Goal: Task Accomplishment & Management: Use online tool/utility

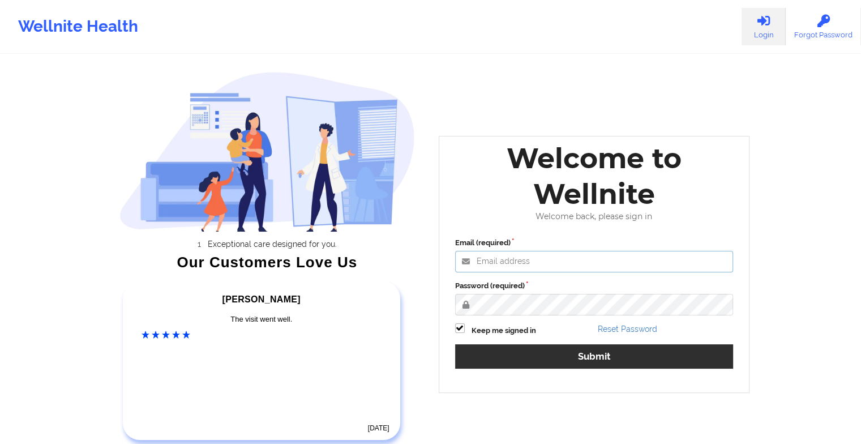
type input "[EMAIL_ADDRESS][DOMAIN_NAME]"
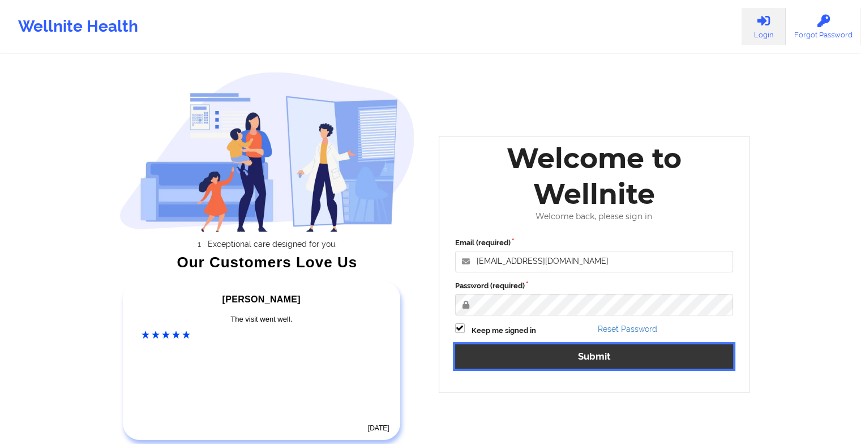
click at [525, 353] on button "Submit" at bounding box center [594, 356] width 278 height 24
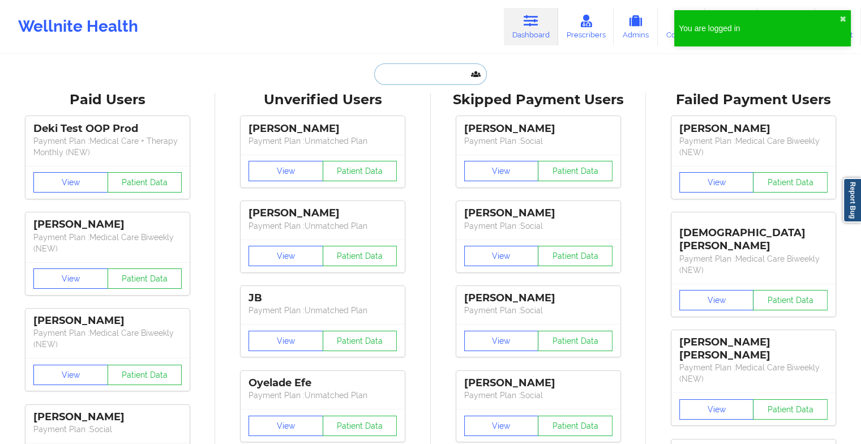
click at [405, 81] on input "text" at bounding box center [430, 74] width 112 height 22
paste input "[PERSON_NAME]"
type input "[PERSON_NAME]"
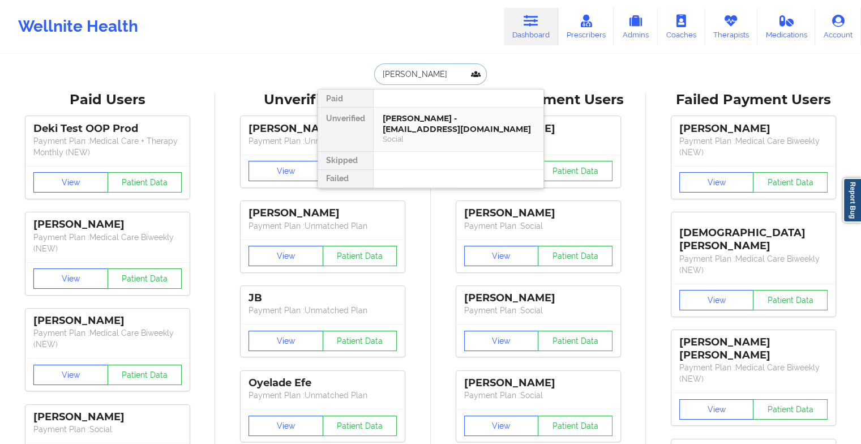
click at [421, 114] on div "[PERSON_NAME] - [EMAIL_ADDRESS][DOMAIN_NAME]" at bounding box center [459, 123] width 152 height 21
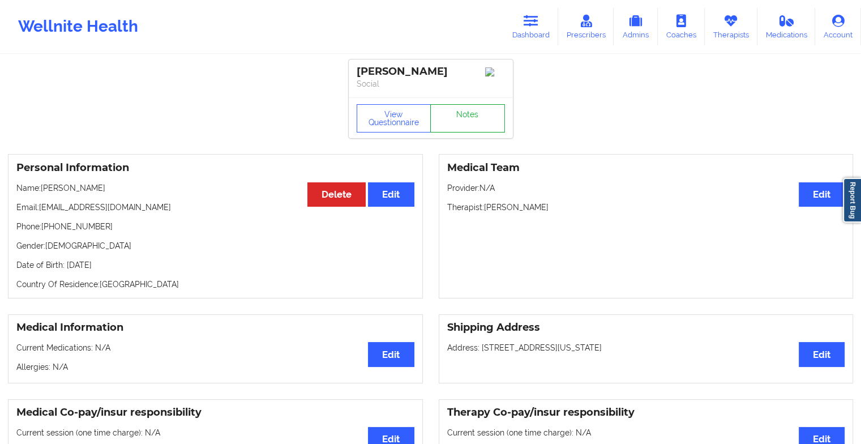
click at [484, 117] on link "Notes" at bounding box center [467, 118] width 75 height 28
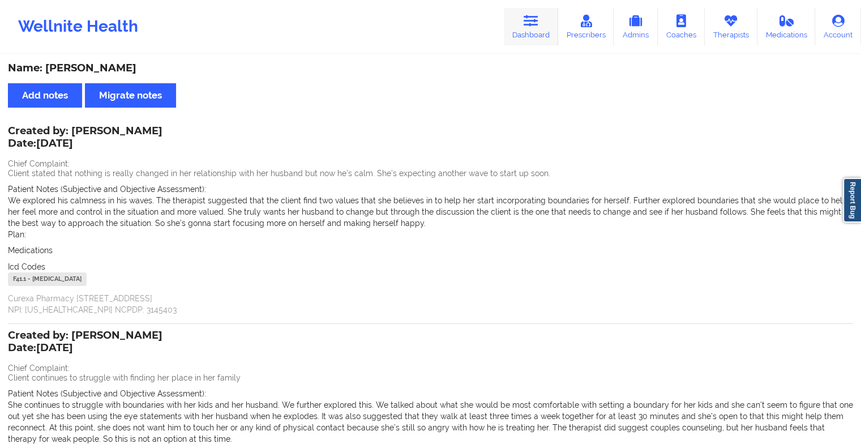
click at [527, 24] on icon at bounding box center [530, 21] width 15 height 12
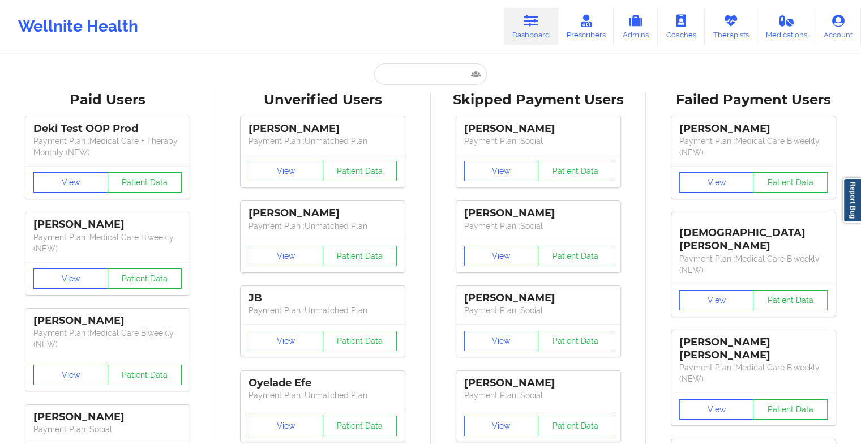
click at [406, 71] on input "text" at bounding box center [430, 74] width 112 height 22
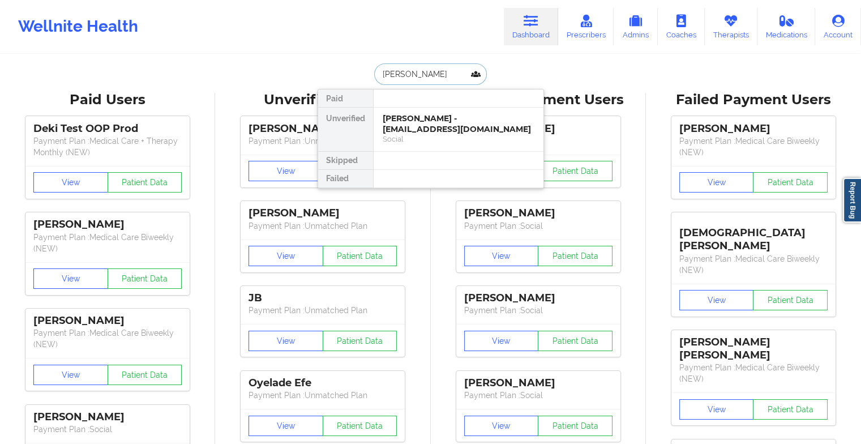
type input "[PERSON_NAME]"
click at [461, 136] on div "Social" at bounding box center [459, 139] width 152 height 10
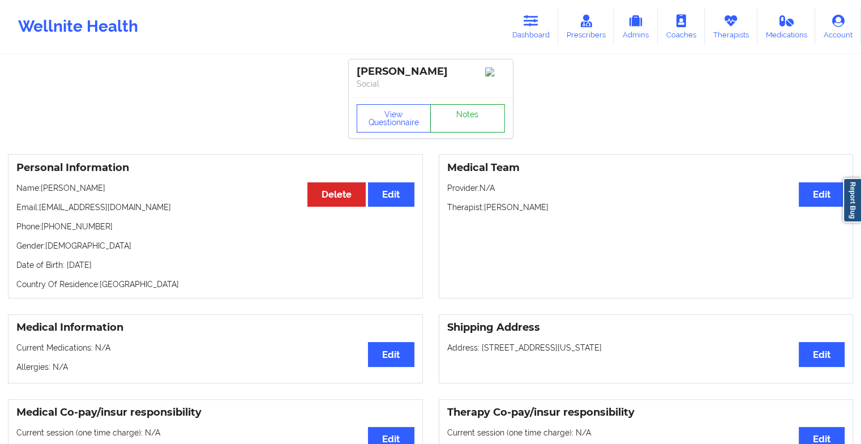
click at [473, 120] on link "Notes" at bounding box center [467, 118] width 75 height 28
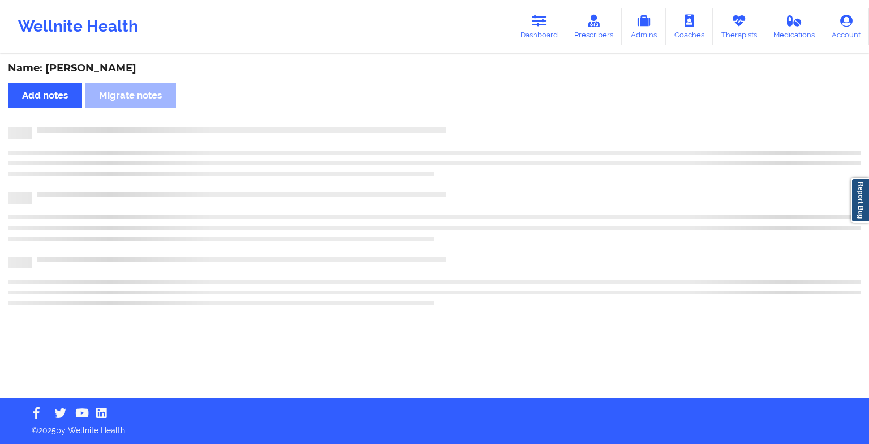
click at [473, 120] on div "Name: [PERSON_NAME] Add notes Migrate notes" at bounding box center [434, 226] width 869 height 342
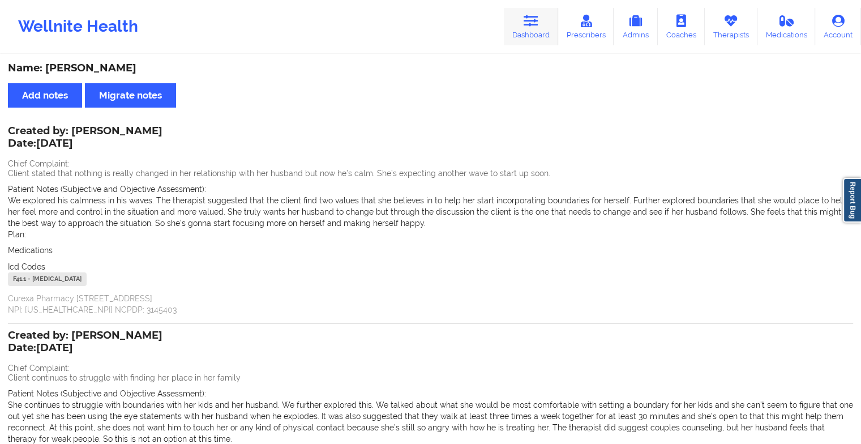
click at [520, 28] on link "Dashboard" at bounding box center [531, 26] width 54 height 37
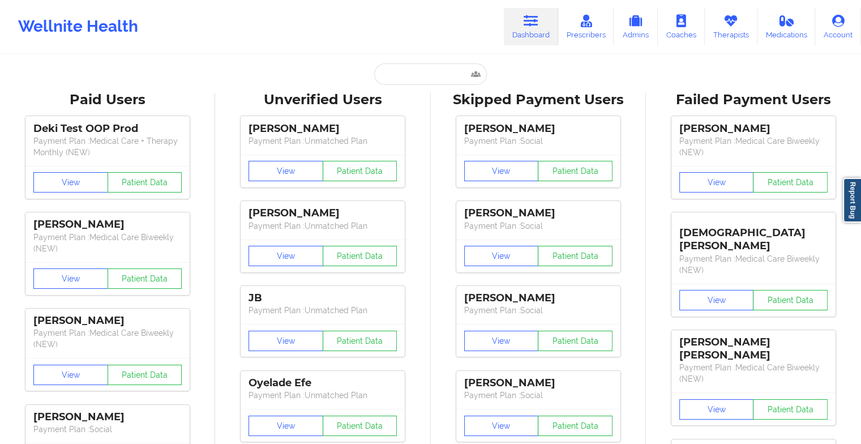
click at [423, 77] on input "text" at bounding box center [430, 74] width 112 height 22
paste input "[PERSON_NAME]"
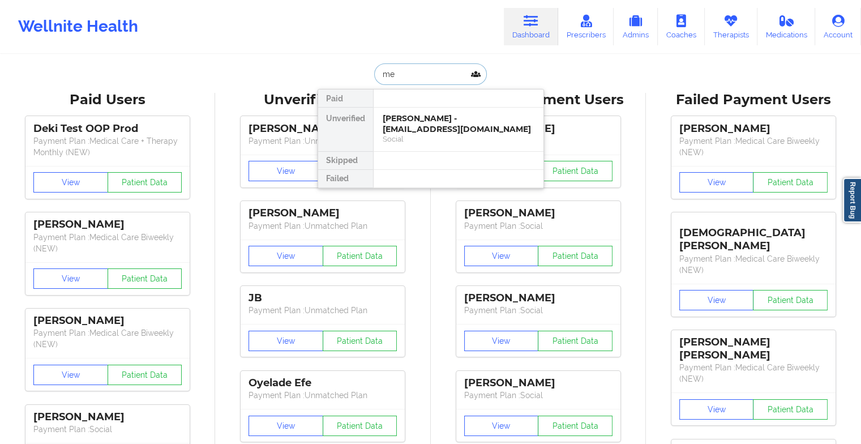
type input "m"
type input "[PERSON_NAME]"
click at [439, 126] on div "[PERSON_NAME] - [EMAIL_ADDRESS][DOMAIN_NAME]" at bounding box center [459, 123] width 152 height 21
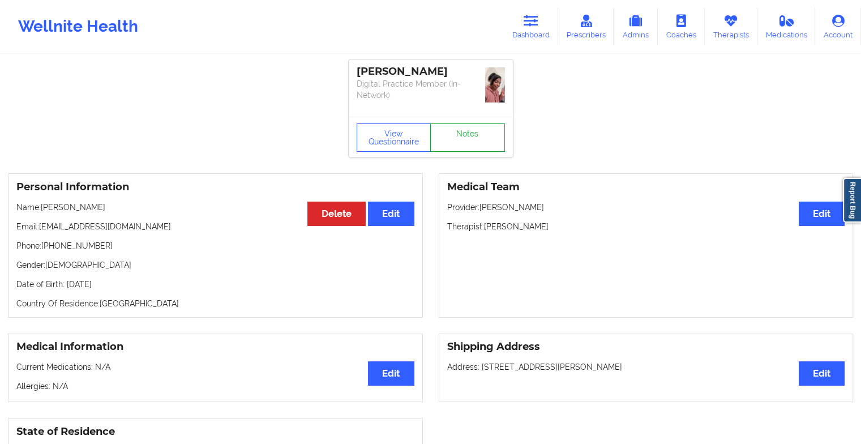
click at [466, 123] on link "Notes" at bounding box center [467, 137] width 75 height 28
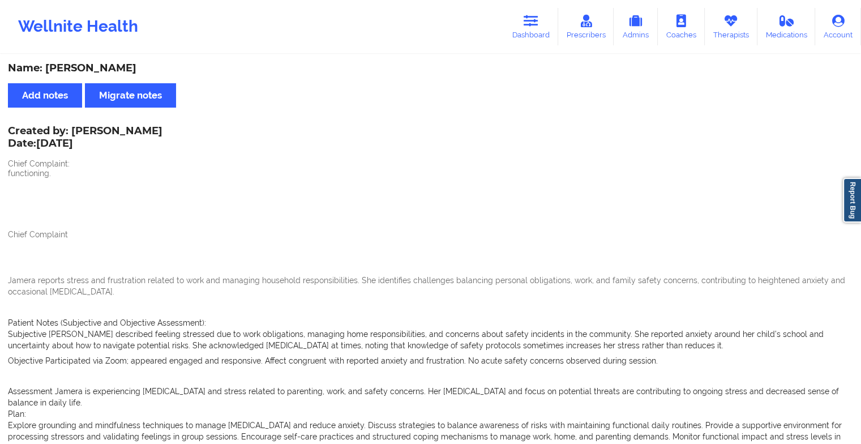
click at [532, 2] on div "Wellnite Health Dashboard Prescribers Admins Coaches Therapists Medications Acc…" at bounding box center [430, 26] width 861 height 53
click at [531, 20] on icon at bounding box center [530, 21] width 15 height 12
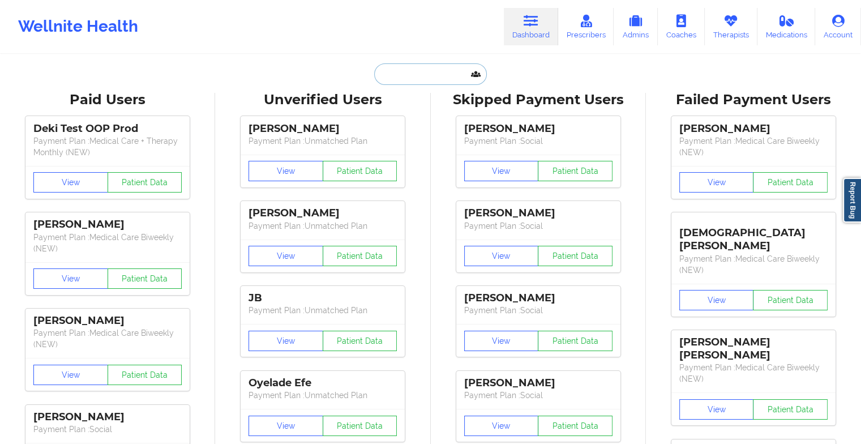
click at [409, 71] on input "text" at bounding box center [430, 74] width 112 height 22
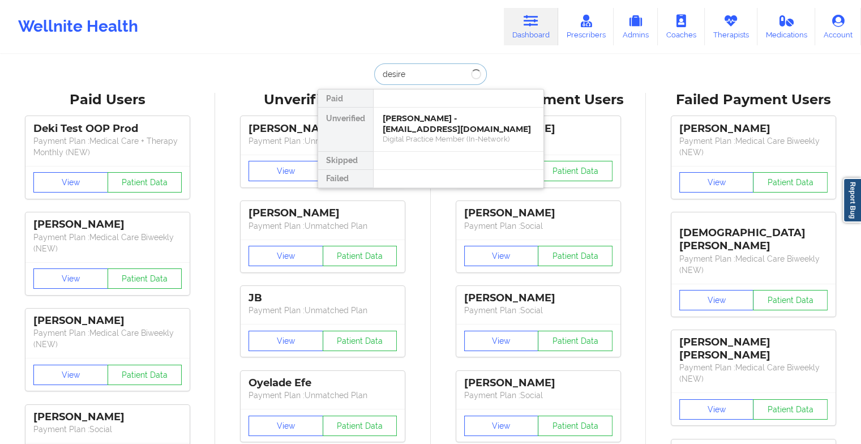
type input "[PERSON_NAME]"
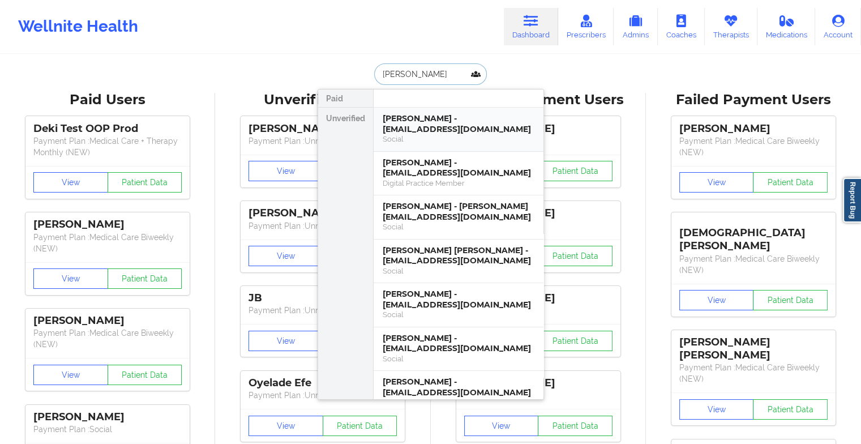
click at [425, 129] on div "[PERSON_NAME] - [EMAIL_ADDRESS][DOMAIN_NAME]" at bounding box center [459, 123] width 152 height 21
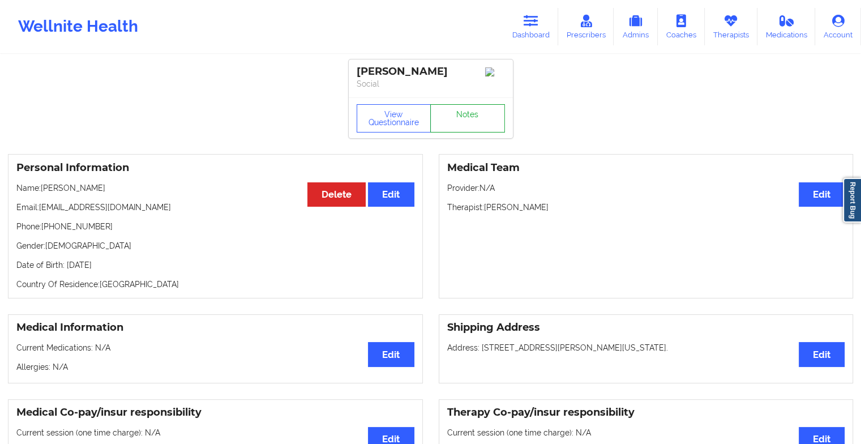
click at [492, 122] on link "Notes" at bounding box center [467, 118] width 75 height 28
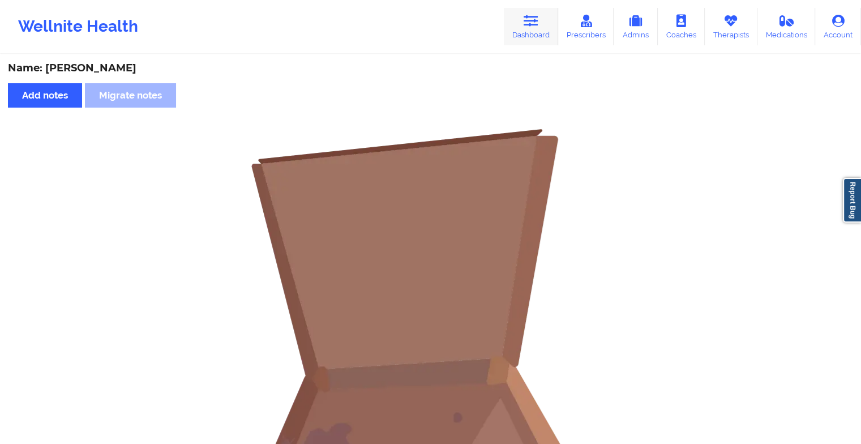
click at [533, 15] on icon at bounding box center [530, 21] width 15 height 12
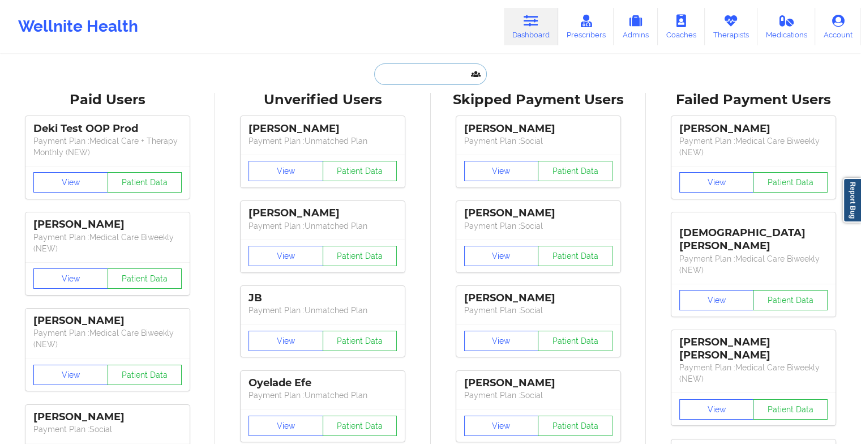
click at [432, 80] on input "text" at bounding box center [430, 74] width 112 height 22
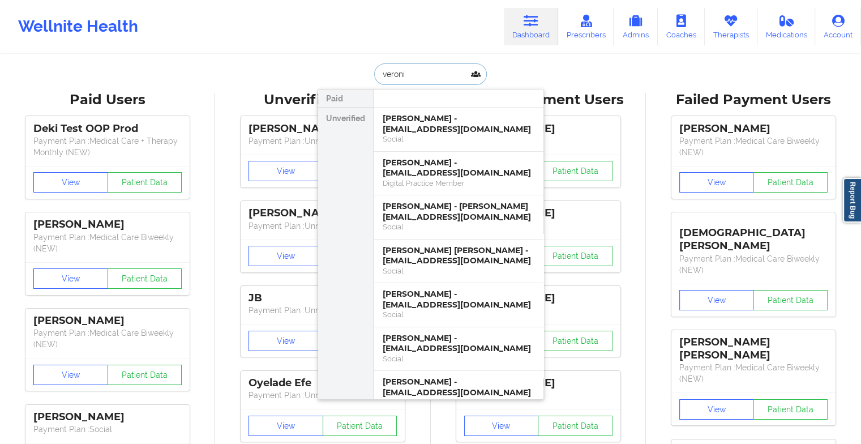
type input "veronik"
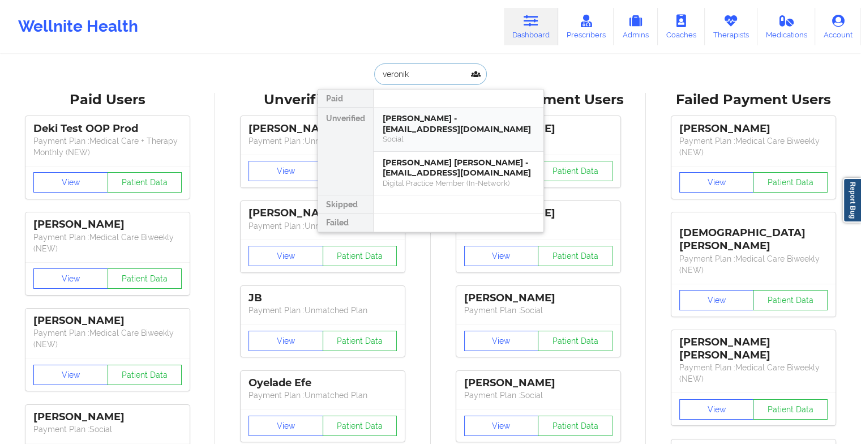
click at [437, 122] on div "[PERSON_NAME] - [EMAIL_ADDRESS][DOMAIN_NAME]" at bounding box center [459, 123] width 152 height 21
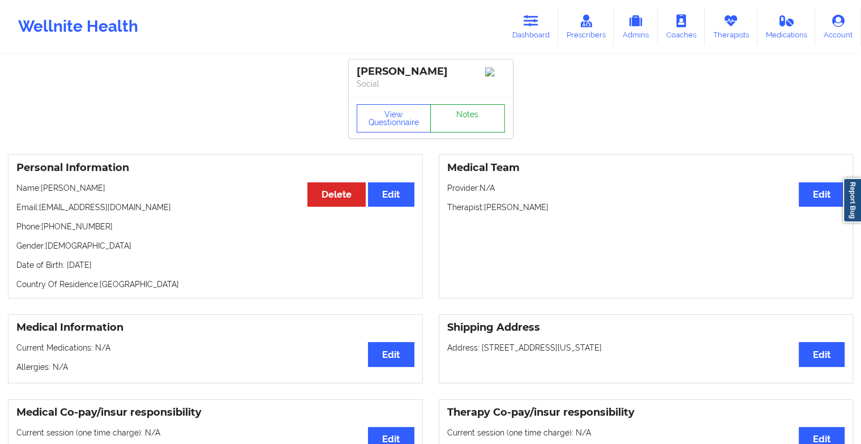
click at [475, 113] on link "Notes" at bounding box center [467, 118] width 75 height 28
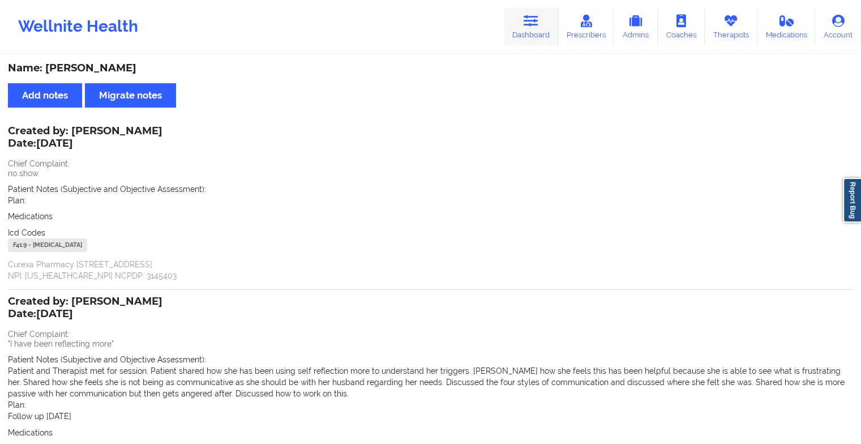
click at [516, 24] on link "Dashboard" at bounding box center [531, 26] width 54 height 37
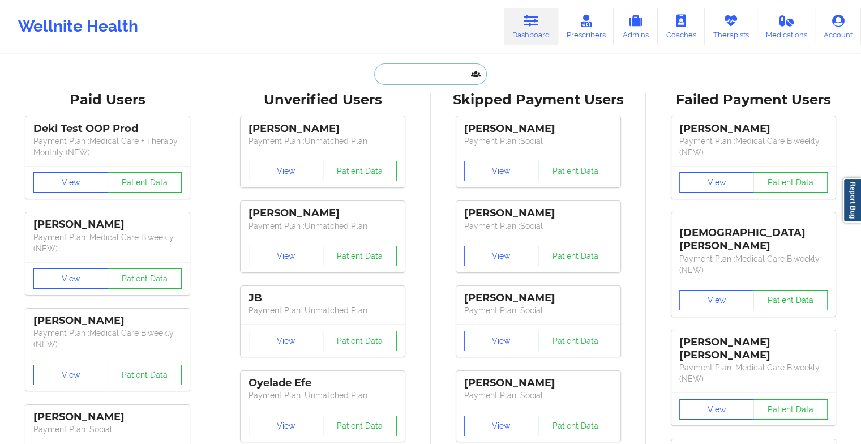
click at [392, 78] on input "text" at bounding box center [430, 74] width 112 height 22
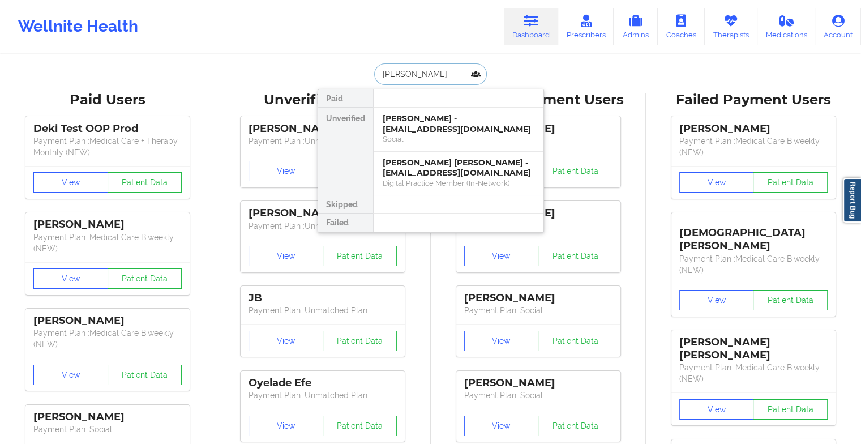
type input "[PERSON_NAME]"
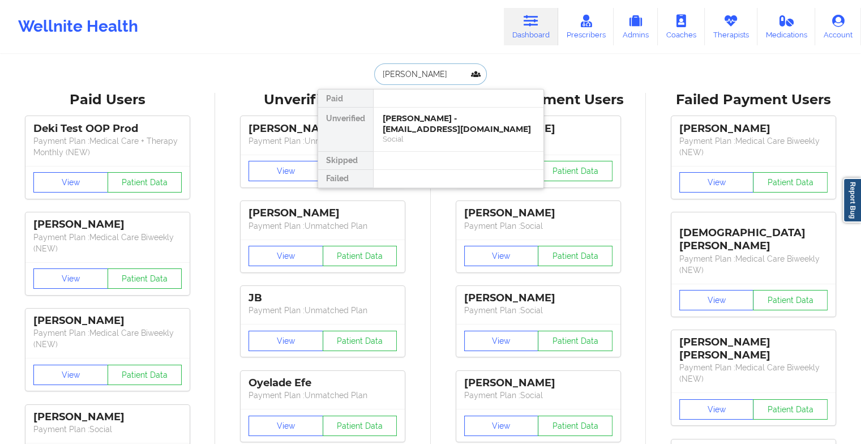
click at [448, 133] on div "[PERSON_NAME] - [EMAIL_ADDRESS][DOMAIN_NAME]" at bounding box center [459, 123] width 152 height 21
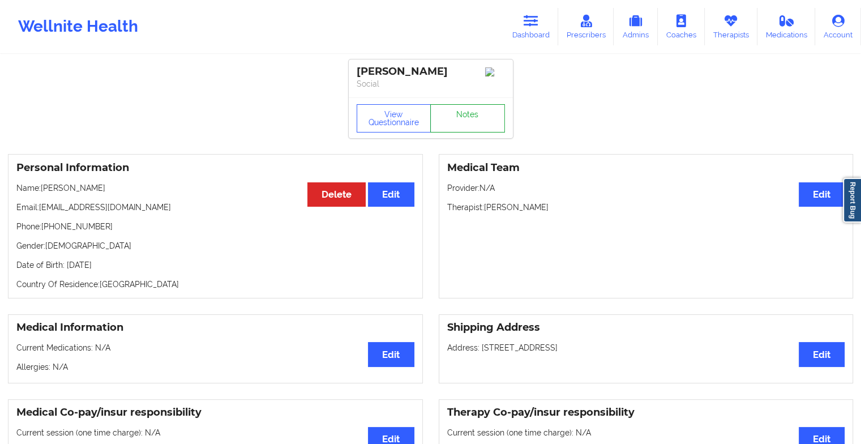
click at [468, 121] on link "Notes" at bounding box center [467, 118] width 75 height 28
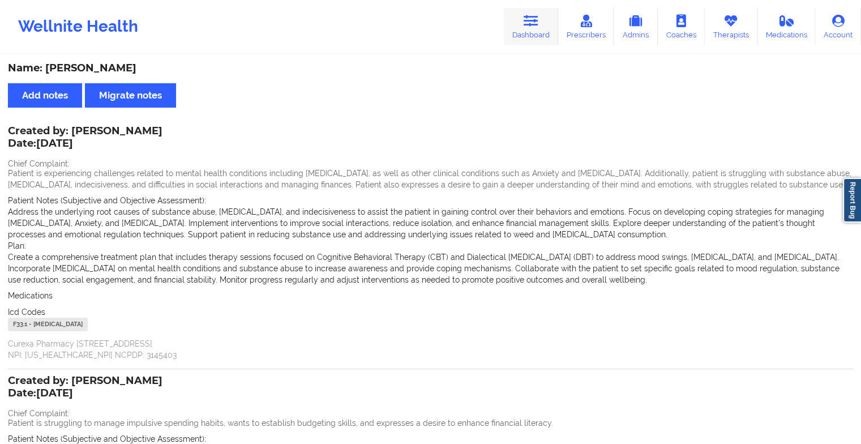
click at [523, 29] on link "Dashboard" at bounding box center [531, 26] width 54 height 37
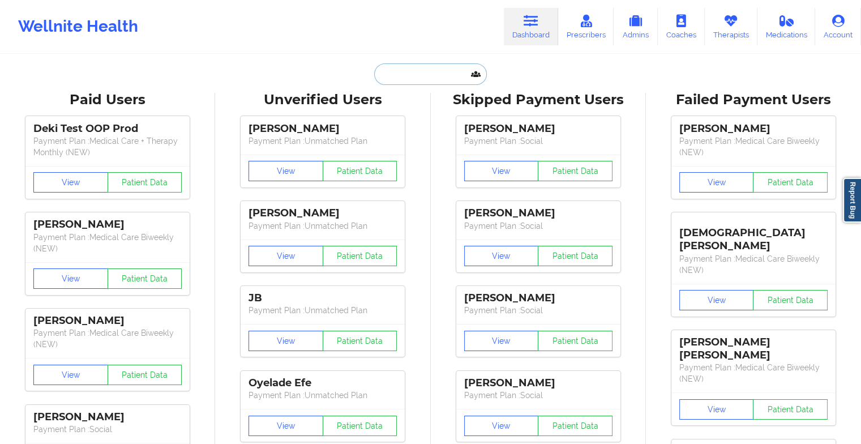
click at [392, 68] on input "text" at bounding box center [430, 74] width 112 height 22
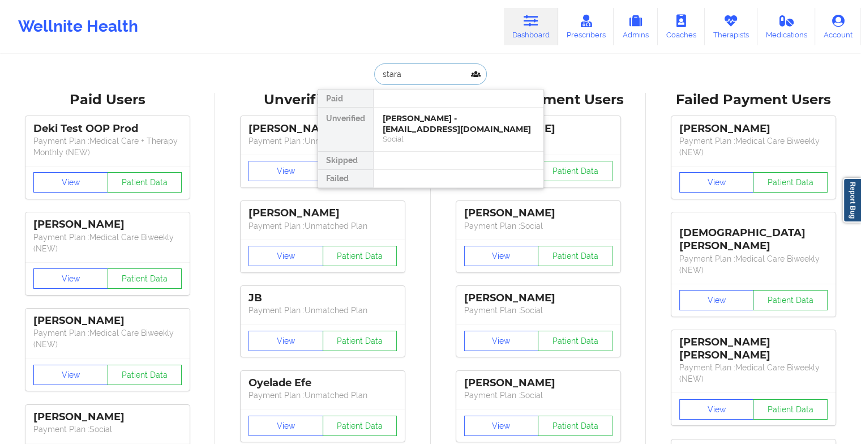
type input "starai"
click at [420, 123] on div "[PERSON_NAME] - [EMAIL_ADDRESS][DOMAIN_NAME]" at bounding box center [459, 123] width 152 height 21
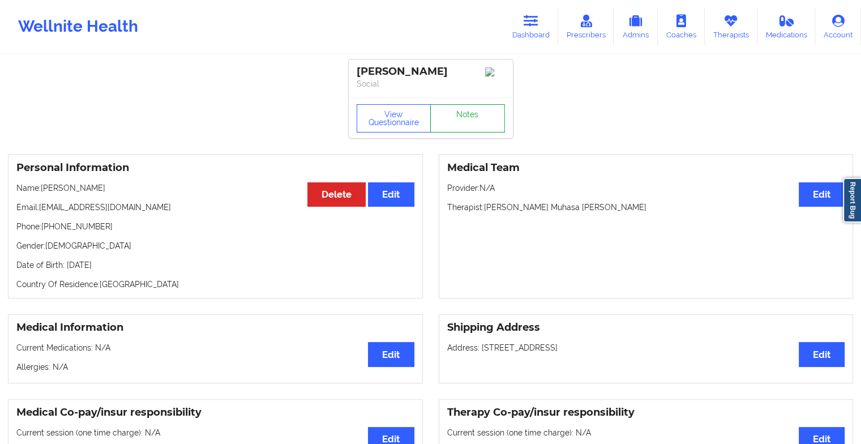
click at [461, 110] on link "Notes" at bounding box center [467, 118] width 75 height 28
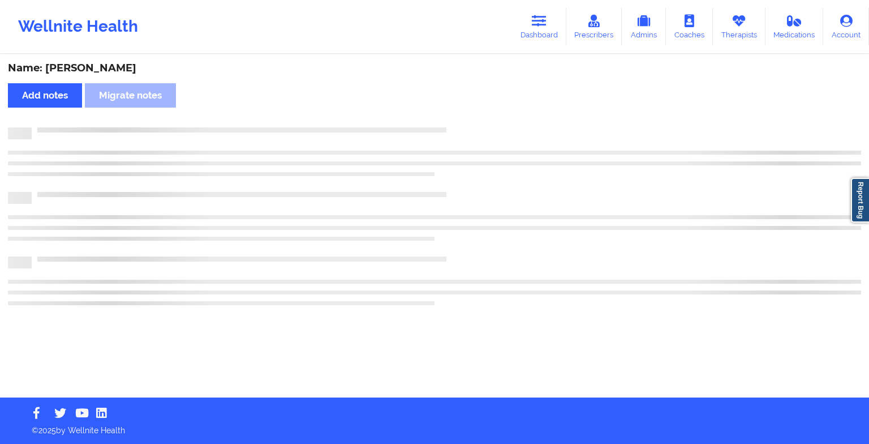
click at [461, 110] on div "Name: [PERSON_NAME] Add notes Migrate notes" at bounding box center [434, 226] width 869 height 342
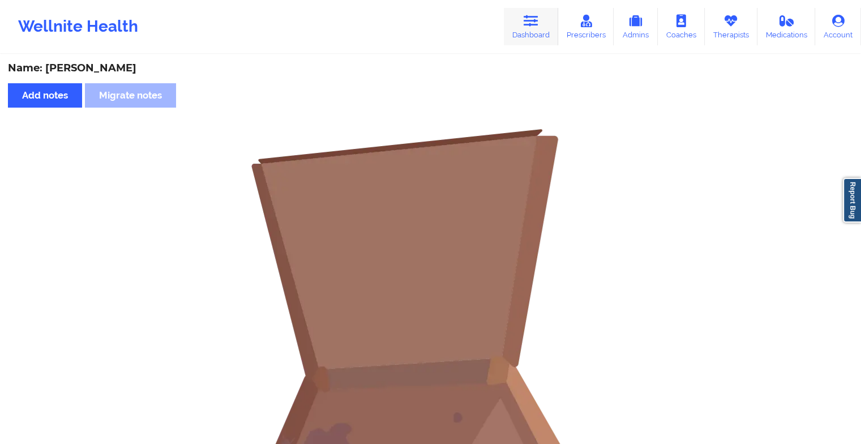
click at [510, 27] on link "Dashboard" at bounding box center [531, 26] width 54 height 37
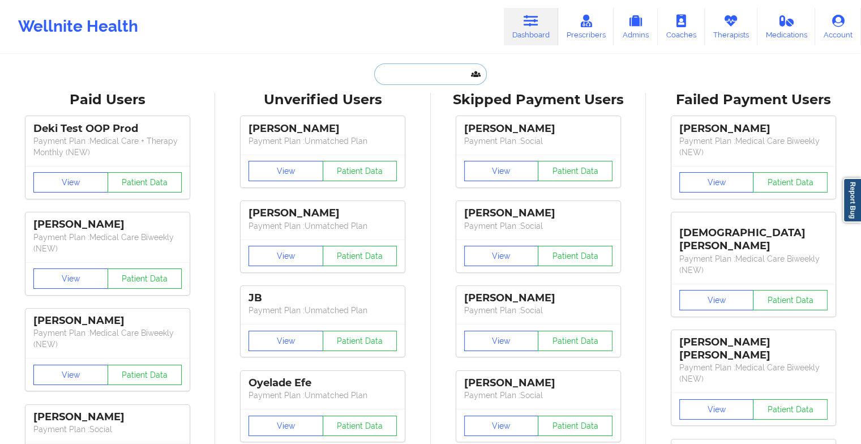
click at [403, 76] on input "text" at bounding box center [430, 74] width 112 height 22
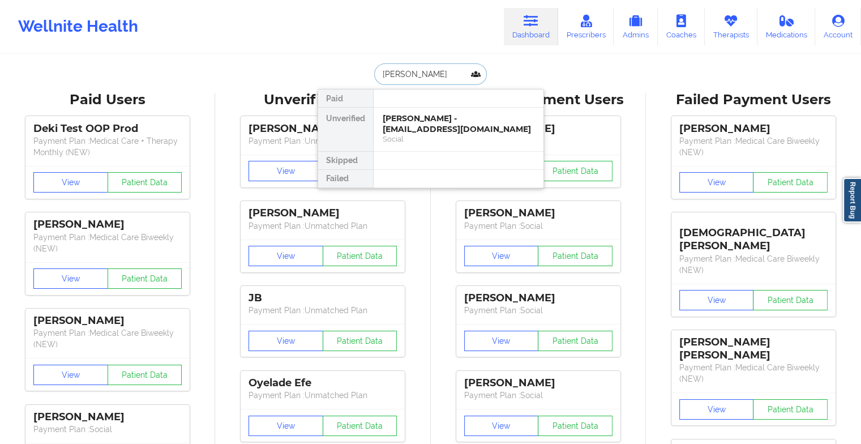
type input "[PERSON_NAME]"
click at [437, 126] on div "[PERSON_NAME] [PERSON_NAME] - [EMAIL_ADDRESS][DOMAIN_NAME]" at bounding box center [459, 123] width 152 height 21
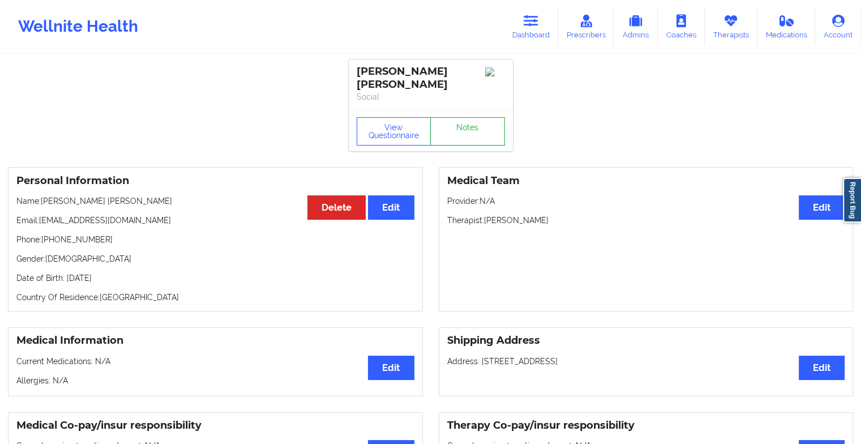
click at [463, 119] on link "Notes" at bounding box center [467, 131] width 75 height 28
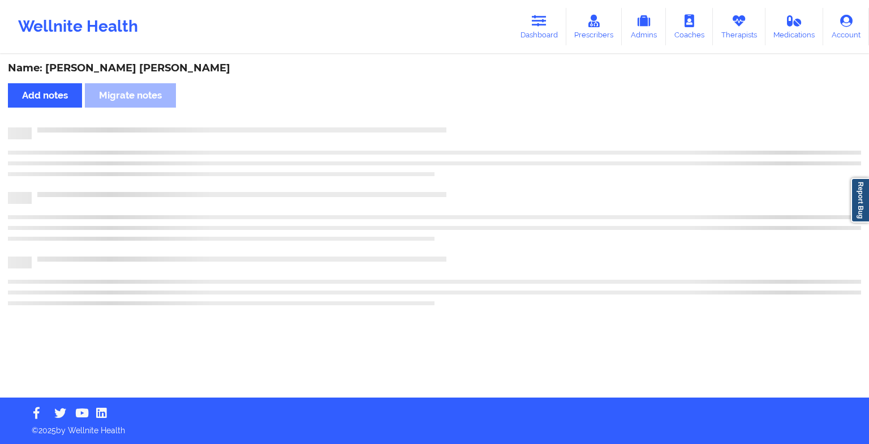
click at [463, 119] on div "Name: [PERSON_NAME] [PERSON_NAME] Add notes Migrate notes" at bounding box center [434, 226] width 869 height 342
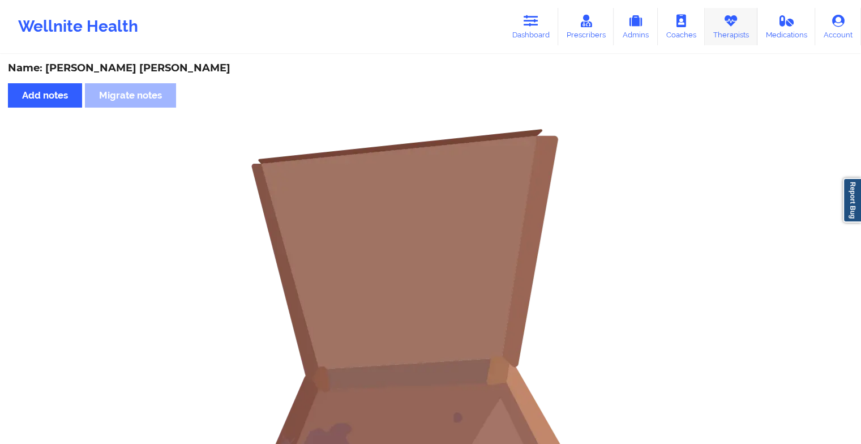
click at [740, 28] on link "Therapists" at bounding box center [731, 26] width 53 height 37
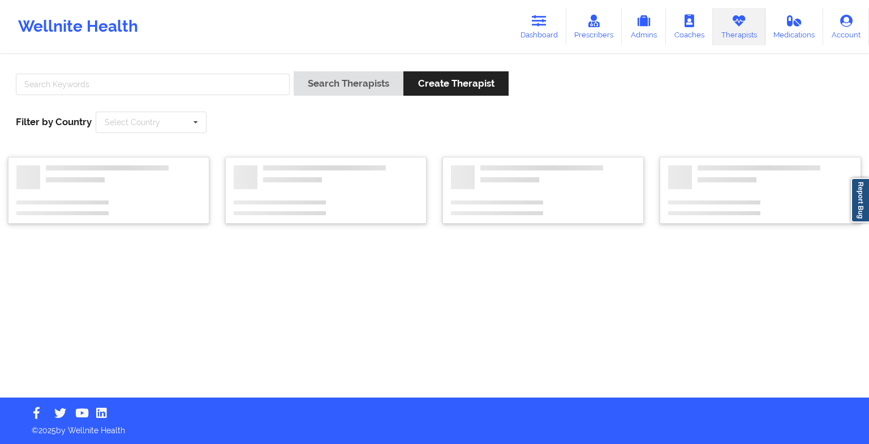
drag, startPoint x: 185, startPoint y: 95, endPoint x: 166, endPoint y: 81, distance: 23.5
click at [166, 81] on div at bounding box center [153, 87] width 282 height 32
click at [166, 81] on input "text" at bounding box center [153, 85] width 274 height 22
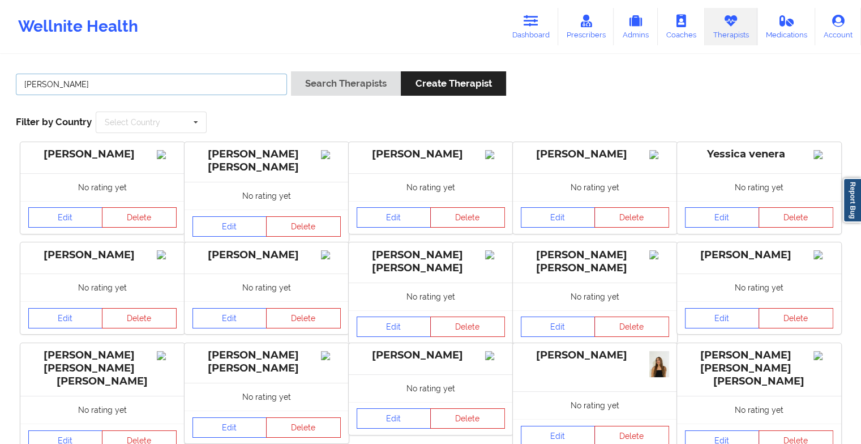
type input "[PERSON_NAME]"
click at [291, 71] on button "Search Therapists" at bounding box center [346, 83] width 110 height 24
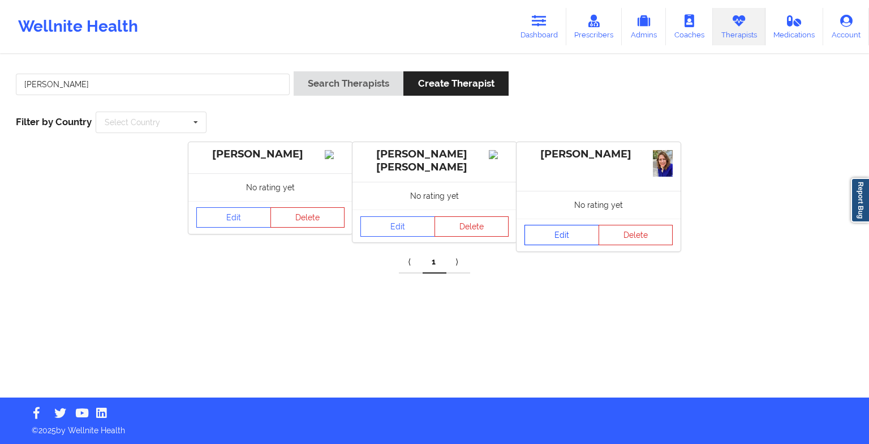
click at [555, 241] on link "Edit" at bounding box center [562, 235] width 75 height 20
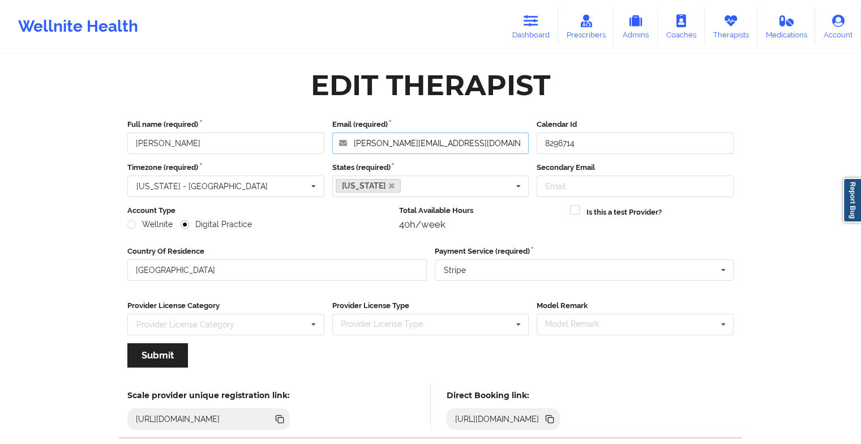
click at [443, 152] on input "[PERSON_NAME][EMAIL_ADDRESS][DOMAIN_NAME]" at bounding box center [430, 143] width 197 height 22
drag, startPoint x: 443, startPoint y: 152, endPoint x: 321, endPoint y: 134, distance: 123.0
click at [321, 134] on div "Full name (required) [PERSON_NAME] Email (required) [PERSON_NAME][EMAIL_ADDRESS…" at bounding box center [430, 136] width 614 height 35
click at [538, 16] on icon at bounding box center [530, 21] width 15 height 12
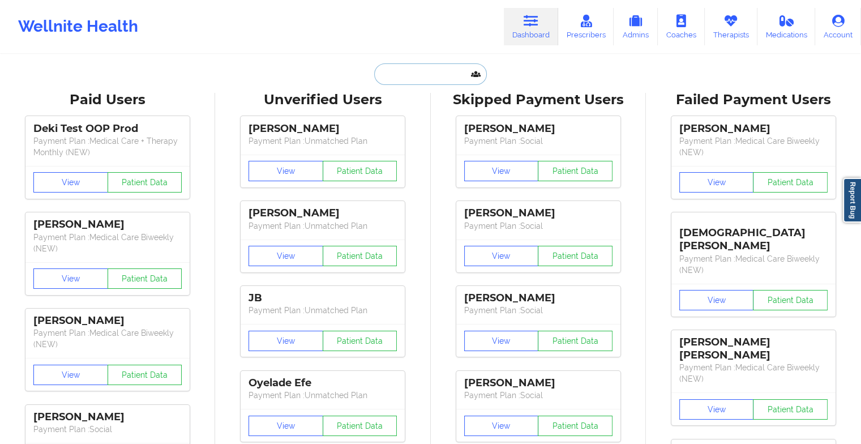
click at [406, 63] on input "text" at bounding box center [430, 74] width 112 height 22
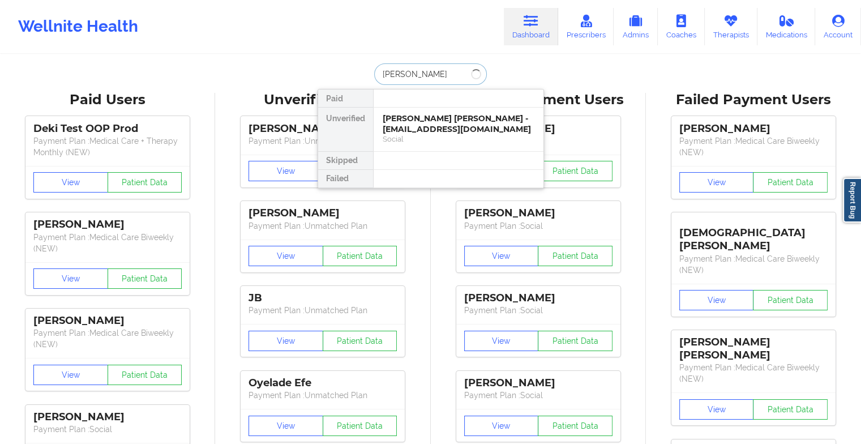
type input "[PERSON_NAME] n"
click at [438, 122] on div "[PERSON_NAME] - [EMAIL_ADDRESS][DOMAIN_NAME]" at bounding box center [459, 123] width 152 height 21
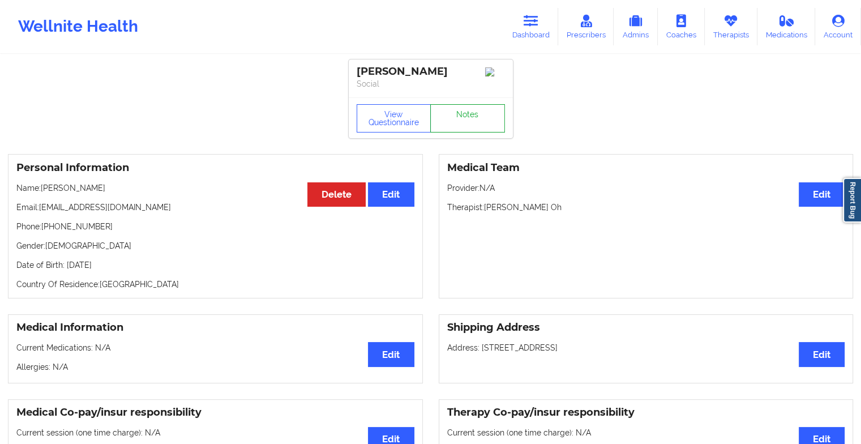
click at [462, 113] on link "Notes" at bounding box center [467, 118] width 75 height 28
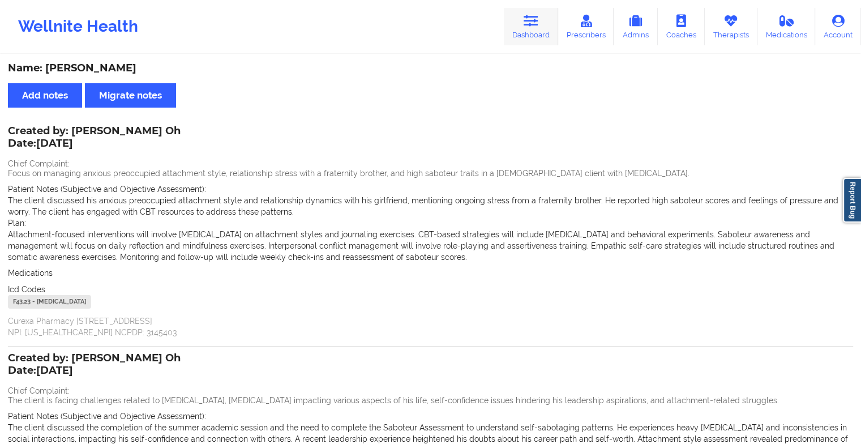
click at [537, 36] on link "Dashboard" at bounding box center [531, 26] width 54 height 37
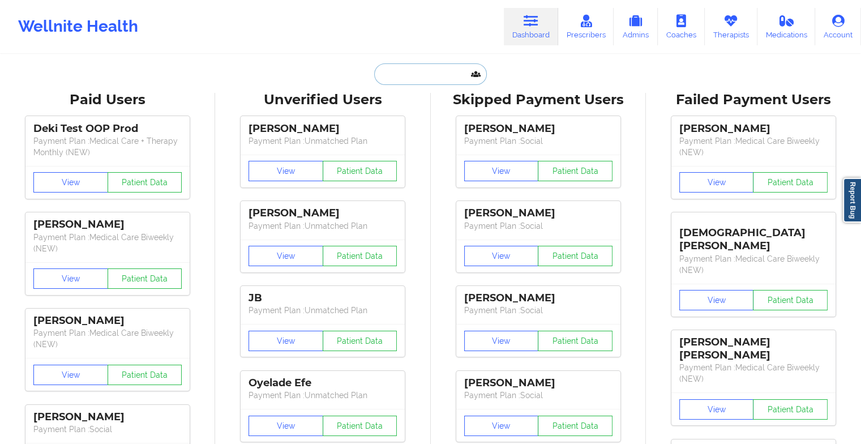
click at [450, 65] on input "text" at bounding box center [430, 74] width 112 height 22
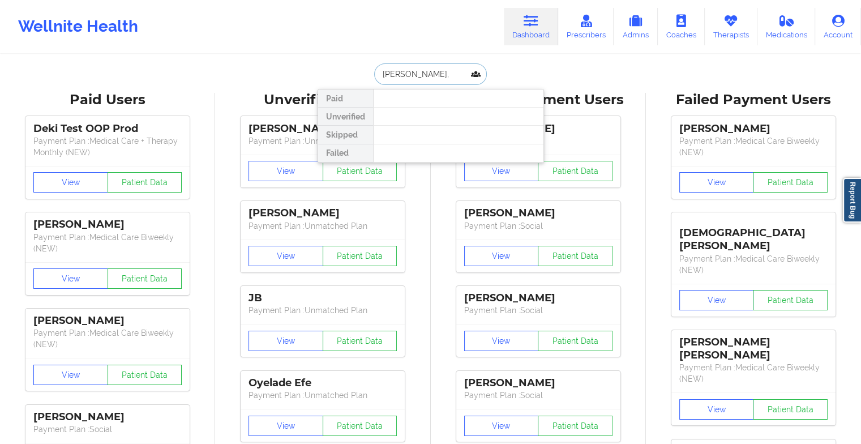
type input "[PERSON_NAME]"
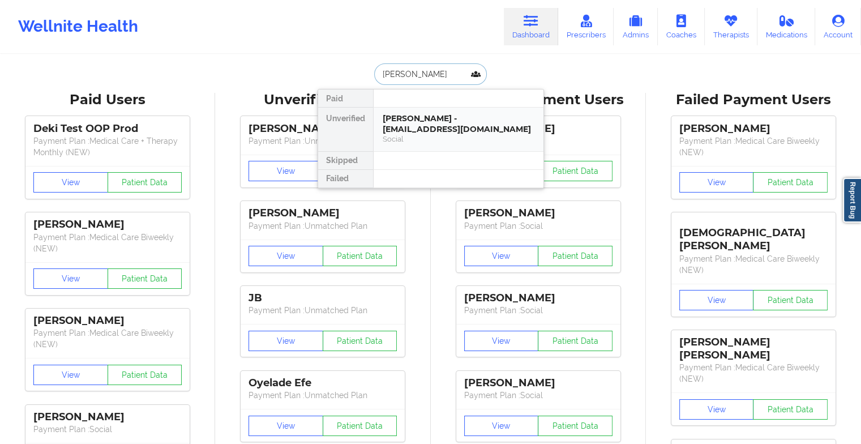
click at [432, 129] on div "[PERSON_NAME] - [EMAIL_ADDRESS][DOMAIN_NAME]" at bounding box center [459, 123] width 152 height 21
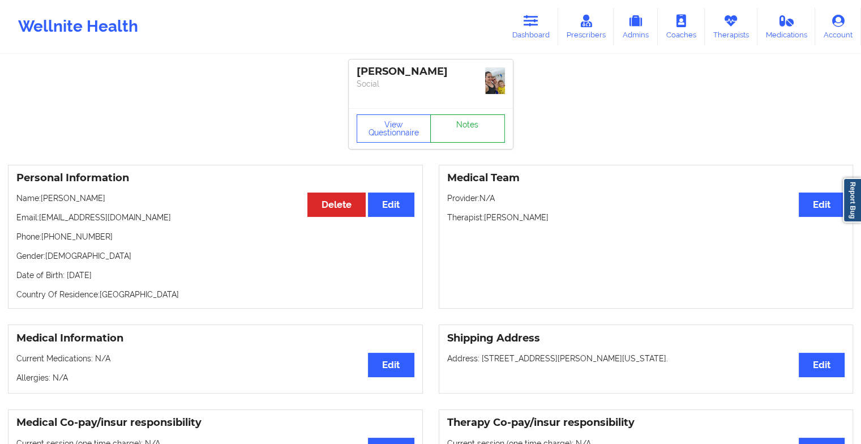
click at [459, 120] on link "Notes" at bounding box center [467, 128] width 75 height 28
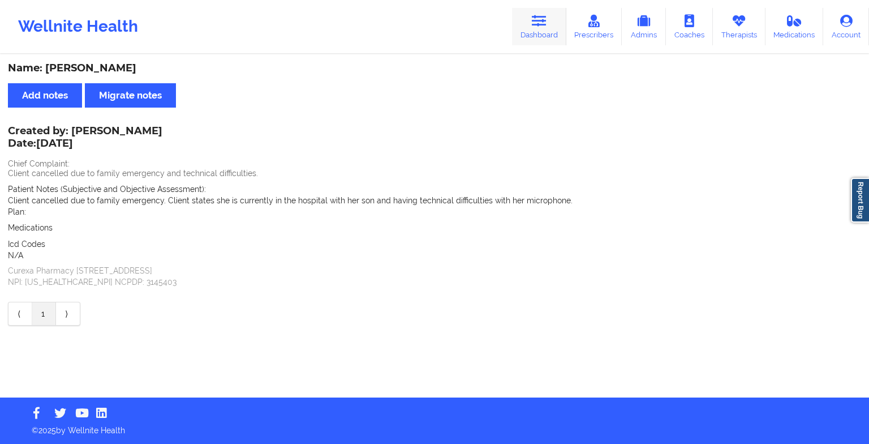
click at [538, 40] on link "Dashboard" at bounding box center [539, 26] width 54 height 37
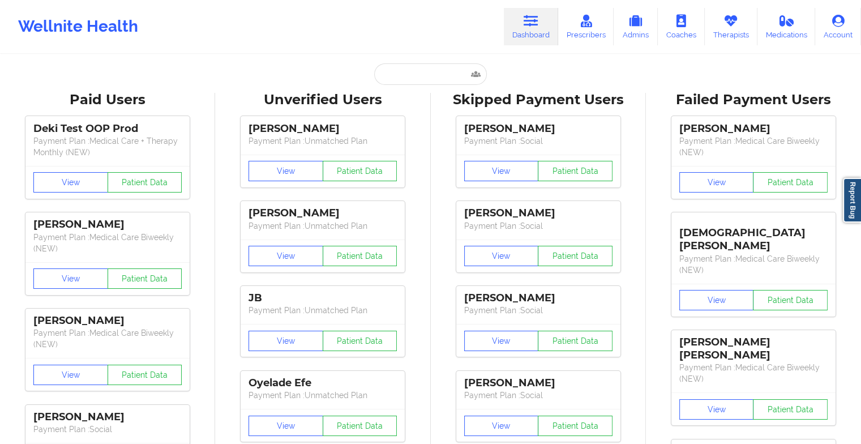
click at [408, 74] on input "text" at bounding box center [430, 74] width 112 height 22
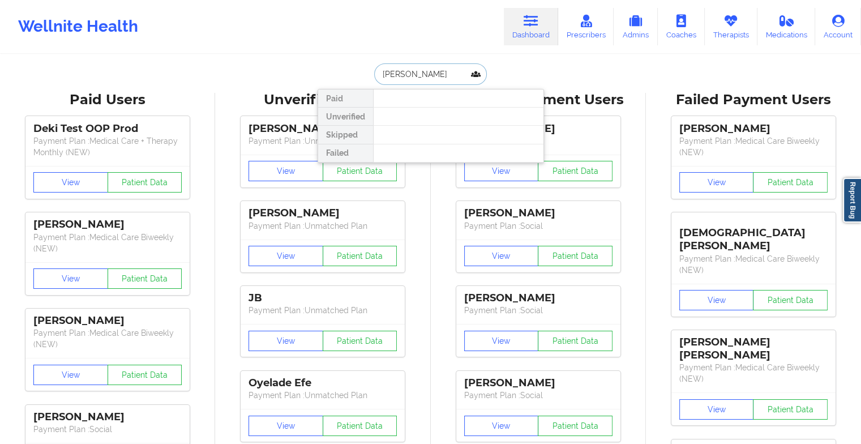
click at [410, 70] on input "[PERSON_NAME]" at bounding box center [430, 74] width 112 height 22
type input "[PERSON_NAME]"
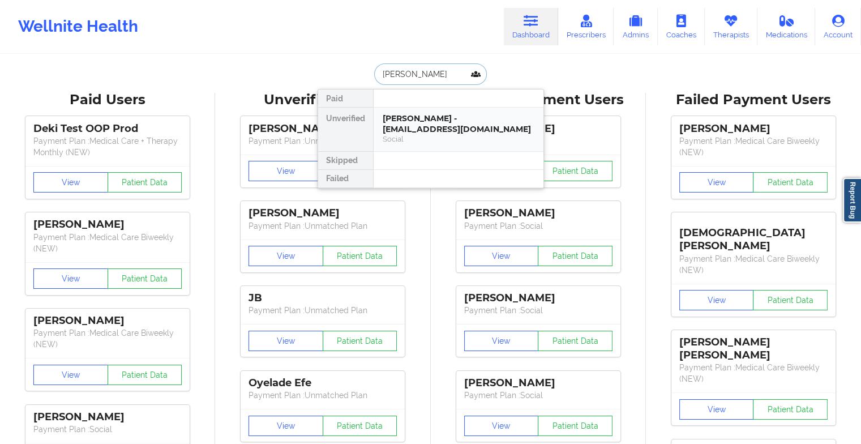
click at [430, 127] on div "[PERSON_NAME] - [EMAIL_ADDRESS][DOMAIN_NAME]" at bounding box center [459, 123] width 152 height 21
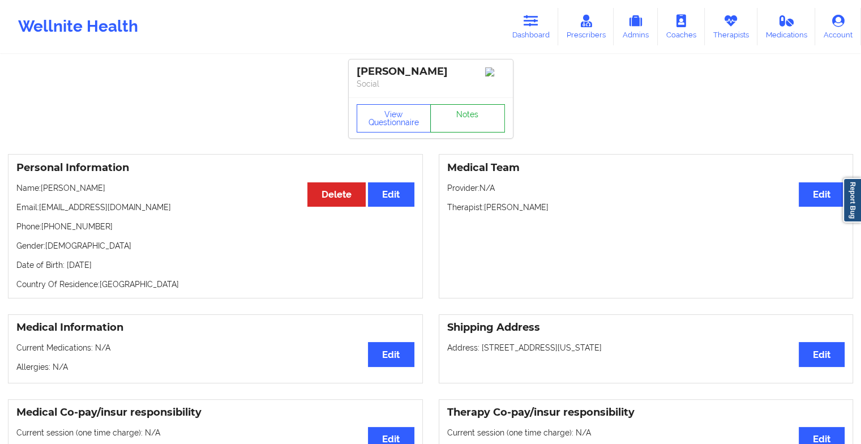
click at [466, 115] on link "Notes" at bounding box center [467, 118] width 75 height 28
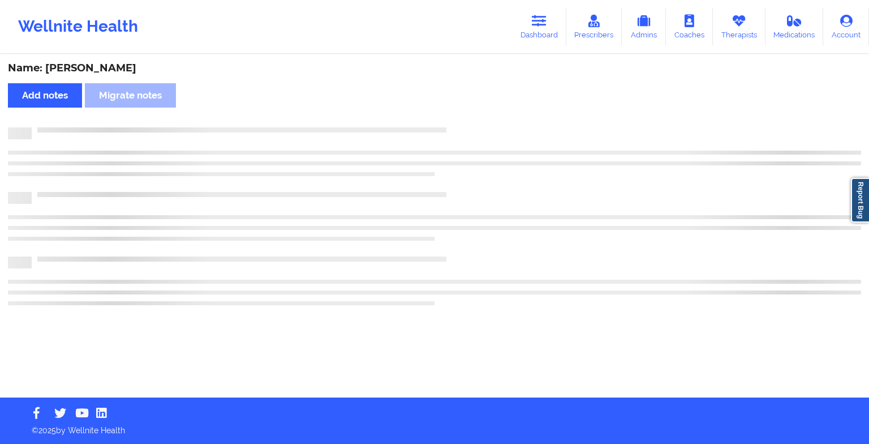
click at [466, 115] on div "Name: [PERSON_NAME] Add notes Migrate notes" at bounding box center [434, 226] width 869 height 342
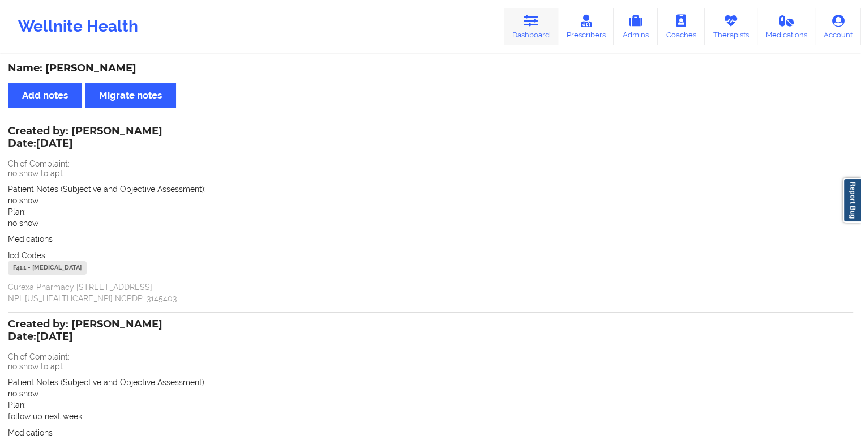
click at [521, 40] on link "Dashboard" at bounding box center [531, 26] width 54 height 37
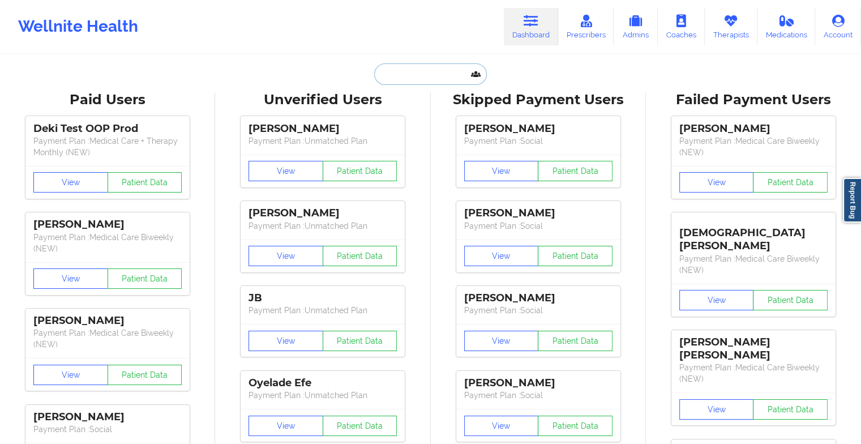
click at [405, 76] on input "text" at bounding box center [430, 74] width 112 height 22
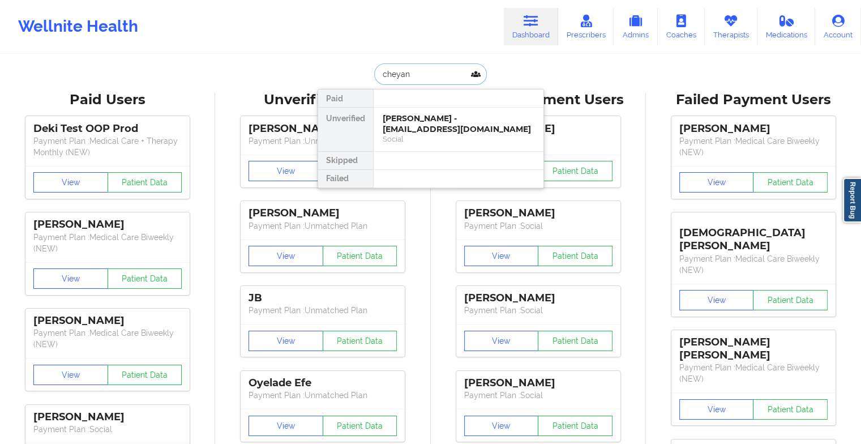
type input "cheyann"
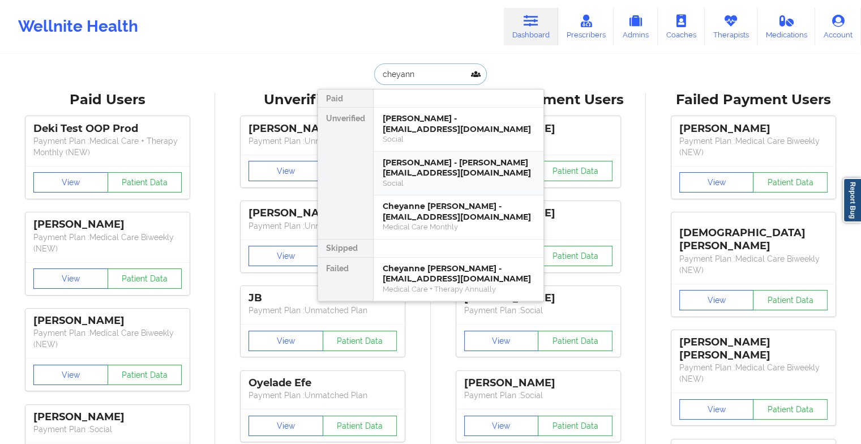
click at [454, 162] on div "[PERSON_NAME] - [PERSON_NAME][EMAIL_ADDRESS][DOMAIN_NAME]" at bounding box center [459, 167] width 152 height 21
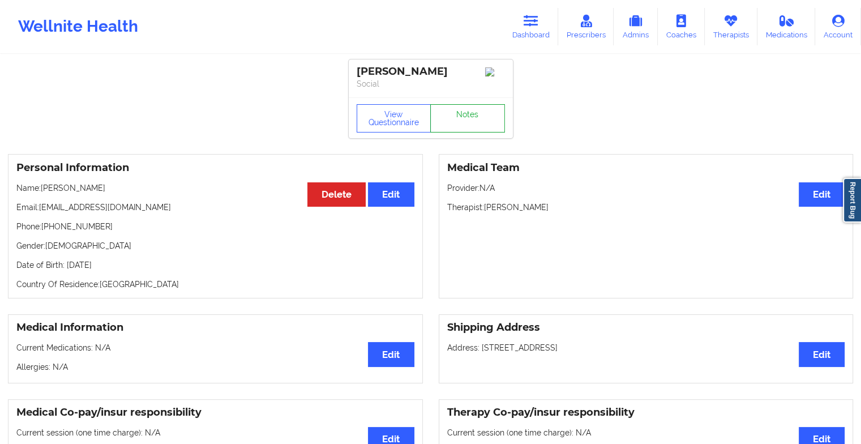
click at [473, 129] on link "Notes" at bounding box center [467, 118] width 75 height 28
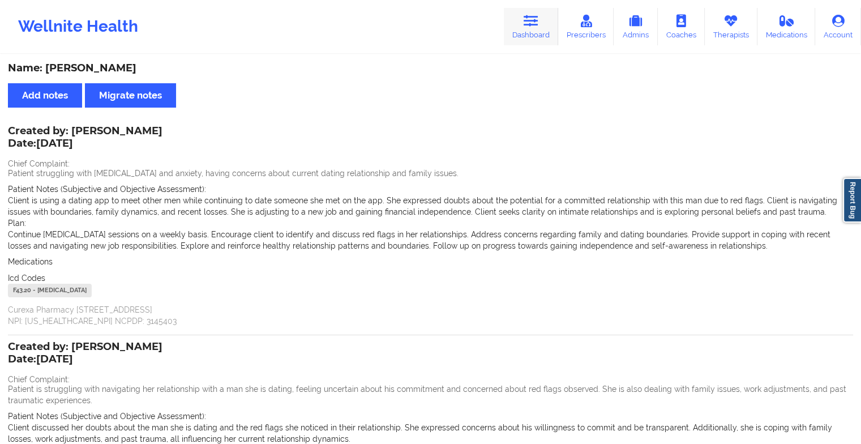
click at [533, 22] on icon at bounding box center [530, 21] width 15 height 12
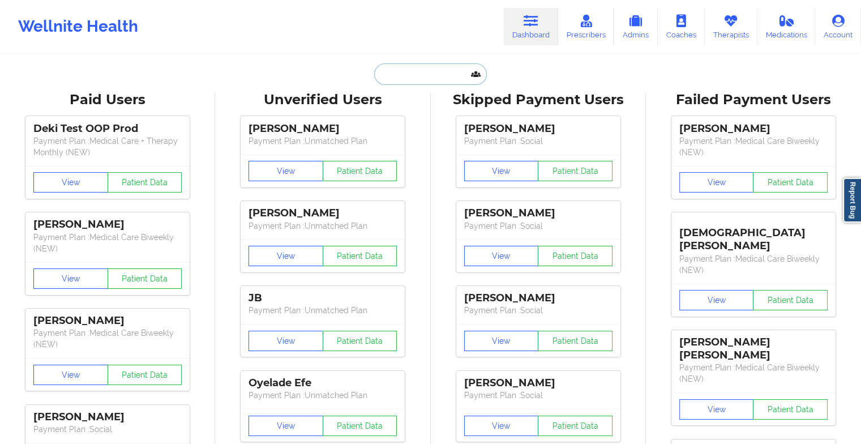
click at [418, 68] on input "text" at bounding box center [430, 74] width 112 height 22
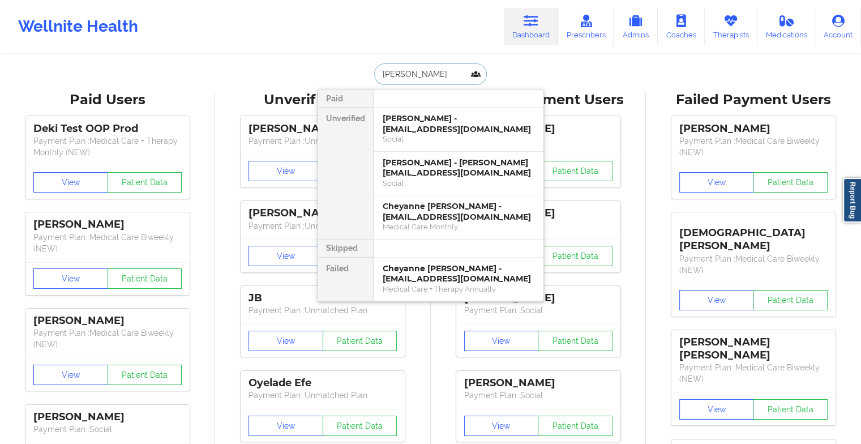
type input "[PERSON_NAME]"
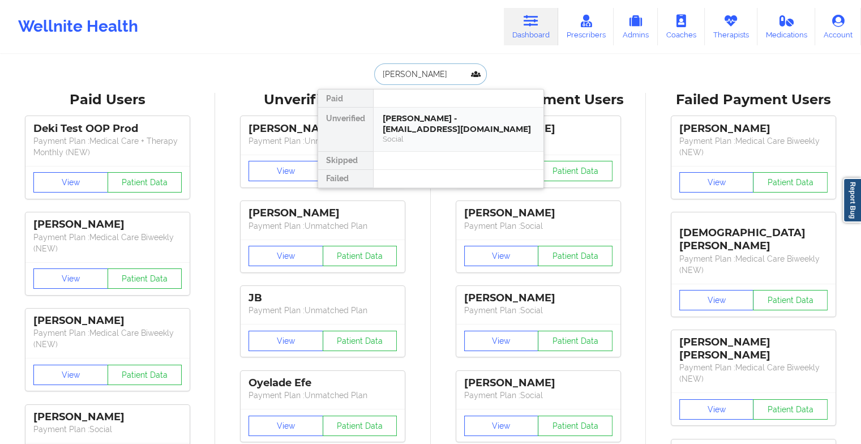
click at [441, 116] on div "[PERSON_NAME] - [EMAIL_ADDRESS][DOMAIN_NAME]" at bounding box center [459, 123] width 152 height 21
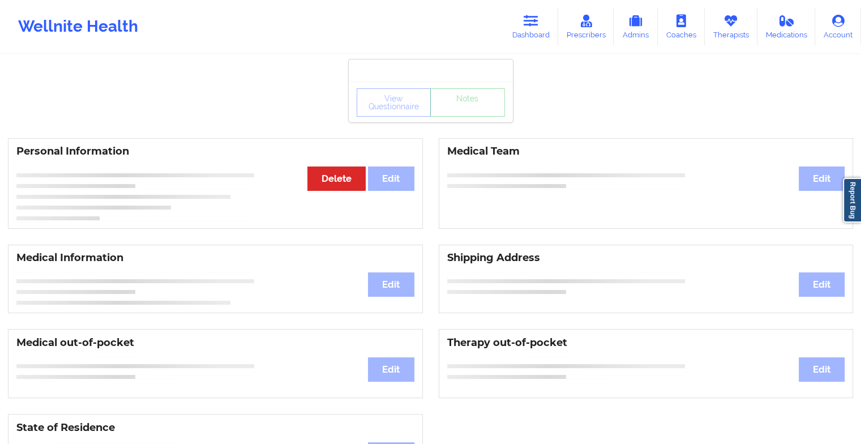
click at [462, 115] on div "View Questionnaire Notes" at bounding box center [430, 102] width 148 height 28
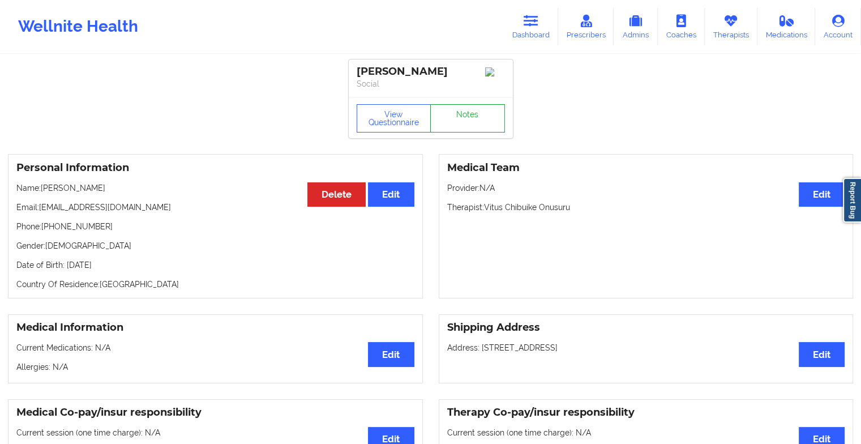
click at [462, 115] on link "Notes" at bounding box center [467, 118] width 75 height 28
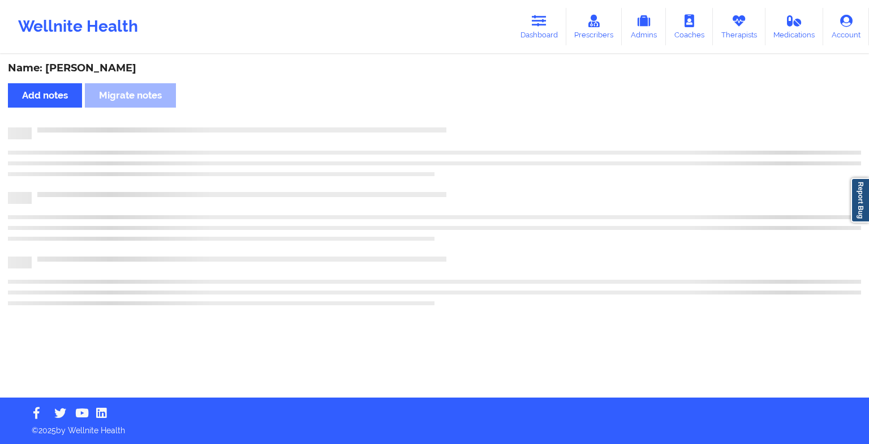
click at [462, 115] on div "Name: [PERSON_NAME] Add notes [PERSON_NAME] notes" at bounding box center [434, 226] width 869 height 342
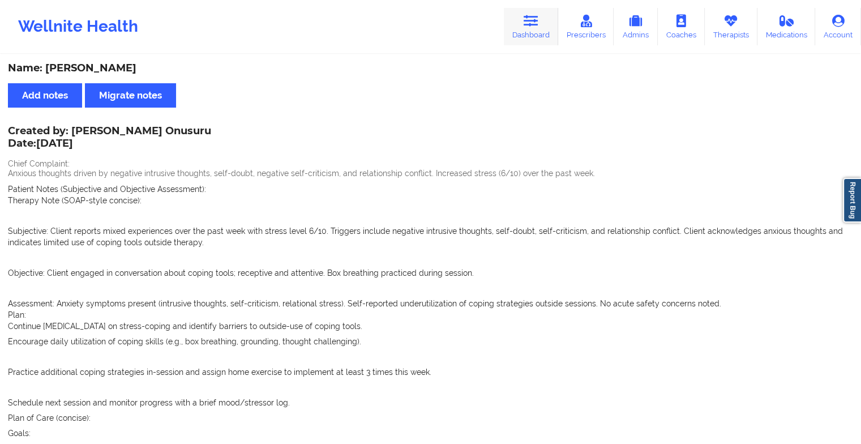
click at [523, 16] on link "Dashboard" at bounding box center [531, 26] width 54 height 37
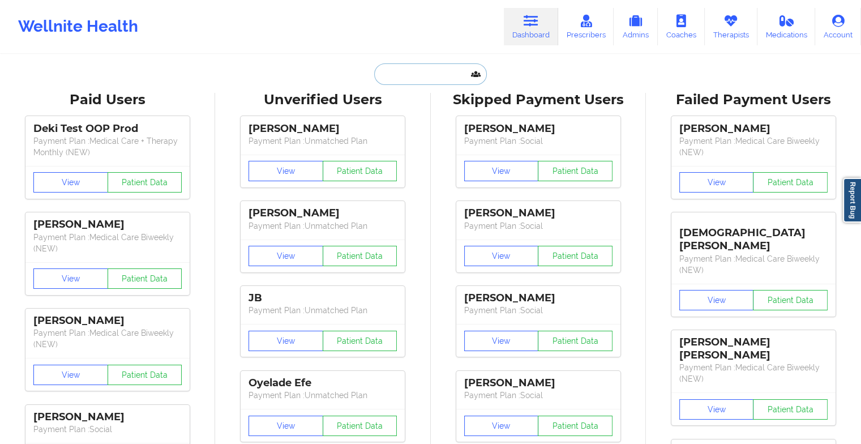
click at [423, 71] on input "text" at bounding box center [430, 74] width 112 height 22
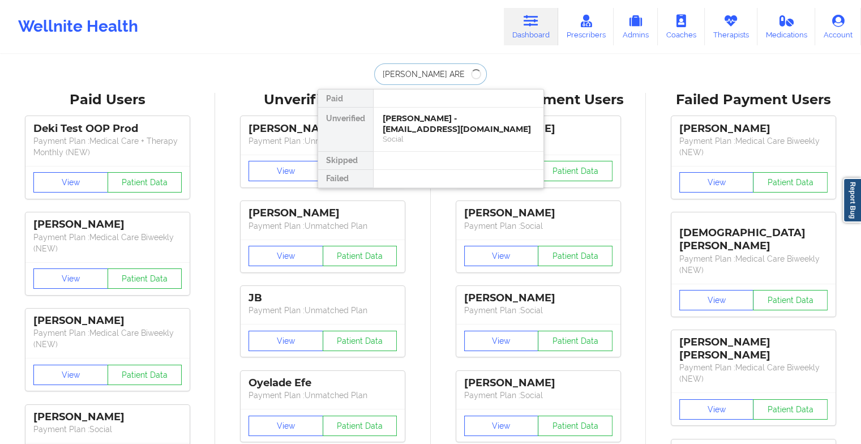
type input "[PERSON_NAME]"
click at [428, 128] on div "[PERSON_NAME] - [EMAIL_ADDRESS][DOMAIN_NAME]" at bounding box center [459, 123] width 152 height 21
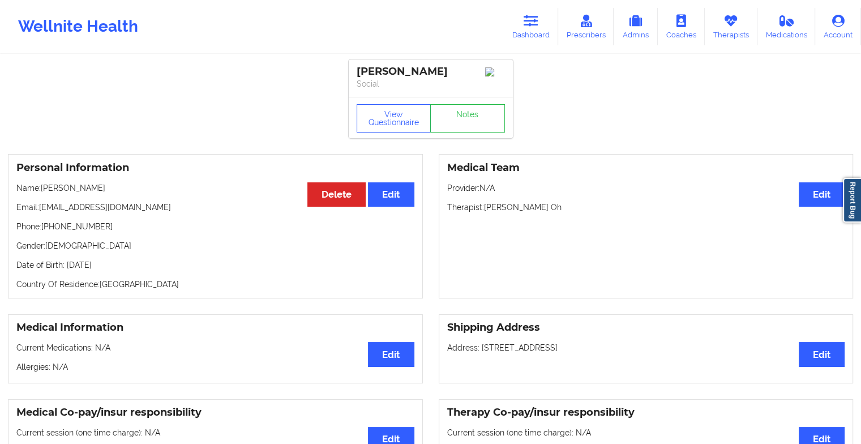
click at [457, 115] on div "View Questionnaire Notes" at bounding box center [430, 118] width 148 height 28
click at [457, 115] on link "Notes" at bounding box center [467, 118] width 75 height 28
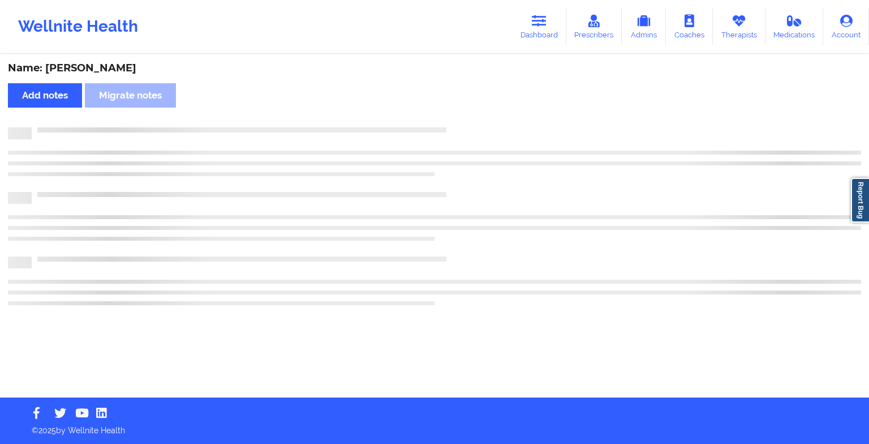
click at [457, 115] on div "Name: [PERSON_NAME] Add notes Migrate notes" at bounding box center [434, 226] width 869 height 342
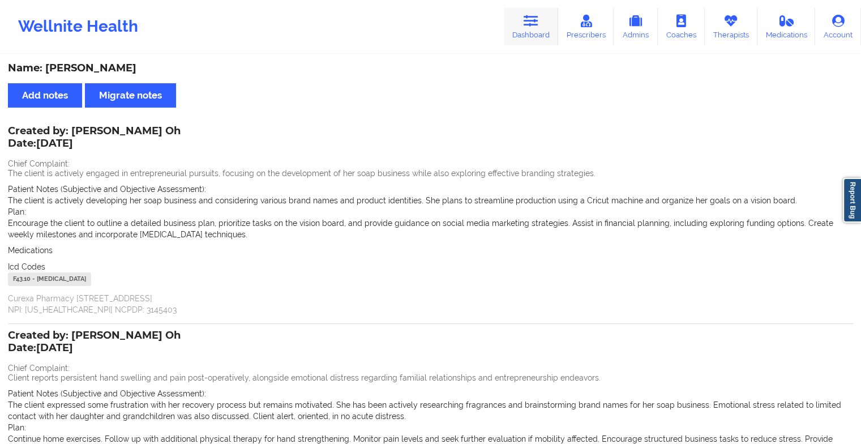
click at [536, 16] on icon at bounding box center [530, 21] width 15 height 12
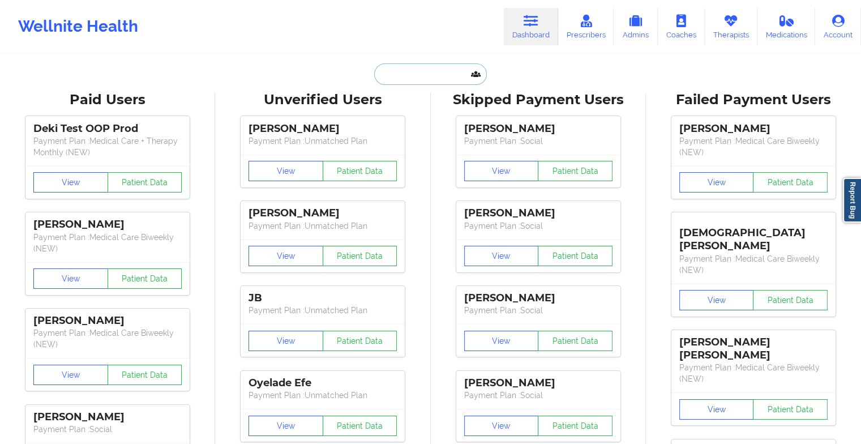
click at [390, 73] on input "text" at bounding box center [430, 74] width 112 height 22
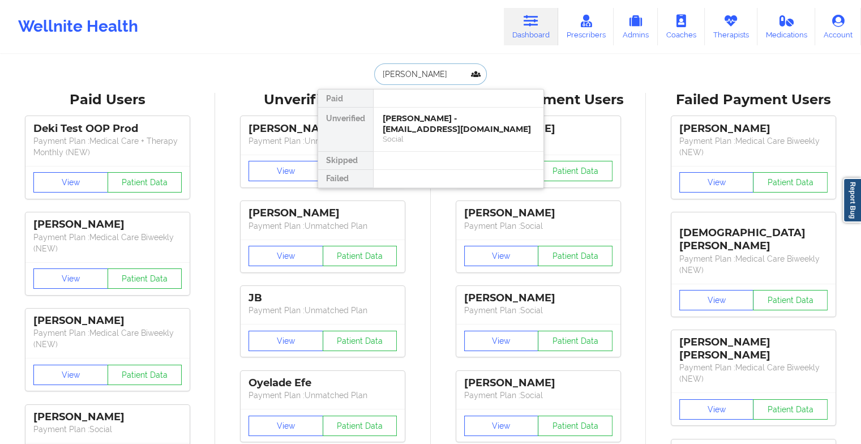
type input "[PERSON_NAME]"
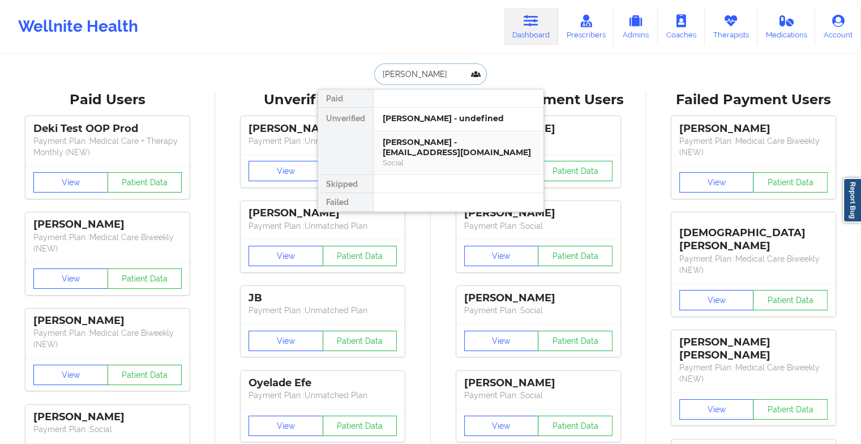
click at [424, 138] on div "[PERSON_NAME] - [EMAIL_ADDRESS][DOMAIN_NAME]" at bounding box center [459, 147] width 152 height 21
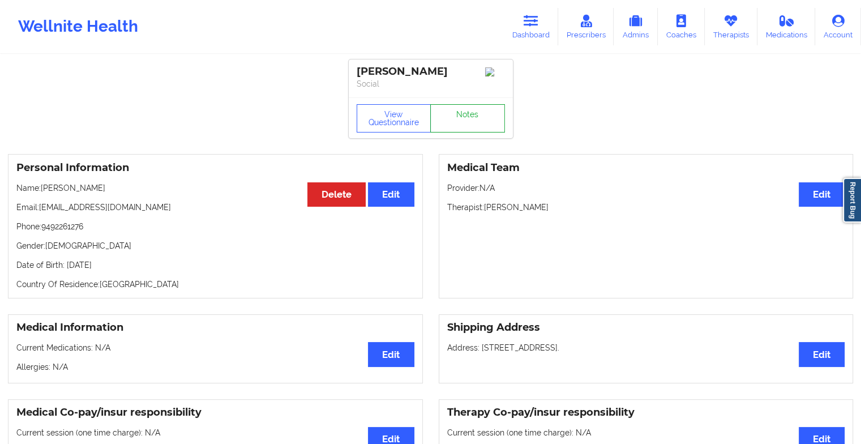
click at [466, 117] on link "Notes" at bounding box center [467, 118] width 75 height 28
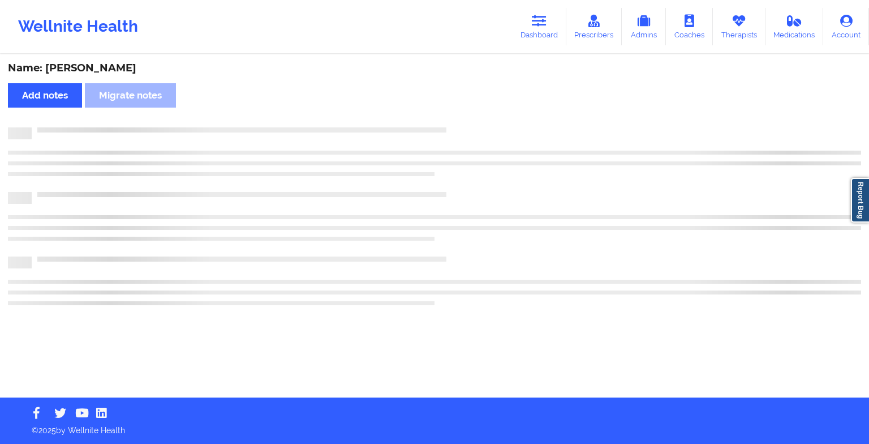
click at [466, 117] on div "Name: [PERSON_NAME] Add notes Migrate notes" at bounding box center [434, 226] width 869 height 342
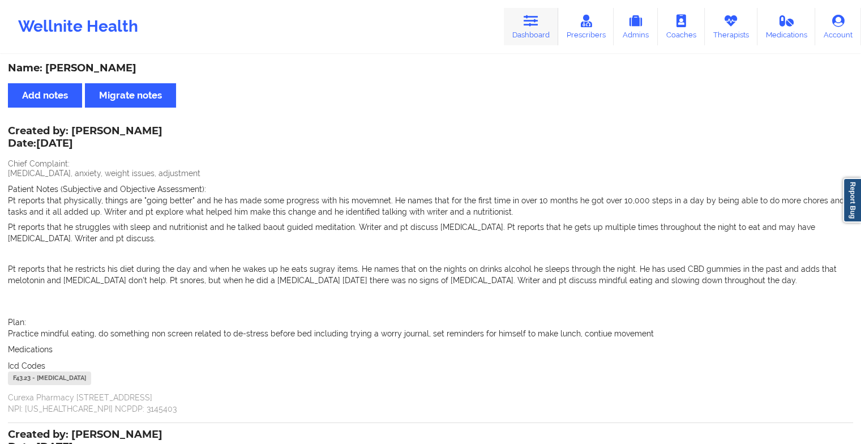
click at [523, 21] on link "Dashboard" at bounding box center [531, 26] width 54 height 37
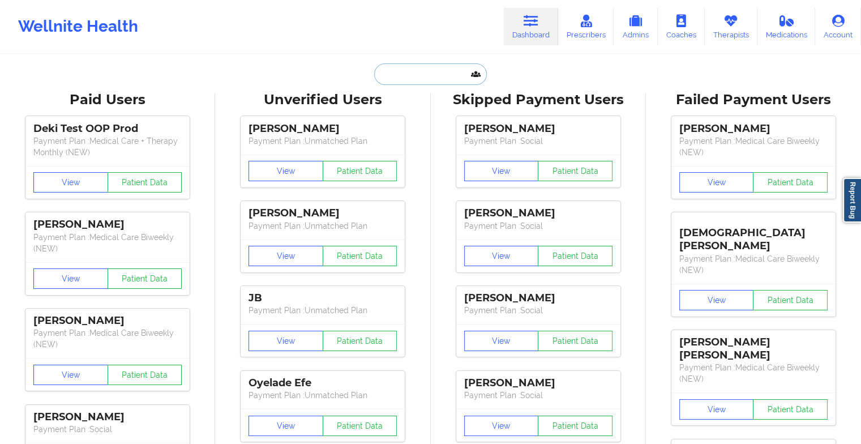
click at [405, 77] on input "text" at bounding box center [430, 74] width 112 height 22
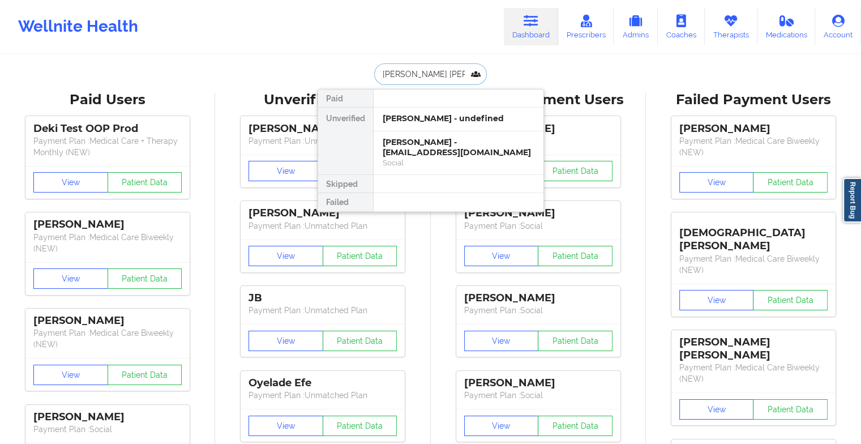
type input "[PERSON_NAME] GEOR"
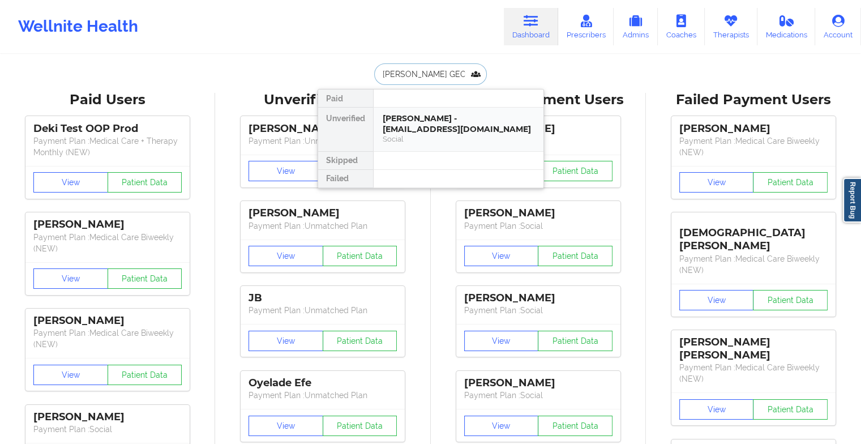
click at [429, 122] on div "[PERSON_NAME] - [EMAIL_ADDRESS][DOMAIN_NAME]" at bounding box center [459, 123] width 152 height 21
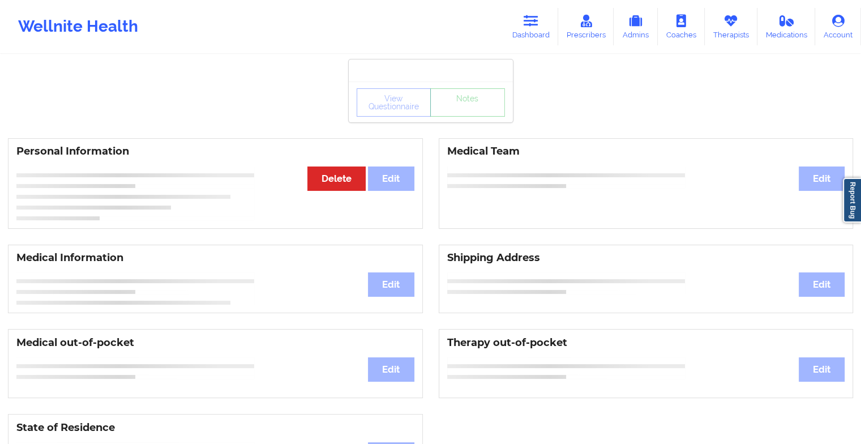
click at [467, 115] on div "View Questionnaire Notes" at bounding box center [430, 102] width 148 height 28
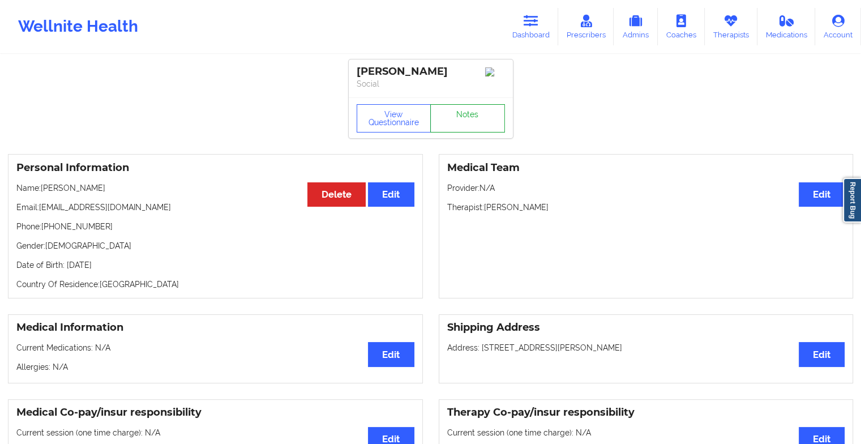
click at [467, 115] on link "Notes" at bounding box center [467, 118] width 75 height 28
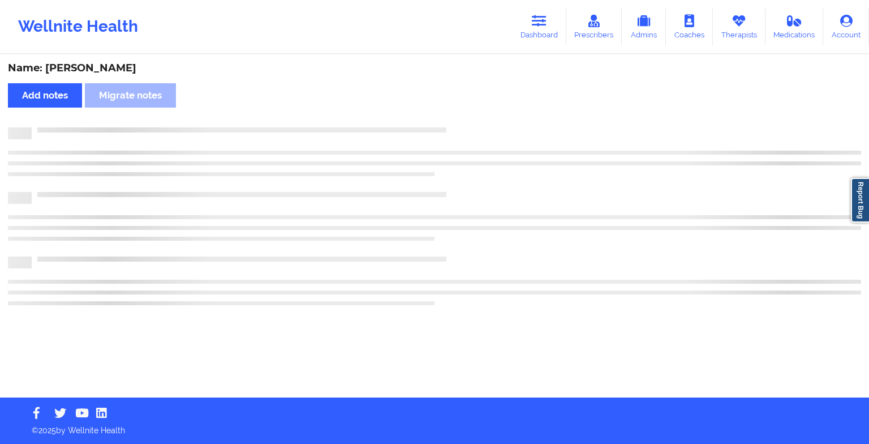
click at [467, 115] on div "Name: [PERSON_NAME] Add notes Migrate notes" at bounding box center [434, 226] width 869 height 342
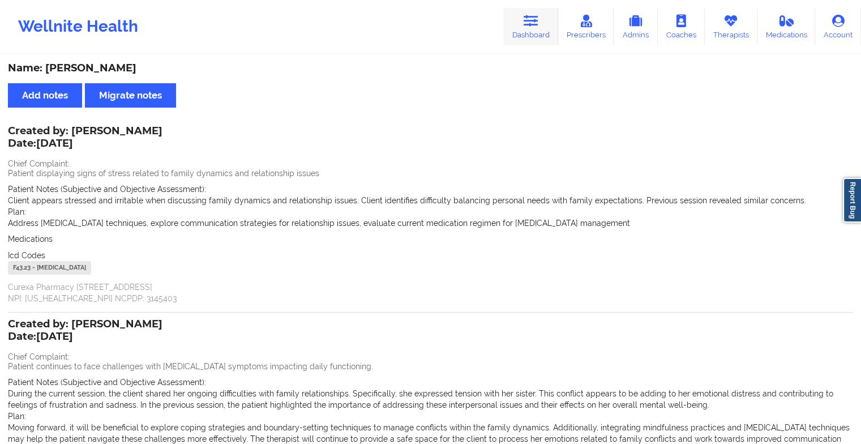
click at [542, 34] on link "Dashboard" at bounding box center [531, 26] width 54 height 37
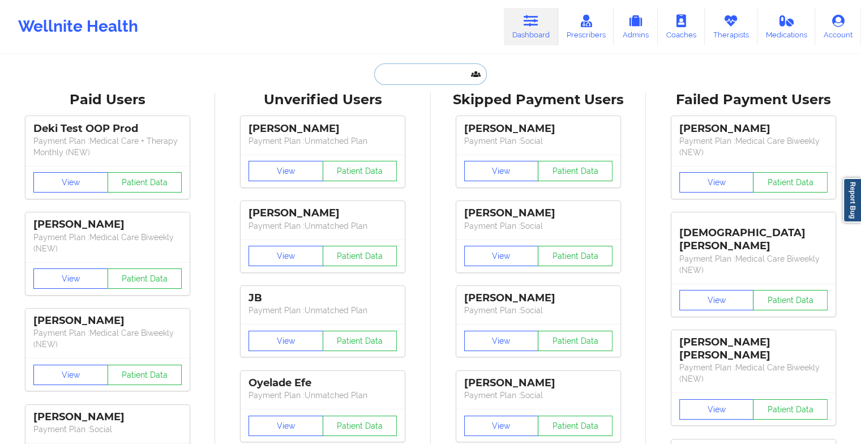
click at [416, 81] on input "text" at bounding box center [430, 74] width 112 height 22
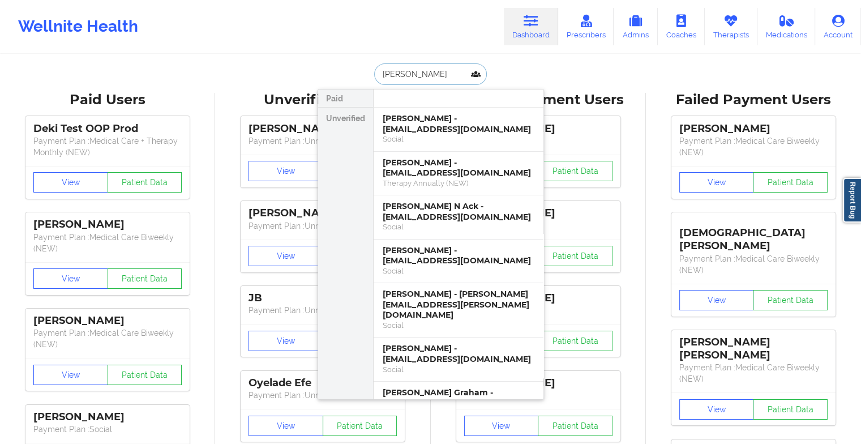
type input "[PERSON_NAME]"
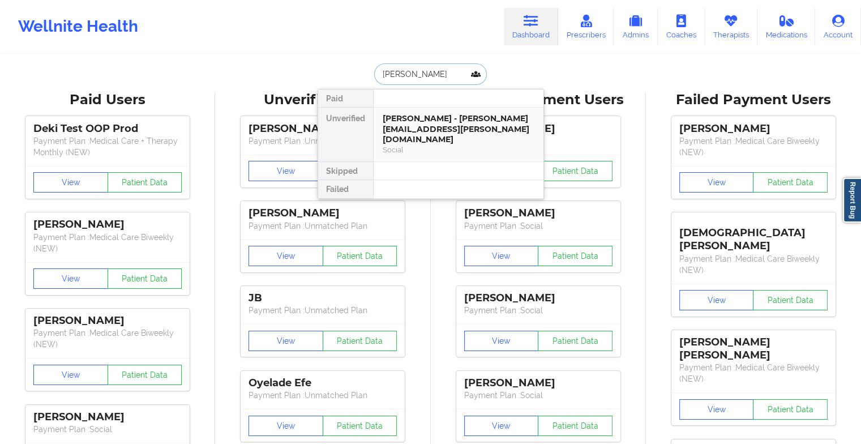
click at [437, 122] on div "[PERSON_NAME] - [PERSON_NAME][EMAIL_ADDRESS][PERSON_NAME][DOMAIN_NAME]" at bounding box center [459, 129] width 152 height 32
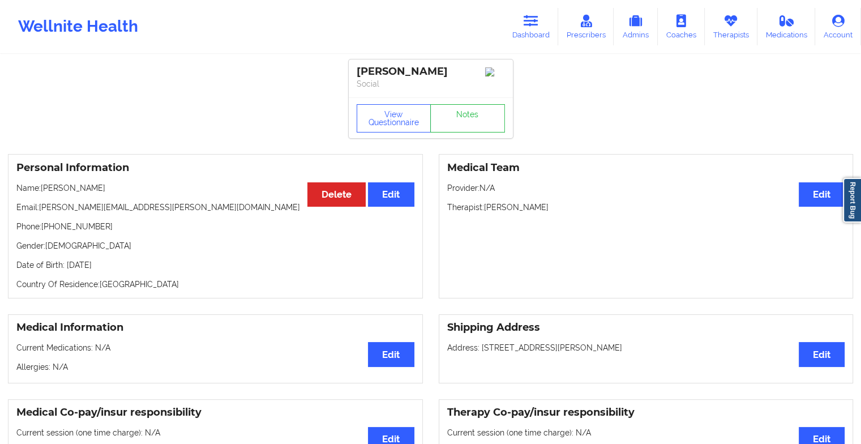
click at [454, 113] on div "View Questionnaire Notes" at bounding box center [431, 117] width 164 height 41
drag, startPoint x: 454, startPoint y: 113, endPoint x: 459, endPoint y: 129, distance: 16.6
click at [459, 129] on link "Notes" at bounding box center [467, 118] width 75 height 28
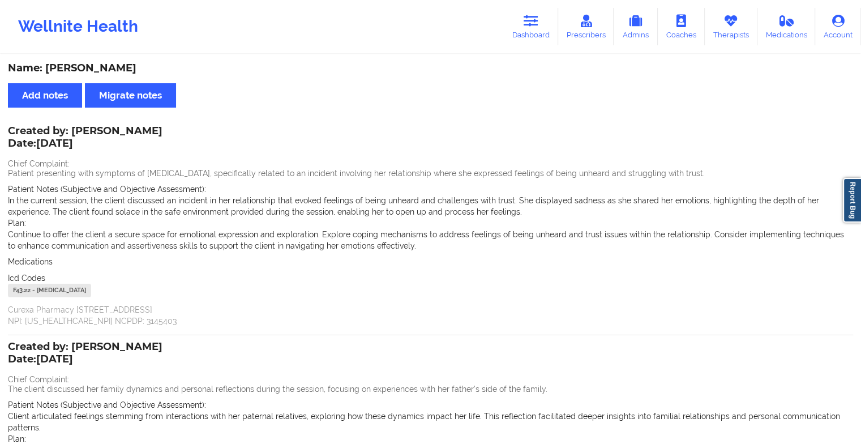
click at [648, 257] on div "Medications" at bounding box center [430, 261] width 845 height 11
click at [535, 12] on link "Dashboard" at bounding box center [531, 26] width 54 height 37
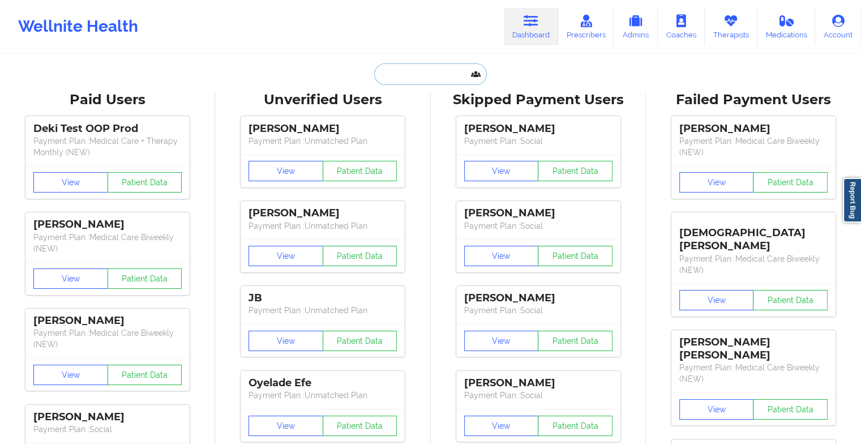
click at [405, 78] on input "text" at bounding box center [430, 74] width 112 height 22
paste input "[PERSON_NAME]"
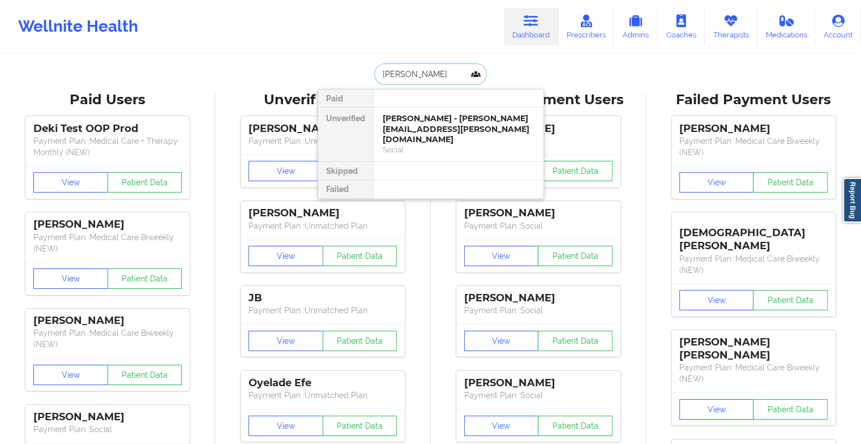
type input "[PERSON_NAME]"
click at [421, 122] on div "[PERSON_NAME] - [EMAIL_ADDRESS][DOMAIN_NAME]" at bounding box center [459, 123] width 152 height 21
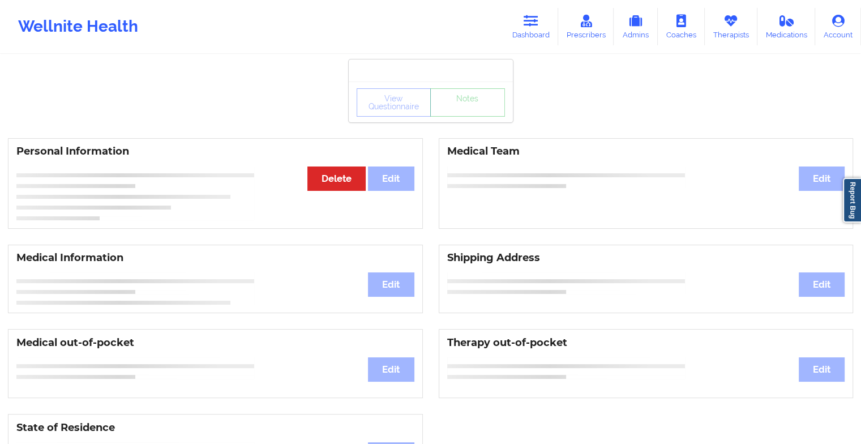
click at [472, 113] on div "View Questionnaire Notes" at bounding box center [430, 102] width 148 height 28
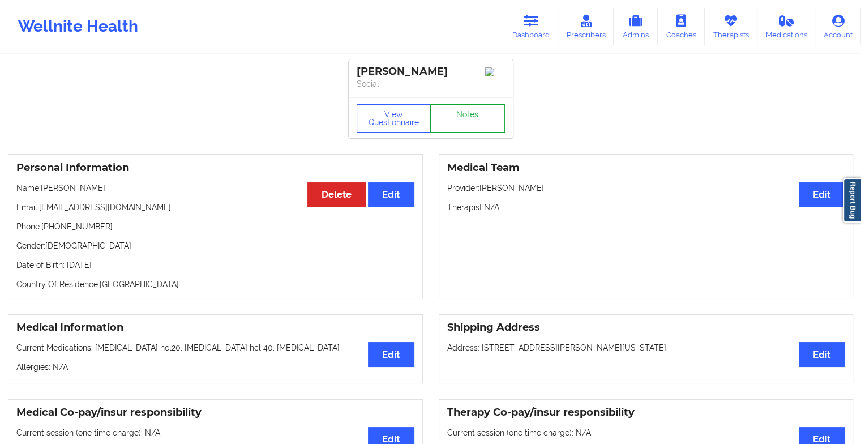
click at [472, 113] on link "Notes" at bounding box center [467, 118] width 75 height 28
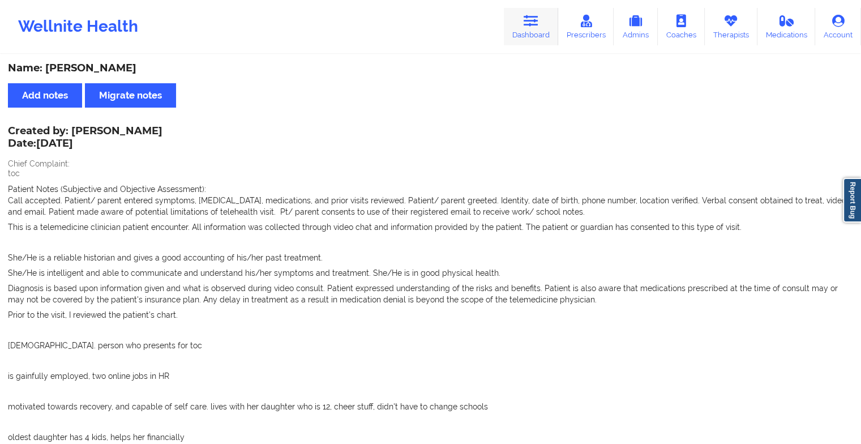
click at [522, 25] on link "Dashboard" at bounding box center [531, 26] width 54 height 37
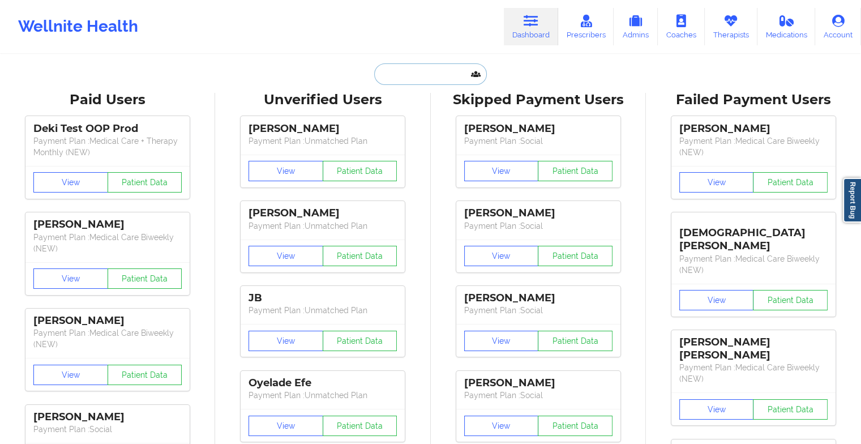
click at [416, 67] on input "text" at bounding box center [430, 74] width 112 height 22
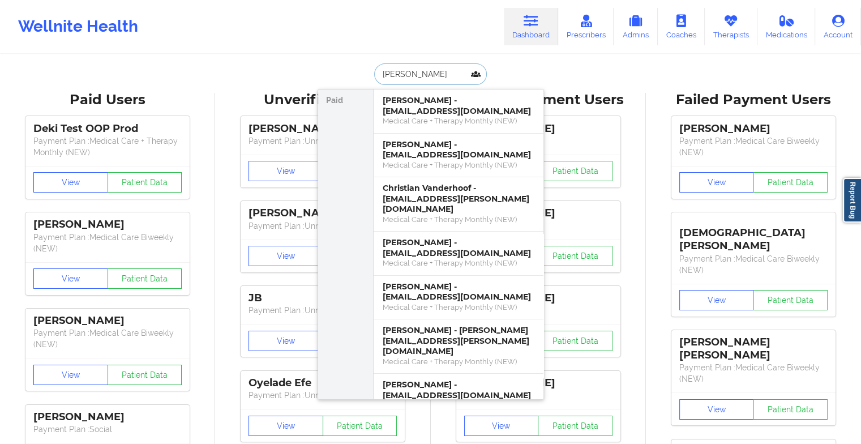
type input "[PERSON_NAME]"
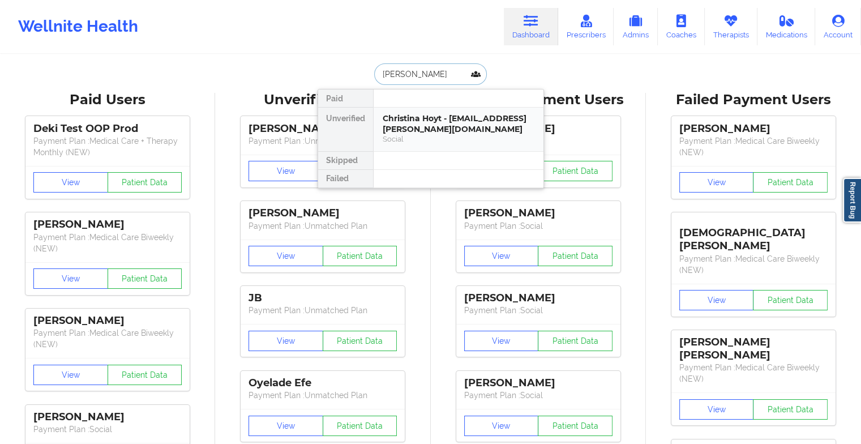
click at [436, 117] on div "Christina Hoyt - [EMAIL_ADDRESS][PERSON_NAME][DOMAIN_NAME]" at bounding box center [459, 123] width 152 height 21
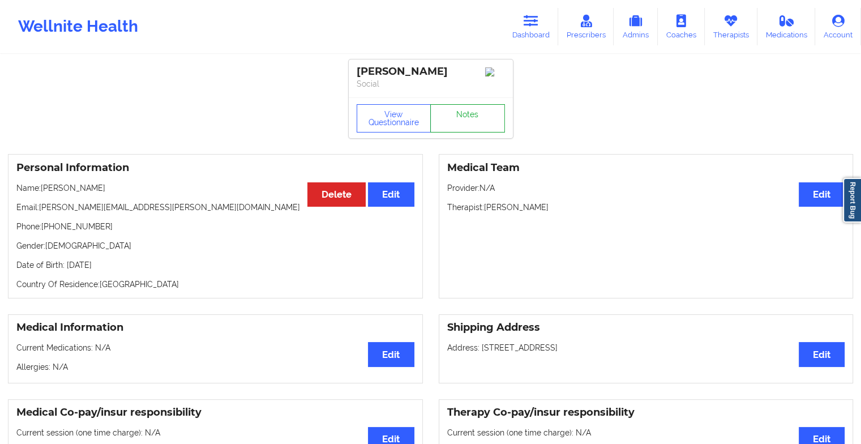
click at [453, 108] on link "Notes" at bounding box center [467, 118] width 75 height 28
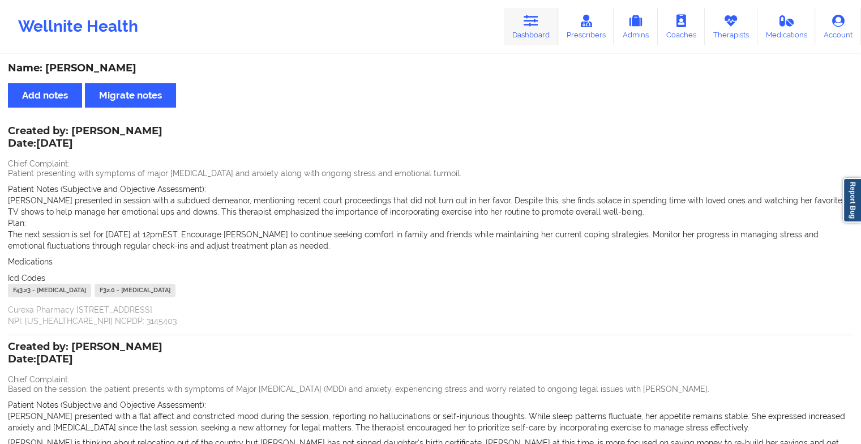
click at [538, 34] on link "Dashboard" at bounding box center [531, 26] width 54 height 37
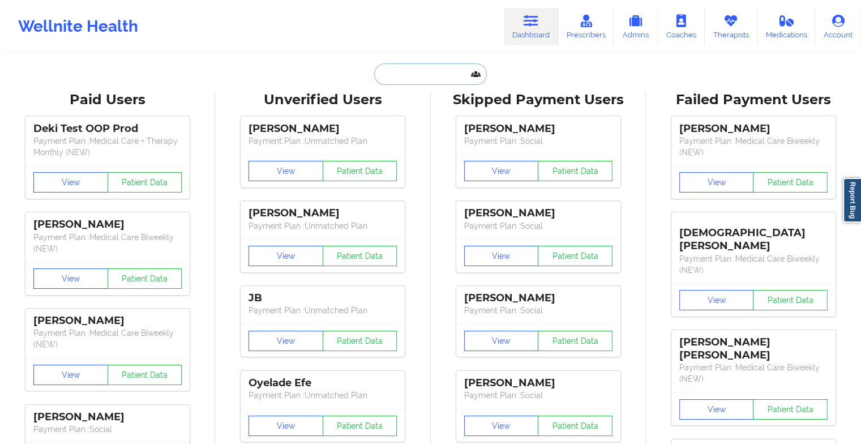
click at [396, 76] on input "text" at bounding box center [430, 74] width 112 height 22
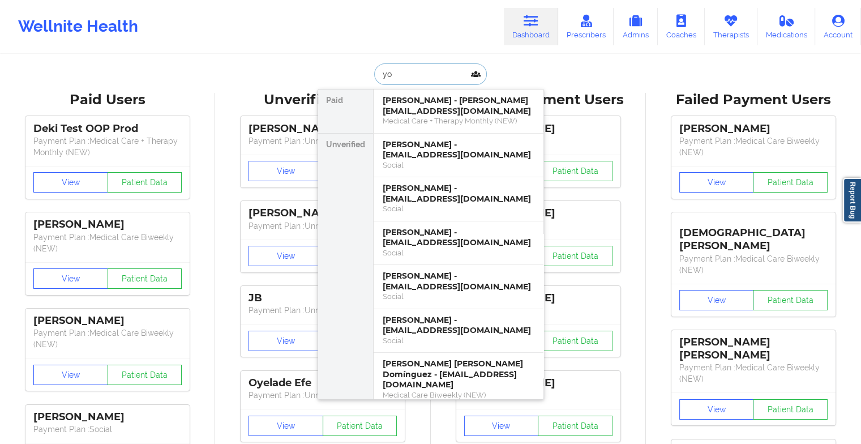
type input "y"
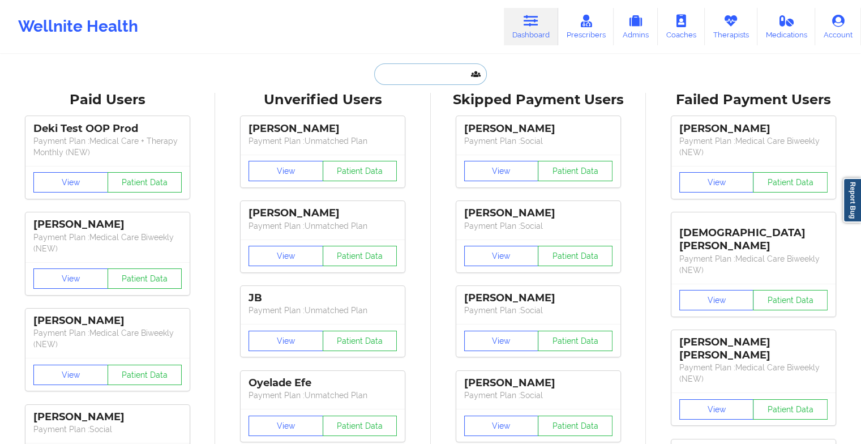
paste input "[EMAIL_ADDRESS][DOMAIN_NAME]"
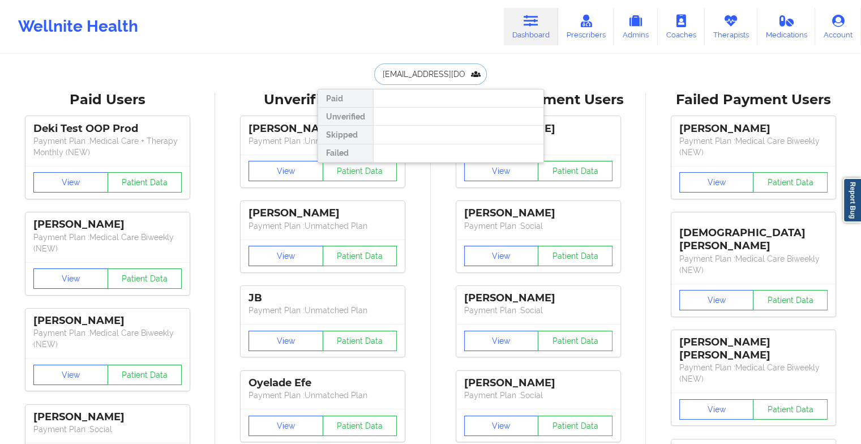
drag, startPoint x: 459, startPoint y: 78, endPoint x: 376, endPoint y: 75, distance: 83.8
click at [376, 75] on input "[EMAIL_ADDRESS][DOMAIN_NAME]" at bounding box center [430, 74] width 112 height 22
type input "yolon"
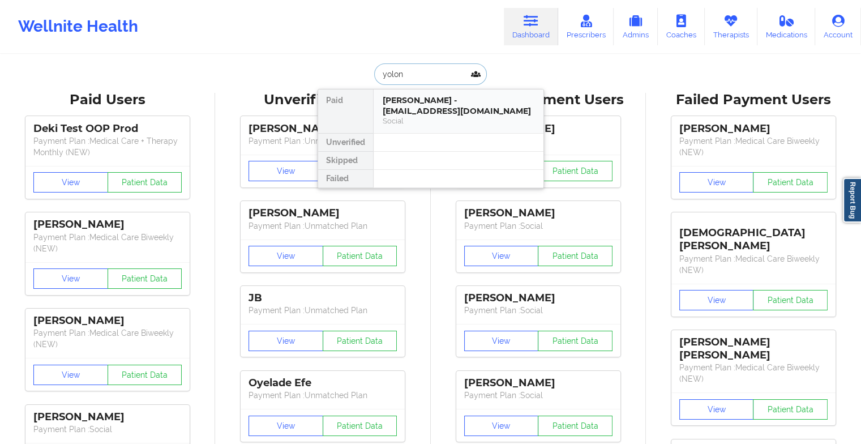
click at [432, 116] on div "Social" at bounding box center [459, 121] width 152 height 10
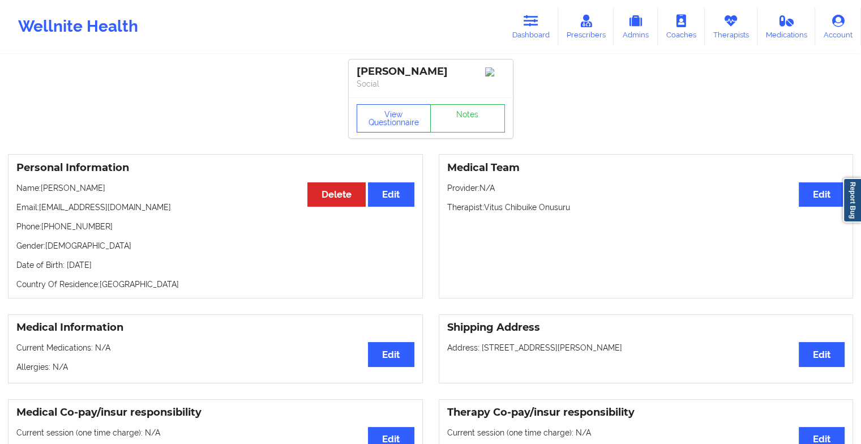
click at [466, 113] on div "View Questionnaire Notes" at bounding box center [430, 118] width 148 height 28
click at [466, 113] on link "Notes" at bounding box center [467, 118] width 75 height 28
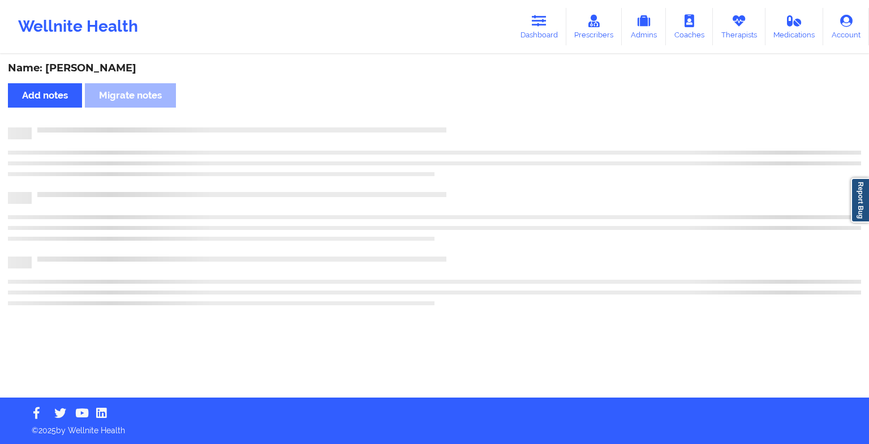
click at [466, 113] on div "Name: [PERSON_NAME] Add notes Migrate notes" at bounding box center [434, 226] width 869 height 342
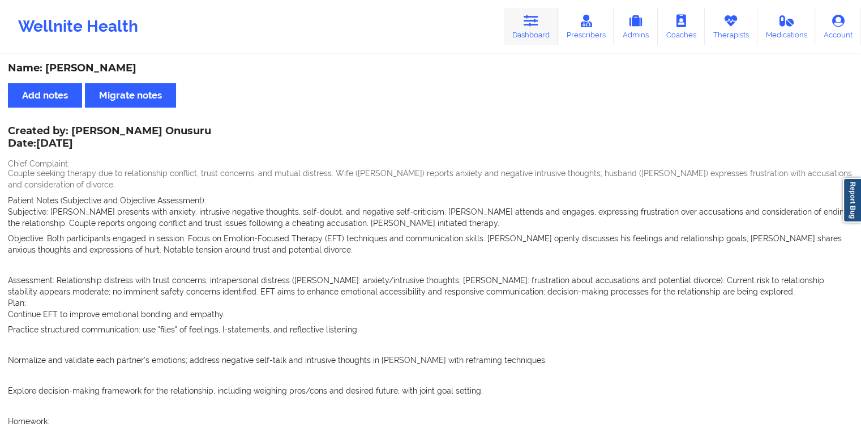
click at [522, 16] on link "Dashboard" at bounding box center [531, 26] width 54 height 37
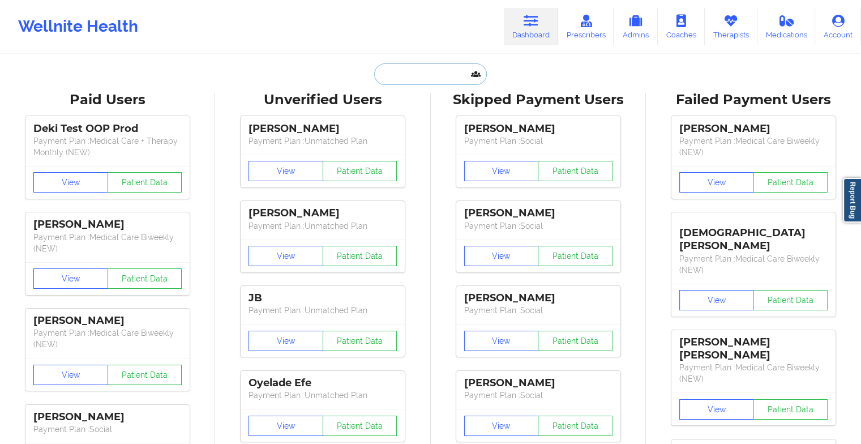
click at [441, 77] on input "text" at bounding box center [430, 74] width 112 height 22
click at [420, 81] on input "text" at bounding box center [430, 74] width 112 height 22
click at [398, 80] on input "text" at bounding box center [430, 74] width 112 height 22
click at [396, 79] on input "text" at bounding box center [430, 74] width 112 height 22
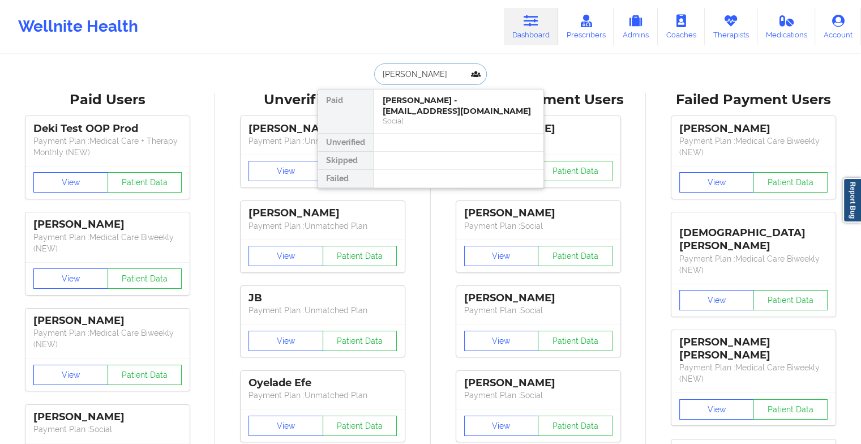
type input "[PERSON_NAME]"
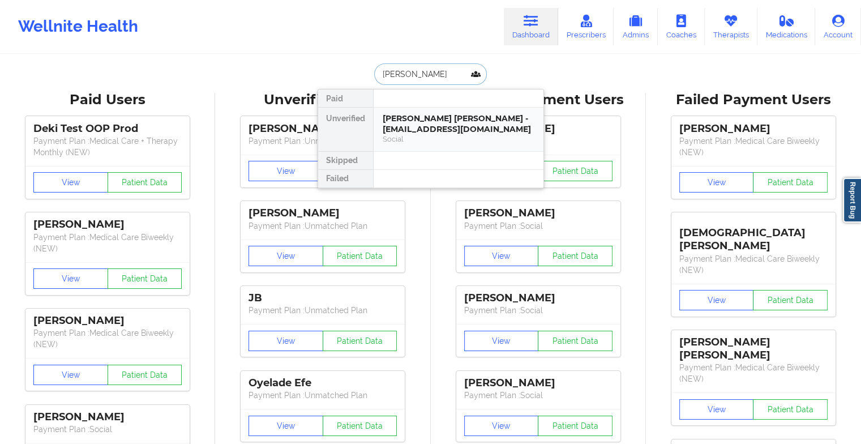
click at [429, 113] on div "[PERSON_NAME] [PERSON_NAME] - [EMAIL_ADDRESS][DOMAIN_NAME]" at bounding box center [459, 123] width 152 height 21
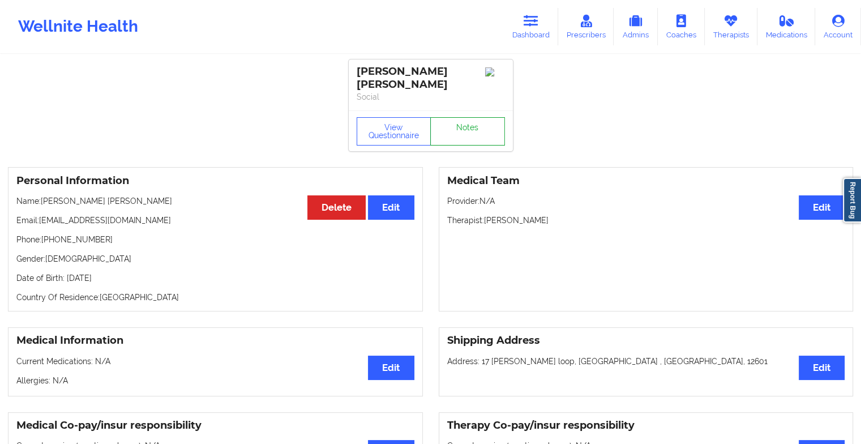
click at [464, 126] on link "Notes" at bounding box center [467, 131] width 75 height 28
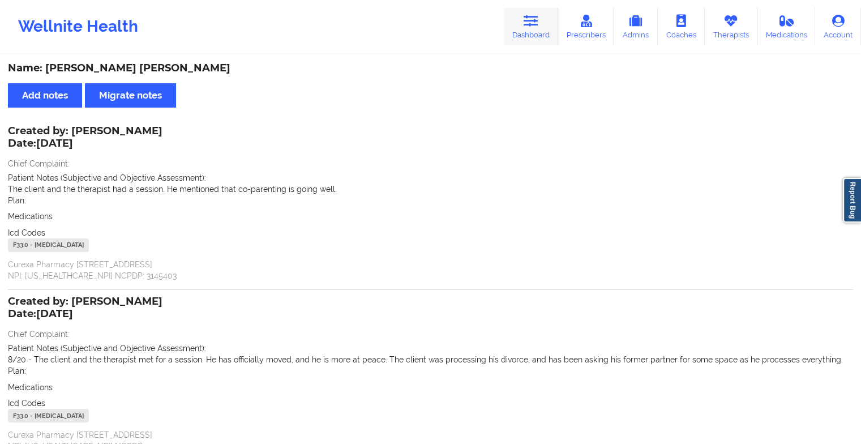
click at [522, 32] on link "Dashboard" at bounding box center [531, 26] width 54 height 37
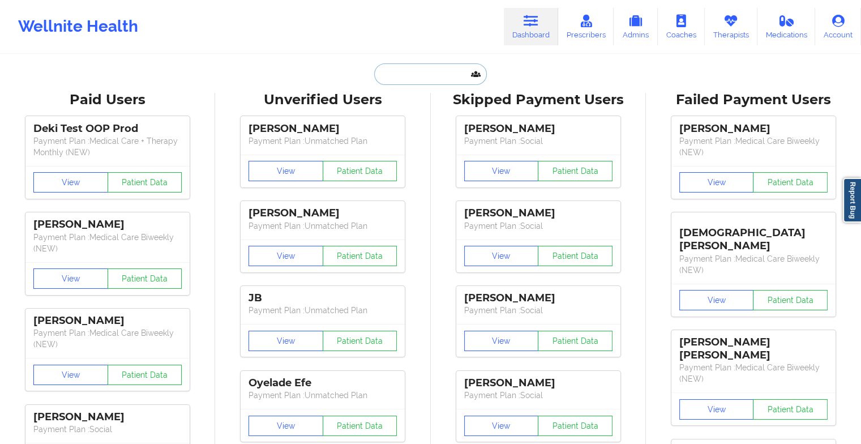
click at [404, 71] on input "text" at bounding box center [430, 74] width 112 height 22
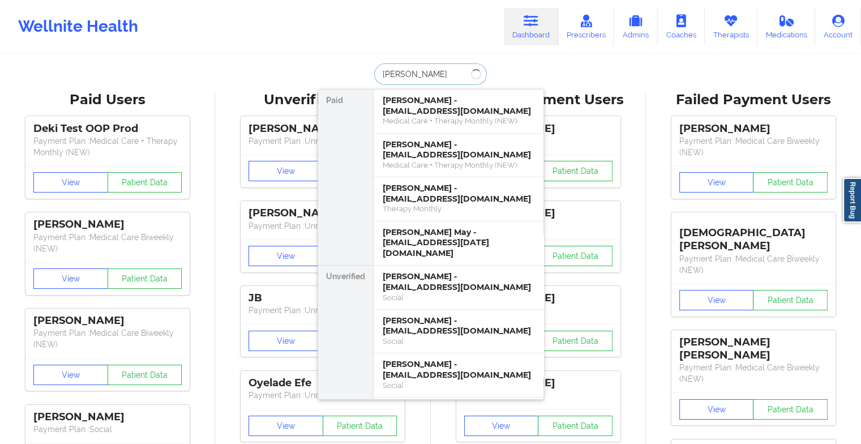
type input "[PERSON_NAME]"
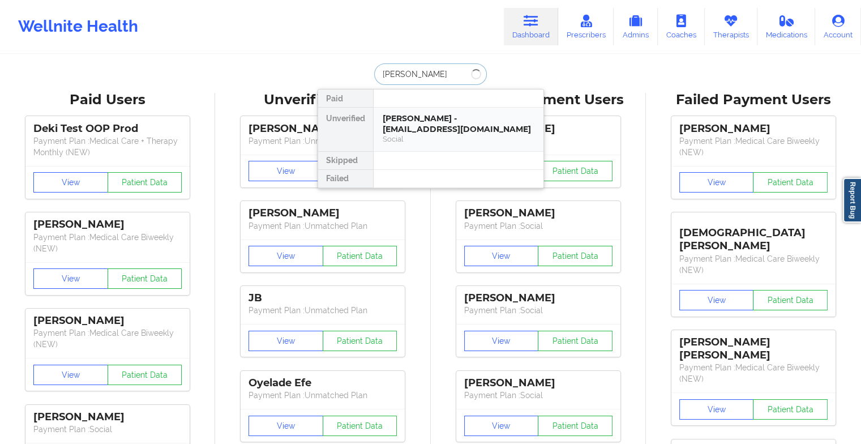
click at [445, 145] on div "[PERSON_NAME] - [EMAIL_ADDRESS][DOMAIN_NAME] Social" at bounding box center [458, 130] width 170 height 44
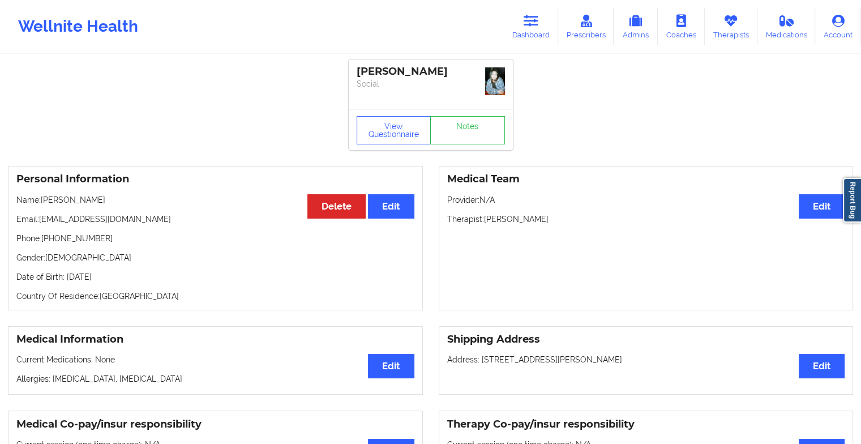
click at [465, 132] on link "Notes" at bounding box center [467, 130] width 75 height 28
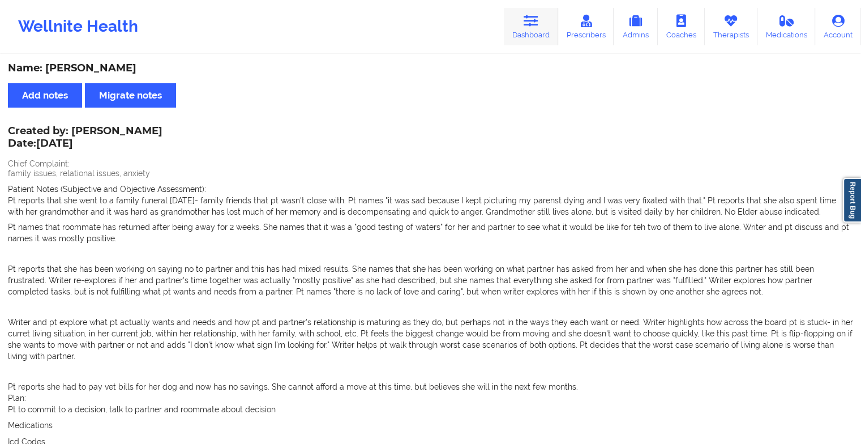
click at [519, 36] on link "Dashboard" at bounding box center [531, 26] width 54 height 37
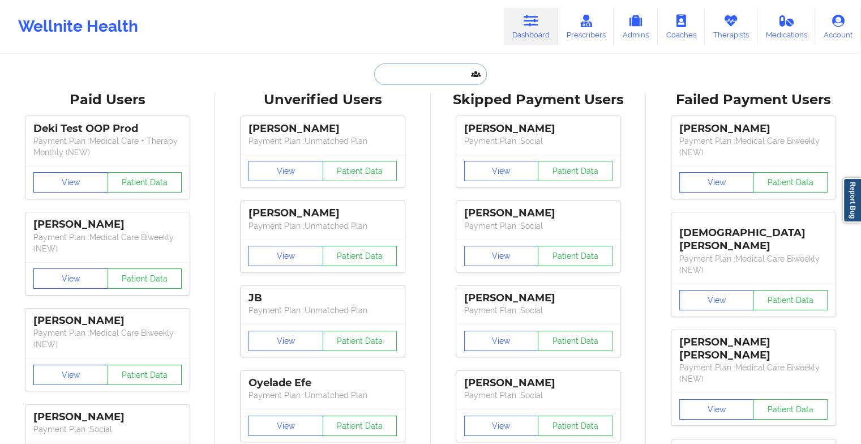
click at [405, 74] on input "text" at bounding box center [430, 74] width 112 height 22
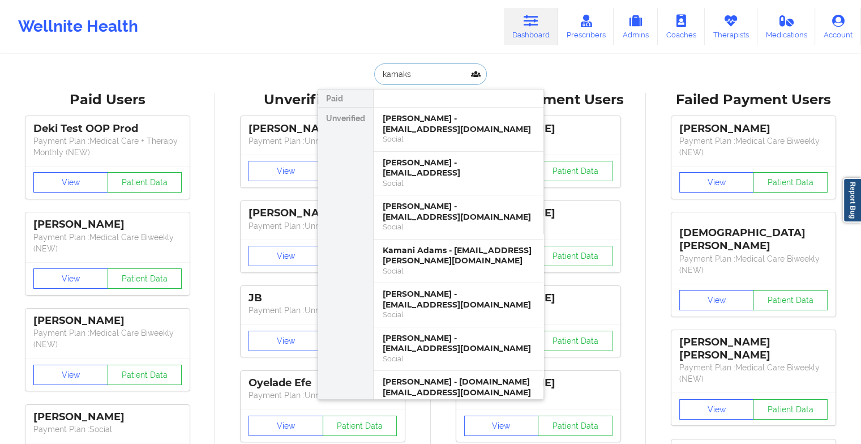
type input "kamaksh"
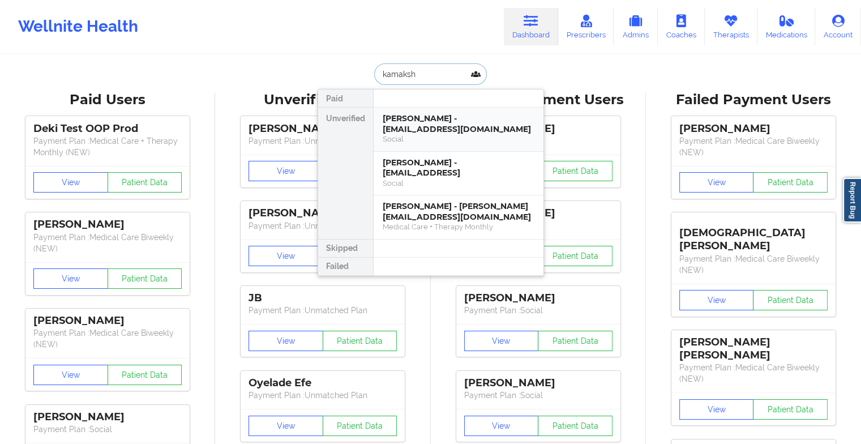
click at [445, 120] on div "[PERSON_NAME] - [EMAIL_ADDRESS][DOMAIN_NAME]" at bounding box center [459, 123] width 152 height 21
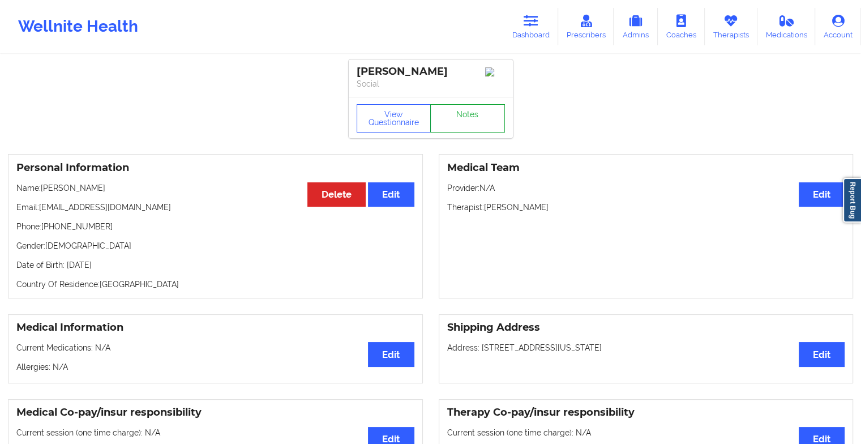
click at [470, 131] on link "Notes" at bounding box center [467, 118] width 75 height 28
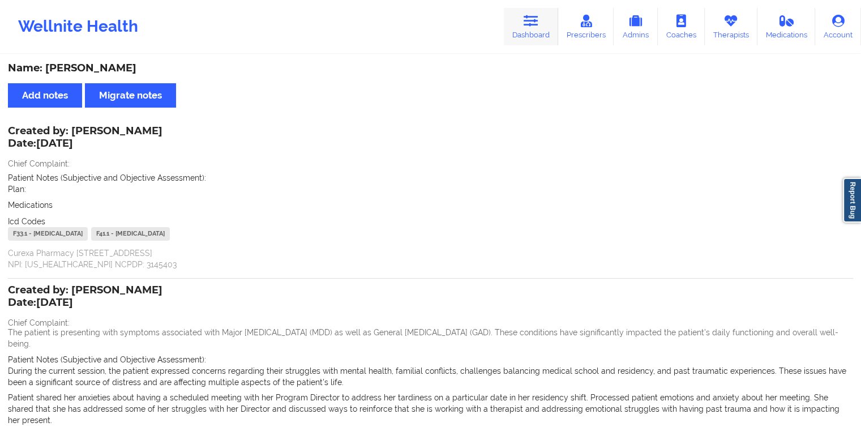
click at [543, 32] on link "Dashboard" at bounding box center [531, 26] width 54 height 37
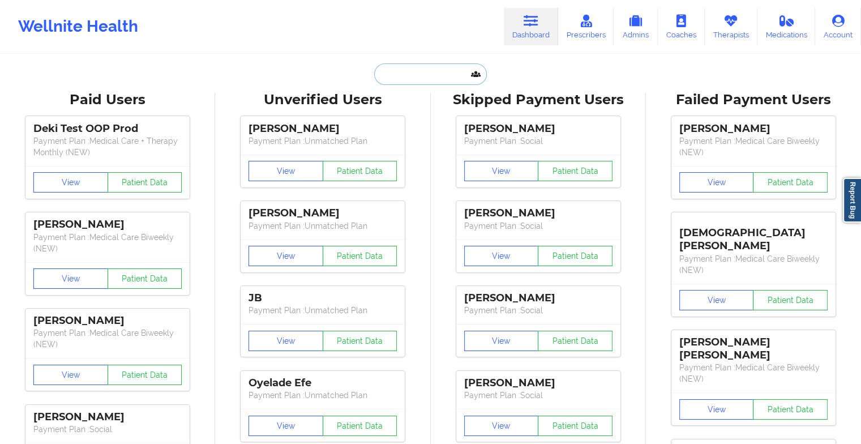
click at [429, 68] on input "text" at bounding box center [430, 74] width 112 height 22
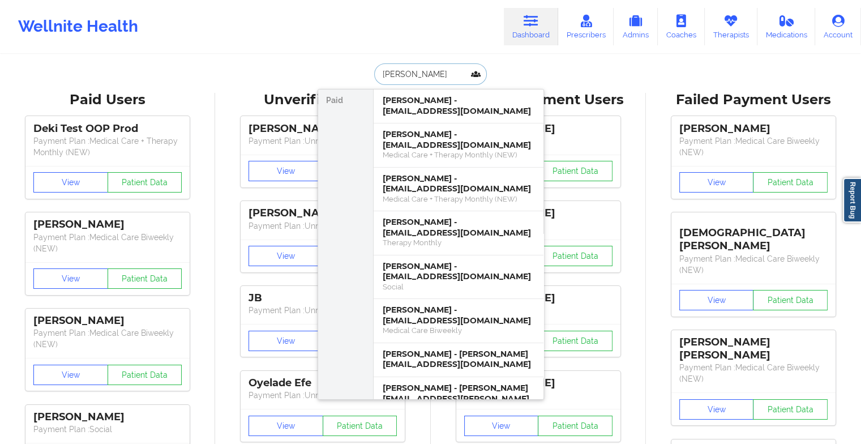
type input "[PERSON_NAME]"
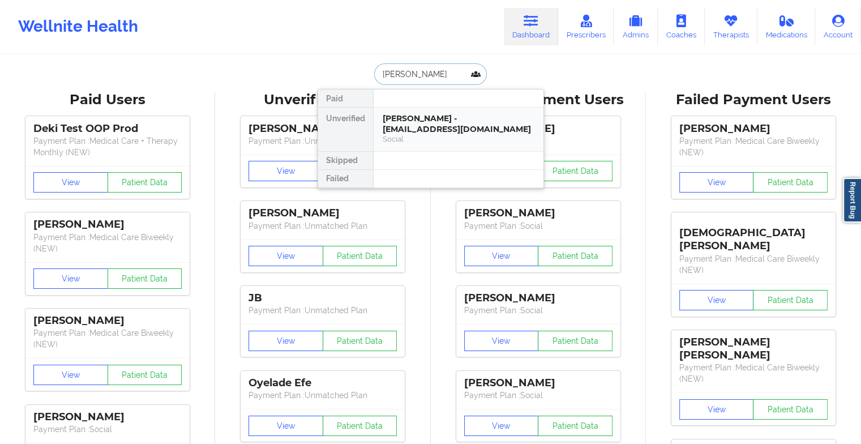
click at [448, 119] on div "[PERSON_NAME] - [EMAIL_ADDRESS][DOMAIN_NAME]" at bounding box center [459, 123] width 152 height 21
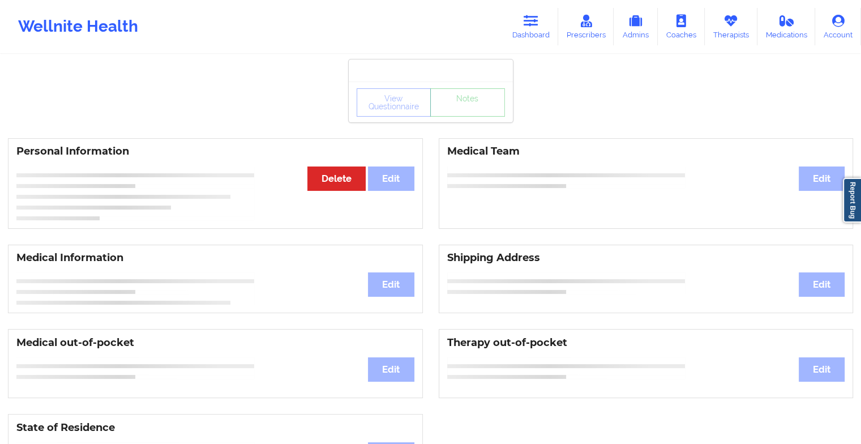
click at [478, 115] on div "View Questionnaire Notes" at bounding box center [430, 102] width 148 height 28
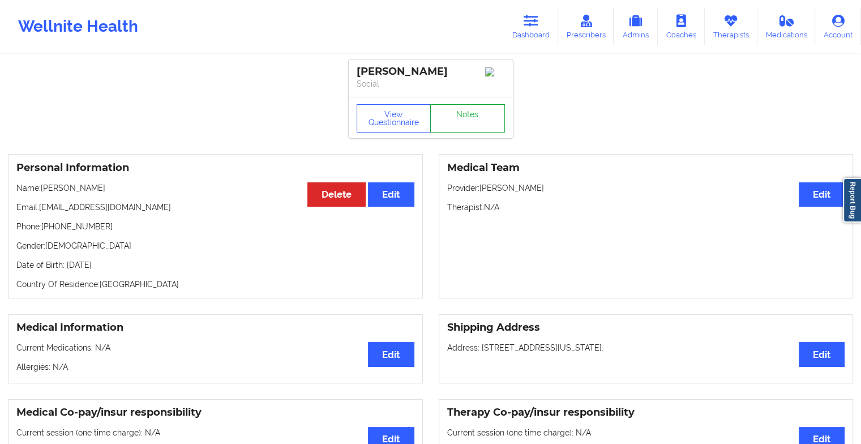
click at [478, 115] on link "Notes" at bounding box center [467, 118] width 75 height 28
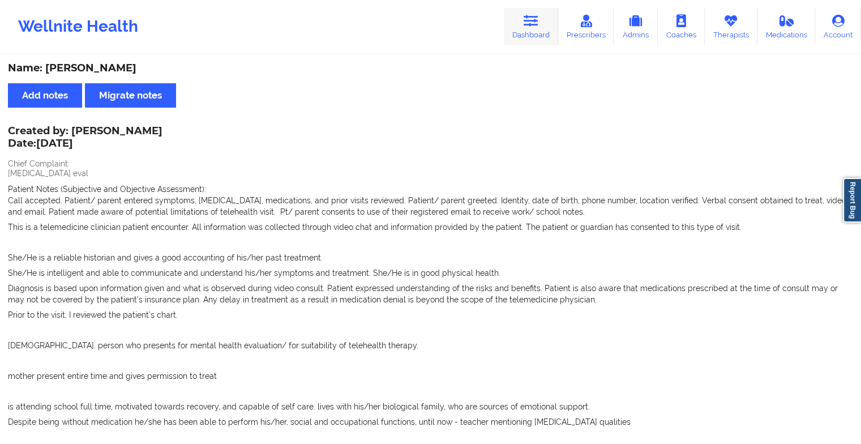
click at [509, 40] on link "Dashboard" at bounding box center [531, 26] width 54 height 37
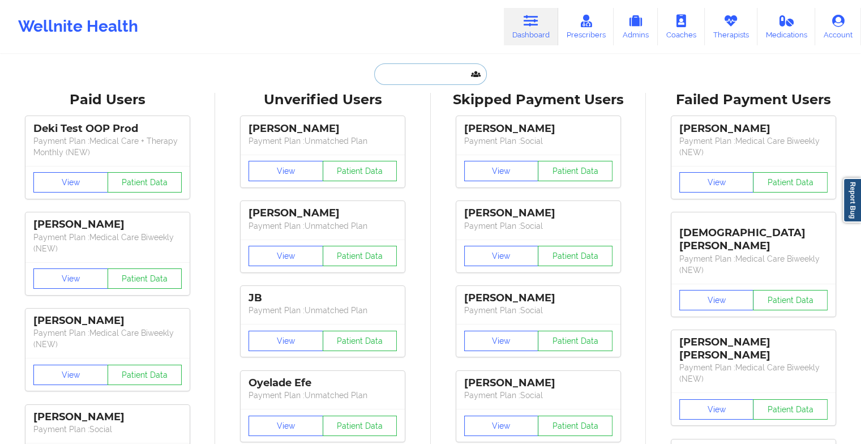
click at [398, 75] on input "text" at bounding box center [430, 74] width 112 height 22
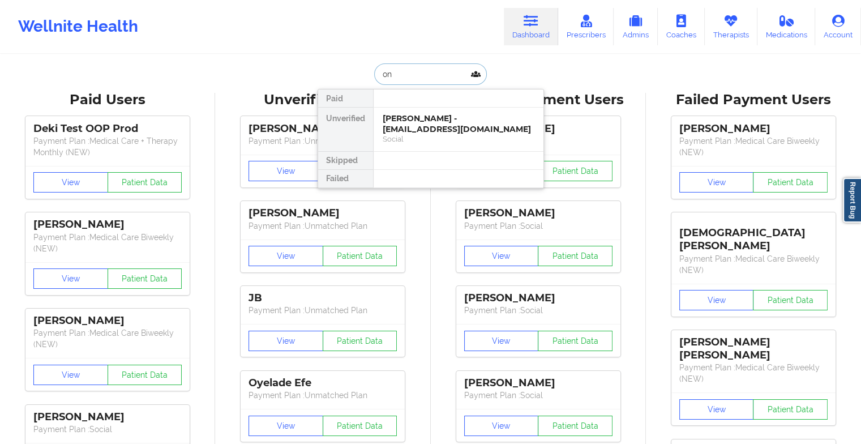
type input "o"
type input "[PERSON_NAME]"
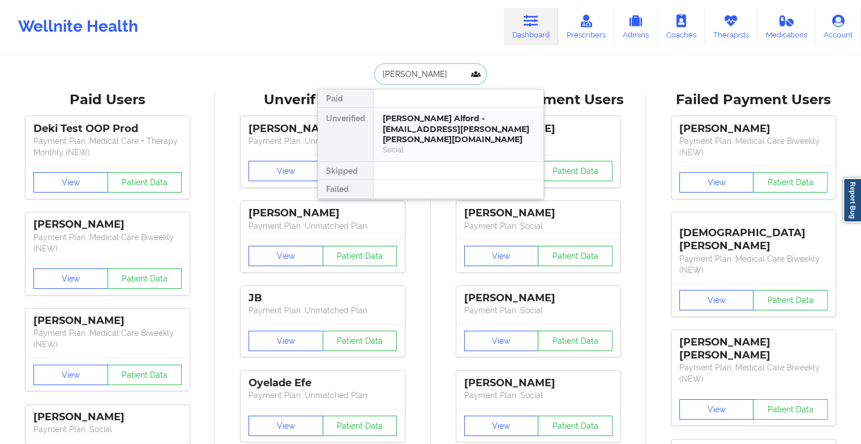
click at [419, 122] on div "[PERSON_NAME] Alford - [EMAIL_ADDRESS][PERSON_NAME][PERSON_NAME][DOMAIN_NAME]" at bounding box center [459, 129] width 152 height 32
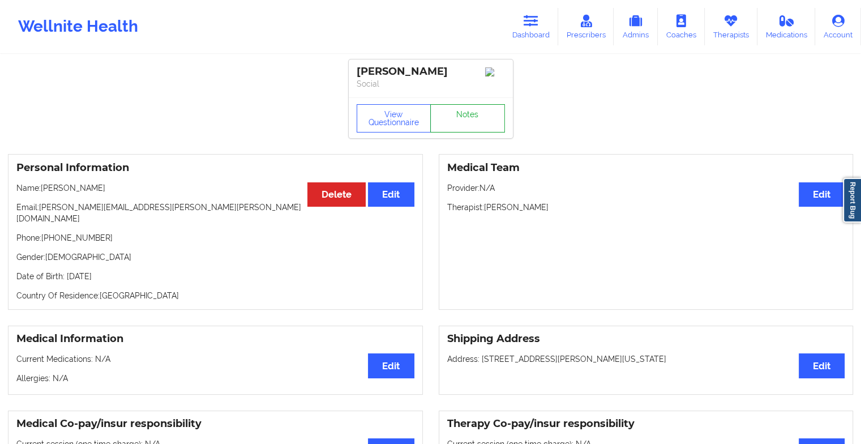
click at [446, 109] on link "Notes" at bounding box center [467, 118] width 75 height 28
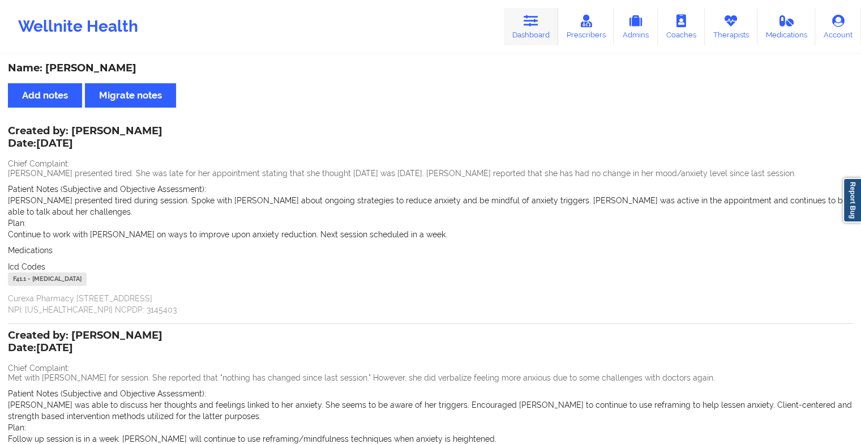
click at [539, 27] on link "Dashboard" at bounding box center [531, 26] width 54 height 37
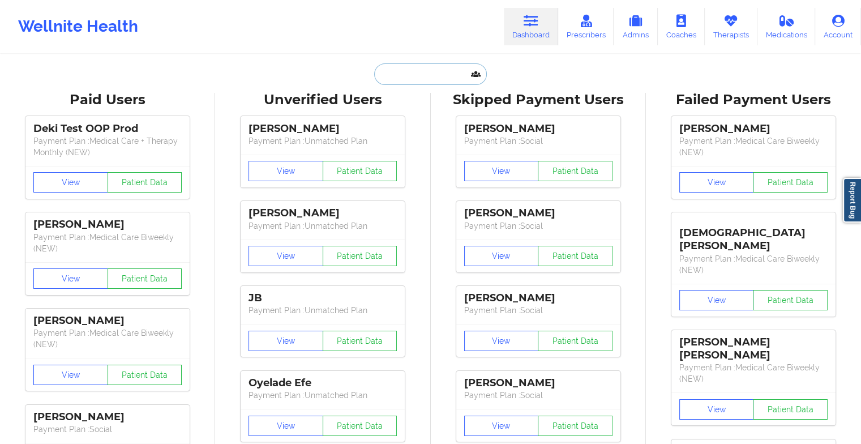
click at [409, 70] on input "text" at bounding box center [430, 74] width 112 height 22
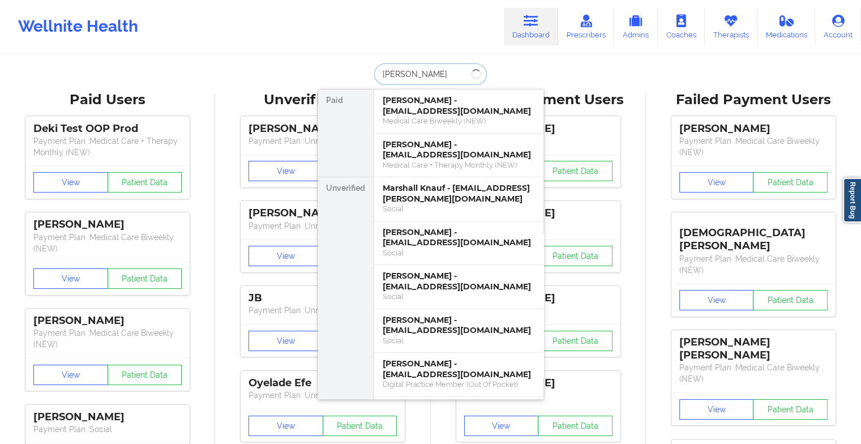
type input "[PERSON_NAME]"
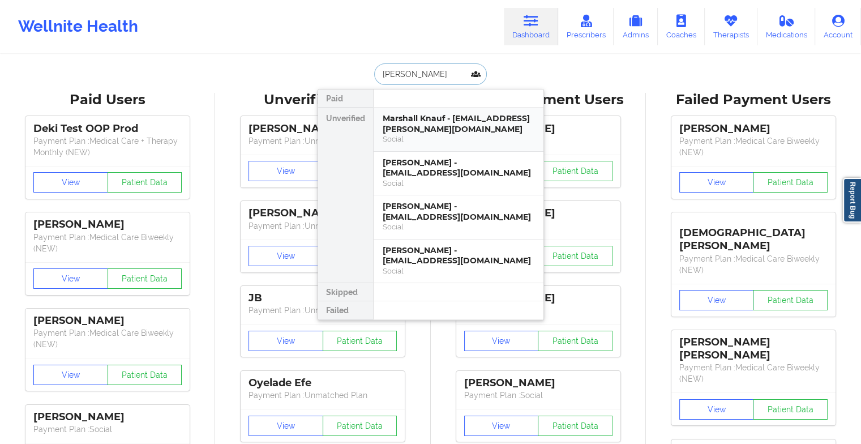
click at [419, 116] on div "Marshall Knauf - [EMAIL_ADDRESS][PERSON_NAME][DOMAIN_NAME]" at bounding box center [459, 123] width 152 height 21
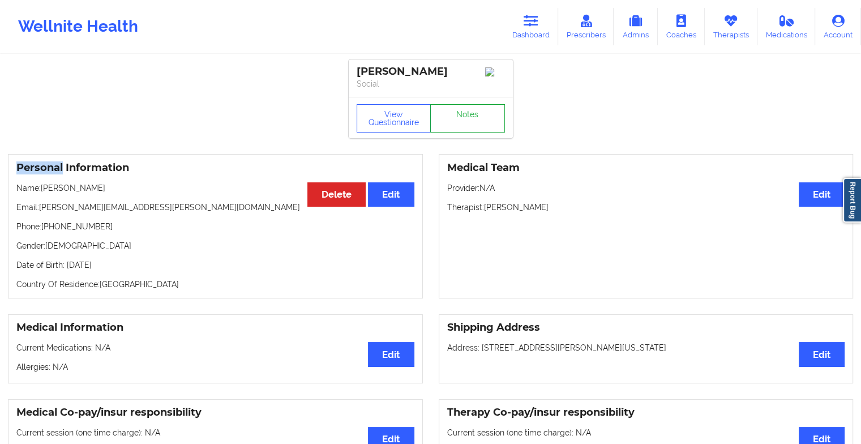
click at [478, 123] on link "Notes" at bounding box center [467, 118] width 75 height 28
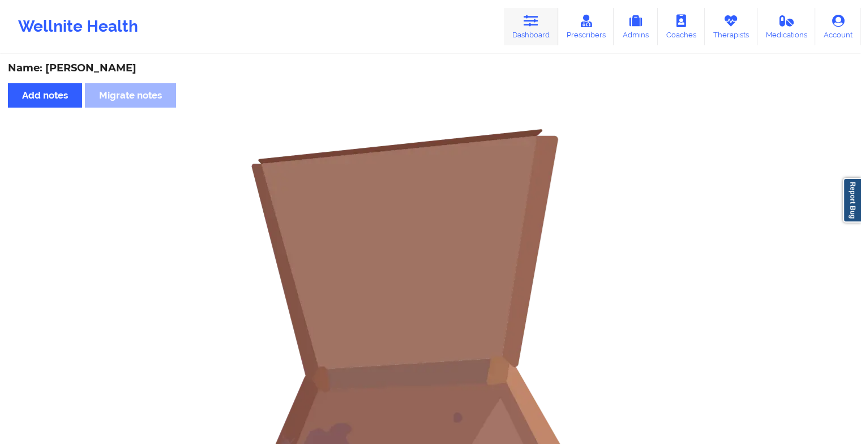
click at [534, 20] on icon at bounding box center [530, 21] width 15 height 12
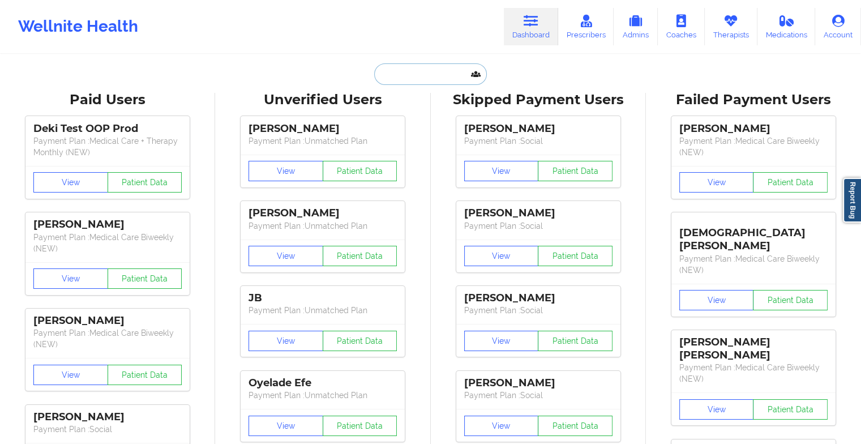
click at [418, 70] on input "text" at bounding box center [430, 74] width 112 height 22
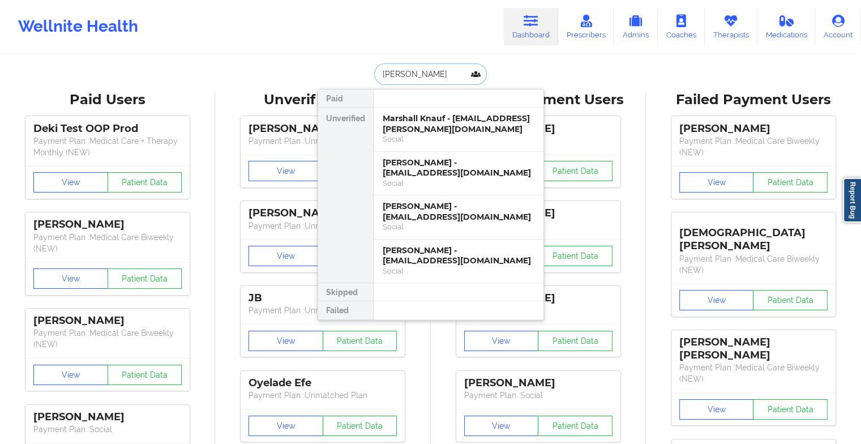
type input "[PERSON_NAME] [PERSON_NAME]"
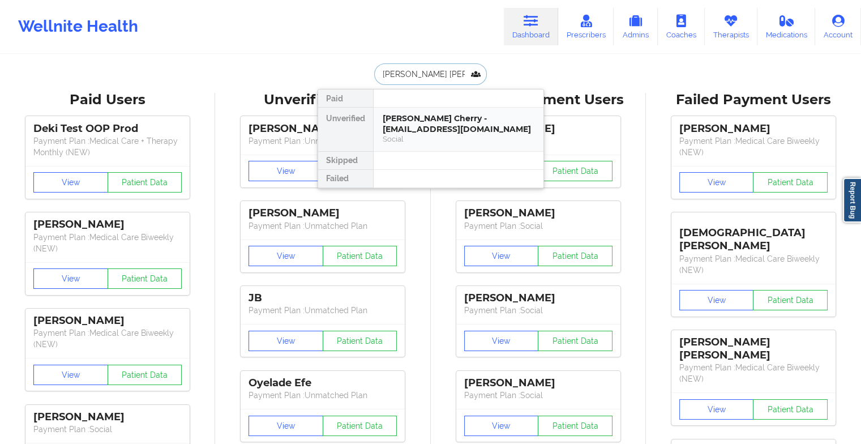
click at [423, 128] on div "[PERSON_NAME] Cherry - [EMAIL_ADDRESS][DOMAIN_NAME]" at bounding box center [459, 123] width 152 height 21
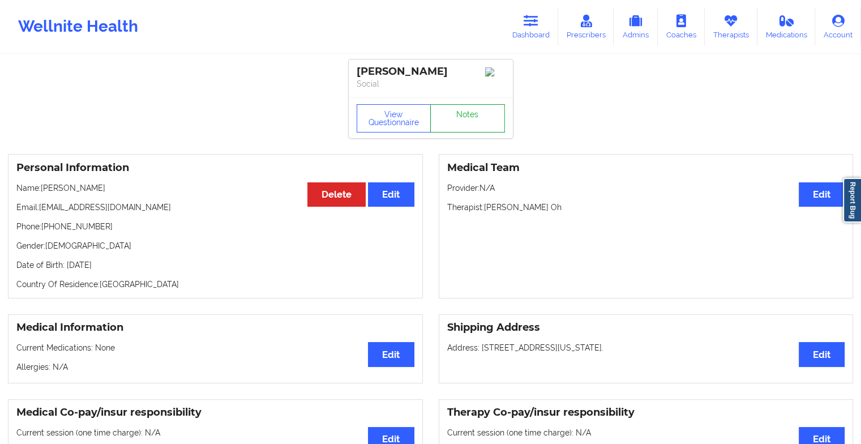
click at [467, 124] on link "Notes" at bounding box center [467, 118] width 75 height 28
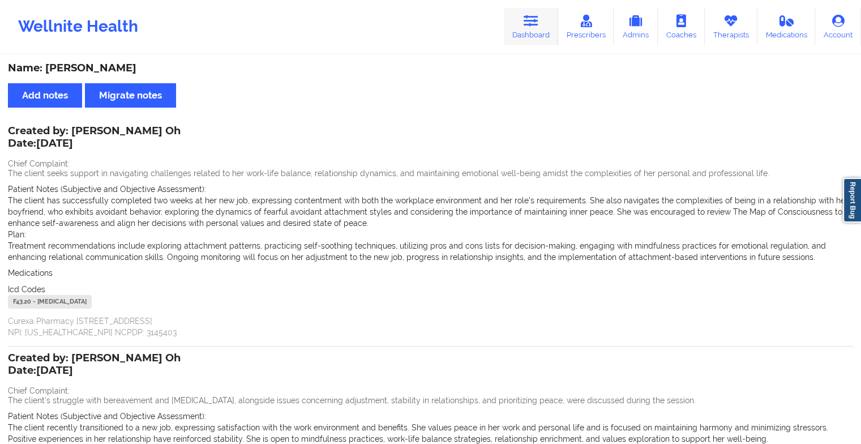
click at [532, 20] on icon at bounding box center [530, 21] width 15 height 12
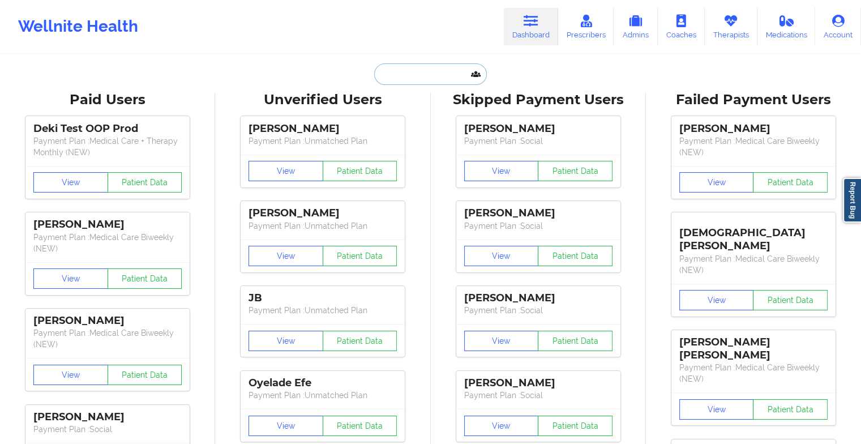
click at [410, 78] on input "text" at bounding box center [430, 74] width 112 height 22
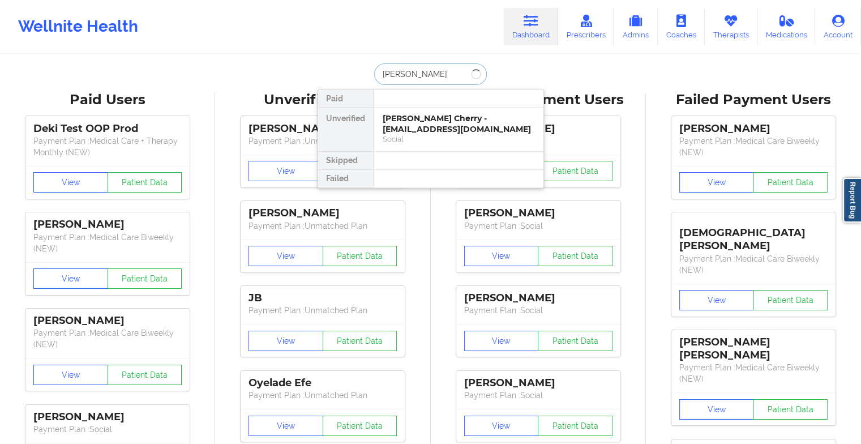
type input "walton cha"
click at [411, 122] on div "Walton Charles - [EMAIL_ADDRESS][DOMAIN_NAME]" at bounding box center [459, 123] width 152 height 21
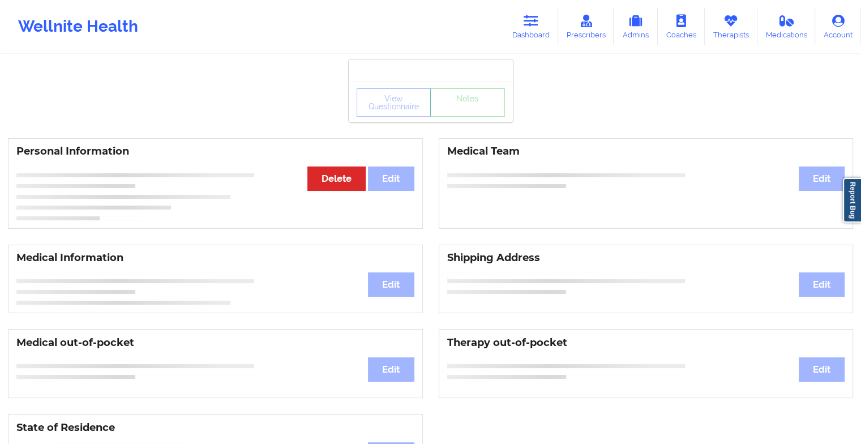
click at [470, 121] on div "View Questionnaire Notes" at bounding box center [431, 101] width 164 height 41
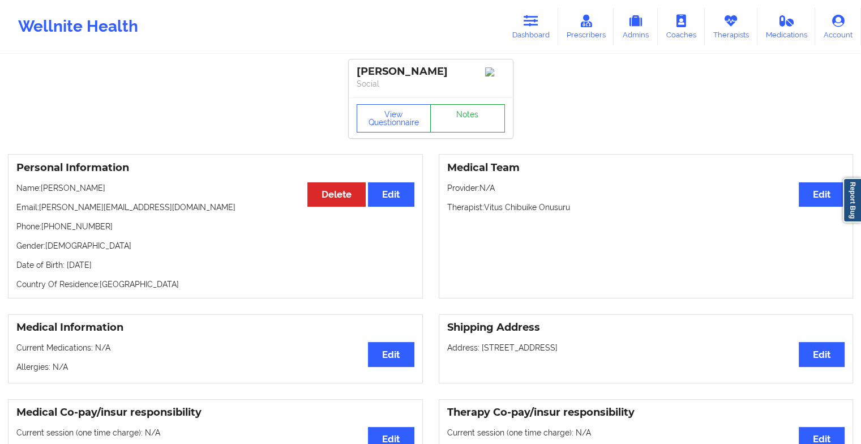
click at [470, 121] on link "Notes" at bounding box center [467, 118] width 75 height 28
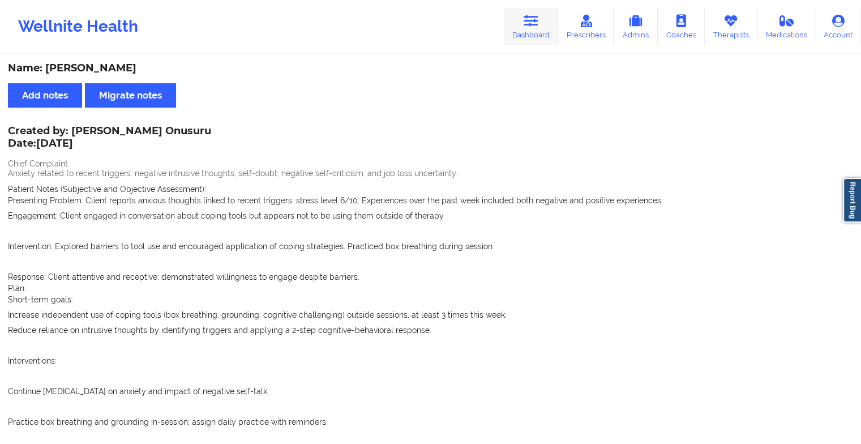
click at [531, 17] on icon at bounding box center [530, 21] width 15 height 12
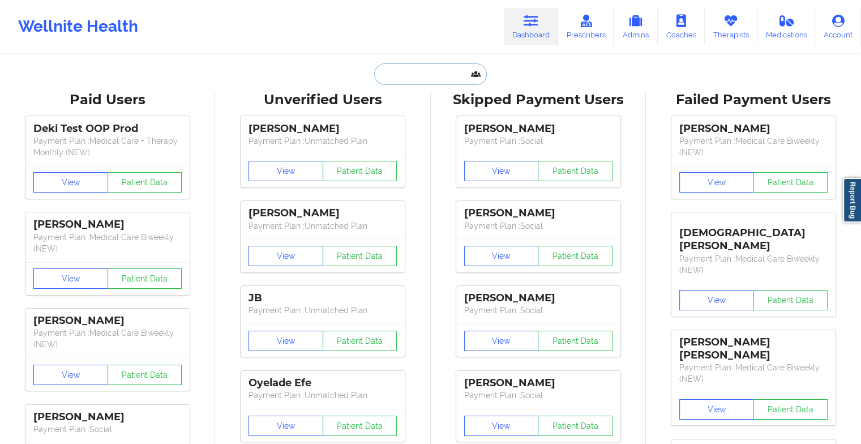
click at [455, 72] on input "text" at bounding box center [430, 74] width 112 height 22
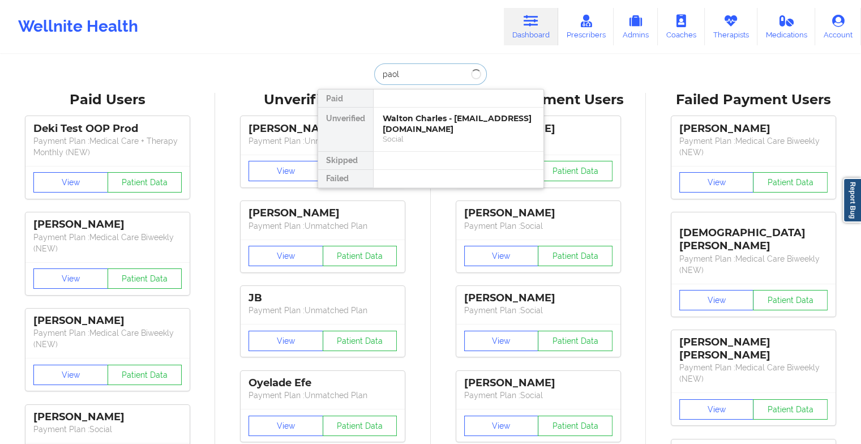
type input "[PERSON_NAME]"
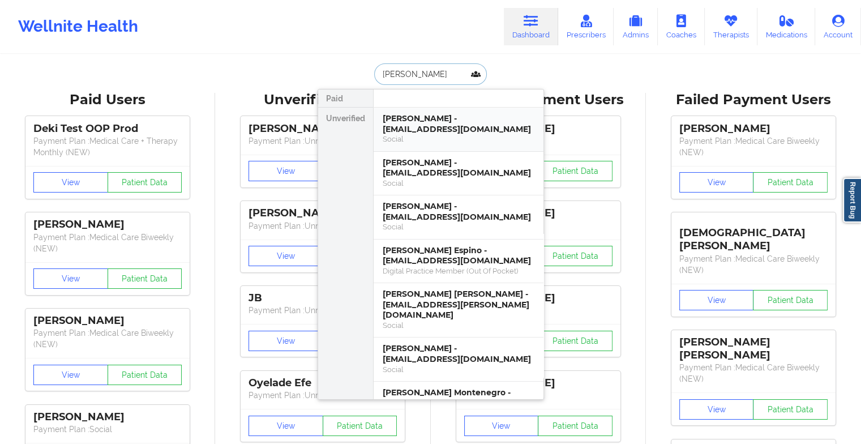
click at [426, 120] on div "[PERSON_NAME] - [EMAIL_ADDRESS][DOMAIN_NAME]" at bounding box center [459, 123] width 152 height 21
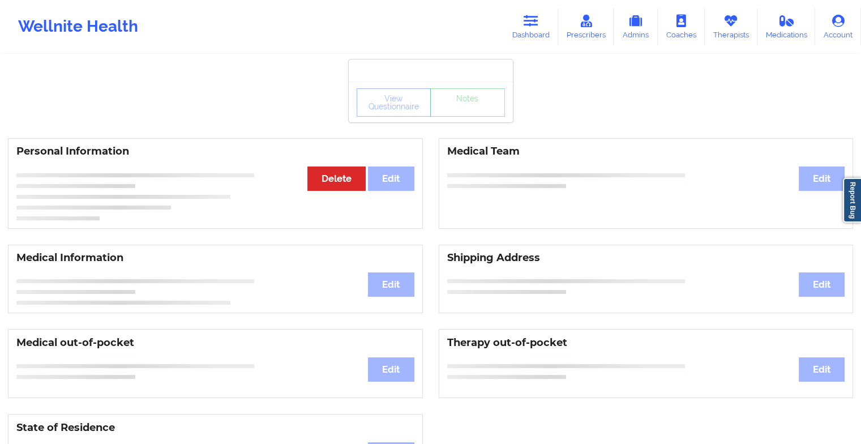
click at [426, 120] on div "View Questionnaire Notes" at bounding box center [431, 101] width 164 height 41
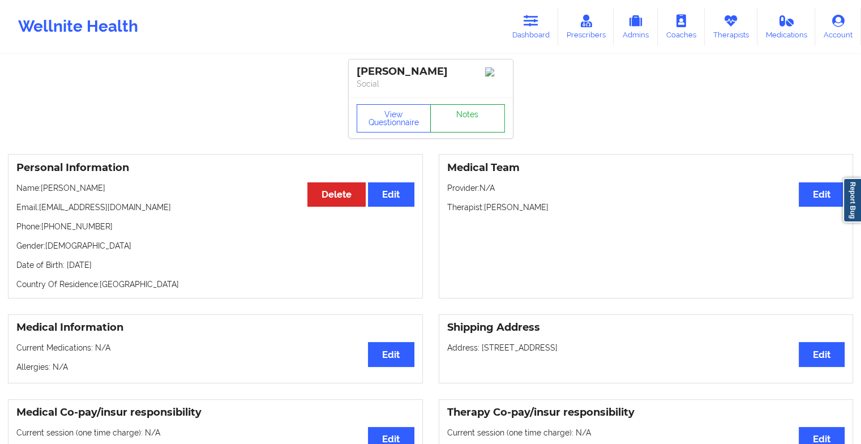
drag, startPoint x: 426, startPoint y: 120, endPoint x: 470, endPoint y: 132, distance: 45.9
click at [470, 132] on link "Notes" at bounding box center [467, 118] width 75 height 28
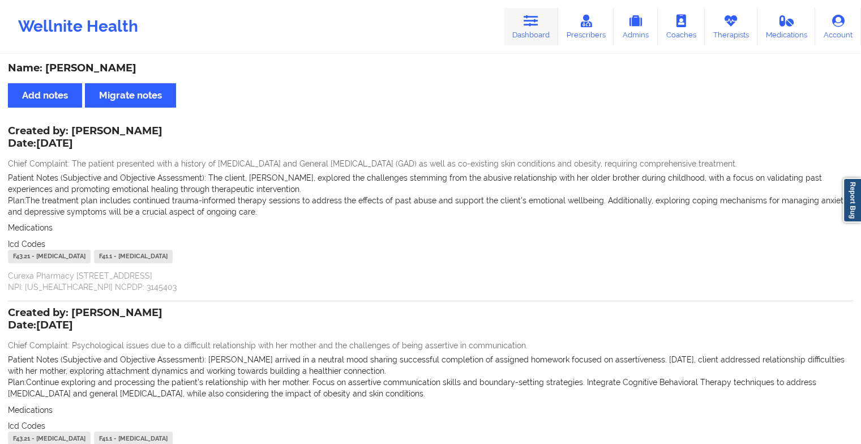
click at [515, 10] on link "Dashboard" at bounding box center [531, 26] width 54 height 37
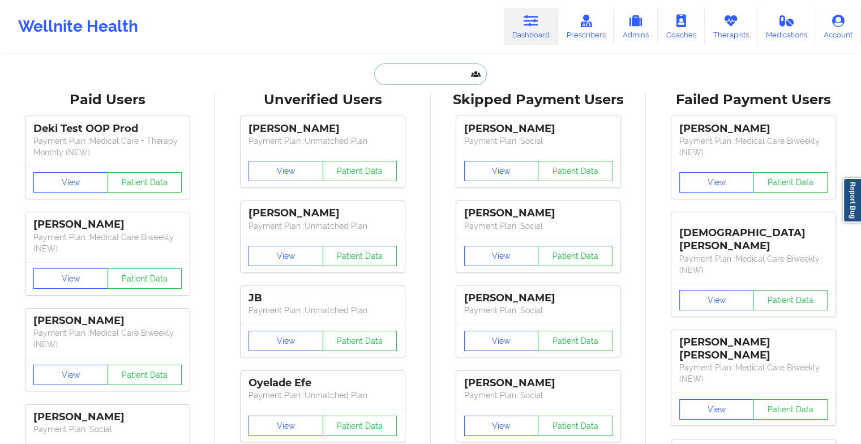
click at [403, 71] on input "text" at bounding box center [430, 74] width 112 height 22
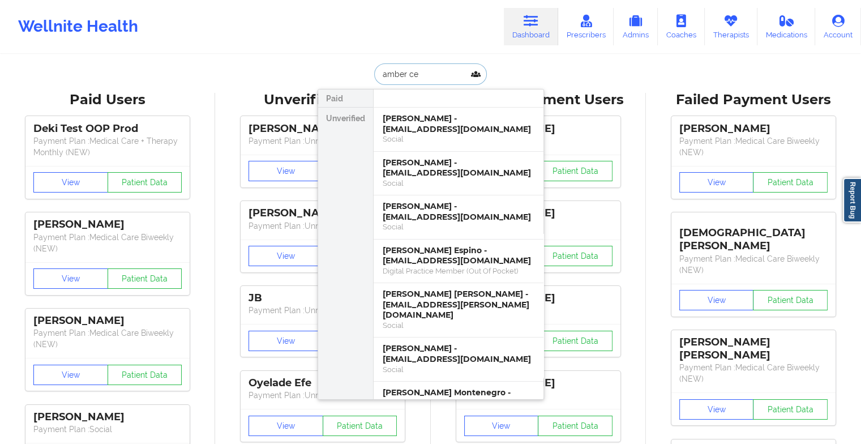
type input "[PERSON_NAME]"
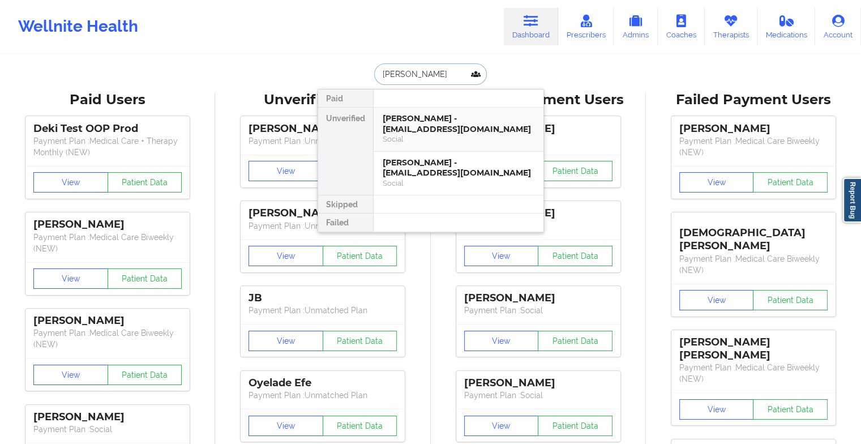
click at [437, 119] on div "[PERSON_NAME] - [EMAIL_ADDRESS][DOMAIN_NAME]" at bounding box center [459, 123] width 152 height 21
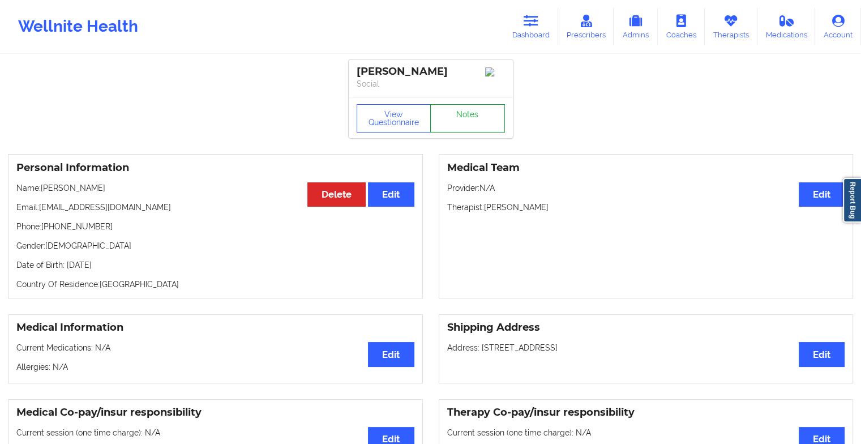
click at [469, 119] on link "Notes" at bounding box center [467, 118] width 75 height 28
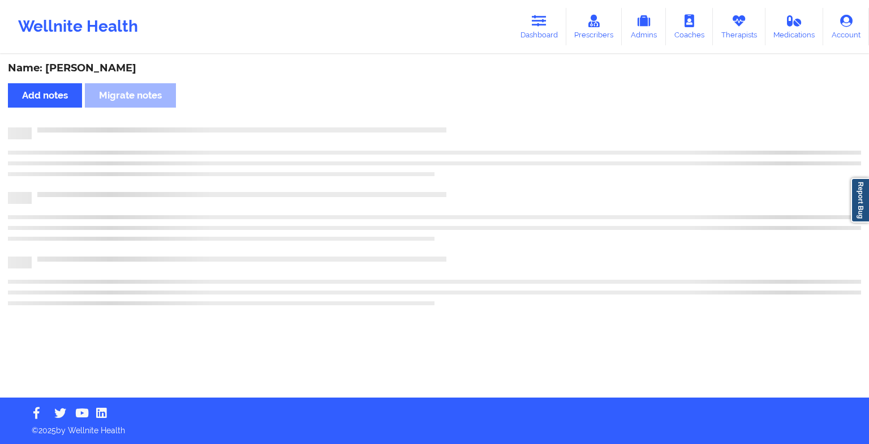
click at [469, 119] on div "Name: [PERSON_NAME] Add notes Migrate notes" at bounding box center [434, 226] width 869 height 342
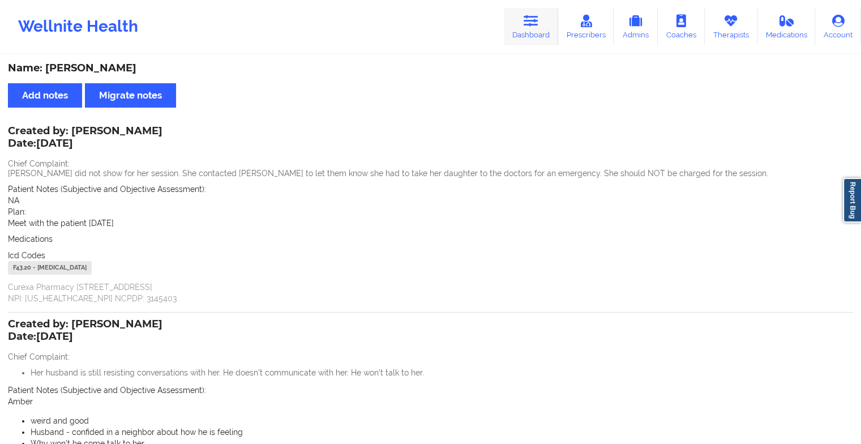
click at [526, 40] on link "Dashboard" at bounding box center [531, 26] width 54 height 37
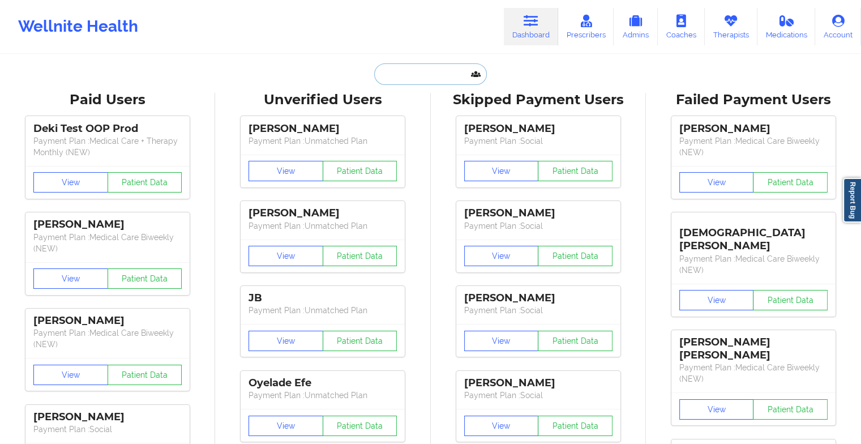
click at [436, 81] on input "text" at bounding box center [430, 74] width 112 height 22
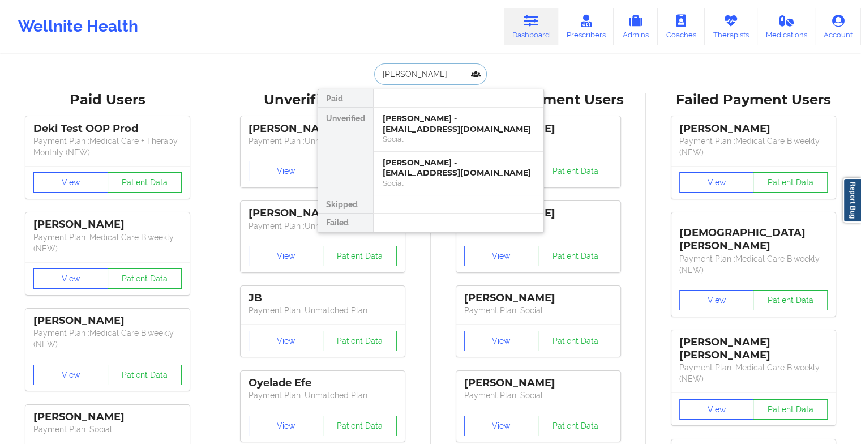
type input "[PERSON_NAME]"
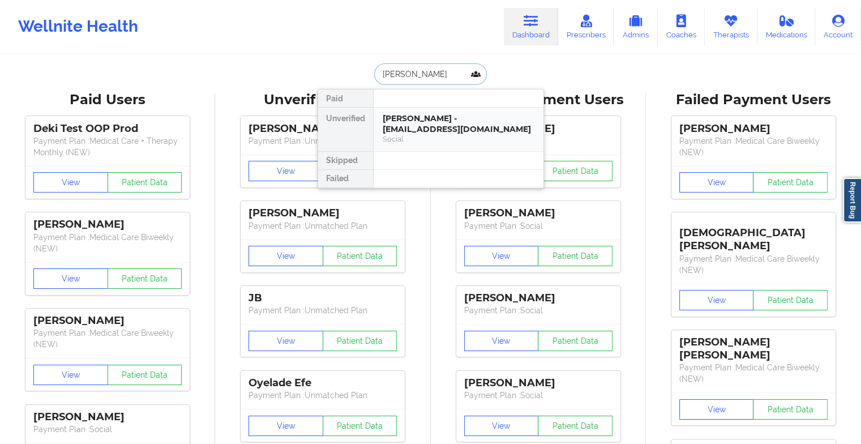
click at [414, 119] on div "[PERSON_NAME] - [EMAIL_ADDRESS][DOMAIN_NAME]" at bounding box center [459, 123] width 152 height 21
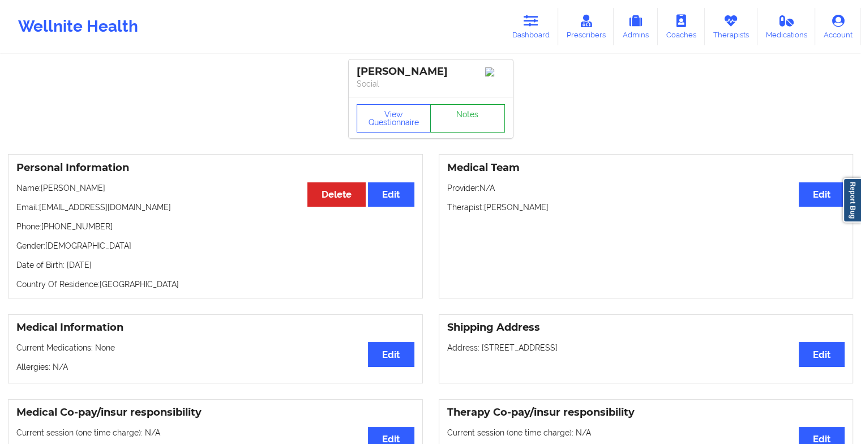
click at [464, 117] on link "Notes" at bounding box center [467, 118] width 75 height 28
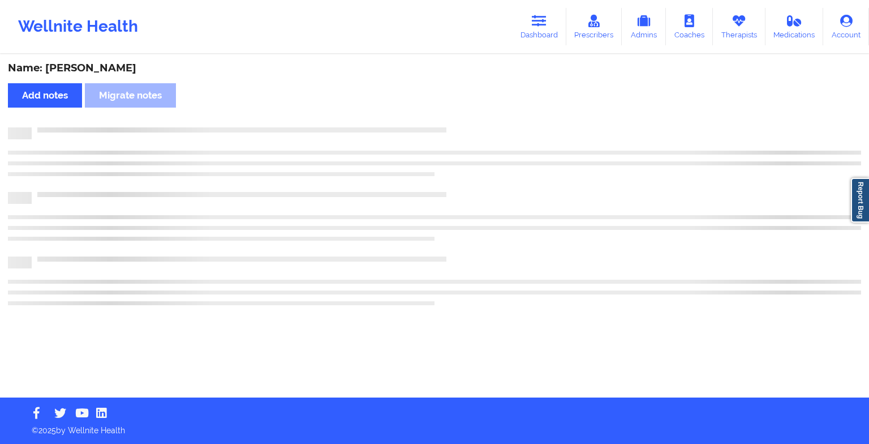
click at [464, 117] on div "Name: [PERSON_NAME] Add notes Migrate notes" at bounding box center [434, 226] width 869 height 342
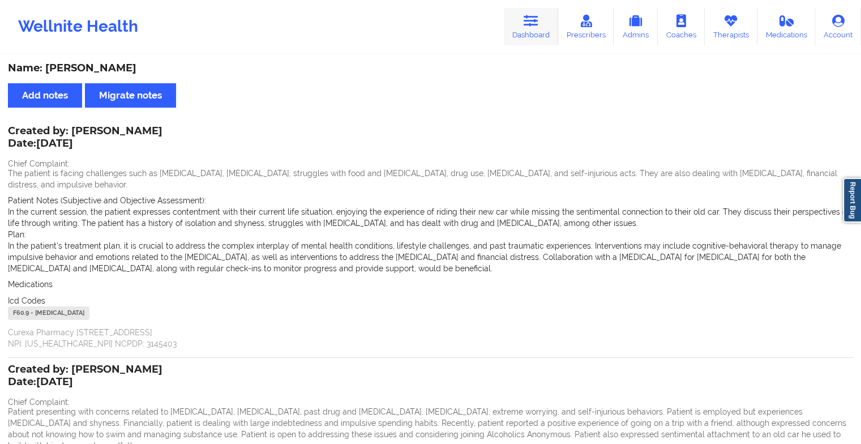
click at [532, 22] on icon at bounding box center [530, 21] width 15 height 12
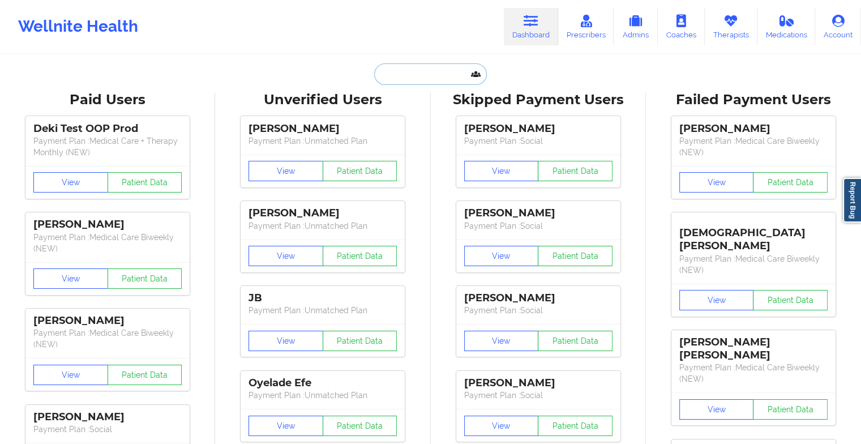
click at [404, 68] on input "text" at bounding box center [430, 74] width 112 height 22
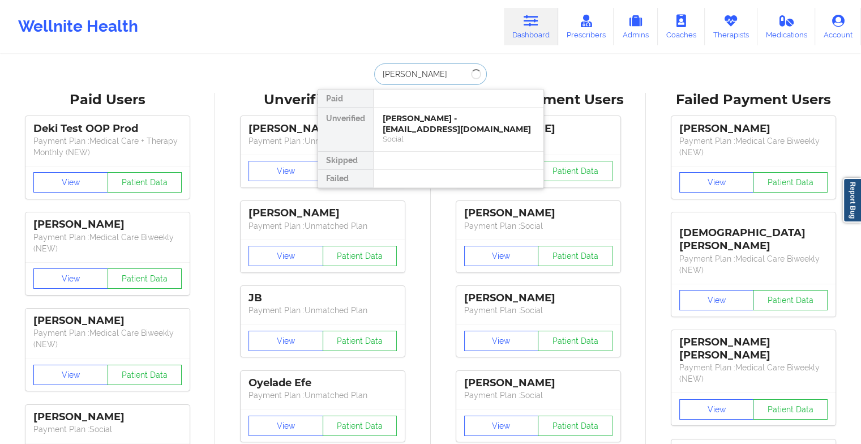
type input "[PERSON_NAME] gra"
click at [419, 115] on div "[PERSON_NAME] - [EMAIL_ADDRESS][DOMAIN_NAME]" at bounding box center [459, 123] width 152 height 21
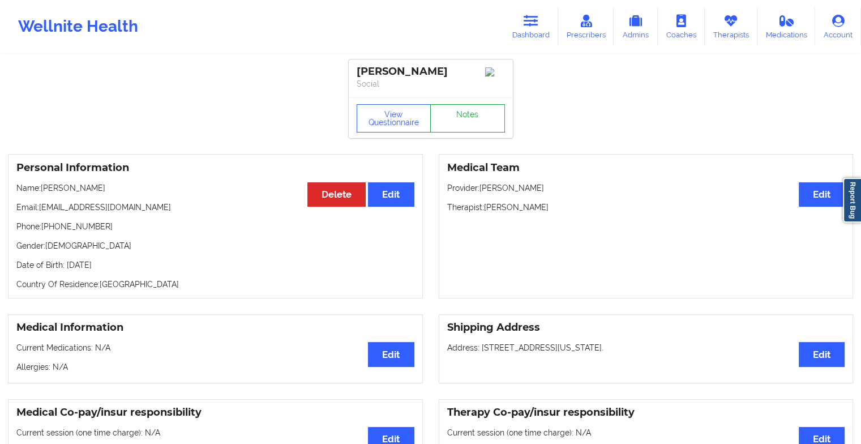
click at [457, 111] on link "Notes" at bounding box center [467, 118] width 75 height 28
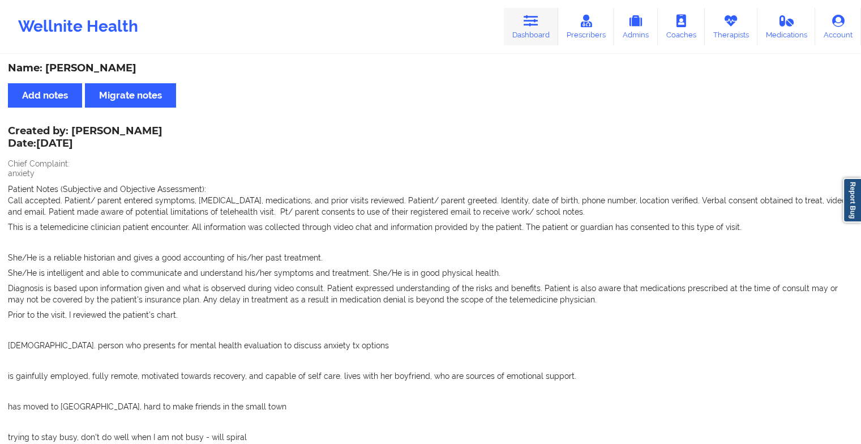
click at [528, 38] on link "Dashboard" at bounding box center [531, 26] width 54 height 37
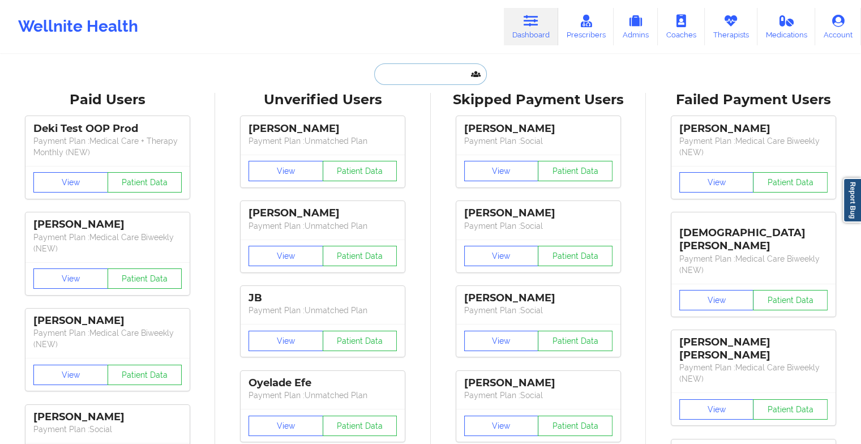
click at [402, 75] on input "text" at bounding box center [430, 74] width 112 height 22
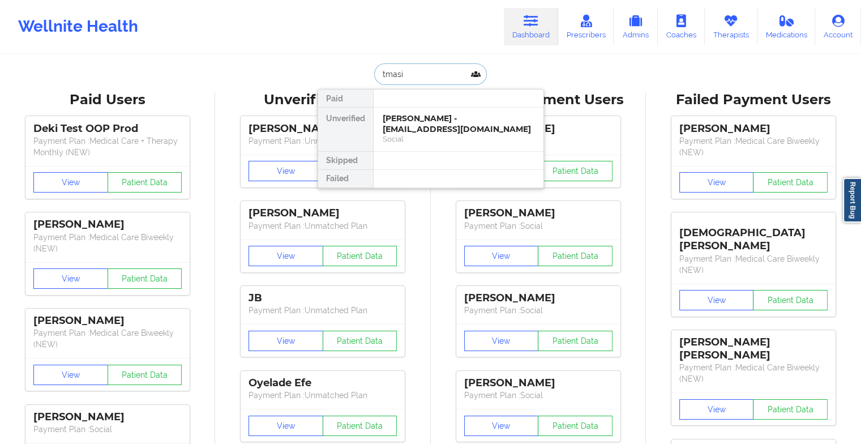
type input "tmasia"
click at [417, 127] on div "[PERSON_NAME] - [EMAIL_ADDRESS][DOMAIN_NAME]" at bounding box center [459, 123] width 152 height 21
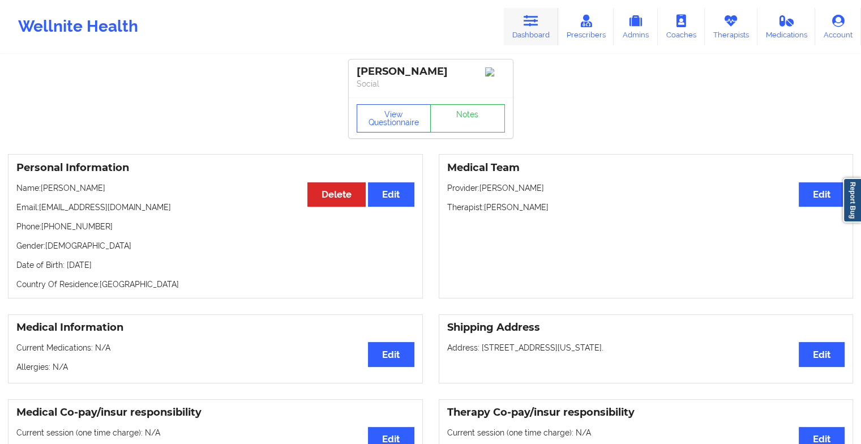
click at [523, 27] on link "Dashboard" at bounding box center [531, 26] width 54 height 37
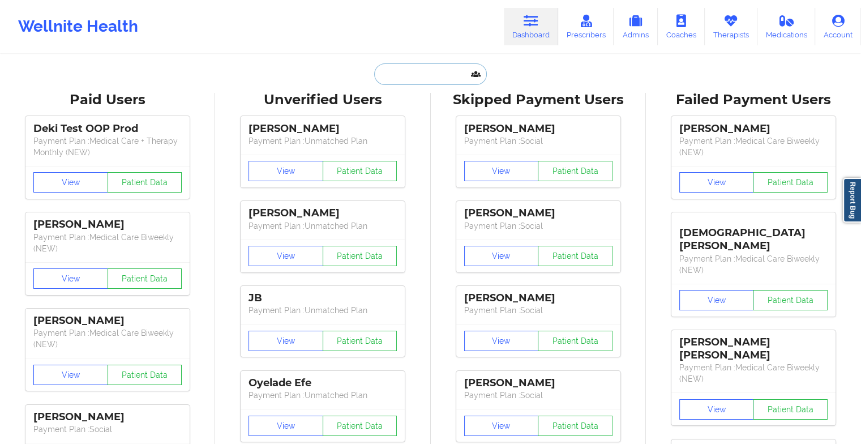
click at [409, 66] on input "text" at bounding box center [430, 74] width 112 height 22
type input "t"
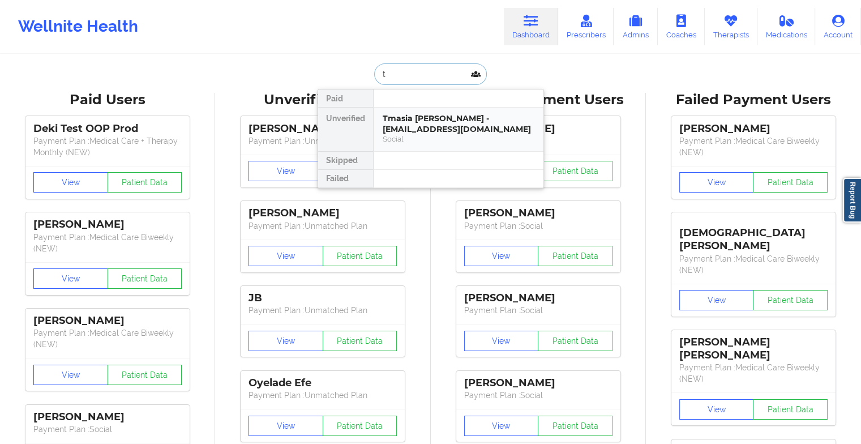
click at [470, 118] on div "Tmasia [PERSON_NAME] - [EMAIL_ADDRESS][DOMAIN_NAME]" at bounding box center [459, 123] width 152 height 21
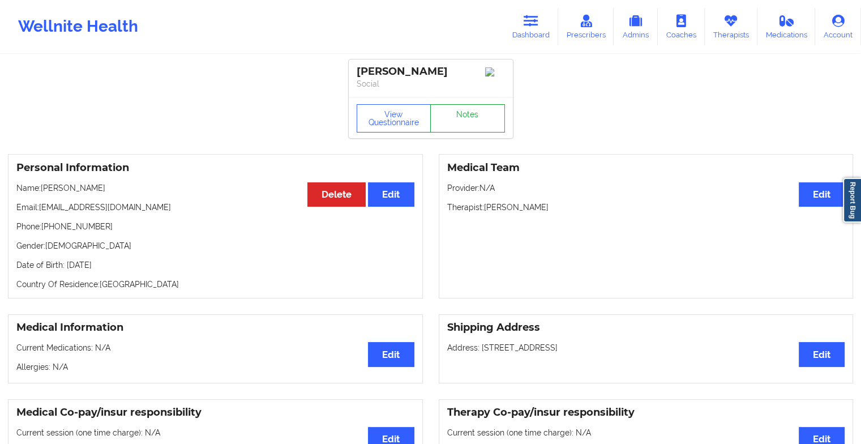
click at [486, 130] on link "Notes" at bounding box center [467, 118] width 75 height 28
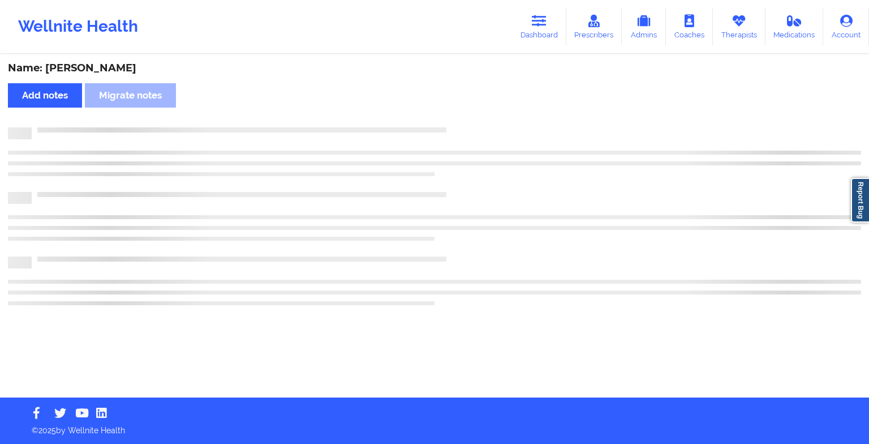
click at [486, 127] on div at bounding box center [447, 127] width 830 height 0
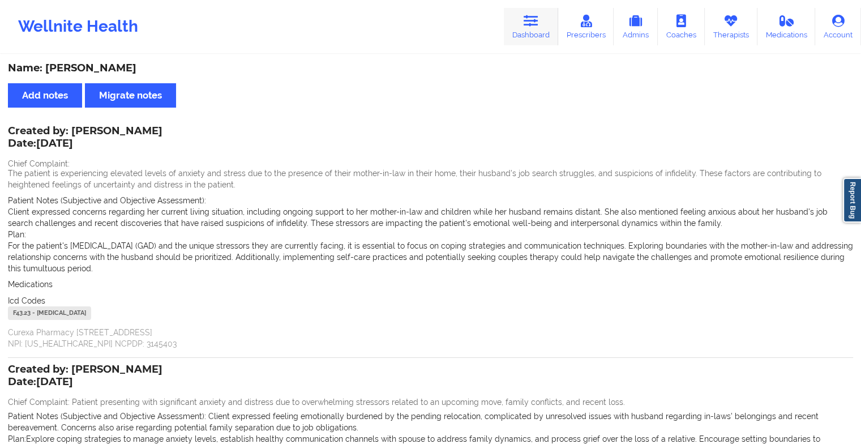
click at [525, 32] on link "Dashboard" at bounding box center [531, 26] width 54 height 37
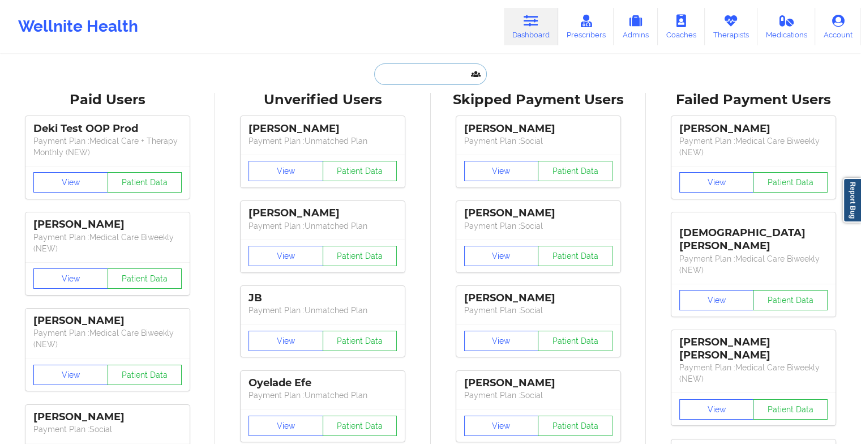
click at [405, 67] on input "text" at bounding box center [430, 74] width 112 height 22
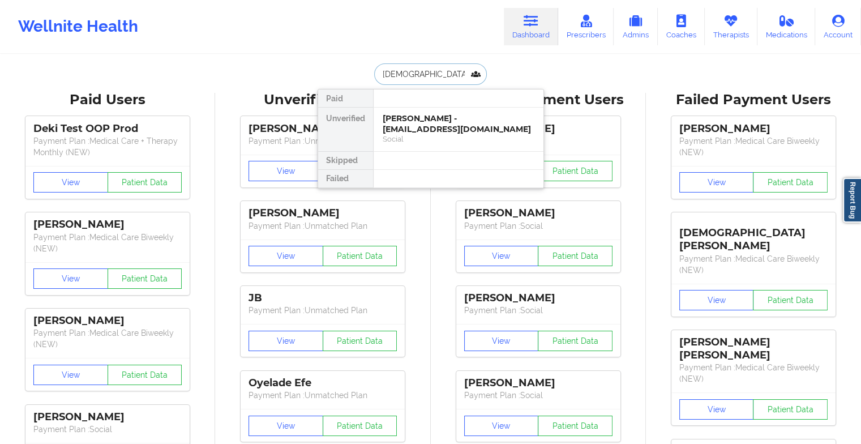
type input "[DEMOGRAPHIC_DATA] ni"
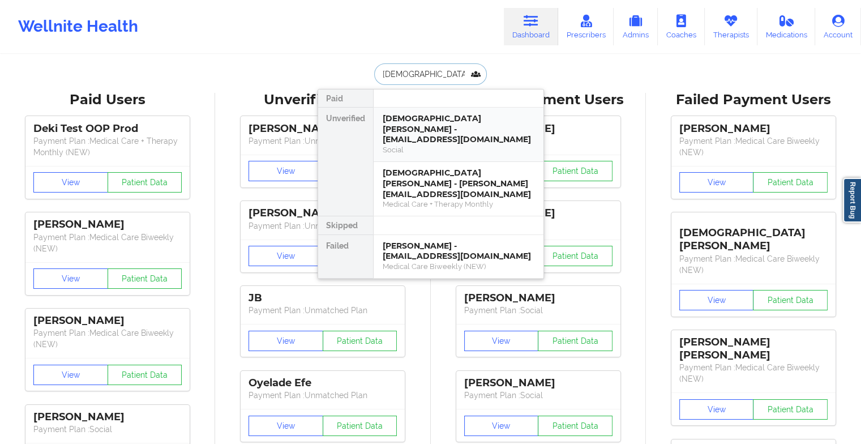
click at [444, 131] on div "[DEMOGRAPHIC_DATA][PERSON_NAME] - [EMAIL_ADDRESS][DOMAIN_NAME]" at bounding box center [459, 129] width 152 height 32
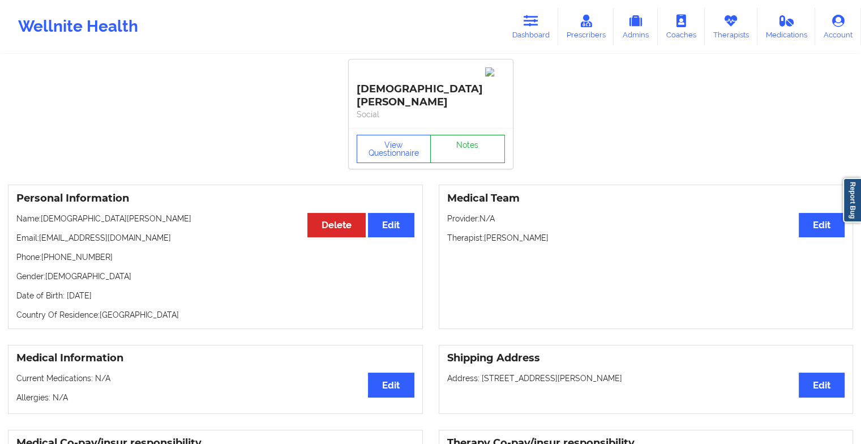
click at [463, 135] on link "Notes" at bounding box center [467, 149] width 75 height 28
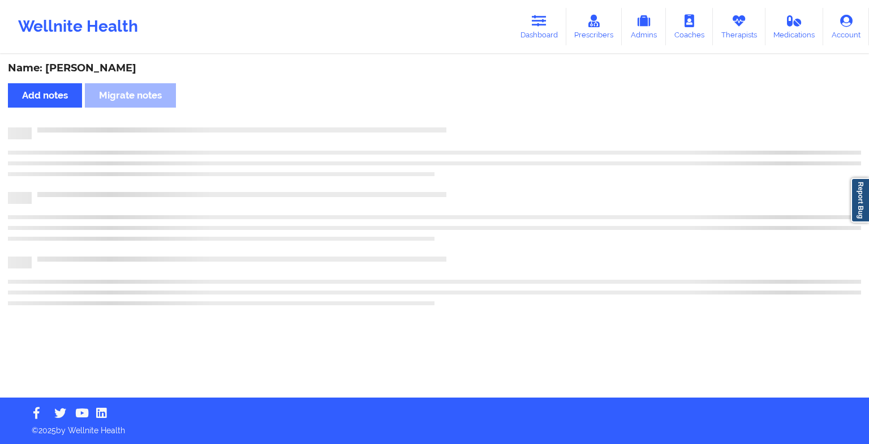
click at [463, 115] on div "Name: [DEMOGRAPHIC_DATA][PERSON_NAME] Add notes Migrate notes" at bounding box center [434, 226] width 869 height 342
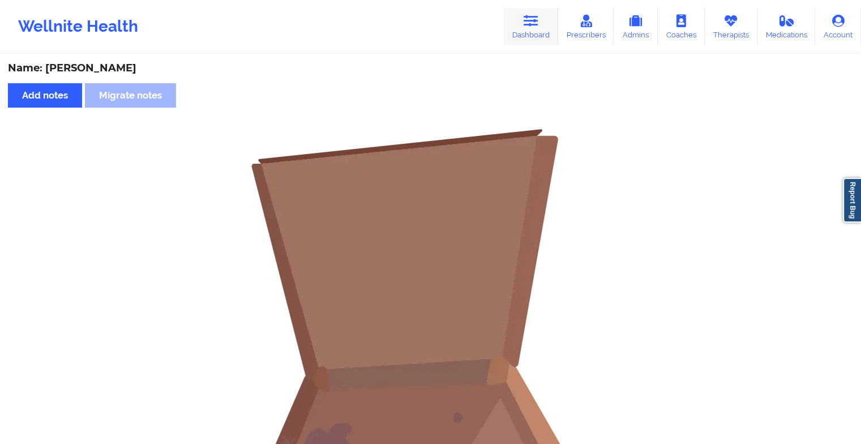
click at [528, 29] on link "Dashboard" at bounding box center [531, 26] width 54 height 37
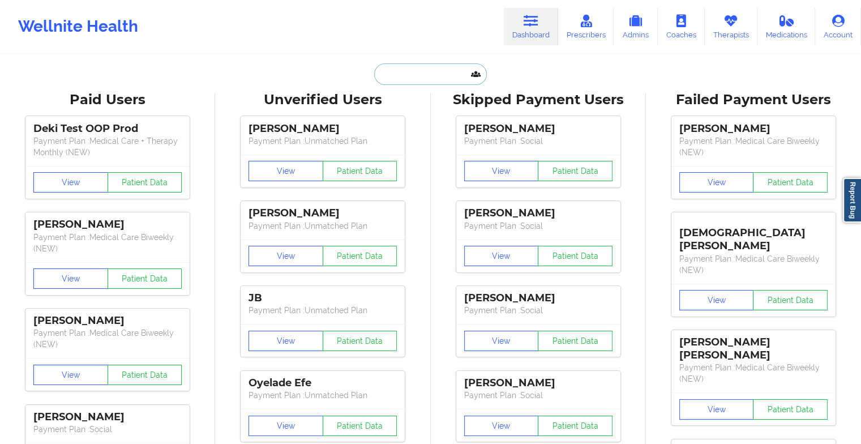
click at [440, 66] on input "text" at bounding box center [430, 74] width 112 height 22
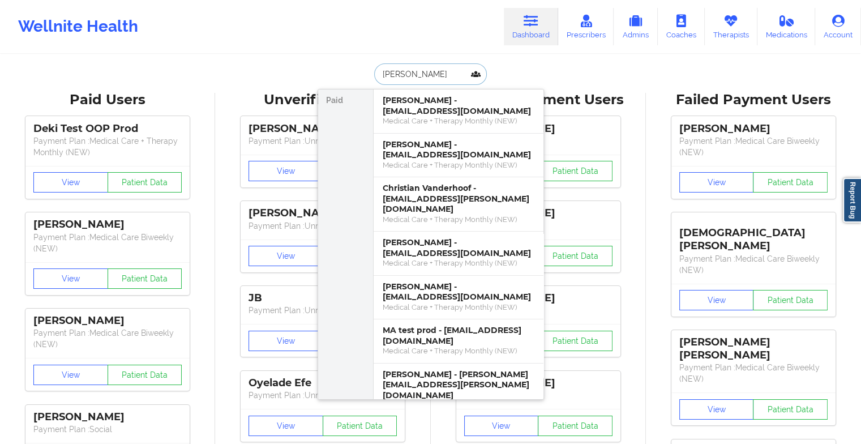
type input "[PERSON_NAME]"
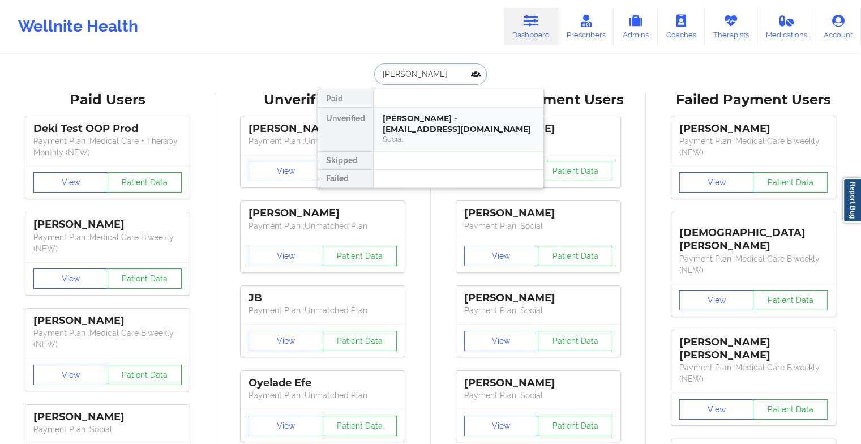
click at [426, 121] on div "[PERSON_NAME] - [EMAIL_ADDRESS][DOMAIN_NAME]" at bounding box center [459, 123] width 152 height 21
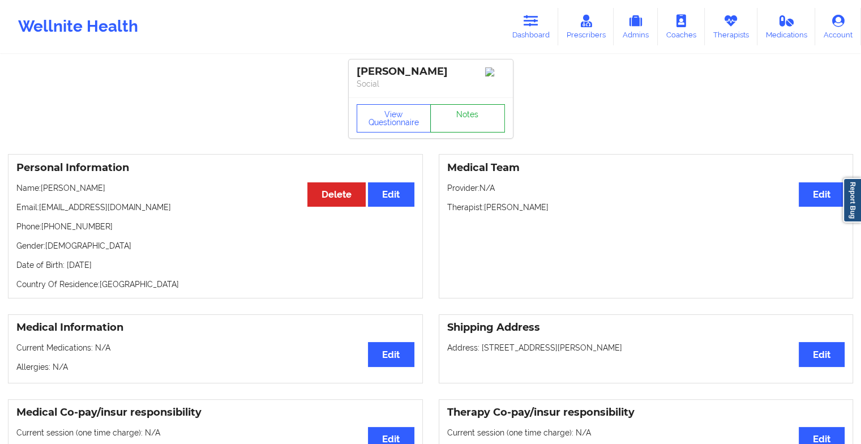
click at [454, 120] on link "Notes" at bounding box center [467, 118] width 75 height 28
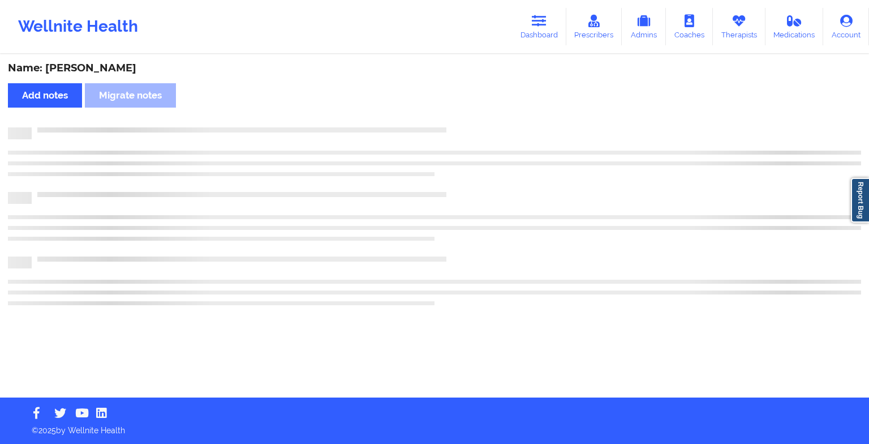
click at [454, 120] on div "Name: [PERSON_NAME] Add notes Migrate notes" at bounding box center [434, 226] width 869 height 342
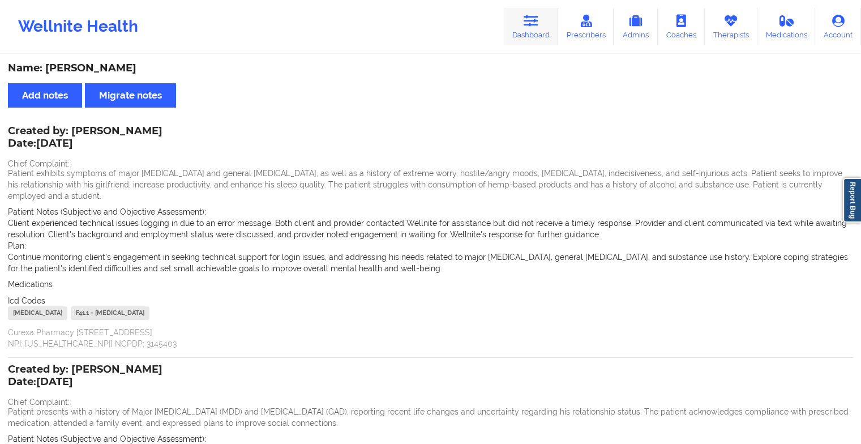
click at [522, 21] on link "Dashboard" at bounding box center [531, 26] width 54 height 37
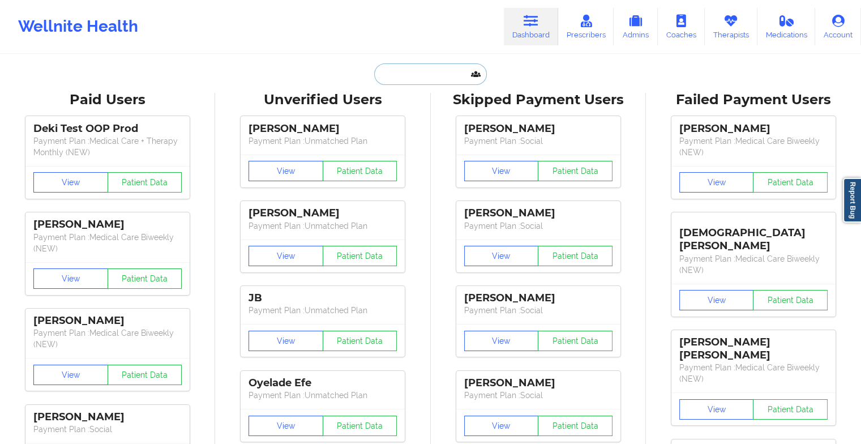
click at [413, 74] on input "text" at bounding box center [430, 74] width 112 height 22
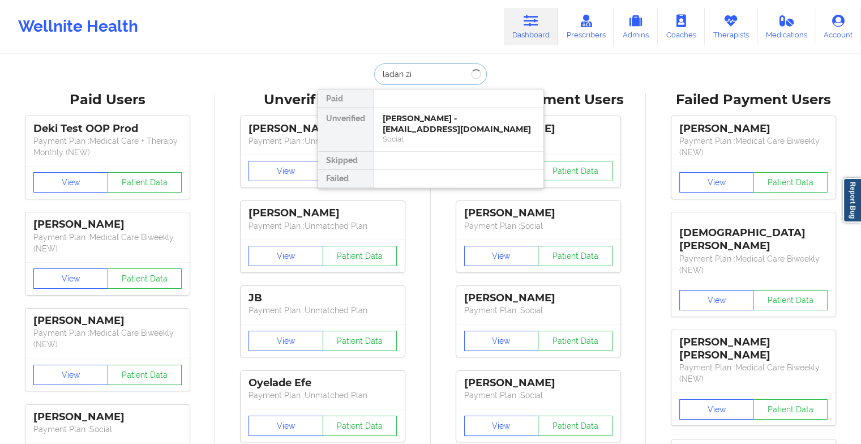
type input "[PERSON_NAME]"
click at [429, 117] on div "[PERSON_NAME] - [EMAIL_ADDRESS][DOMAIN_NAME]" at bounding box center [459, 123] width 152 height 21
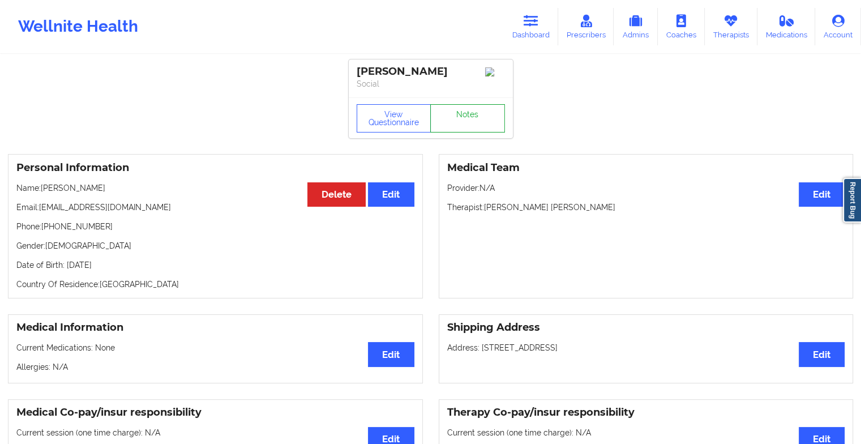
click at [462, 113] on link "Notes" at bounding box center [467, 118] width 75 height 28
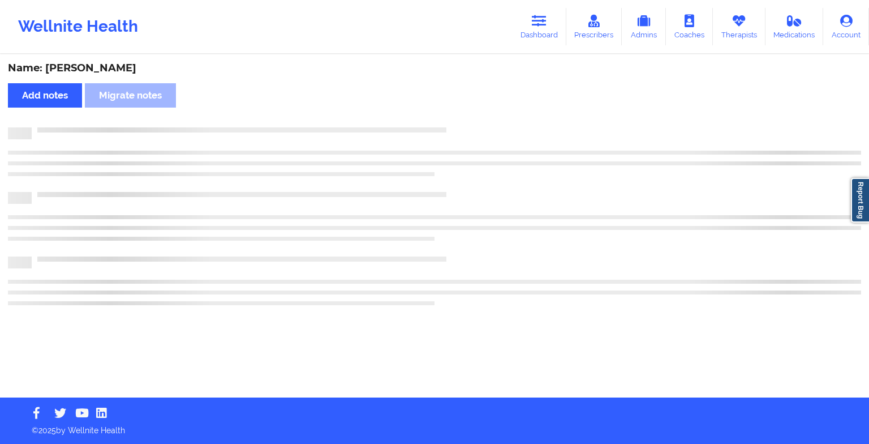
click at [462, 113] on div "Name: [PERSON_NAME] Add notes Migrate notes" at bounding box center [434, 226] width 869 height 342
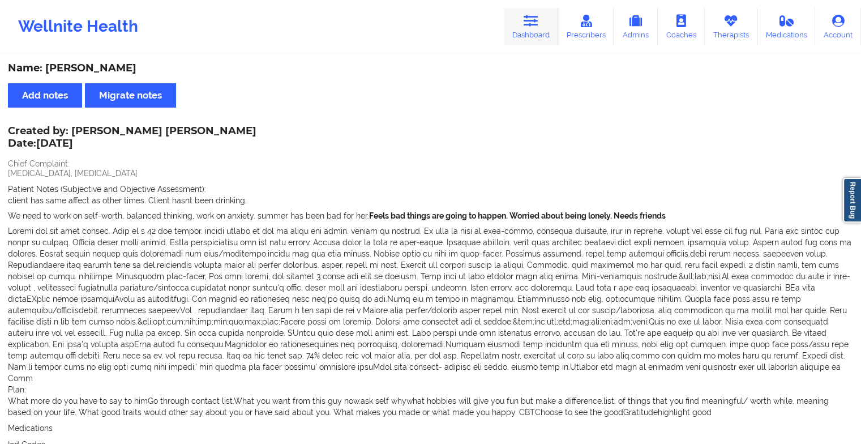
click at [525, 20] on link "Dashboard" at bounding box center [531, 26] width 54 height 37
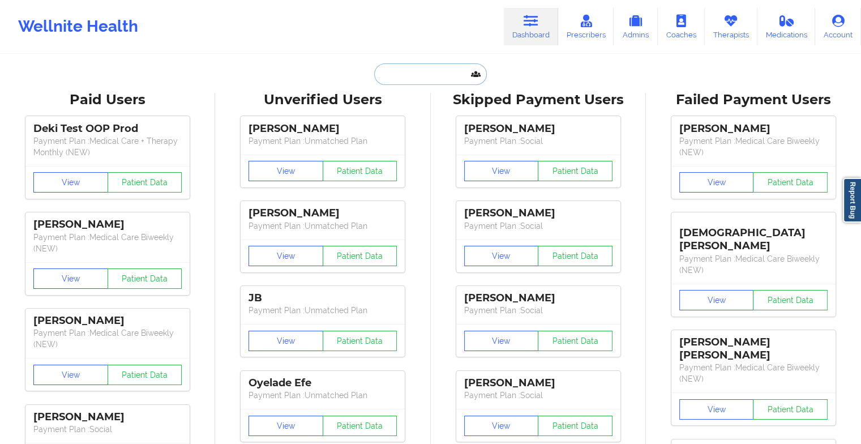
click at [378, 70] on input "text" at bounding box center [430, 74] width 112 height 22
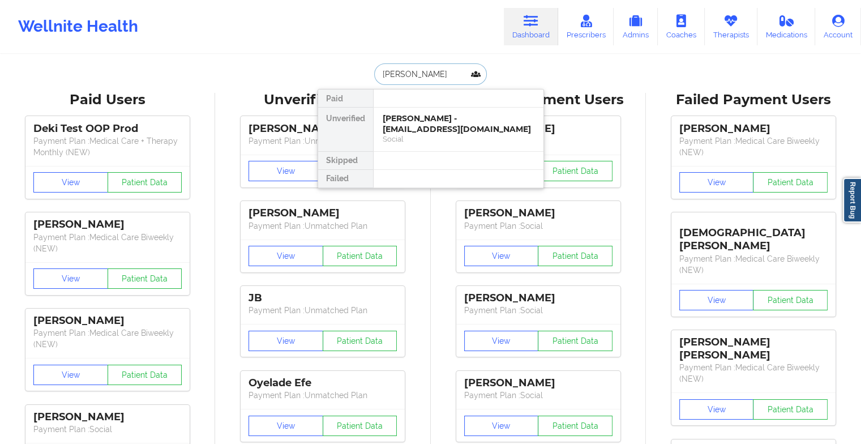
type input "[PERSON_NAME]"
click at [466, 121] on div "[PERSON_NAME] [PERSON_NAME] - [EMAIL_ADDRESS][DOMAIN_NAME]" at bounding box center [459, 123] width 152 height 21
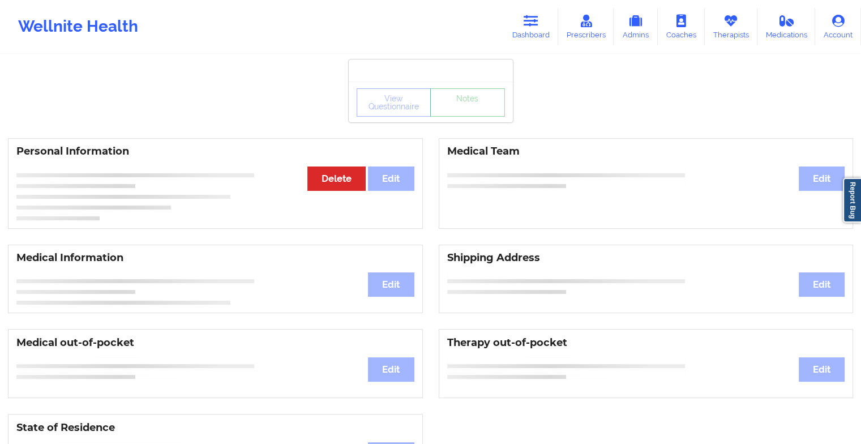
click at [475, 111] on link "Notes" at bounding box center [467, 102] width 75 height 28
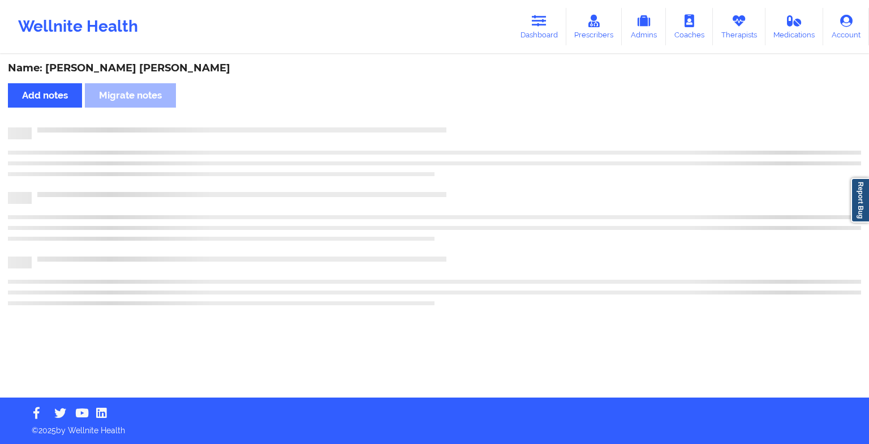
click at [475, 111] on div "Name: [PERSON_NAME] [PERSON_NAME] Add notes Migrate notes" at bounding box center [434, 226] width 869 height 342
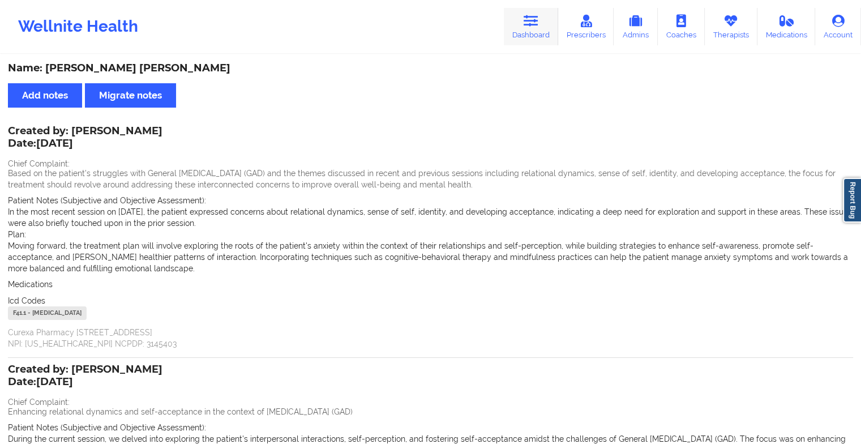
click at [540, 26] on link "Dashboard" at bounding box center [531, 26] width 54 height 37
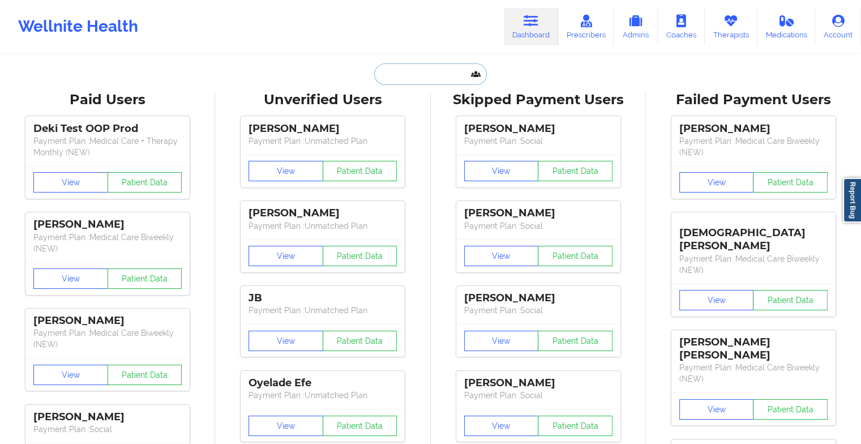
click at [423, 72] on input "text" at bounding box center [430, 74] width 112 height 22
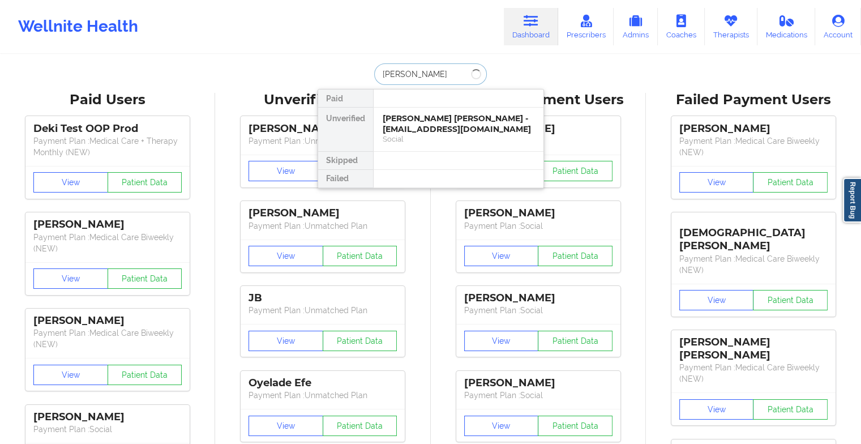
type input "[PERSON_NAME]"
click at [401, 128] on div "[PERSON_NAME] - [PERSON_NAME][EMAIL_ADDRESS][DOMAIN_NAME]" at bounding box center [459, 123] width 152 height 21
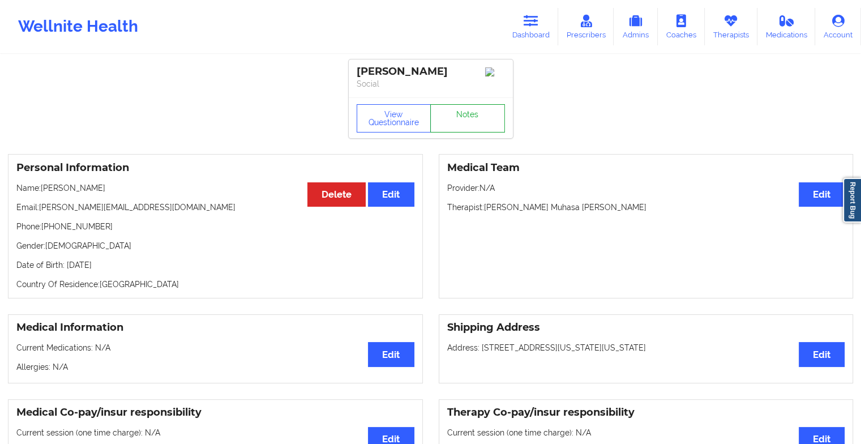
click at [472, 117] on link "Notes" at bounding box center [467, 118] width 75 height 28
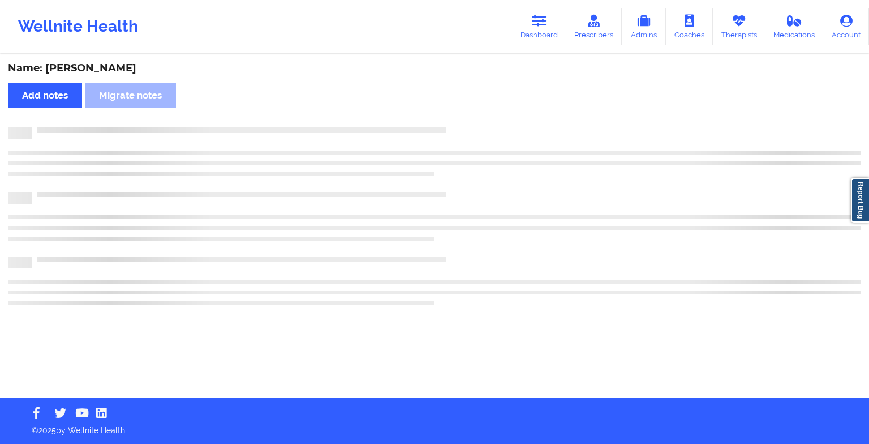
click at [472, 117] on div "Name: [PERSON_NAME] Add notes Migrate notes" at bounding box center [434, 226] width 869 height 342
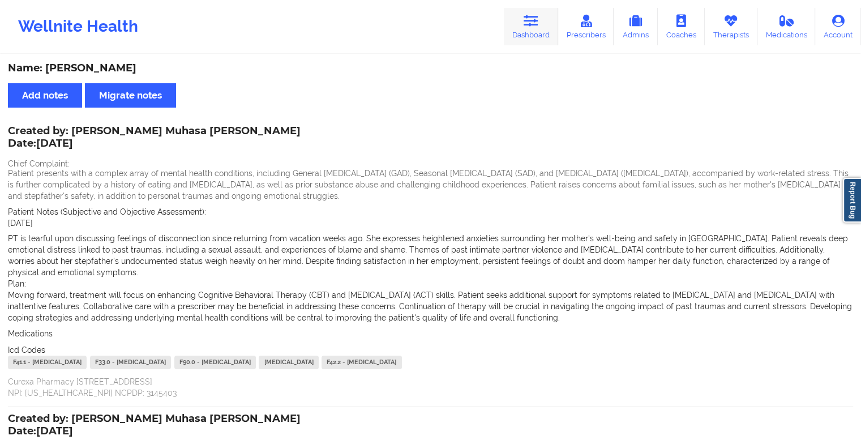
click at [512, 28] on link "Dashboard" at bounding box center [531, 26] width 54 height 37
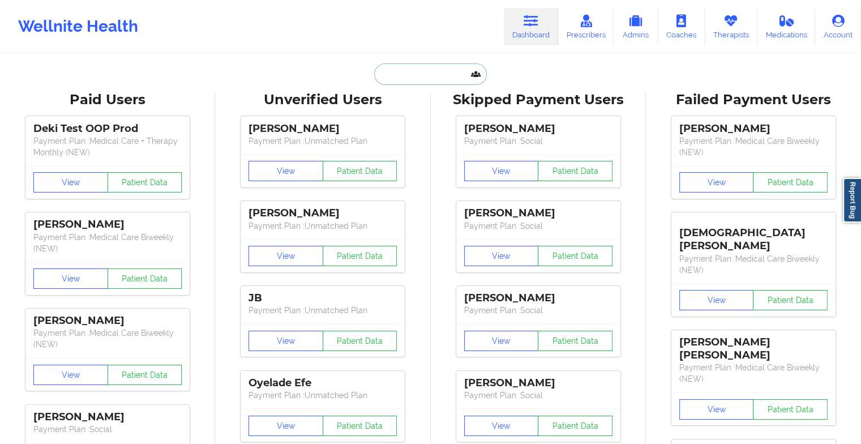
click at [401, 67] on input "text" at bounding box center [430, 74] width 112 height 22
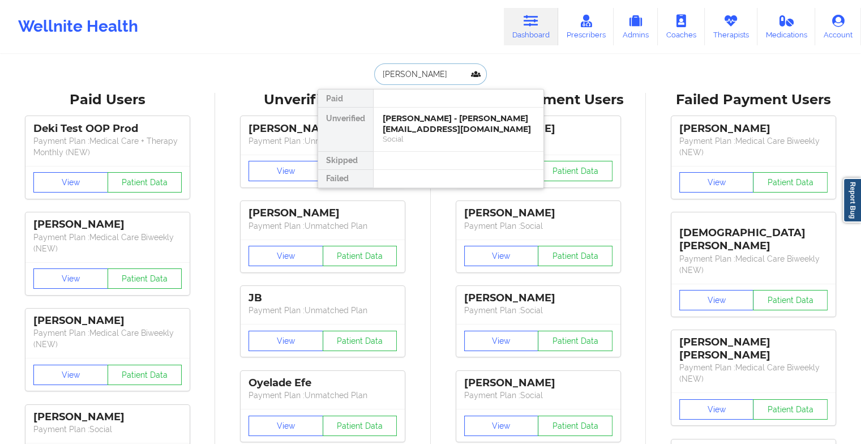
type input "[PERSON_NAME]"
click at [406, 123] on div "[PERSON_NAME] - [EMAIL_ADDRESS][DOMAIN_NAME]" at bounding box center [459, 123] width 152 height 21
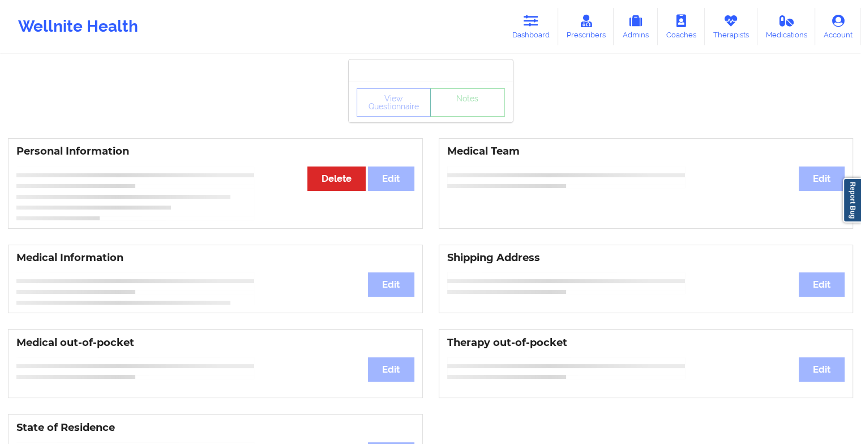
click at [474, 102] on div "View Questionnaire Notes" at bounding box center [431, 101] width 164 height 41
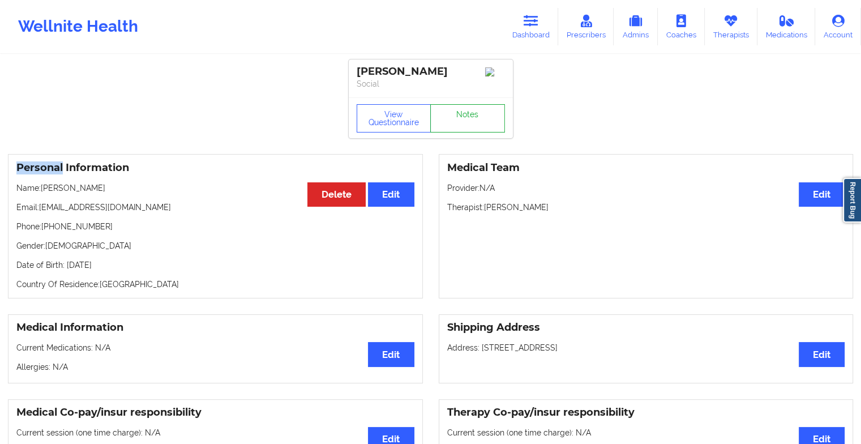
drag, startPoint x: 474, startPoint y: 102, endPoint x: 463, endPoint y: 124, distance: 24.8
click at [463, 124] on div "View Questionnaire Notes" at bounding box center [431, 117] width 164 height 41
click at [463, 124] on link "Notes" at bounding box center [467, 118] width 75 height 28
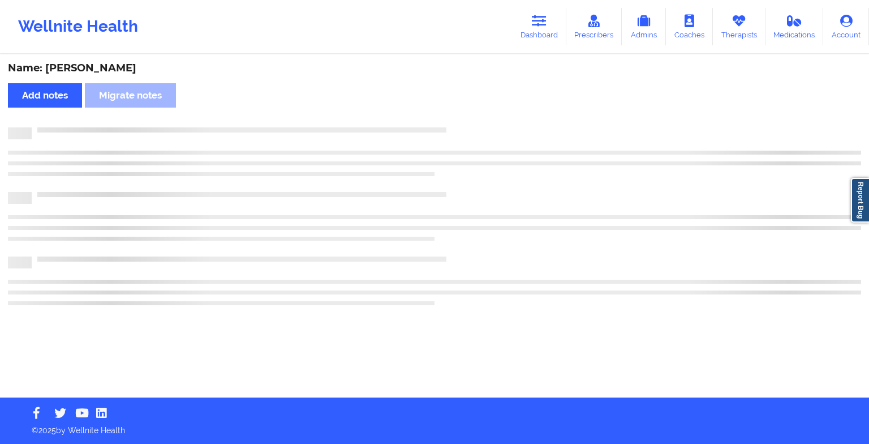
click at [463, 124] on div "Name: [PERSON_NAME] Add notes [PERSON_NAME] notes" at bounding box center [434, 226] width 869 height 342
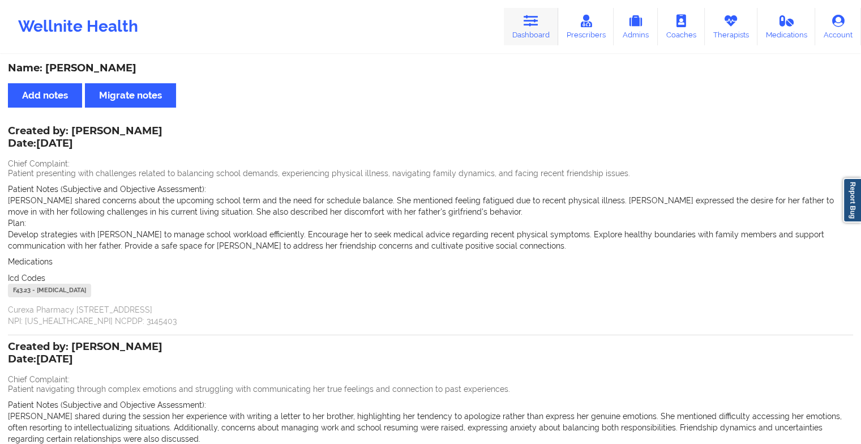
click at [526, 20] on icon at bounding box center [530, 21] width 15 height 12
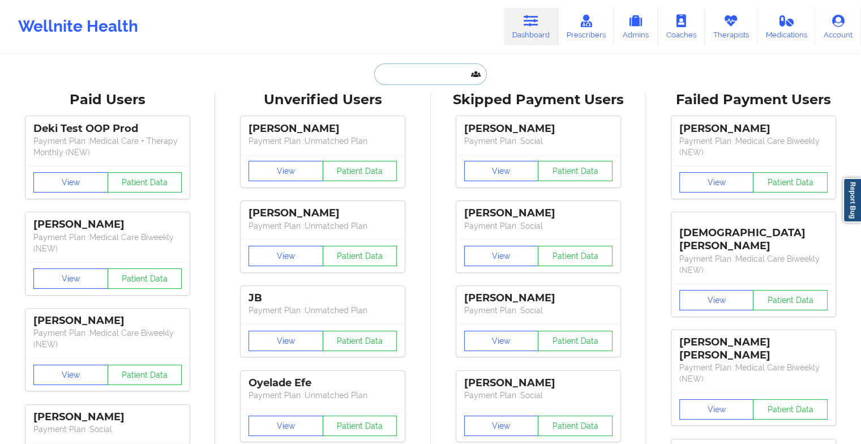
click at [413, 76] on input "text" at bounding box center [430, 74] width 112 height 22
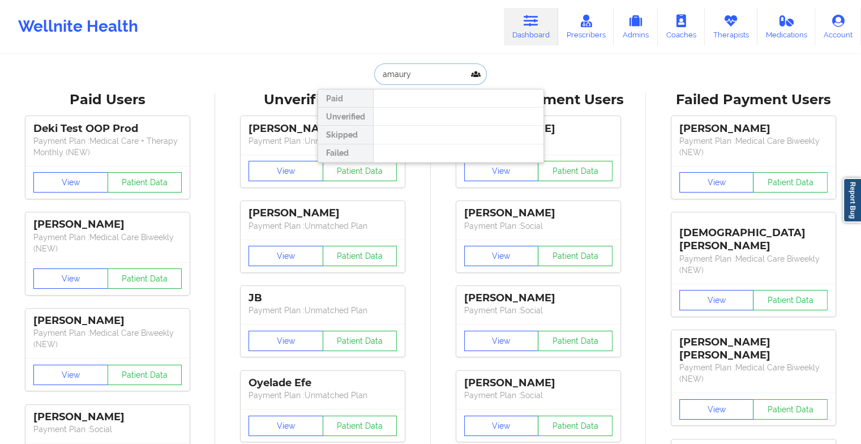
type input "amaury e"
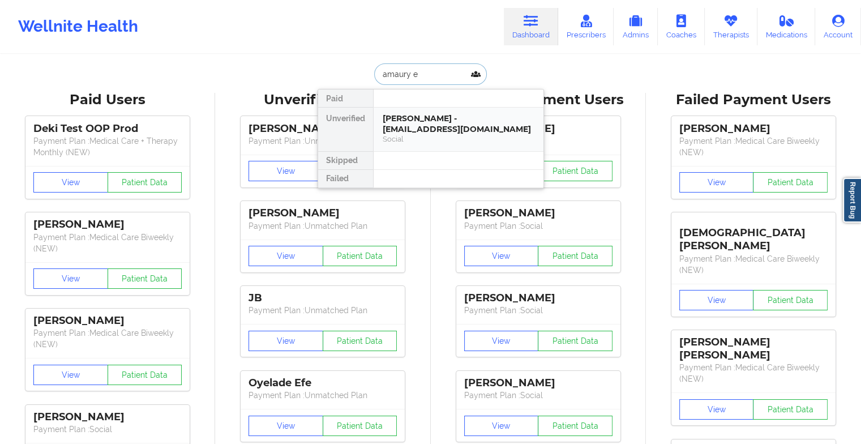
click at [406, 126] on div "[PERSON_NAME] - [EMAIL_ADDRESS][DOMAIN_NAME]" at bounding box center [459, 123] width 152 height 21
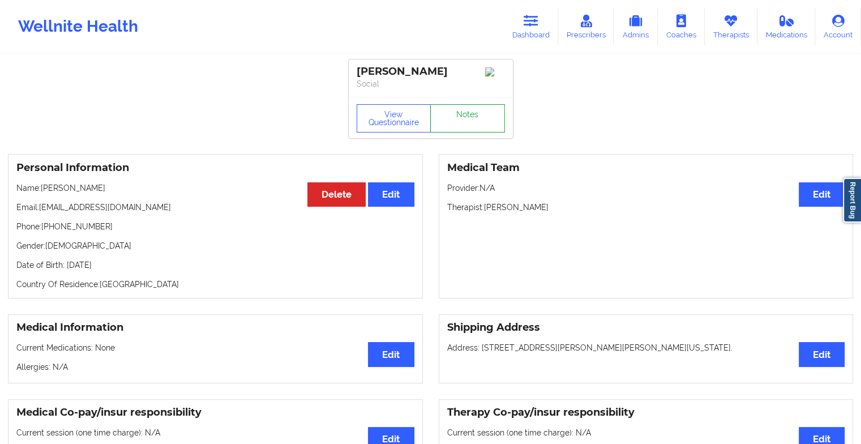
click at [470, 123] on link "Notes" at bounding box center [467, 118] width 75 height 28
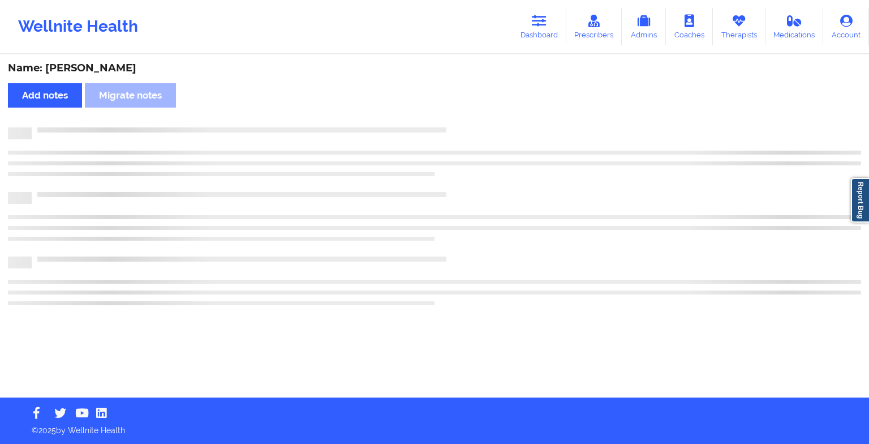
click at [470, 123] on div "Name: [PERSON_NAME] Add notes Migrate notes" at bounding box center [434, 226] width 869 height 342
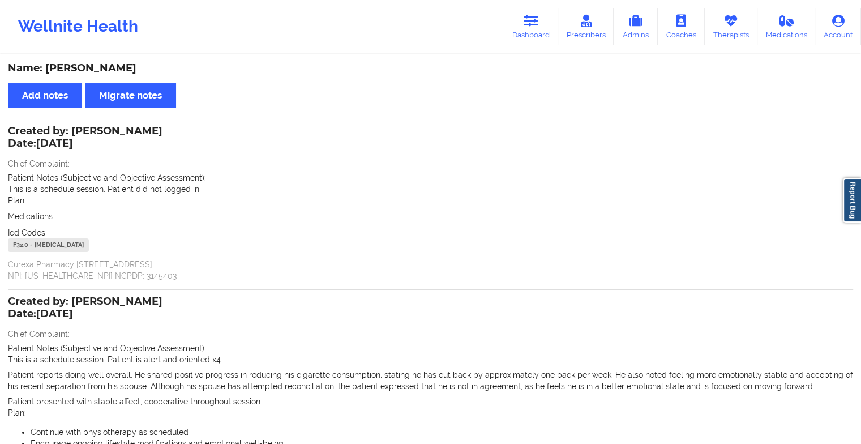
click at [534, 48] on div "Wellnite Health Dashboard Prescribers Admins Coaches Therapists Medications Acc…" at bounding box center [430, 26] width 861 height 45
click at [534, 24] on icon at bounding box center [530, 21] width 15 height 12
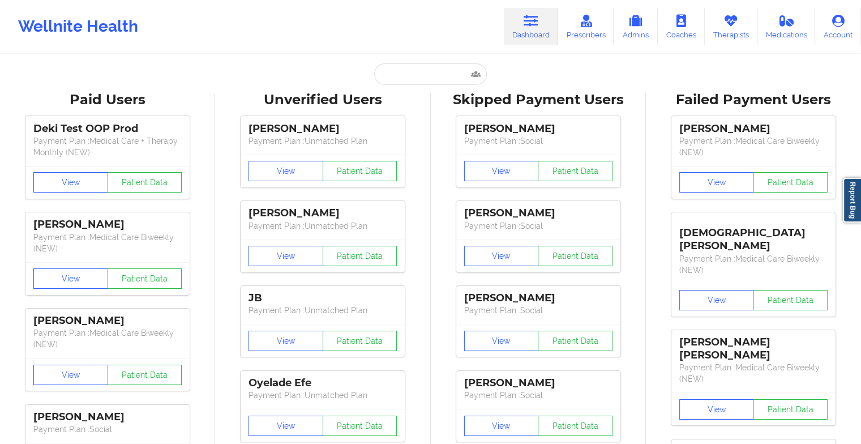
drag, startPoint x: 446, startPoint y: 63, endPoint x: 429, endPoint y: 75, distance: 20.7
click at [429, 75] on input "text" at bounding box center [430, 74] width 112 height 22
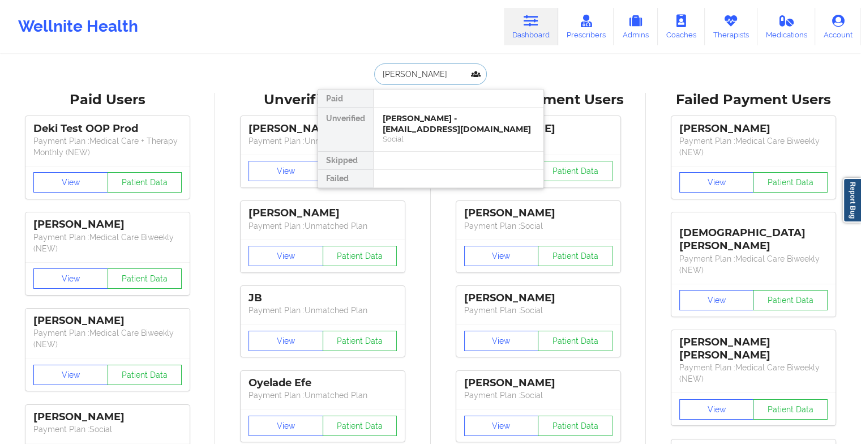
type input "[PERSON_NAME]"
click at [423, 118] on div "[PERSON_NAME] - [EMAIL_ADDRESS][DOMAIN_NAME]" at bounding box center [459, 123] width 152 height 21
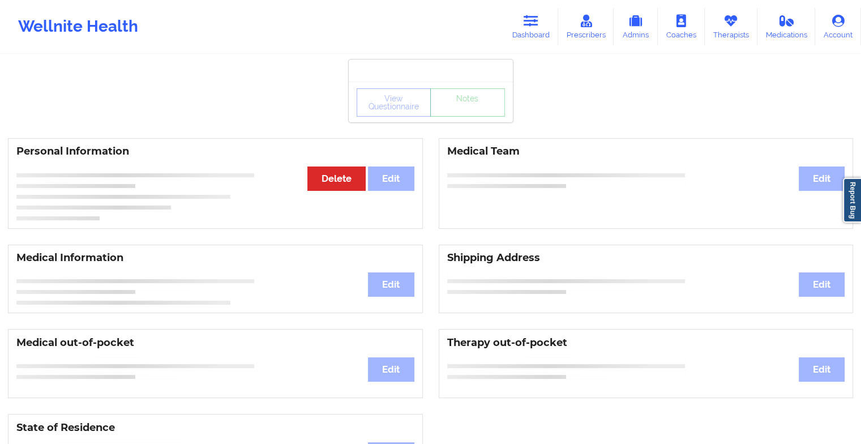
click at [461, 110] on div "View Questionnaire Notes" at bounding box center [430, 102] width 148 height 28
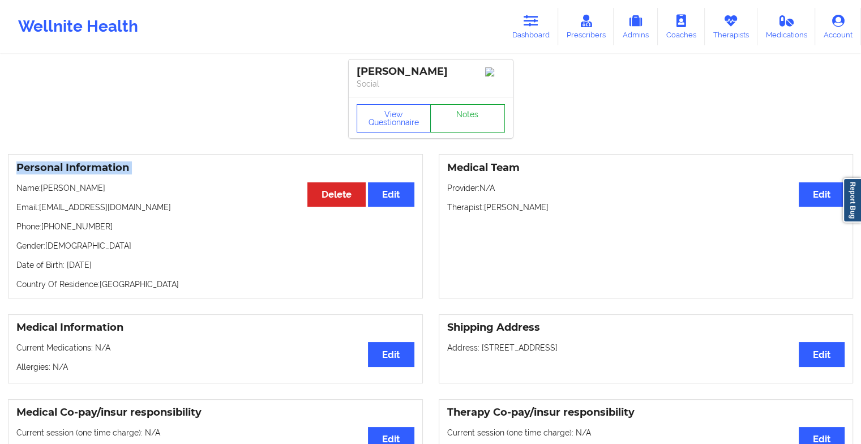
drag, startPoint x: 461, startPoint y: 110, endPoint x: 457, endPoint y: 128, distance: 19.2
click at [457, 128] on link "Notes" at bounding box center [467, 118] width 75 height 28
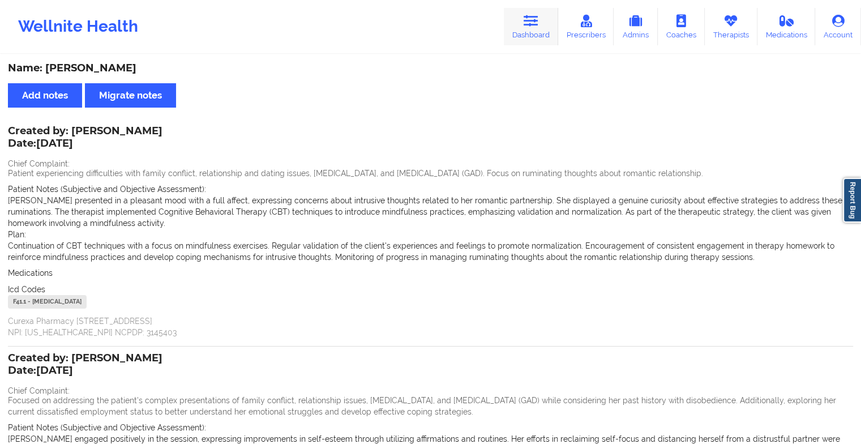
click at [527, 24] on icon at bounding box center [530, 21] width 15 height 12
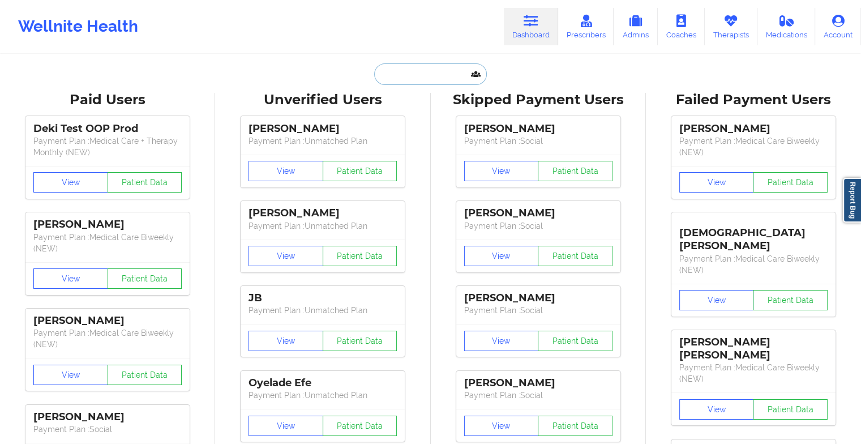
click at [415, 78] on input "text" at bounding box center [430, 74] width 112 height 22
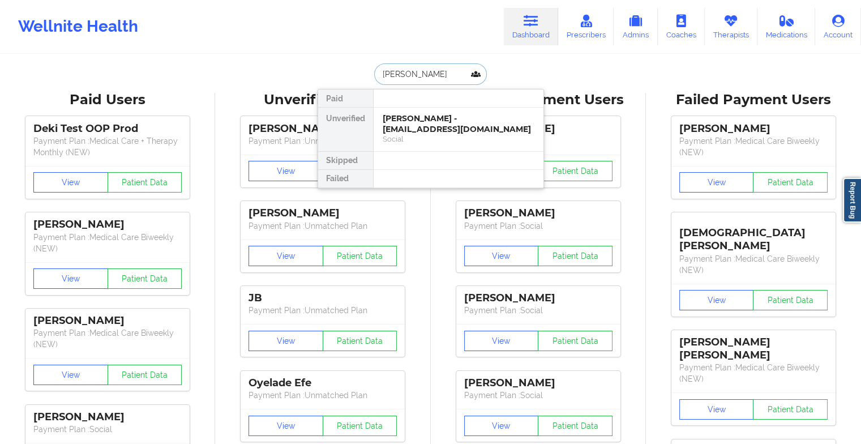
type input "[PERSON_NAME]"
click at [422, 119] on div "[PERSON_NAME] - [EMAIL_ADDRESS][DOMAIN_NAME]" at bounding box center [459, 123] width 152 height 21
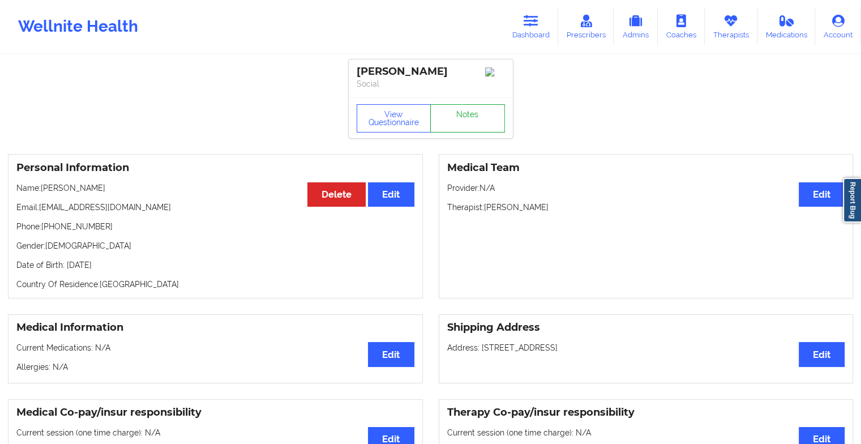
drag, startPoint x: 476, startPoint y: 105, endPoint x: 471, endPoint y: 114, distance: 11.2
click at [471, 114] on div "View Questionnaire Notes" at bounding box center [430, 118] width 148 height 28
click at [471, 114] on link "Notes" at bounding box center [467, 118] width 75 height 28
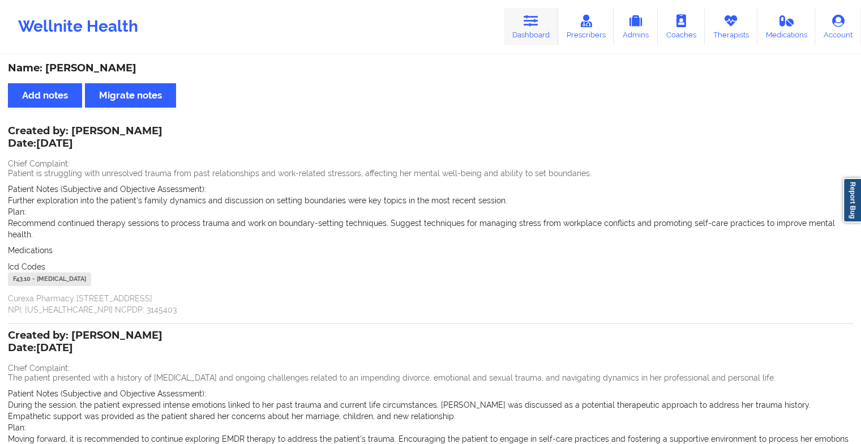
click at [532, 18] on icon at bounding box center [530, 21] width 15 height 12
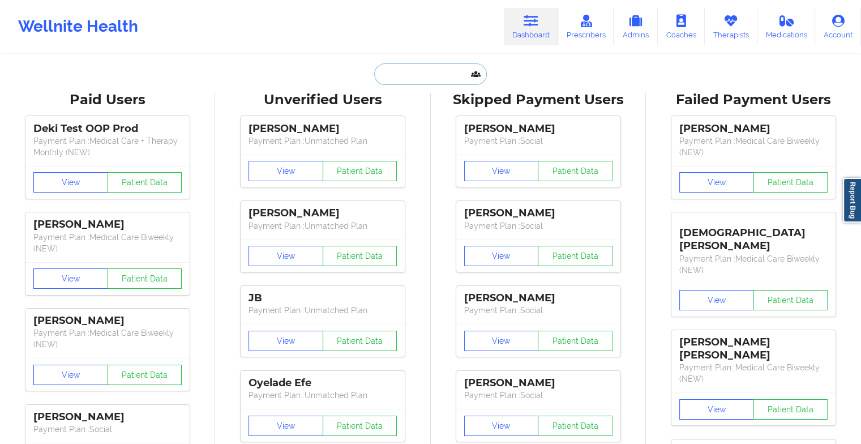
click at [440, 71] on input "text" at bounding box center [430, 74] width 112 height 22
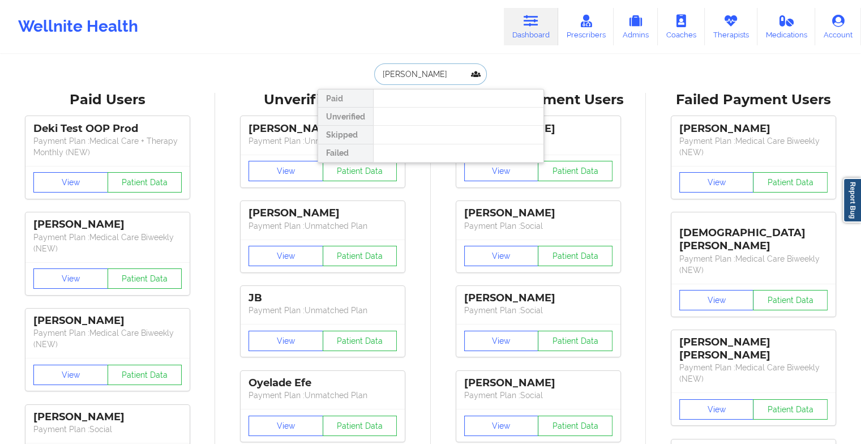
type input "[PERSON_NAME]"
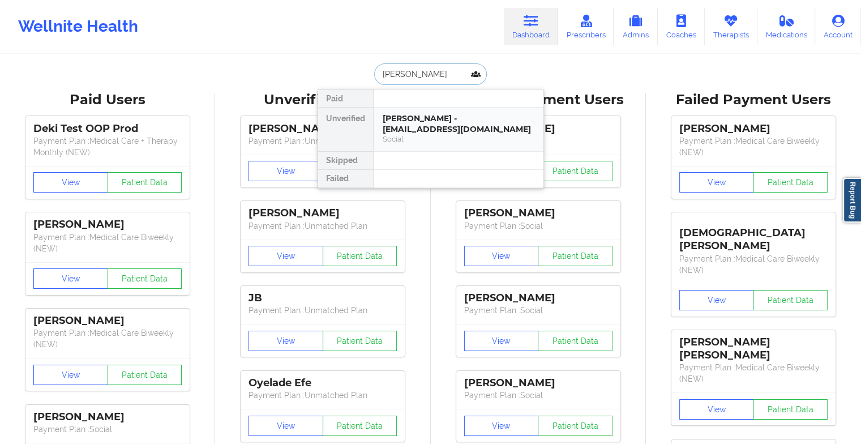
click at [475, 127] on div "[PERSON_NAME] - [EMAIL_ADDRESS][DOMAIN_NAME]" at bounding box center [459, 123] width 152 height 21
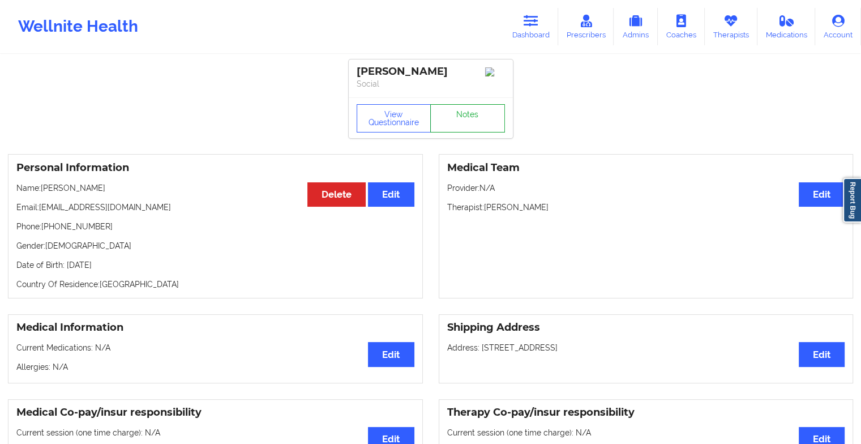
click at [478, 111] on link "Notes" at bounding box center [467, 118] width 75 height 28
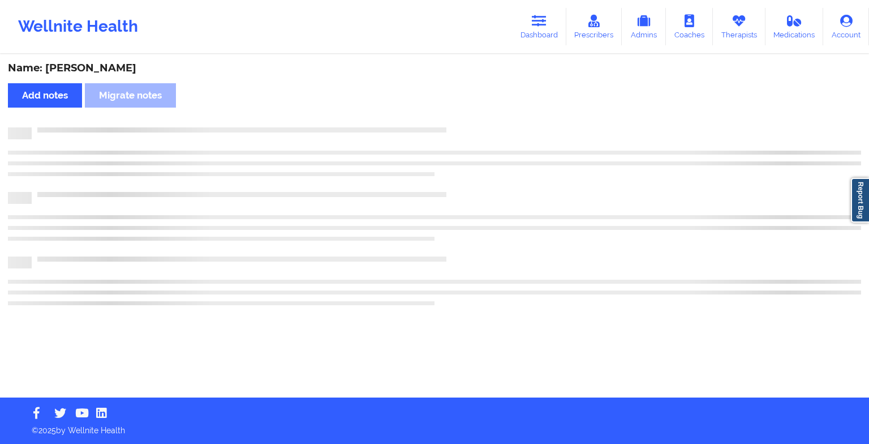
click at [478, 111] on div "Name: [PERSON_NAME] Add notes Migrate notes" at bounding box center [434, 226] width 869 height 342
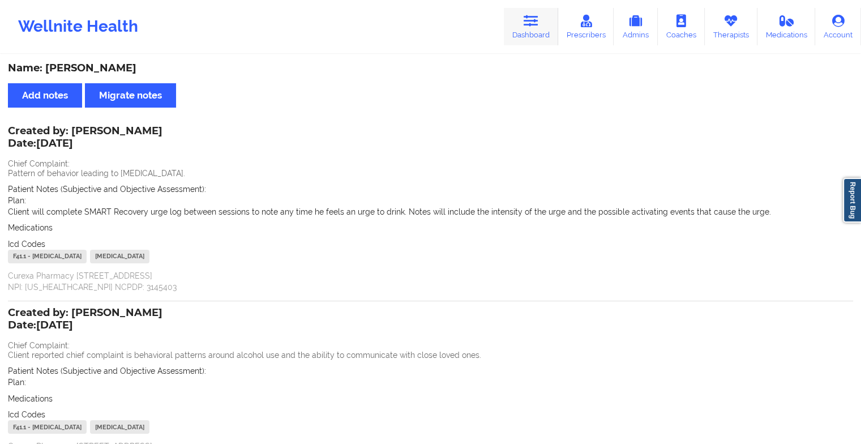
click at [531, 27] on icon at bounding box center [530, 21] width 15 height 12
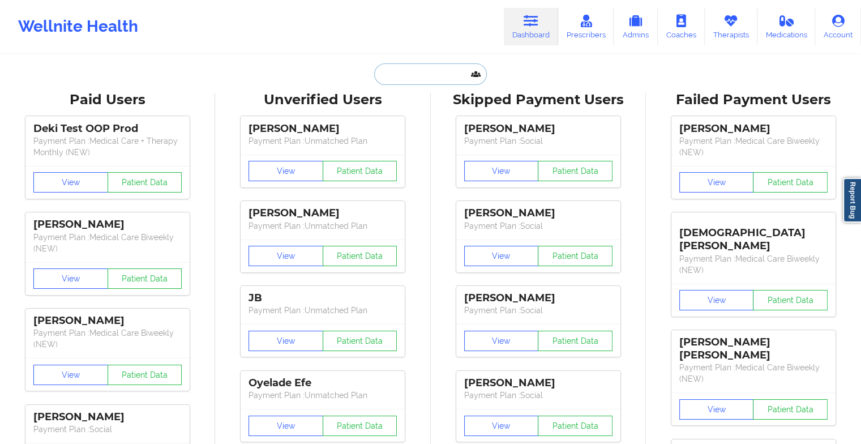
click at [434, 75] on input "text" at bounding box center [430, 74] width 112 height 22
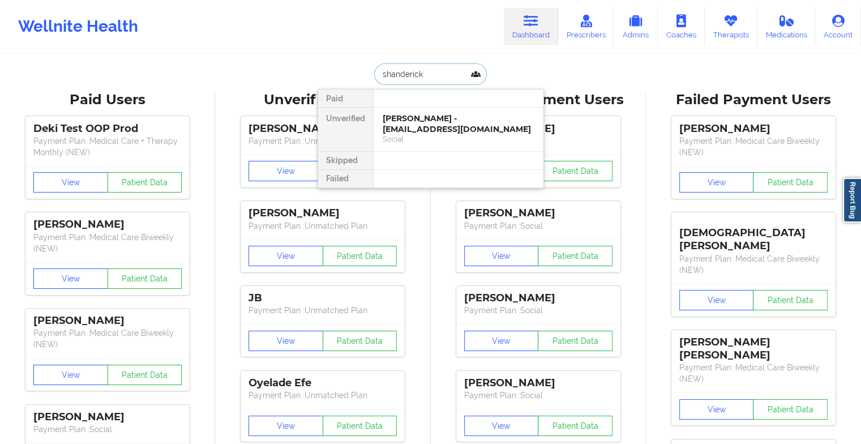
type input "shandericka"
click at [440, 113] on div "[PERSON_NAME] - [EMAIL_ADDRESS][DOMAIN_NAME]" at bounding box center [459, 123] width 152 height 21
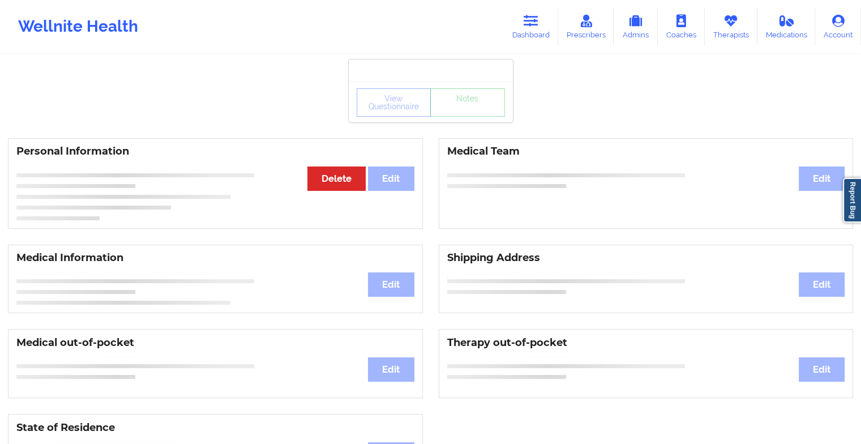
click at [464, 108] on div "View Questionnaire Notes" at bounding box center [430, 102] width 148 height 28
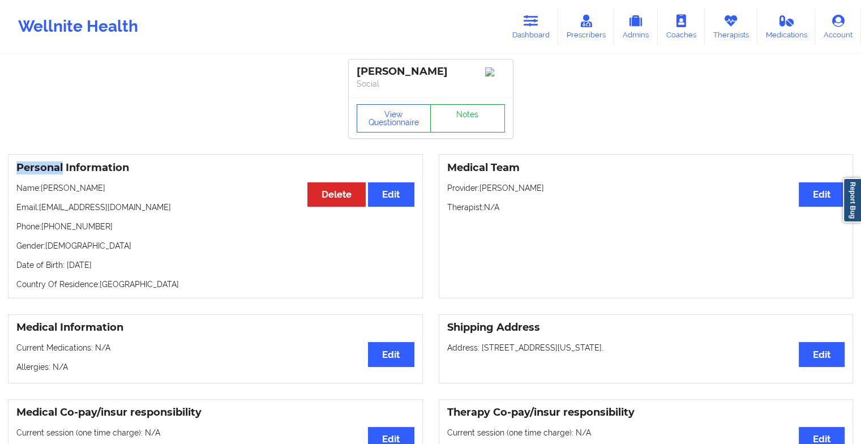
drag, startPoint x: 464, startPoint y: 108, endPoint x: 464, endPoint y: 122, distance: 14.1
click at [464, 122] on link "Notes" at bounding box center [467, 118] width 75 height 28
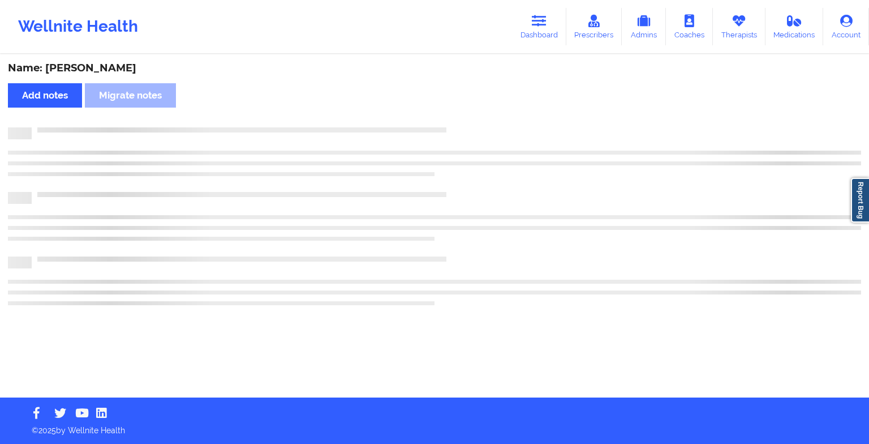
click at [464, 122] on div "Name: [PERSON_NAME] Add notes Migrate notes" at bounding box center [434, 226] width 869 height 342
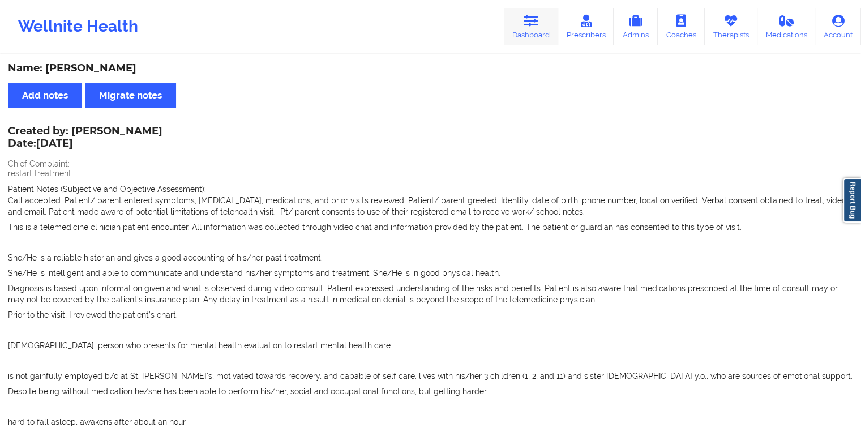
click at [509, 25] on link "Dashboard" at bounding box center [531, 26] width 54 height 37
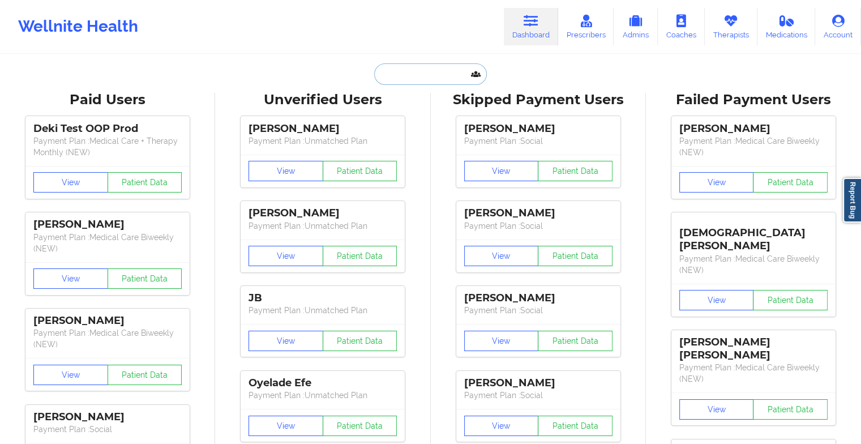
click at [410, 77] on input "text" at bounding box center [430, 74] width 112 height 22
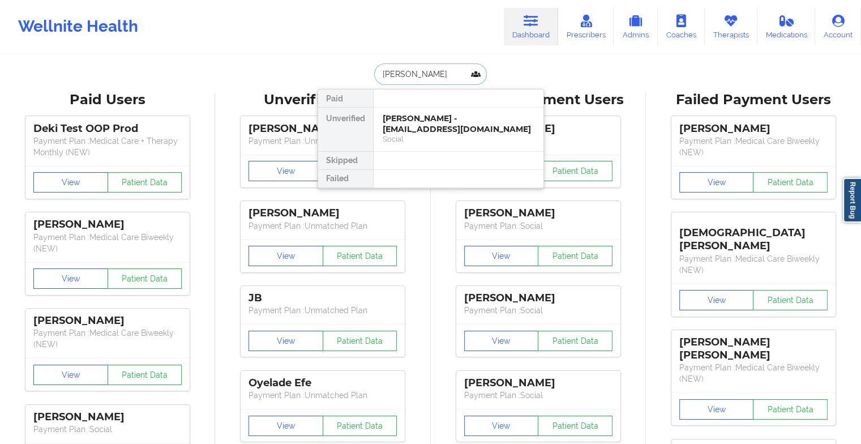
type input "[PERSON_NAME]"
click at [413, 106] on div at bounding box center [458, 98] width 170 height 18
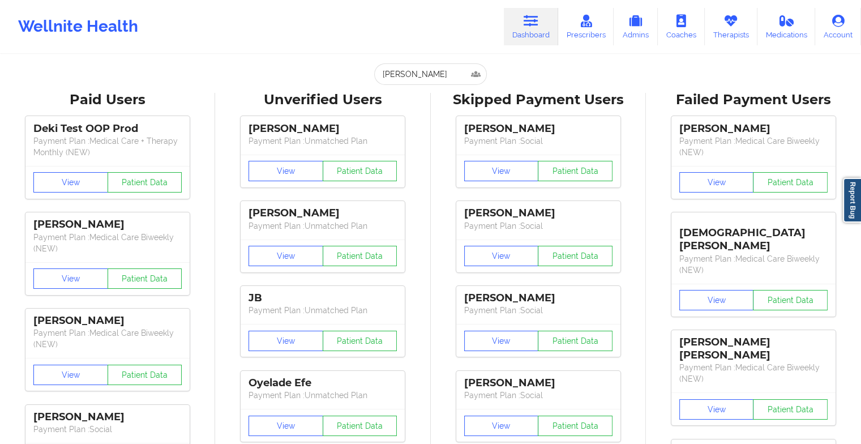
drag, startPoint x: 446, startPoint y: 48, endPoint x: 433, endPoint y: 78, distance: 32.7
click at [433, 78] on input "[PERSON_NAME]" at bounding box center [430, 74] width 112 height 22
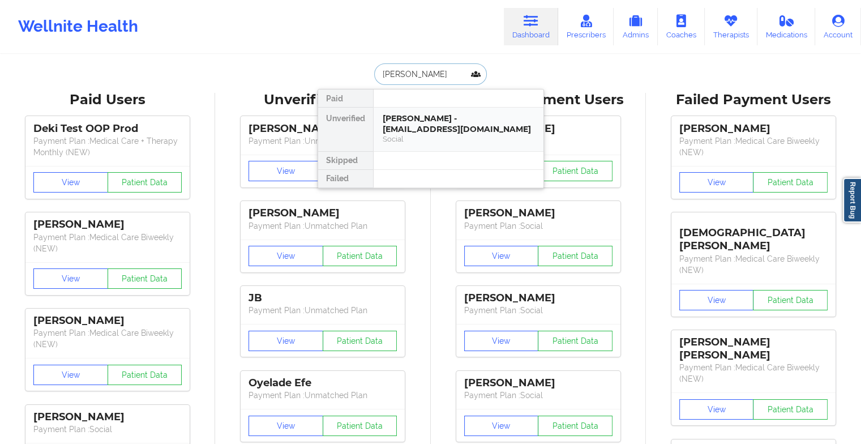
click at [431, 113] on div "[PERSON_NAME] - [EMAIL_ADDRESS][DOMAIN_NAME]" at bounding box center [459, 123] width 152 height 21
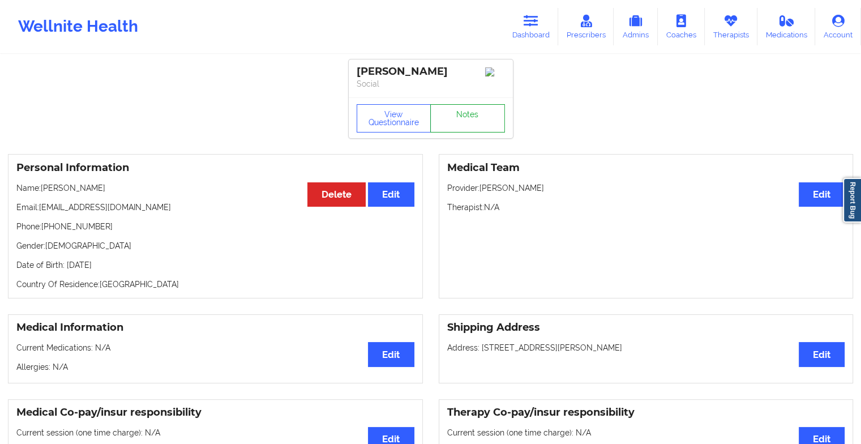
click at [469, 123] on link "Notes" at bounding box center [467, 118] width 75 height 28
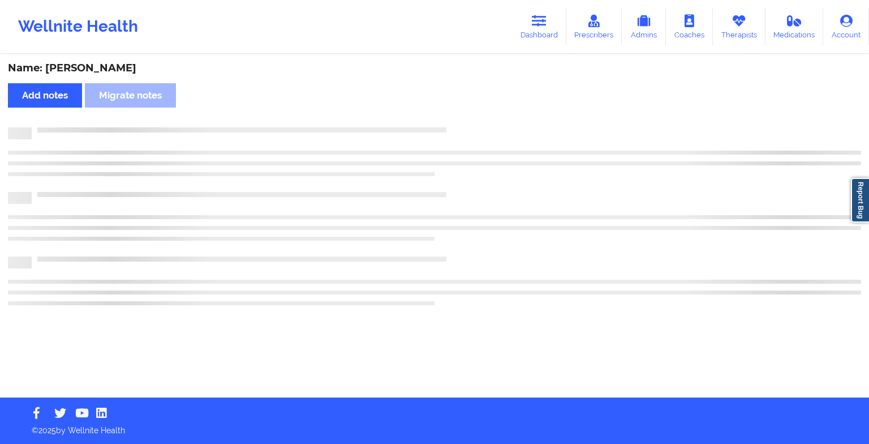
click at [469, 123] on div "Name: [PERSON_NAME] Add notes Migrate notes" at bounding box center [434, 226] width 869 height 342
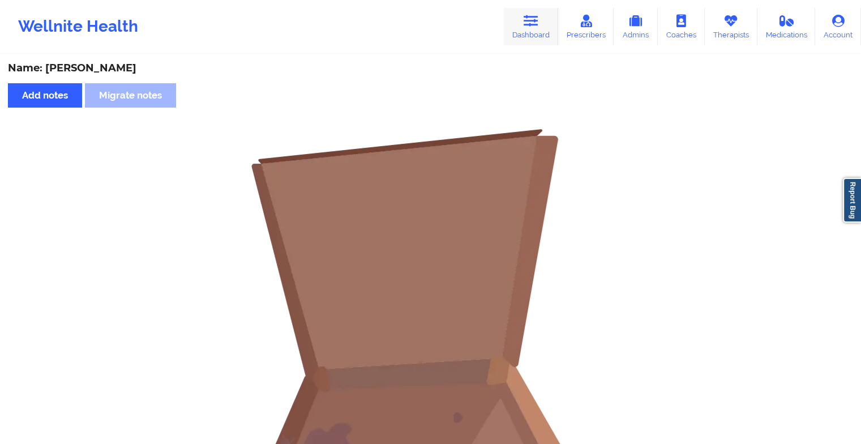
click at [519, 24] on link "Dashboard" at bounding box center [531, 26] width 54 height 37
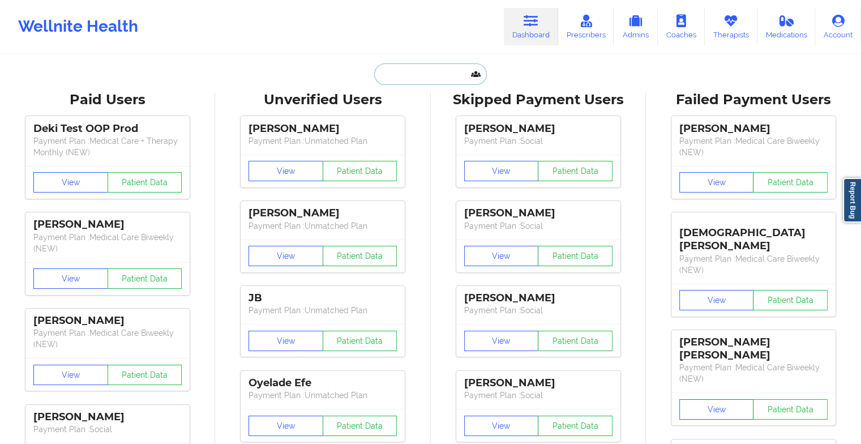
click at [423, 76] on input "text" at bounding box center [430, 74] width 112 height 22
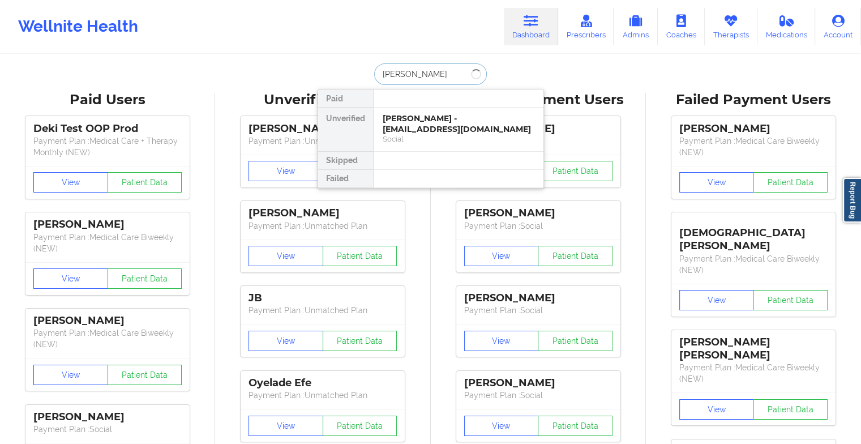
type input "maya blanc"
click at [418, 119] on div "[PERSON_NAME] - [EMAIL_ADDRESS][DOMAIN_NAME]" at bounding box center [459, 123] width 152 height 21
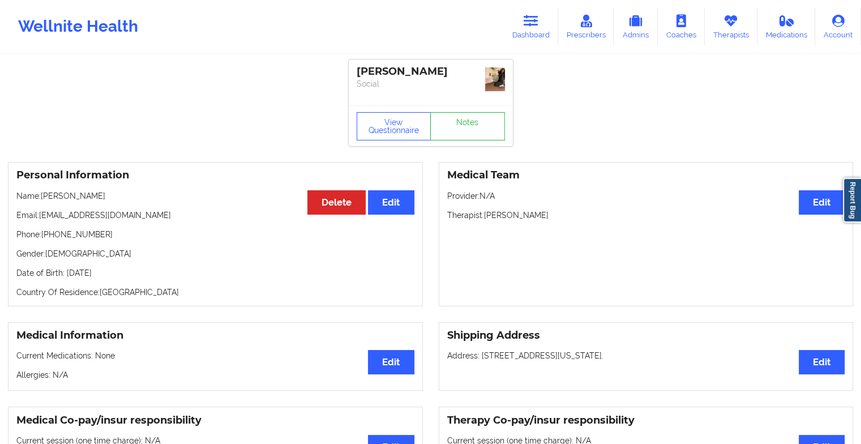
click at [454, 112] on div "View Questionnaire Notes" at bounding box center [430, 126] width 148 height 28
click at [454, 112] on link "Notes" at bounding box center [467, 126] width 75 height 28
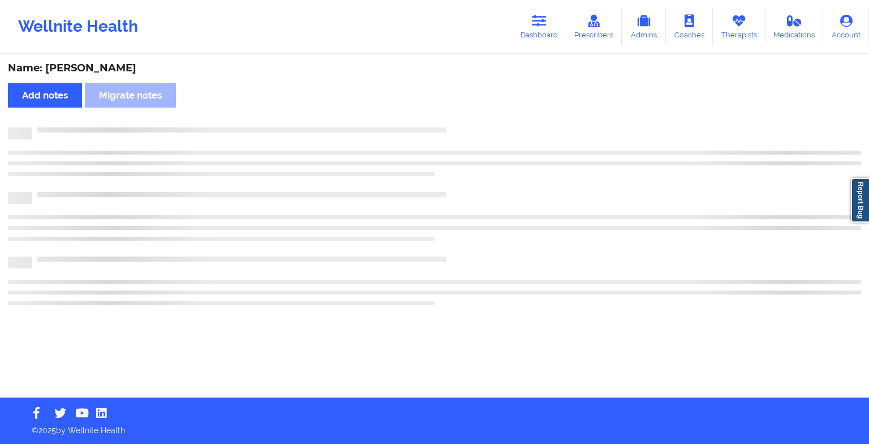
click at [454, 104] on div "Name: [PERSON_NAME] Add notes Migrate notes" at bounding box center [434, 226] width 869 height 342
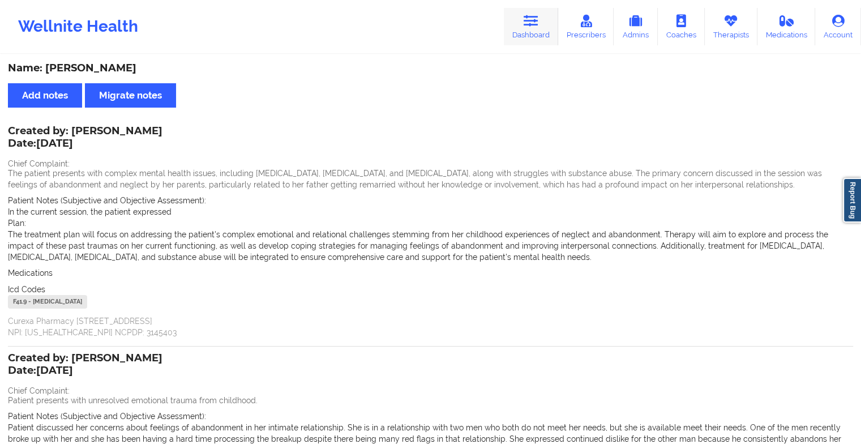
click at [529, 25] on icon at bounding box center [530, 21] width 15 height 12
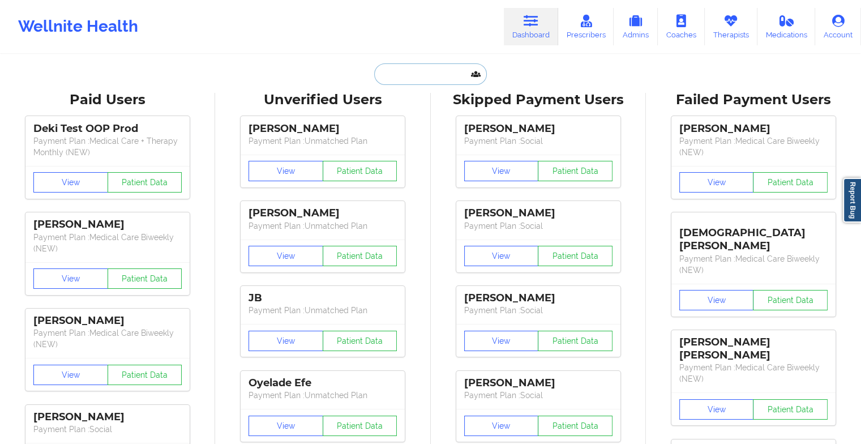
click at [407, 83] on input "text" at bounding box center [430, 74] width 112 height 22
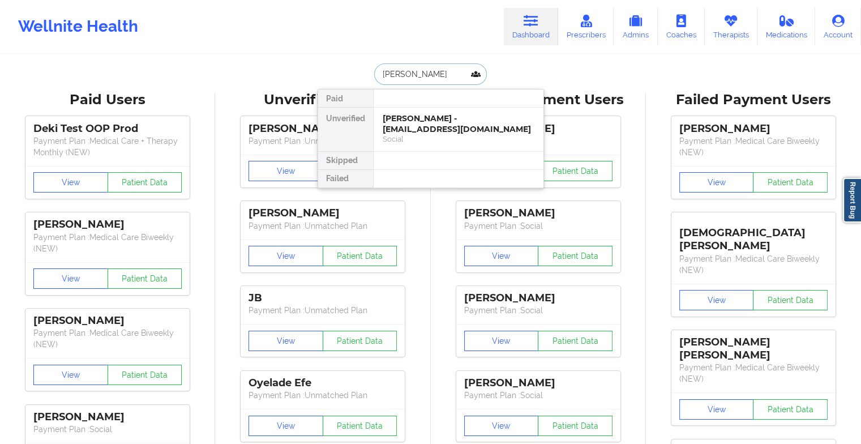
type input "magdar"
click at [388, 111] on div "[PERSON_NAME] - [EMAIL_ADDRESS][DOMAIN_NAME] Social" at bounding box center [458, 130] width 170 height 44
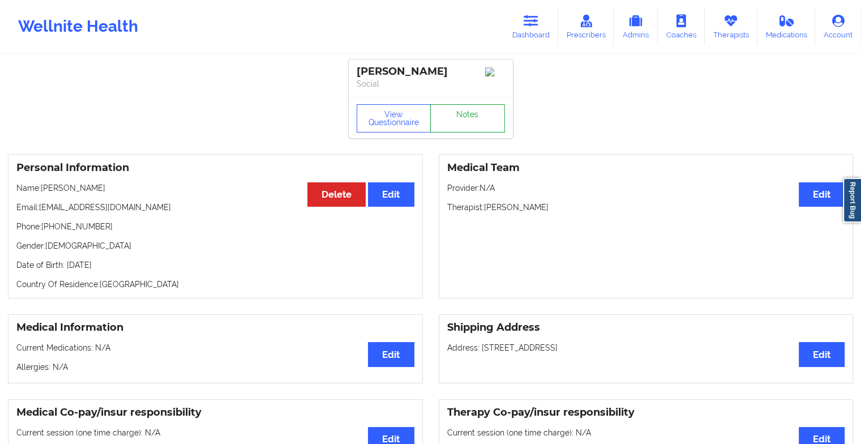
click at [454, 121] on link "Notes" at bounding box center [467, 118] width 75 height 28
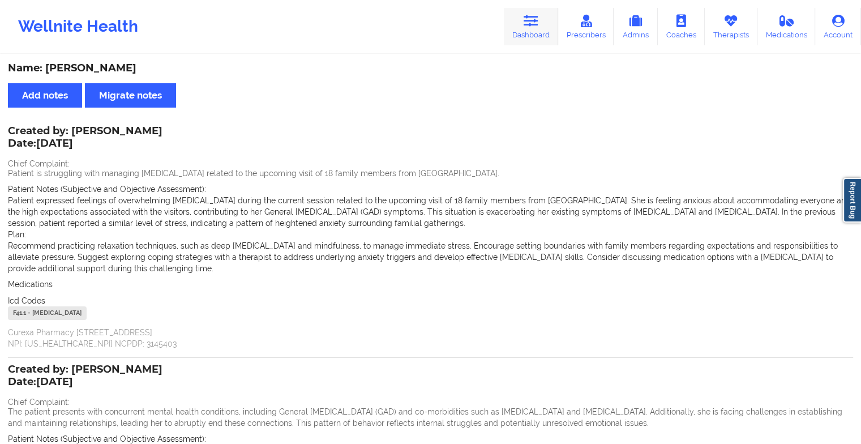
click at [543, 24] on link "Dashboard" at bounding box center [531, 26] width 54 height 37
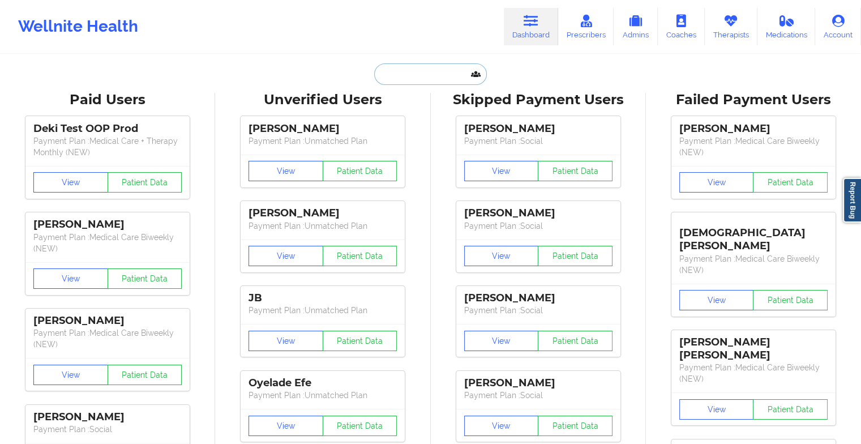
click at [416, 81] on input "text" at bounding box center [430, 74] width 112 height 22
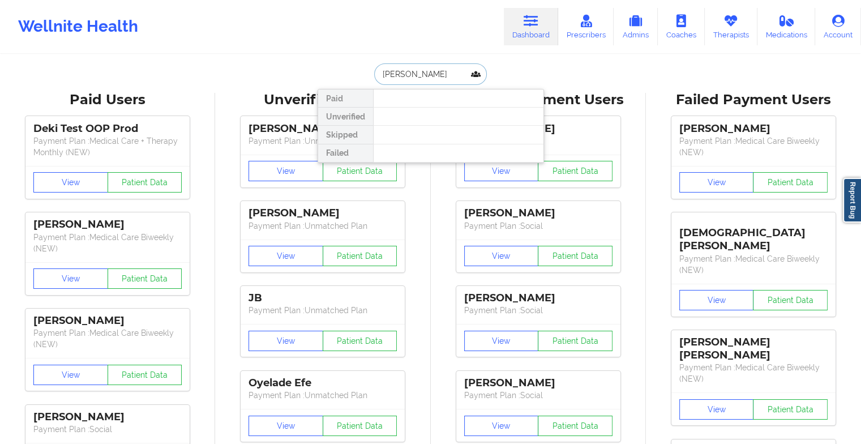
type input "[PERSON_NAME]"
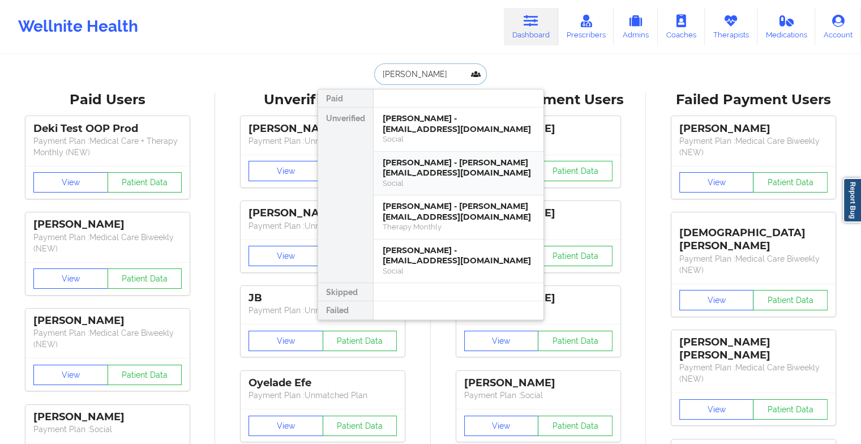
click at [464, 161] on div "[PERSON_NAME] - [PERSON_NAME][EMAIL_ADDRESS][DOMAIN_NAME]" at bounding box center [459, 167] width 152 height 21
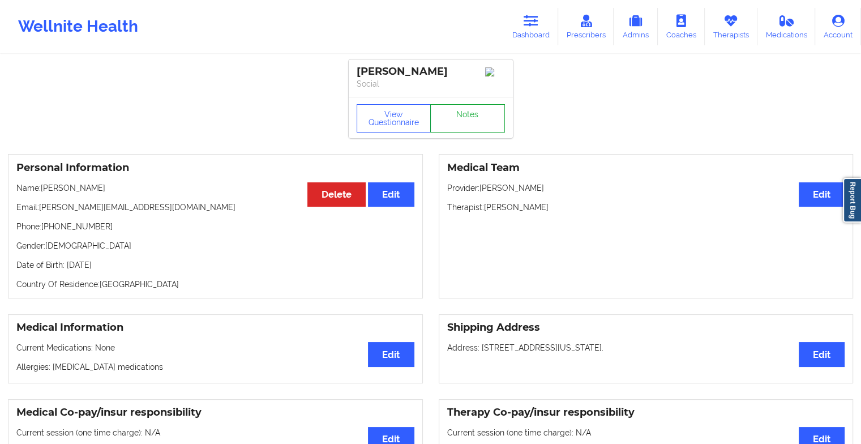
click at [466, 108] on link "Notes" at bounding box center [467, 118] width 75 height 28
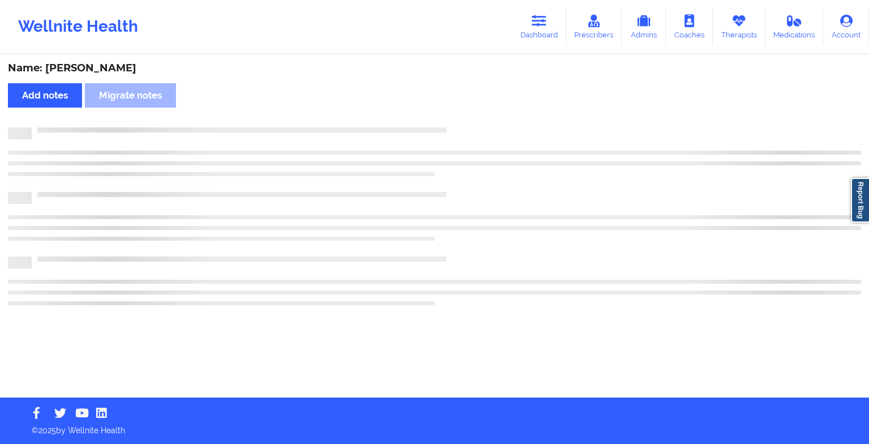
click at [466, 108] on div "Name: [PERSON_NAME] Add notes Migrate notes" at bounding box center [434, 226] width 869 height 342
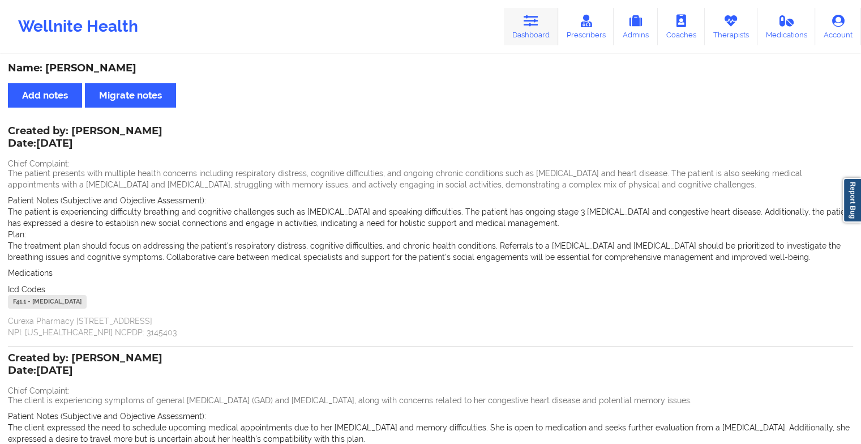
click at [526, 21] on icon at bounding box center [530, 21] width 15 height 12
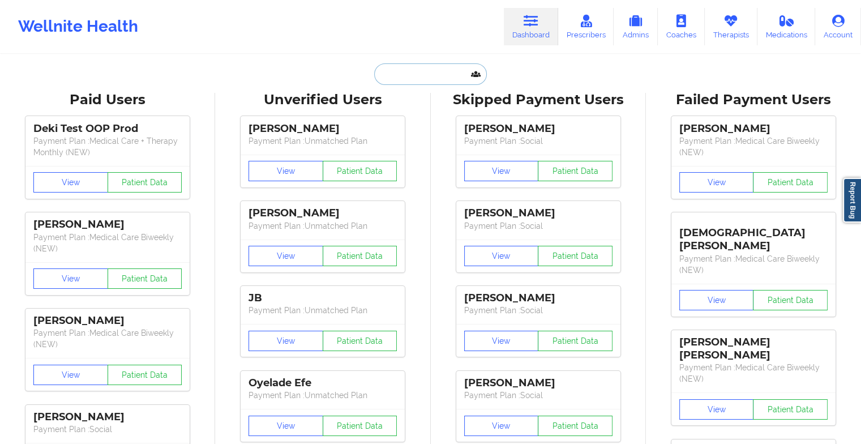
click at [423, 83] on input "text" at bounding box center [430, 74] width 112 height 22
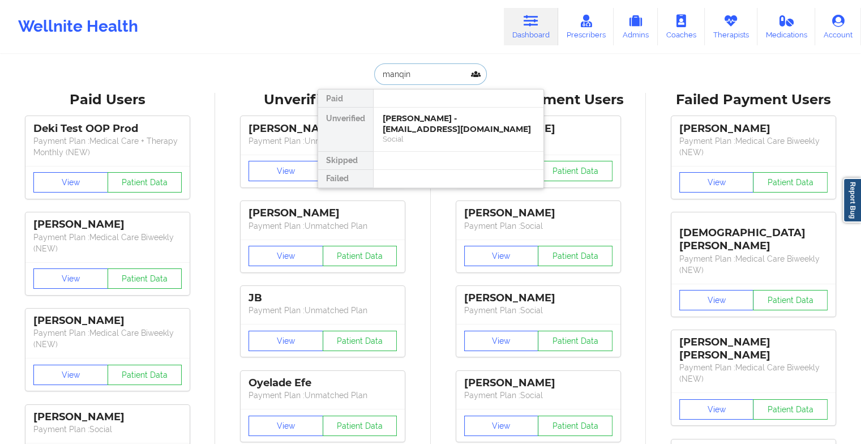
type input "manqin"
drag, startPoint x: 394, startPoint y: 105, endPoint x: 407, endPoint y: 120, distance: 19.6
click at [407, 120] on div "Paid Unverified [PERSON_NAME] - [EMAIL_ADDRESS][DOMAIN_NAME] Social Skipped Fai…" at bounding box center [430, 139] width 226 height 100
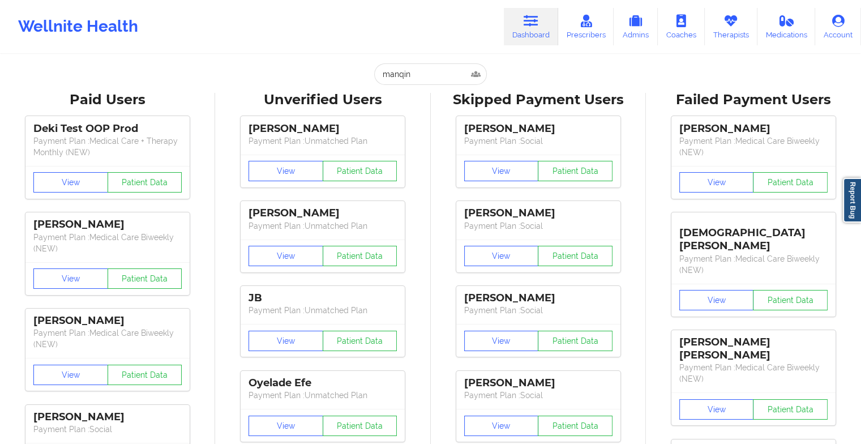
click at [435, 74] on input "manqin" at bounding box center [430, 74] width 112 height 22
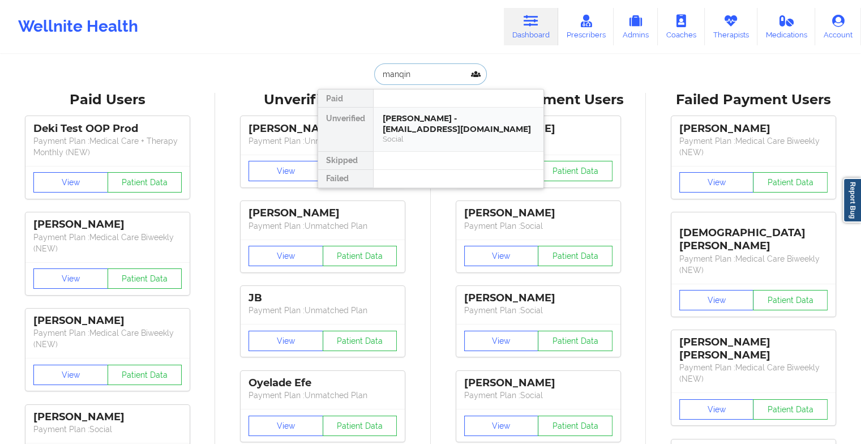
click at [426, 118] on div "[PERSON_NAME] - [EMAIL_ADDRESS][DOMAIN_NAME]" at bounding box center [459, 123] width 152 height 21
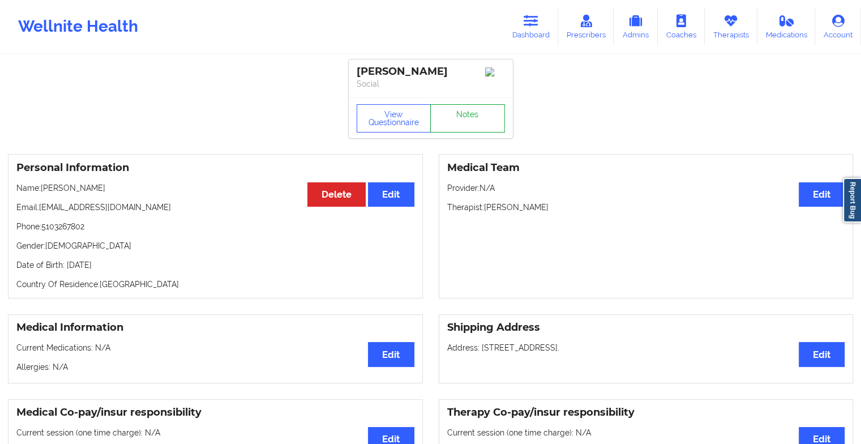
click at [466, 121] on link "Notes" at bounding box center [467, 118] width 75 height 28
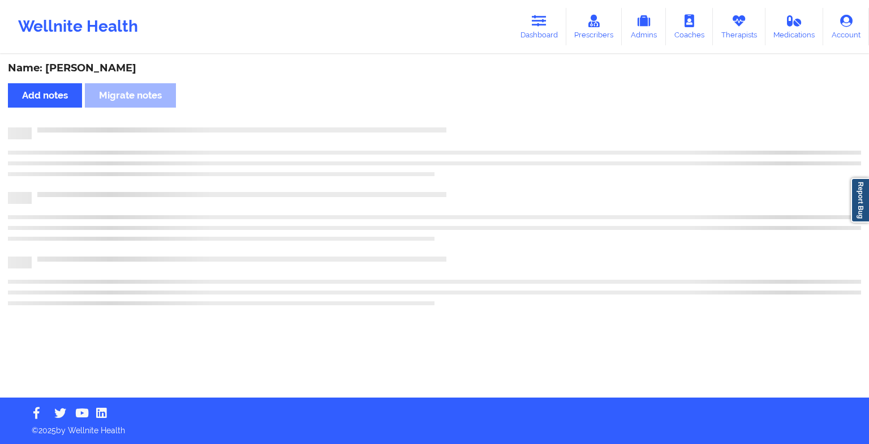
click at [466, 121] on div "Name: [PERSON_NAME] Add notes Migrate notes" at bounding box center [434, 226] width 869 height 342
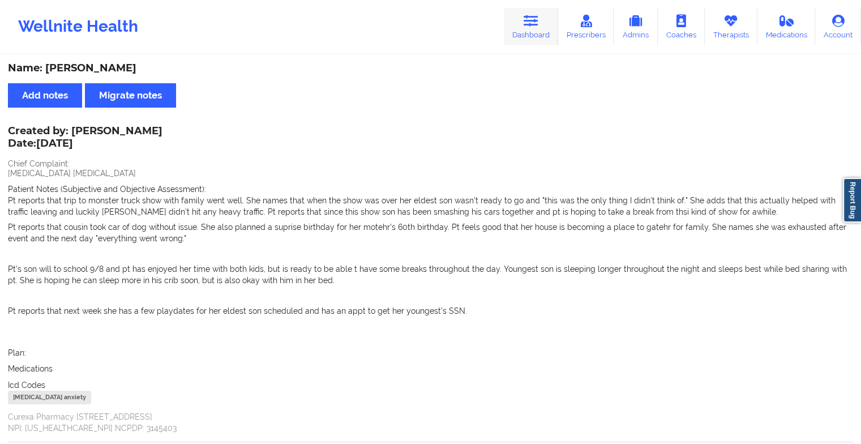
click at [530, 18] on icon at bounding box center [530, 21] width 15 height 12
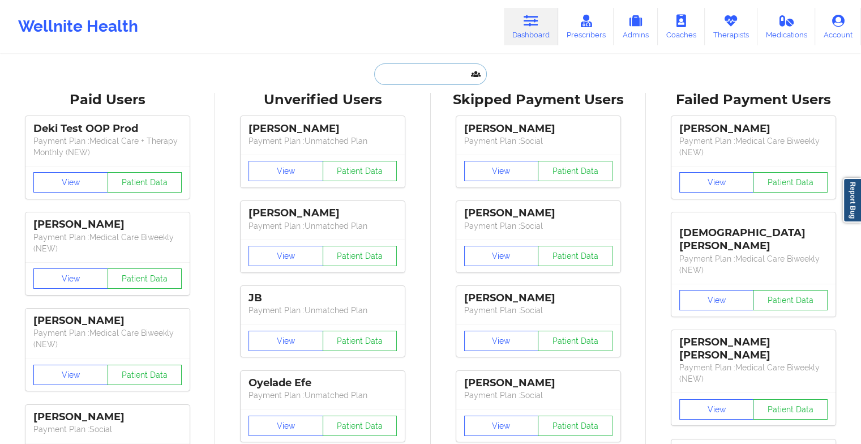
click at [437, 75] on input "text" at bounding box center [430, 74] width 112 height 22
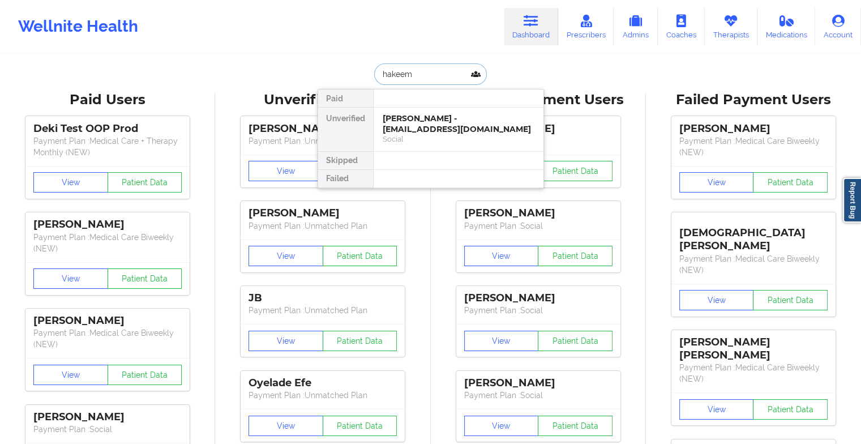
type input "[PERSON_NAME]"
click at [434, 124] on div "[PERSON_NAME] - [EMAIL_ADDRESS][DOMAIN_NAME]" at bounding box center [459, 123] width 152 height 21
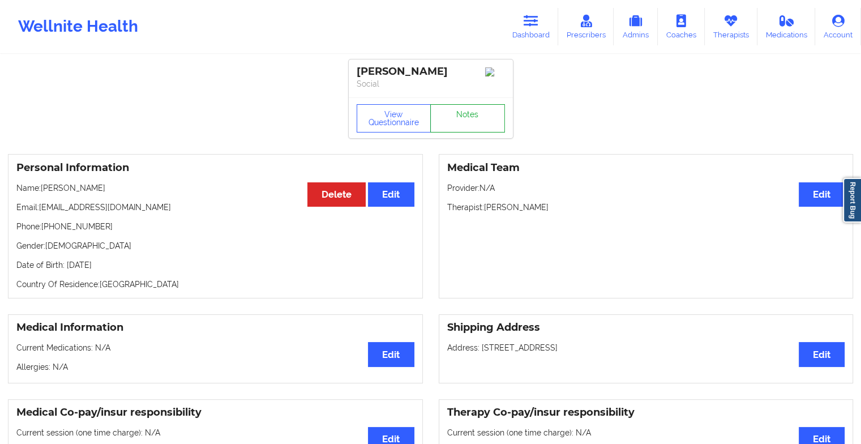
click at [473, 128] on link "Notes" at bounding box center [467, 118] width 75 height 28
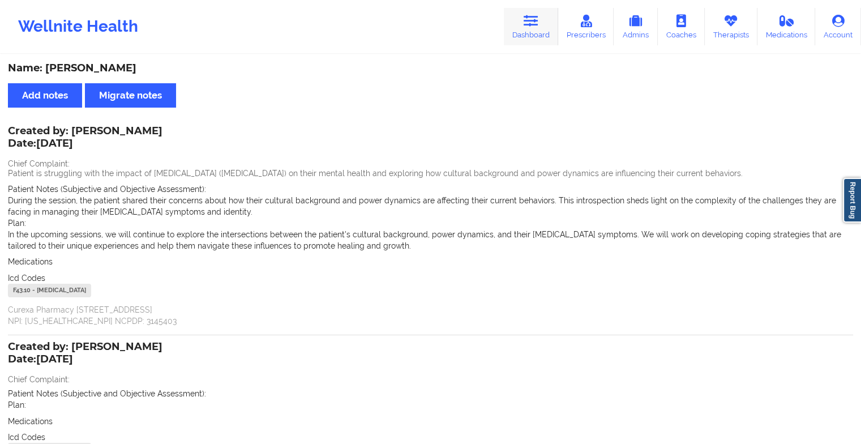
click at [547, 28] on link "Dashboard" at bounding box center [531, 26] width 54 height 37
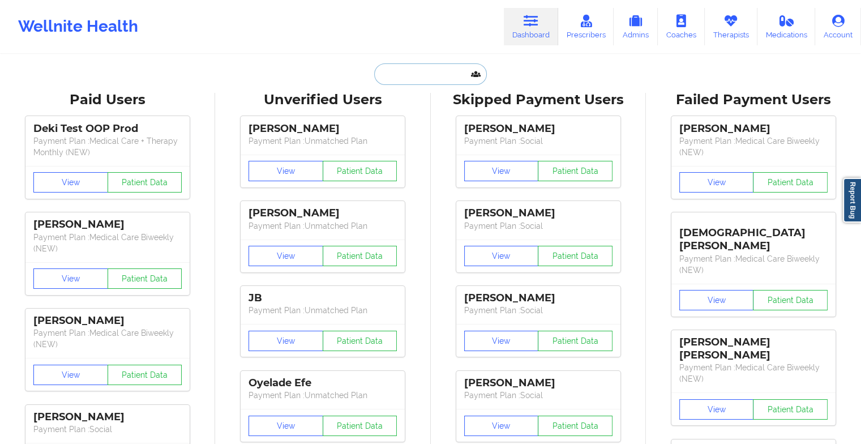
click at [424, 71] on input "text" at bounding box center [430, 74] width 112 height 22
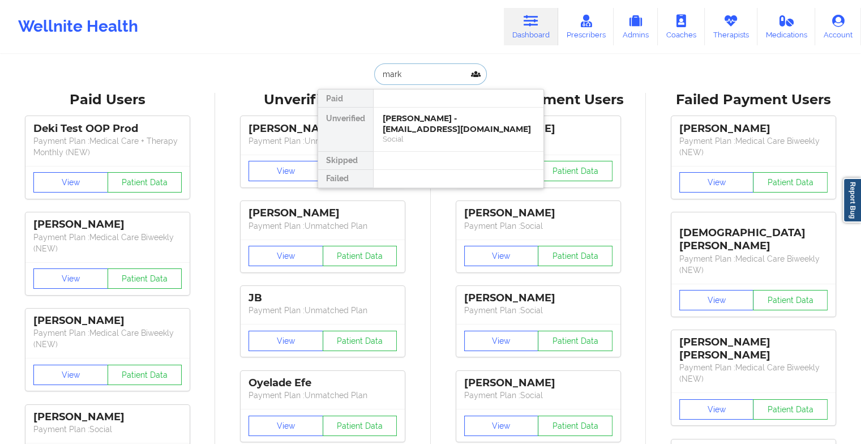
type input "[PERSON_NAME]"
click at [425, 124] on div "[PERSON_NAME] - [EMAIL_ADDRESS][DOMAIN_NAME]" at bounding box center [459, 123] width 152 height 21
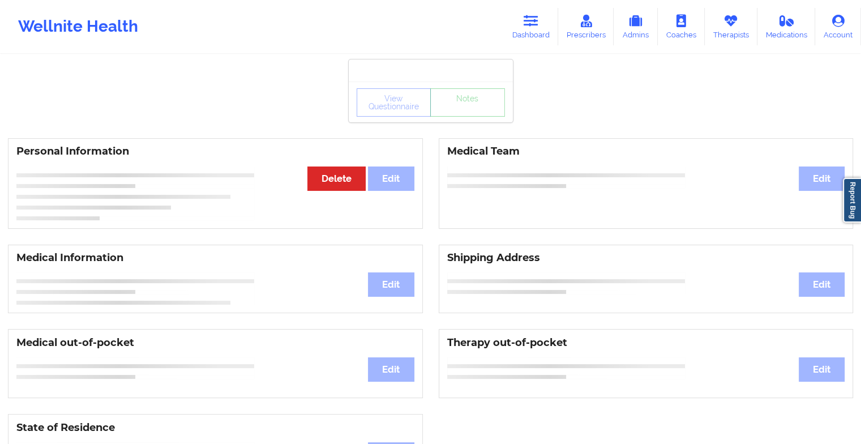
click at [458, 114] on div "View Questionnaire Notes" at bounding box center [430, 102] width 148 height 28
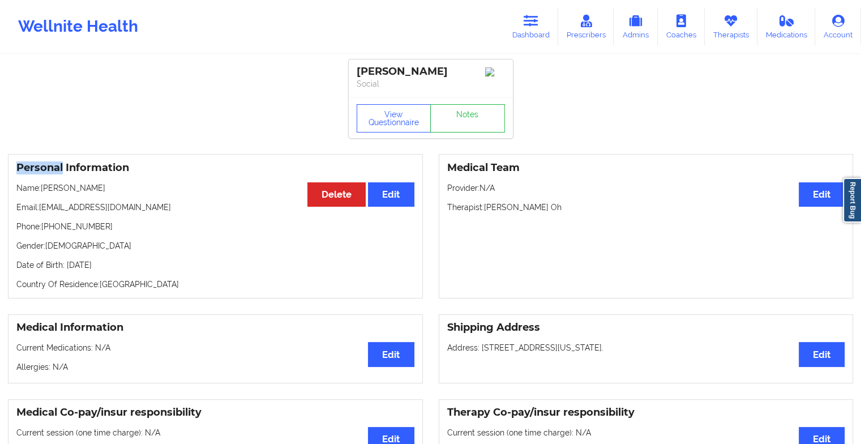
click at [458, 114] on div "View Questionnaire Notes" at bounding box center [430, 118] width 148 height 28
click at [458, 114] on link "Notes" at bounding box center [467, 118] width 75 height 28
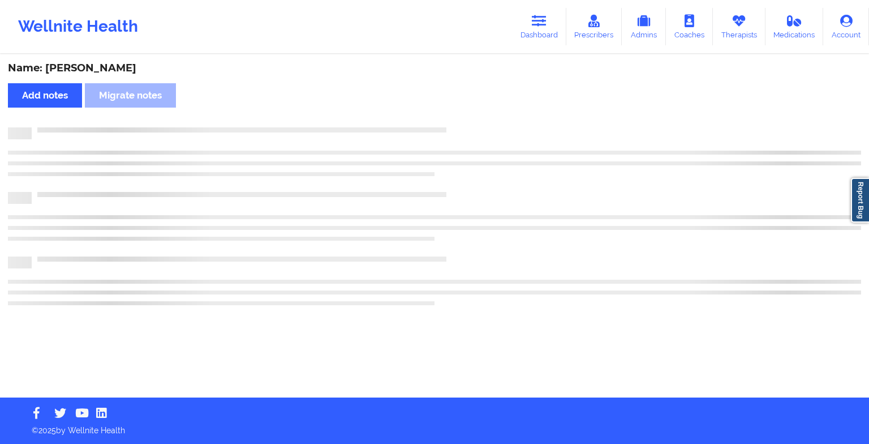
click at [458, 114] on div "Name: [PERSON_NAME] Add notes Migrate notes" at bounding box center [434, 226] width 869 height 342
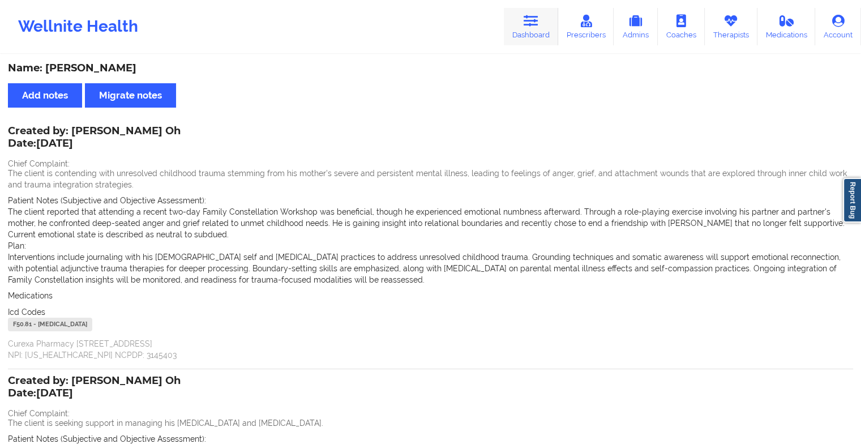
click at [538, 29] on link "Dashboard" at bounding box center [531, 26] width 54 height 37
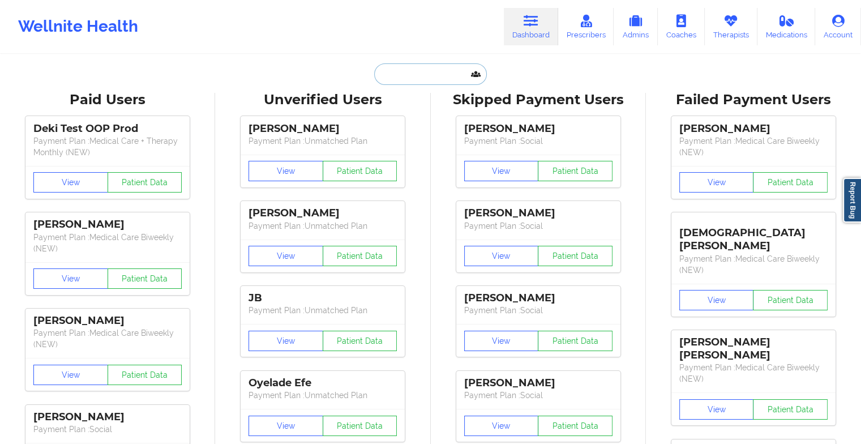
click at [414, 63] on input "text" at bounding box center [430, 74] width 112 height 22
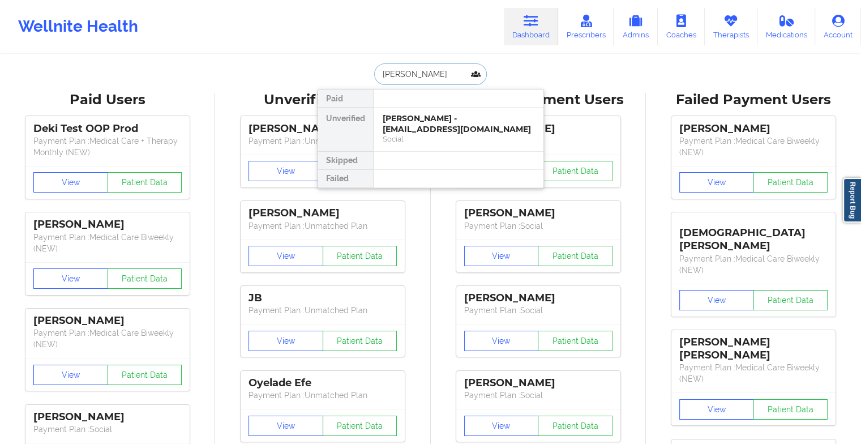
type input "[PERSON_NAME]"
click at [423, 130] on div "[PERSON_NAME] - [EMAIL_ADDRESS][DOMAIN_NAME]" at bounding box center [459, 123] width 152 height 21
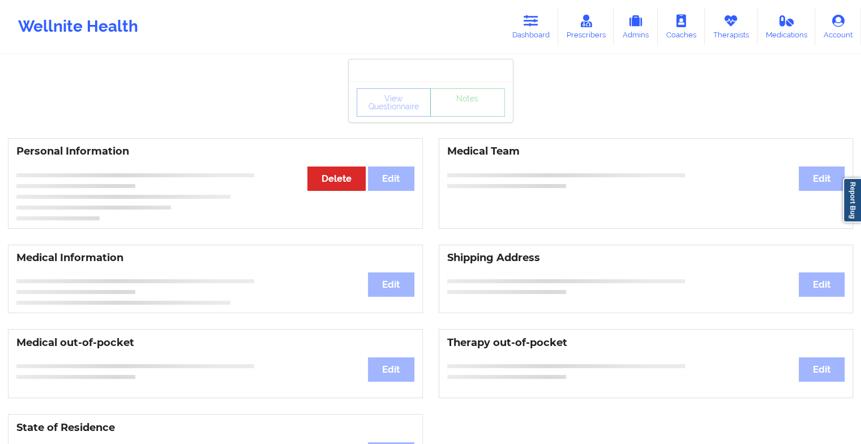
click at [469, 108] on div "View Questionnaire Notes" at bounding box center [430, 102] width 148 height 28
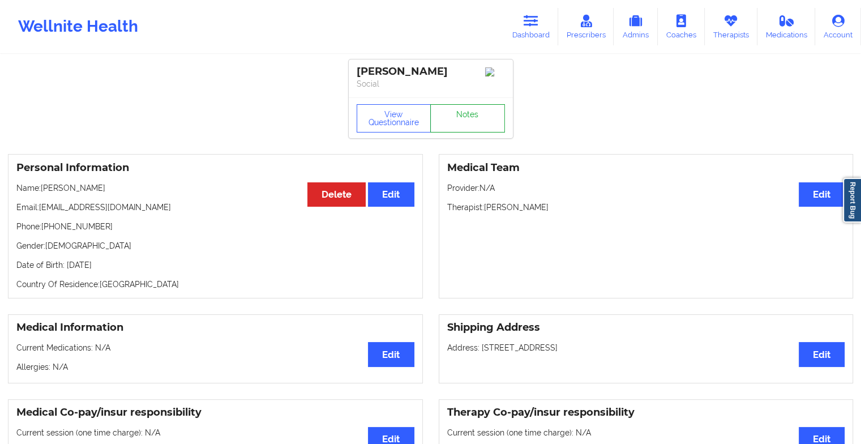
click at [469, 108] on link "Notes" at bounding box center [467, 118] width 75 height 28
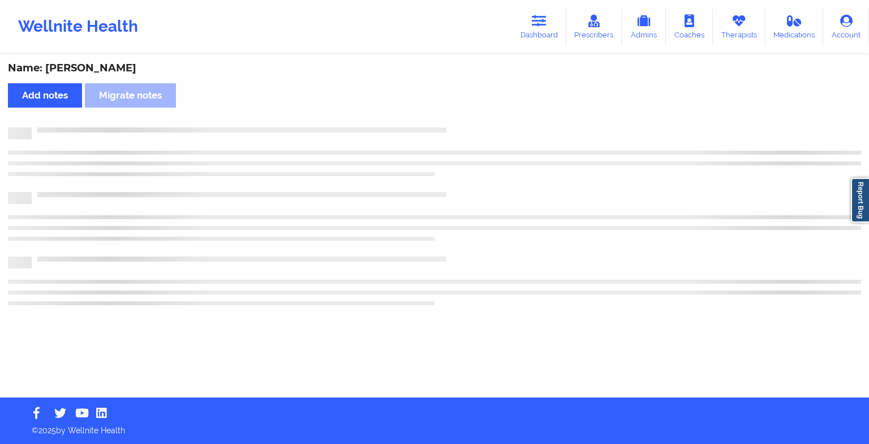
drag, startPoint x: 469, startPoint y: 108, endPoint x: 340, endPoint y: 398, distance: 317.7
click at [340, 398] on div "Wellnite Health Dashboard Prescribers Admins Coaches Therapists Medications Acc…" at bounding box center [434, 222] width 869 height 444
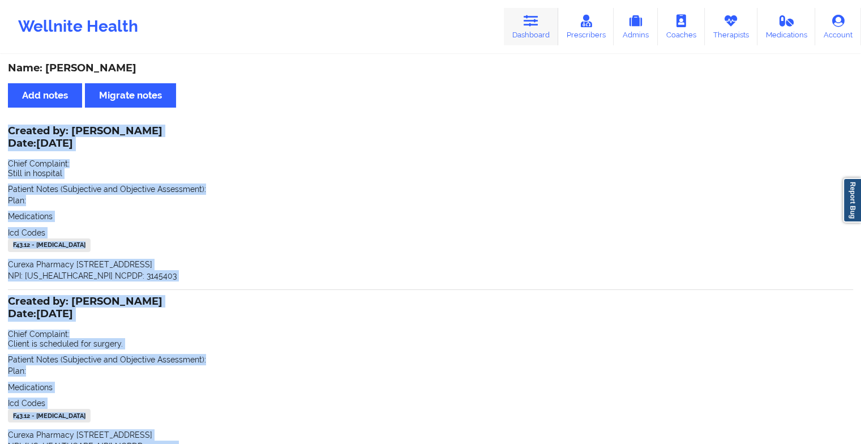
click at [526, 20] on icon at bounding box center [530, 21] width 15 height 12
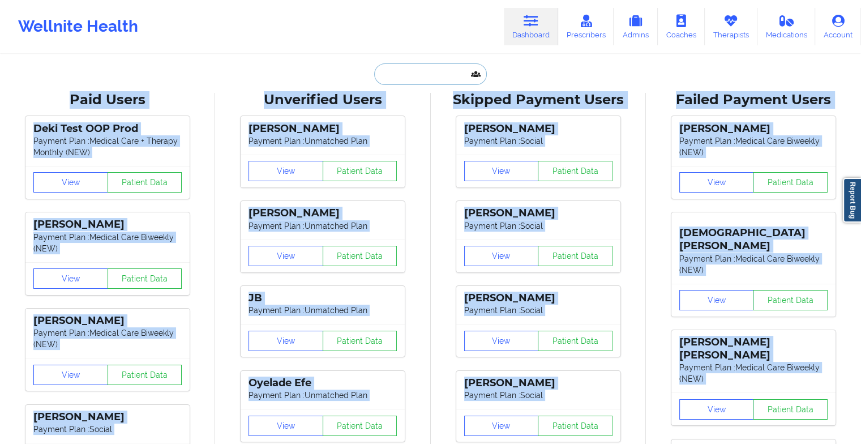
click at [419, 76] on input "text" at bounding box center [430, 74] width 112 height 22
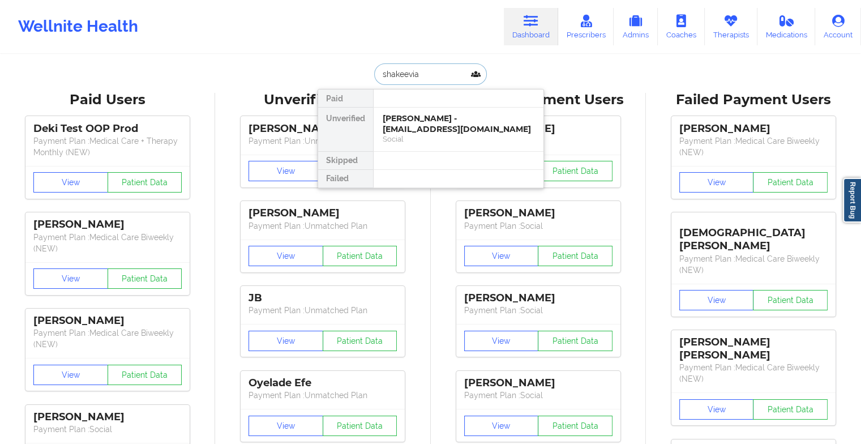
type input "shakeevia c"
click at [460, 127] on div "Shakeevia [PERSON_NAME] - [EMAIL_ADDRESS][DOMAIN_NAME]" at bounding box center [459, 123] width 152 height 21
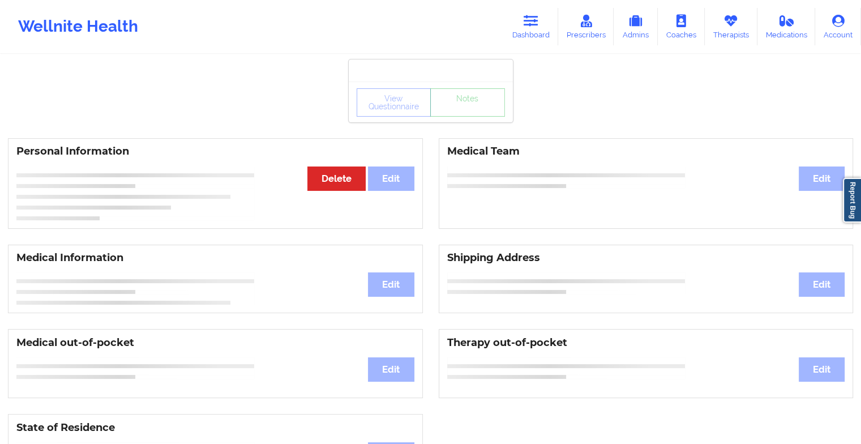
click at [465, 110] on div "View Questionnaire Notes" at bounding box center [430, 102] width 148 height 28
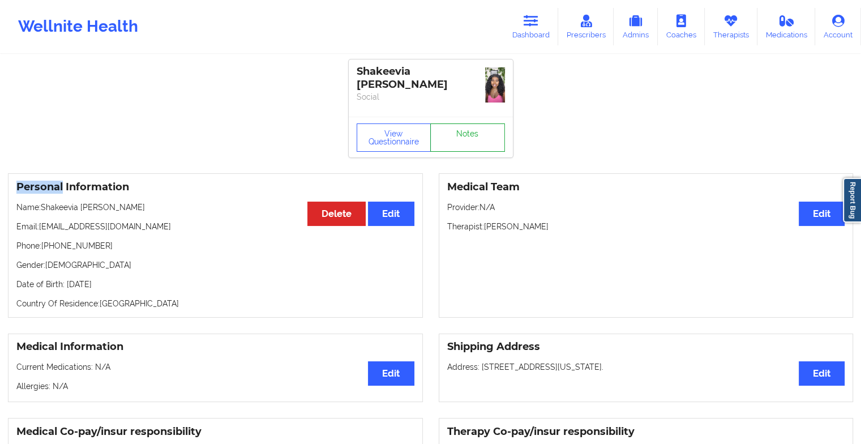
click at [465, 123] on link "Notes" at bounding box center [467, 137] width 75 height 28
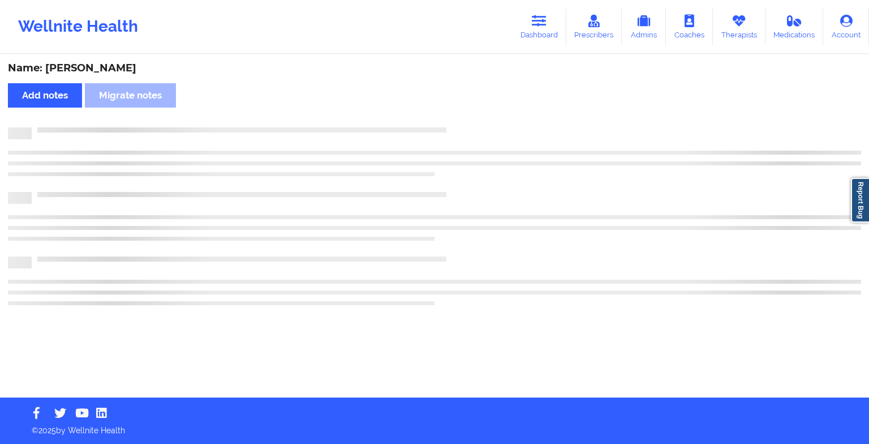
click at [465, 110] on div "Name: [PERSON_NAME] Add notes Migrate notes" at bounding box center [434, 226] width 869 height 342
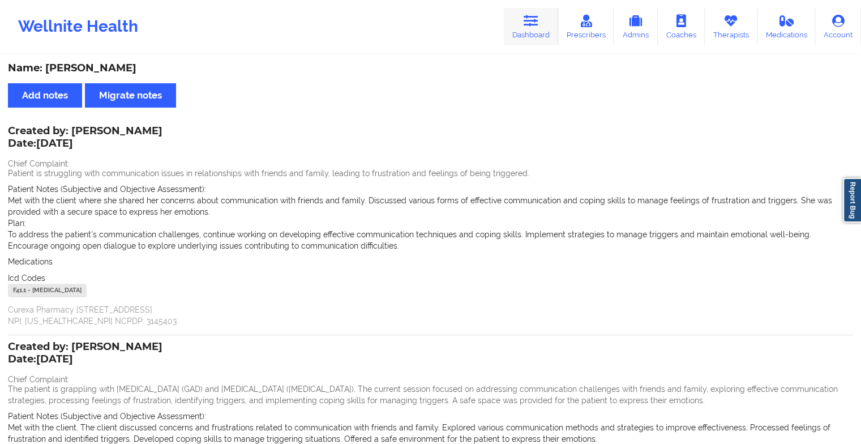
click at [534, 34] on link "Dashboard" at bounding box center [531, 26] width 54 height 37
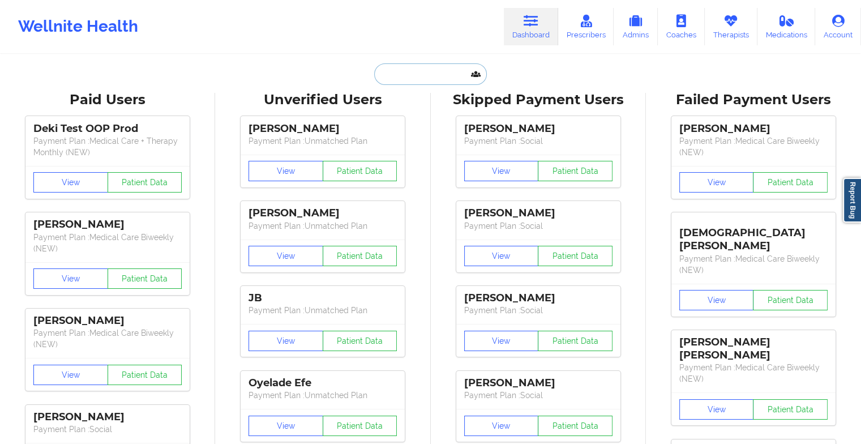
click at [403, 74] on input "text" at bounding box center [430, 74] width 112 height 22
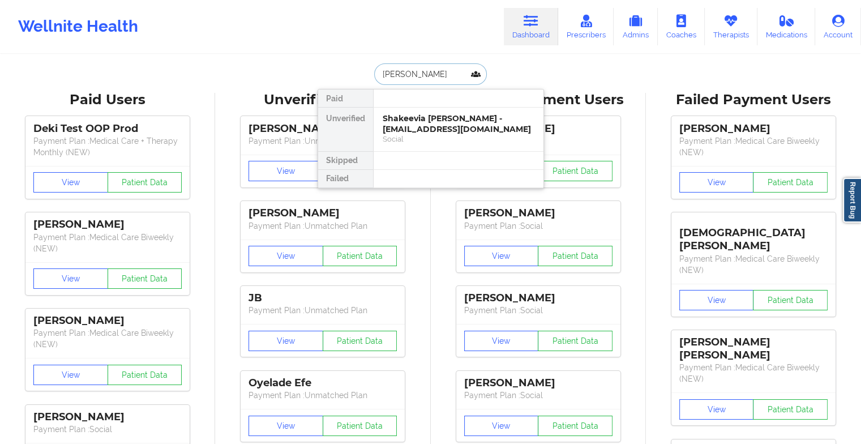
type input "[PERSON_NAME]"
click at [423, 124] on div "[PERSON_NAME] - [EMAIL_ADDRESS][DOMAIN_NAME]" at bounding box center [459, 123] width 152 height 21
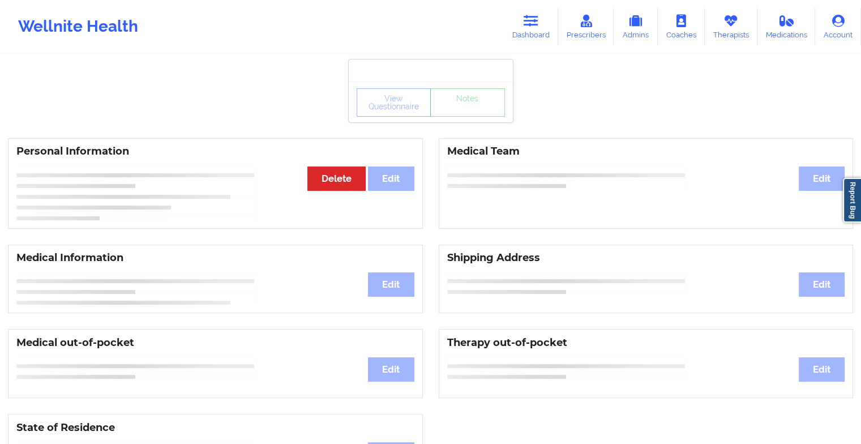
click at [471, 106] on div "View Questionnaire Notes" at bounding box center [431, 101] width 164 height 41
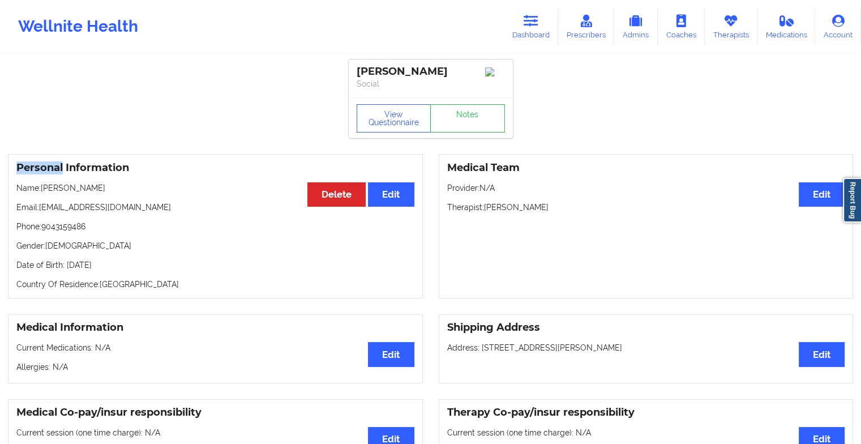
click at [471, 106] on div "View Questionnaire Notes" at bounding box center [431, 117] width 164 height 41
drag, startPoint x: 471, startPoint y: 106, endPoint x: 464, endPoint y: 117, distance: 13.2
click at [464, 117] on link "Notes" at bounding box center [467, 118] width 75 height 28
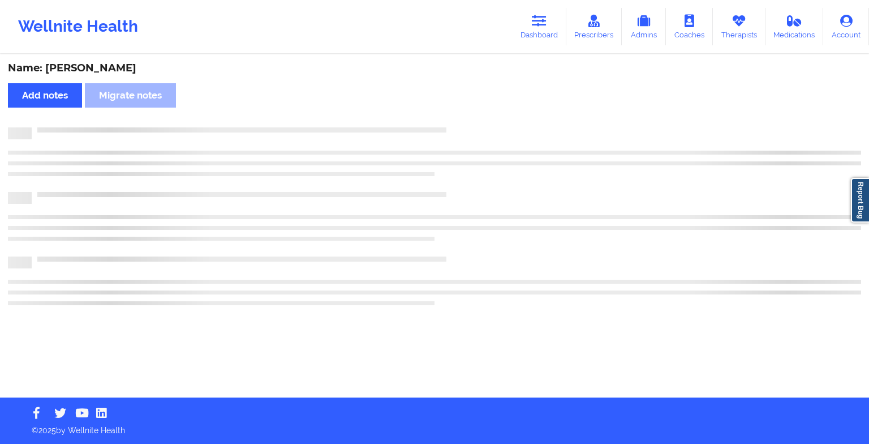
click at [464, 117] on div "Name: [PERSON_NAME] Add notes Migrate notes" at bounding box center [434, 226] width 869 height 342
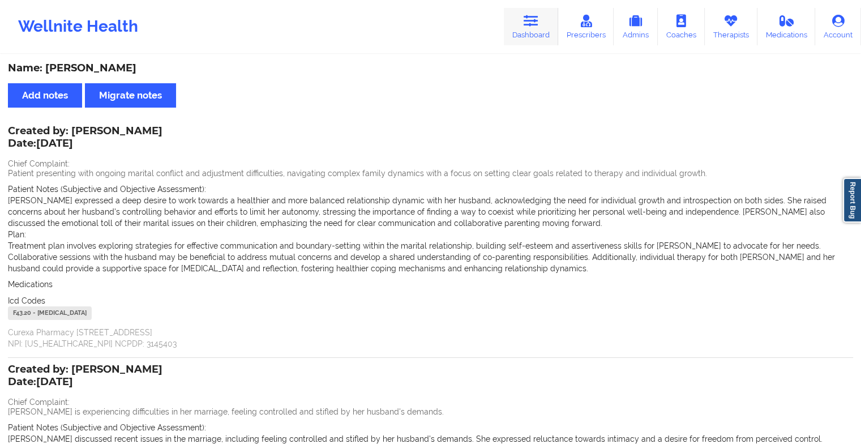
click at [543, 16] on link "Dashboard" at bounding box center [531, 26] width 54 height 37
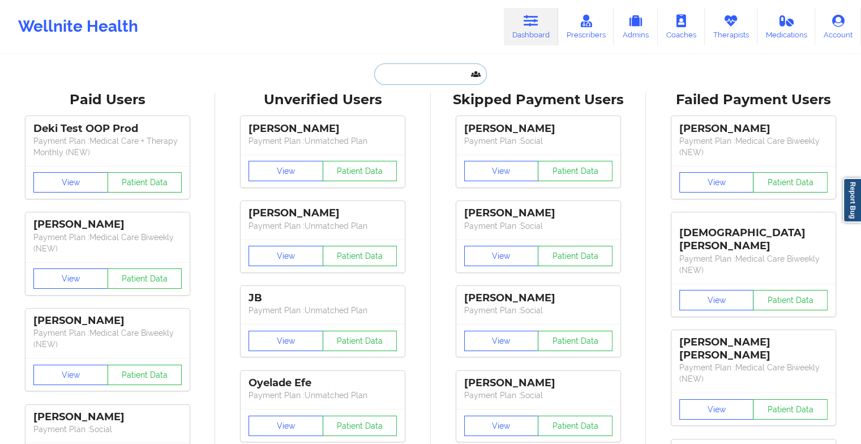
click at [412, 81] on input "text" at bounding box center [430, 74] width 112 height 22
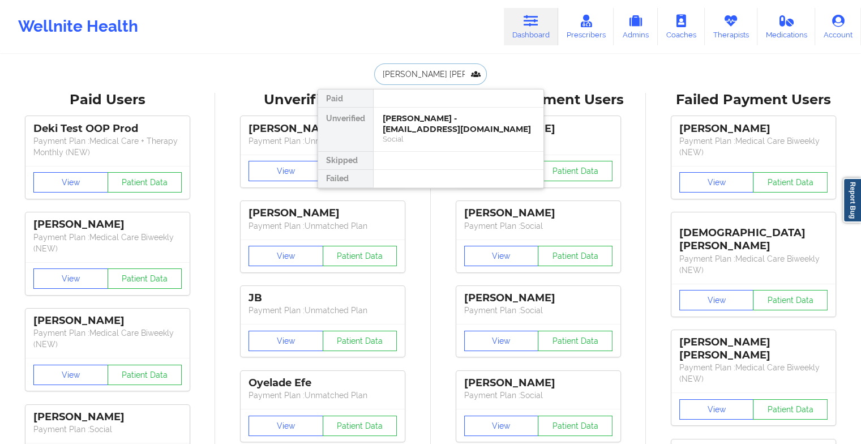
type input "[PERSON_NAME]"
click at [414, 122] on div "[PERSON_NAME] - [PERSON_NAME][EMAIL_ADDRESS][DOMAIN_NAME]" at bounding box center [459, 123] width 152 height 21
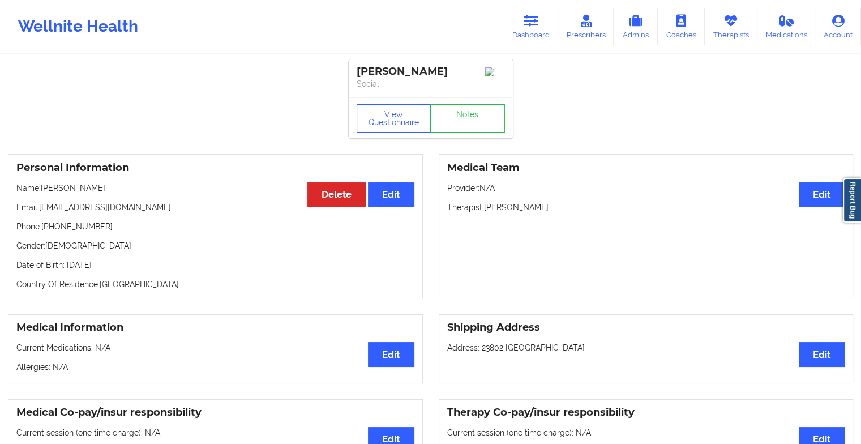
click at [460, 102] on div "View Questionnaire Notes" at bounding box center [431, 117] width 164 height 41
drag, startPoint x: 460, startPoint y: 102, endPoint x: 461, endPoint y: 120, distance: 18.1
click at [461, 120] on div "View Questionnaire Notes" at bounding box center [431, 117] width 164 height 41
click at [461, 120] on link "Notes" at bounding box center [467, 118] width 75 height 28
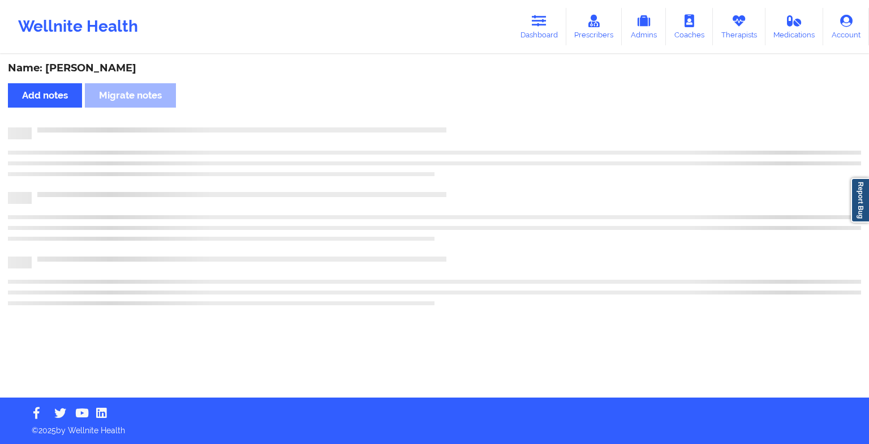
click at [461, 120] on div "Name: [PERSON_NAME] Add notes Migrate notes" at bounding box center [434, 226] width 869 height 342
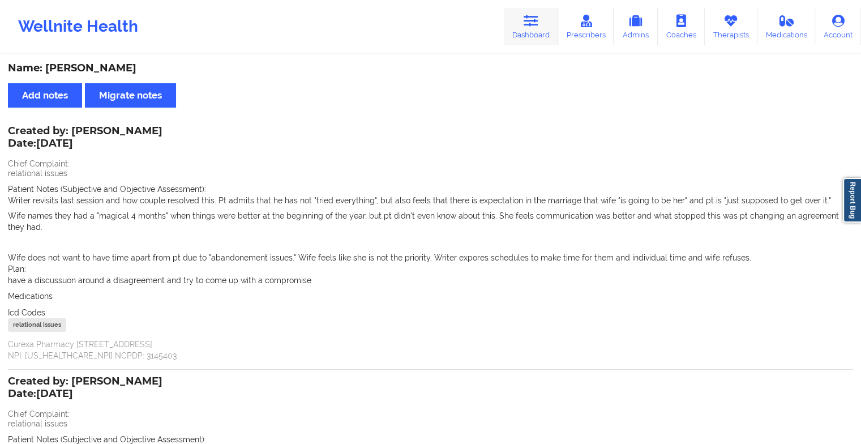
click at [537, 23] on icon at bounding box center [530, 21] width 15 height 12
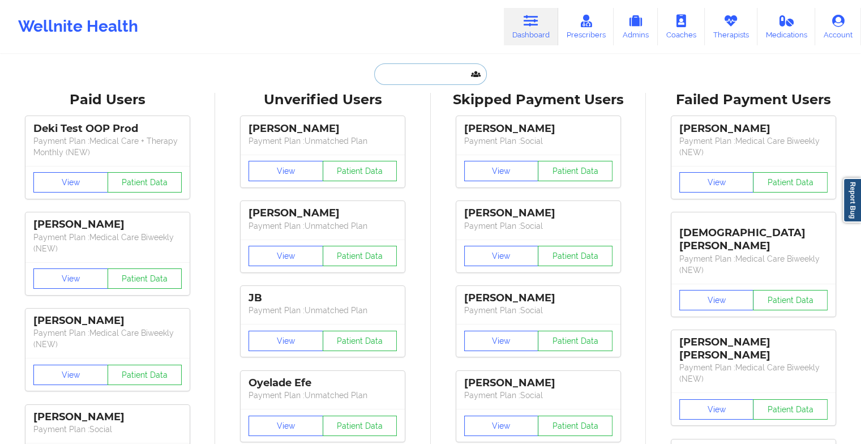
click at [414, 71] on input "text" at bounding box center [430, 74] width 112 height 22
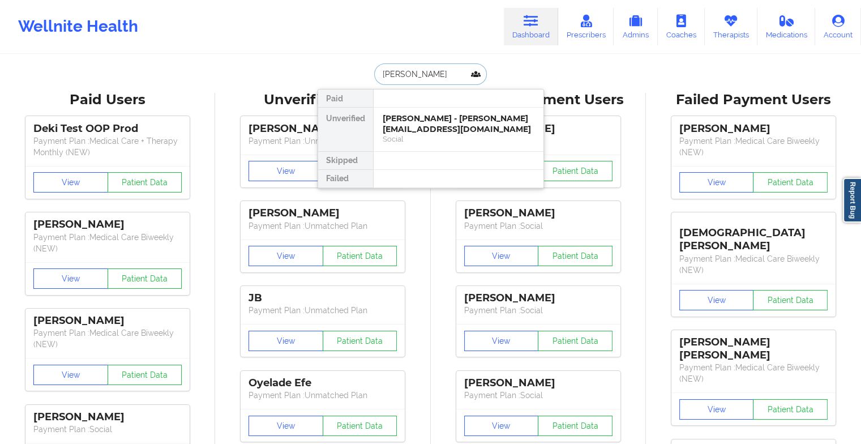
type input "[PERSON_NAME]"
click at [412, 137] on div "[PERSON_NAME] - [EMAIL_ADDRESS][DOMAIN_NAME] Social" at bounding box center [458, 130] width 170 height 44
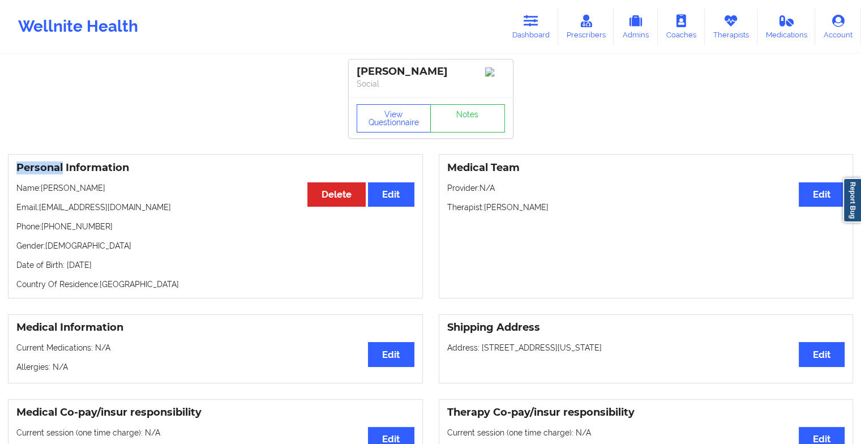
click at [457, 123] on link "Notes" at bounding box center [467, 118] width 75 height 28
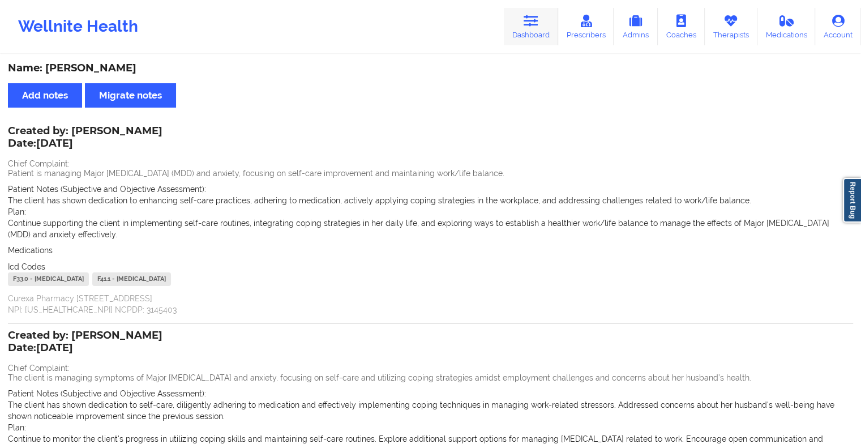
click at [543, 17] on link "Dashboard" at bounding box center [531, 26] width 54 height 37
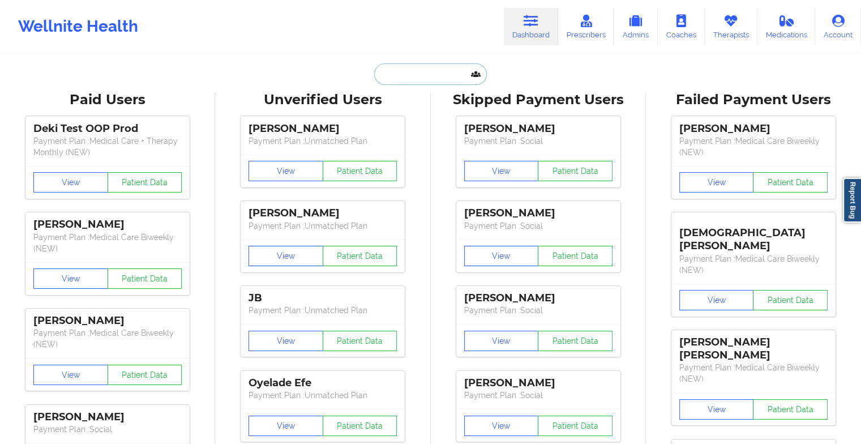
click at [410, 76] on input "text" at bounding box center [430, 74] width 112 height 22
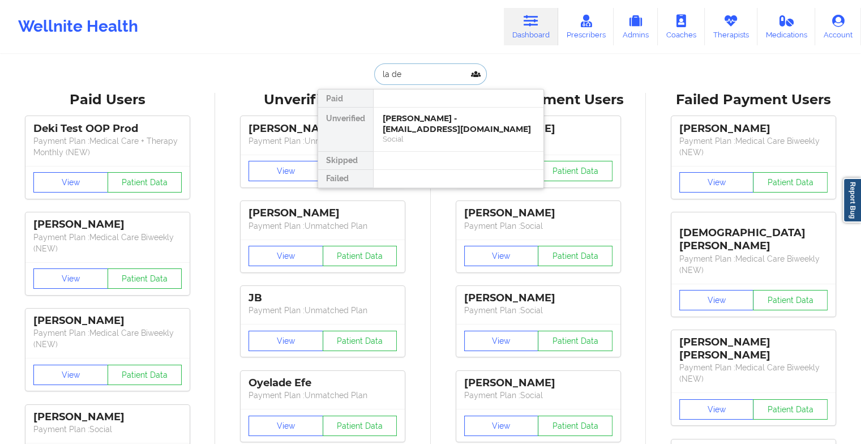
type input "la dej"
click at [423, 122] on div "La [PERSON_NAME] - [EMAIL_ADDRESS][PERSON_NAME][DOMAIN_NAME]" at bounding box center [459, 129] width 152 height 32
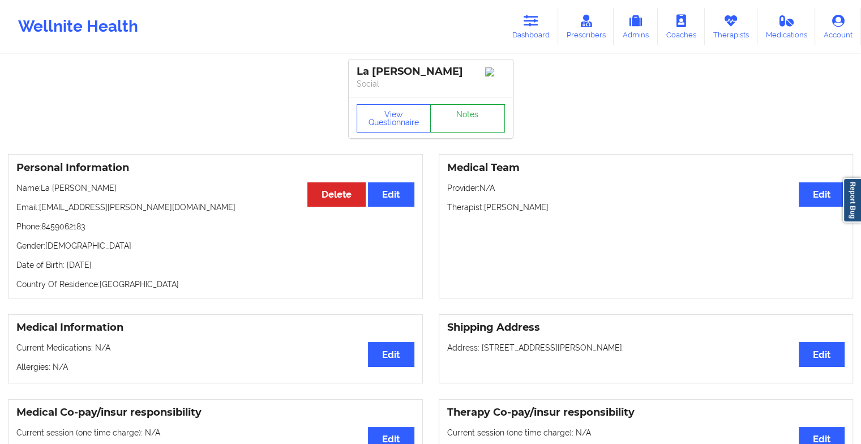
click at [462, 113] on link "Notes" at bounding box center [467, 118] width 75 height 28
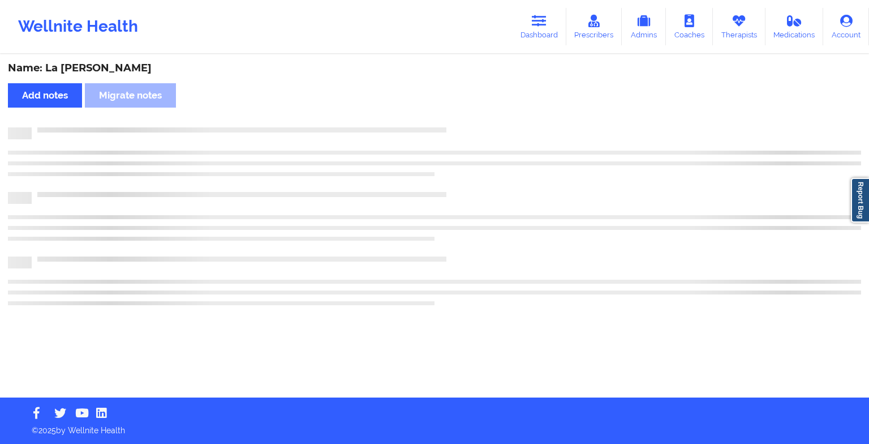
click at [462, 113] on div "Name: La [PERSON_NAME] Add notes Migrate notes" at bounding box center [434, 226] width 869 height 342
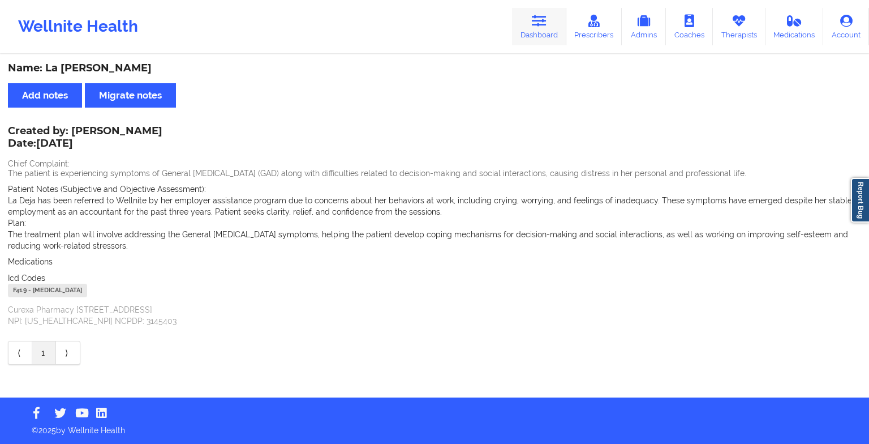
click at [543, 10] on link "Dashboard" at bounding box center [539, 26] width 54 height 37
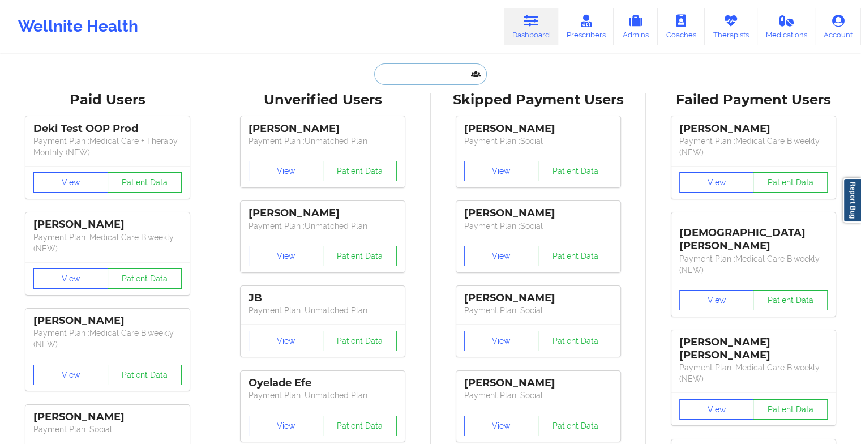
click at [443, 70] on input "text" at bounding box center [430, 74] width 112 height 22
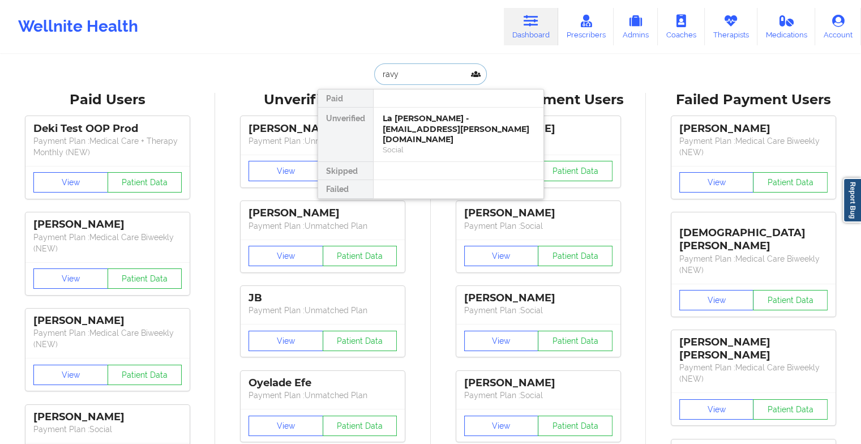
type input "ravy l"
click at [408, 134] on div "Digital Practice Member (In-Network)" at bounding box center [459, 139] width 152 height 10
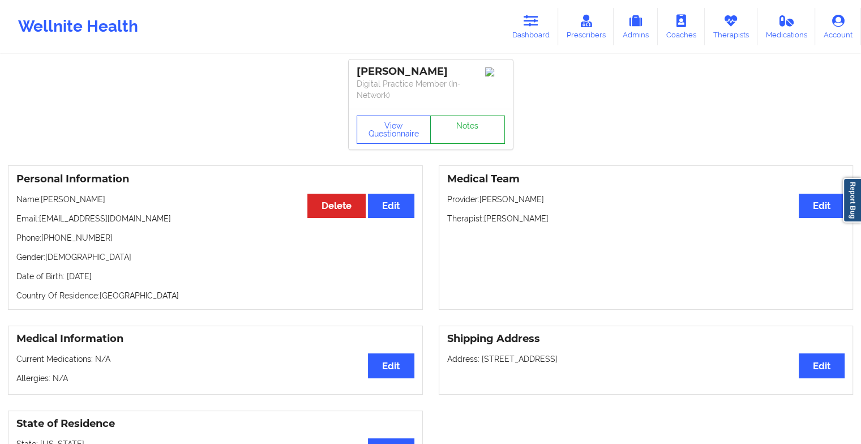
click at [472, 119] on link "Notes" at bounding box center [467, 129] width 75 height 28
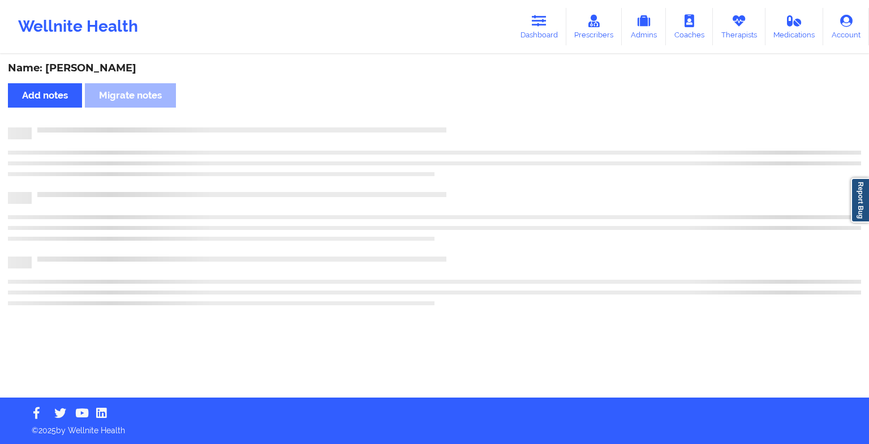
click at [472, 119] on div "Name: [PERSON_NAME] Add notes Migrate notes" at bounding box center [434, 226] width 869 height 342
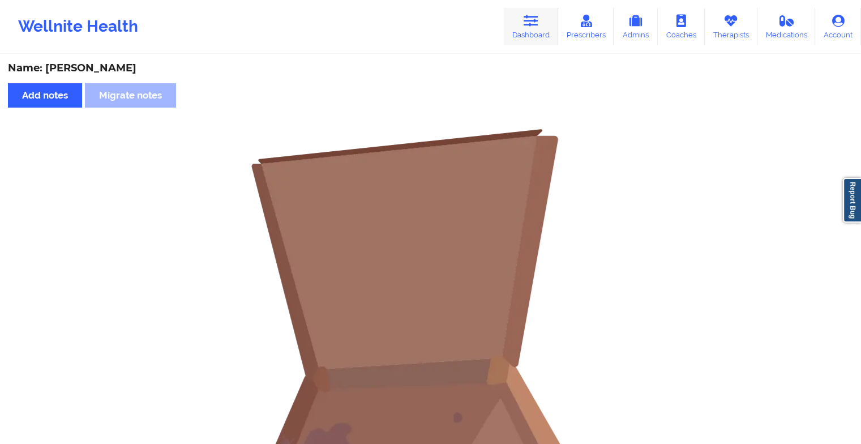
click at [529, 16] on icon at bounding box center [530, 21] width 15 height 12
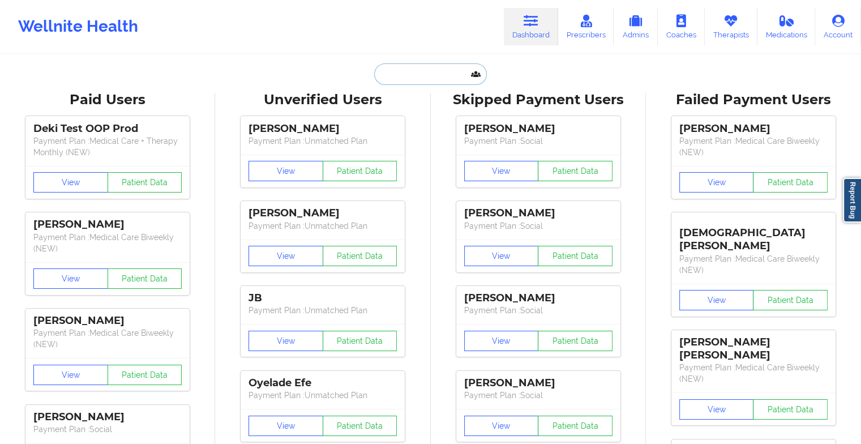
click at [419, 81] on input "text" at bounding box center [430, 74] width 112 height 22
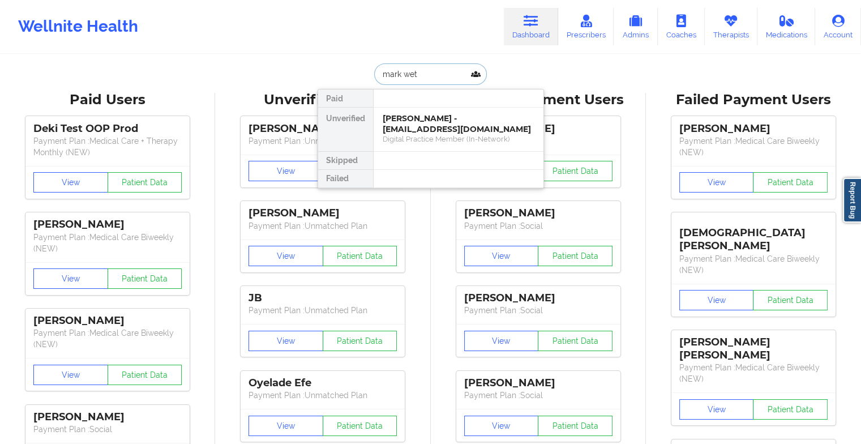
type input "[PERSON_NAME]"
click at [425, 122] on div "[PERSON_NAME] - [EMAIL_ADDRESS][DOMAIN_NAME]" at bounding box center [459, 123] width 152 height 21
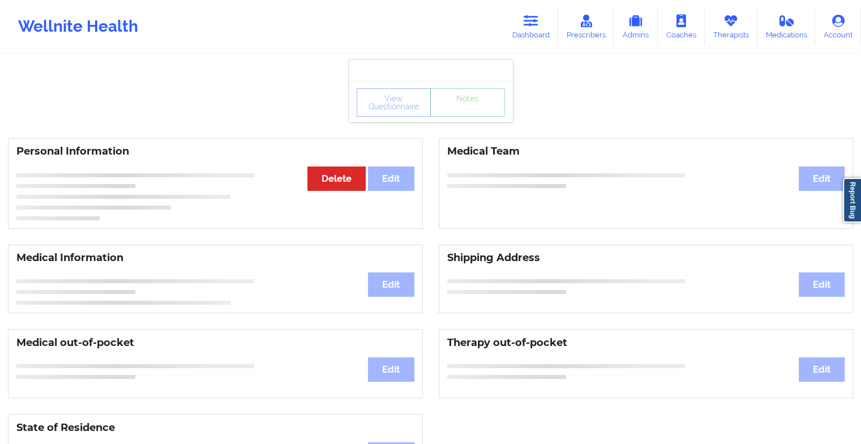
click at [456, 122] on div "View Questionnaire Notes" at bounding box center [431, 101] width 164 height 41
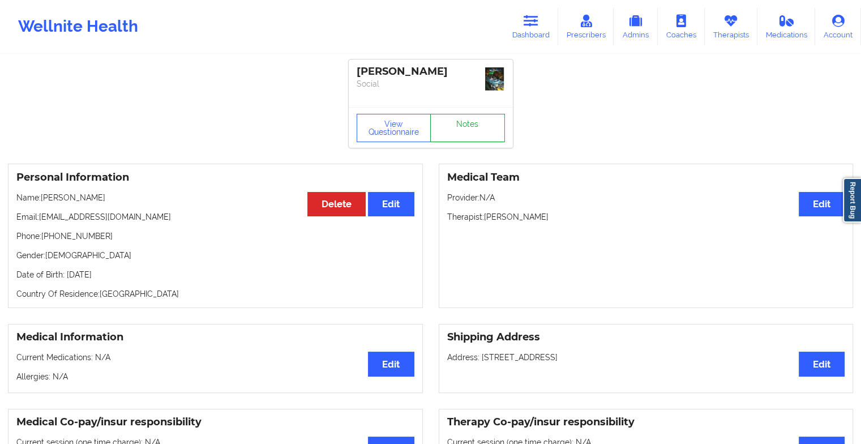
click at [456, 122] on link "Notes" at bounding box center [467, 128] width 75 height 28
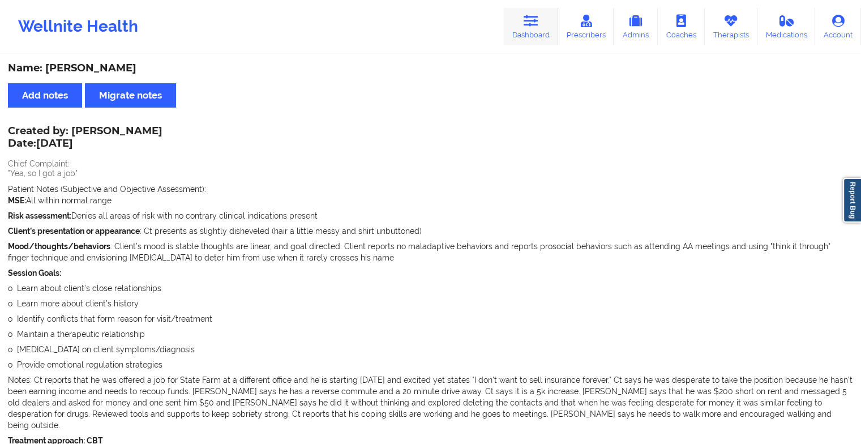
click at [538, 36] on link "Dashboard" at bounding box center [531, 26] width 54 height 37
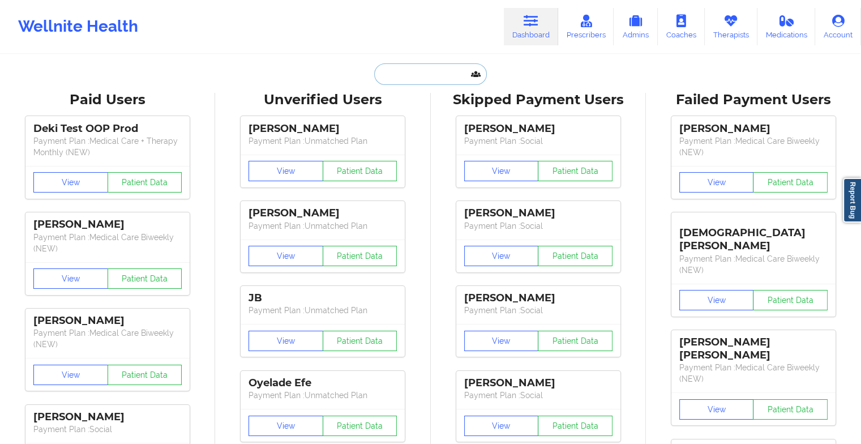
click at [424, 71] on input "text" at bounding box center [430, 74] width 112 height 22
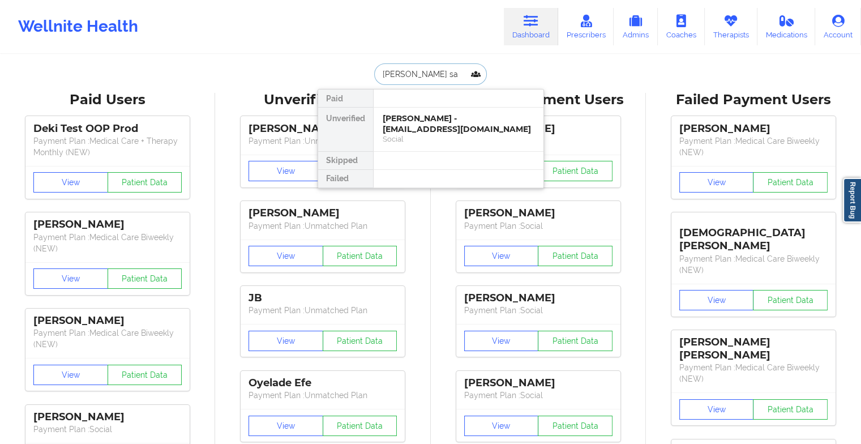
type input "[PERSON_NAME] san"
click at [423, 131] on div "[PERSON_NAME] - [DOMAIN_NAME][EMAIL_ADDRESS][DOMAIN_NAME]" at bounding box center [459, 123] width 152 height 21
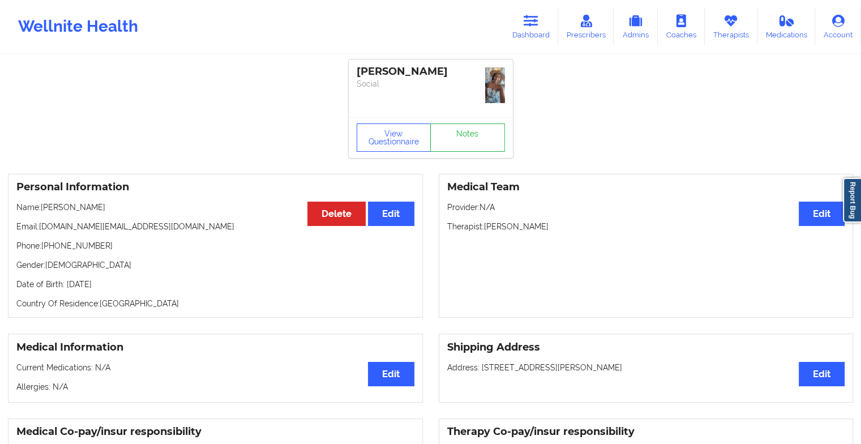
click at [471, 123] on div "View Questionnaire Notes" at bounding box center [430, 137] width 148 height 28
click at [471, 123] on link "Notes" at bounding box center [467, 137] width 75 height 28
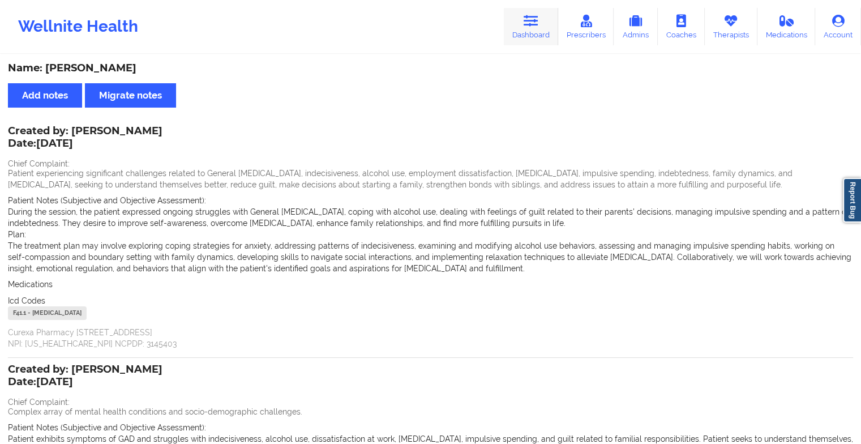
click at [513, 29] on link "Dashboard" at bounding box center [531, 26] width 54 height 37
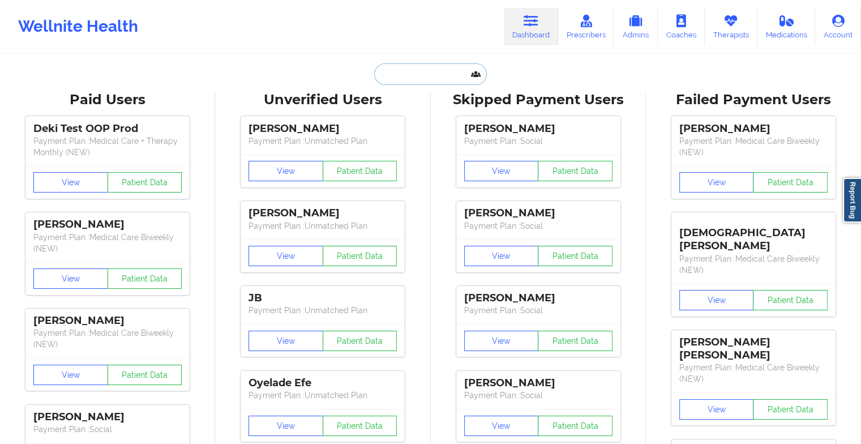
click at [421, 74] on input "text" at bounding box center [430, 74] width 112 height 22
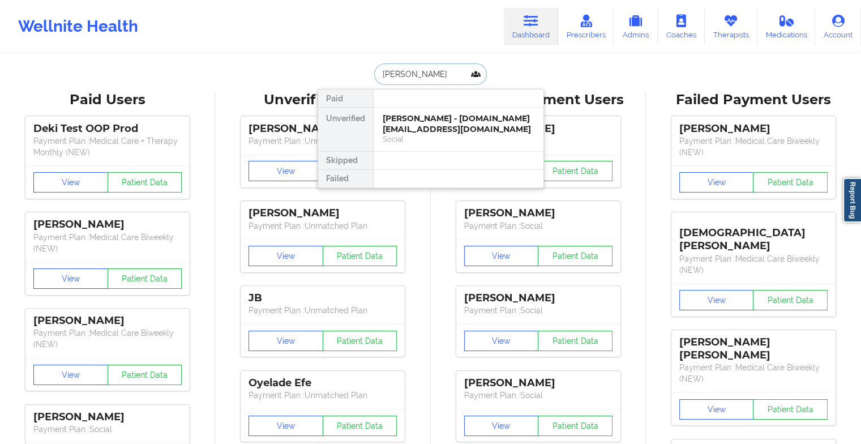
type input "ali ab"
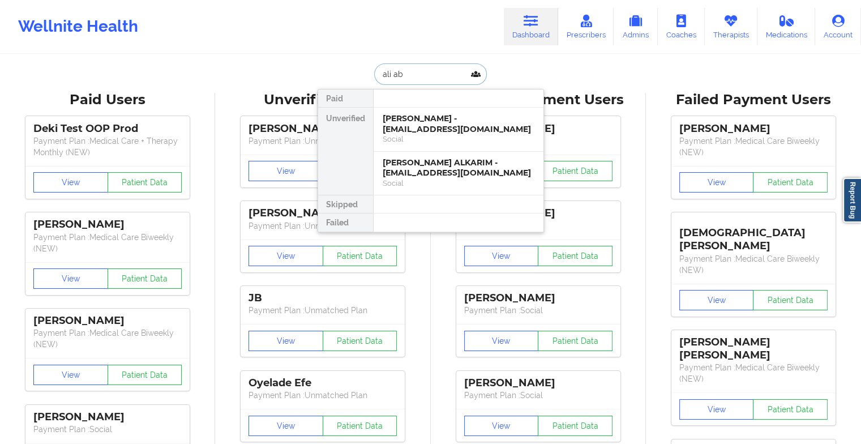
click at [412, 119] on div "[PERSON_NAME] - [EMAIL_ADDRESS][DOMAIN_NAME]" at bounding box center [459, 123] width 152 height 21
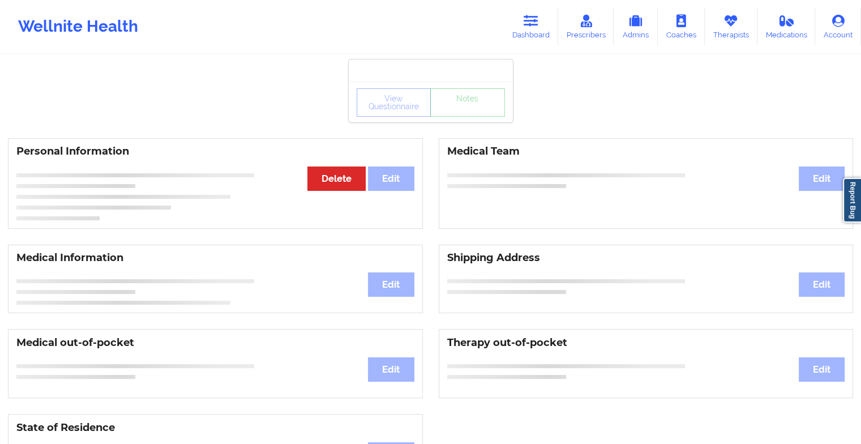
click at [467, 111] on div "View Questionnaire Notes" at bounding box center [430, 102] width 148 height 28
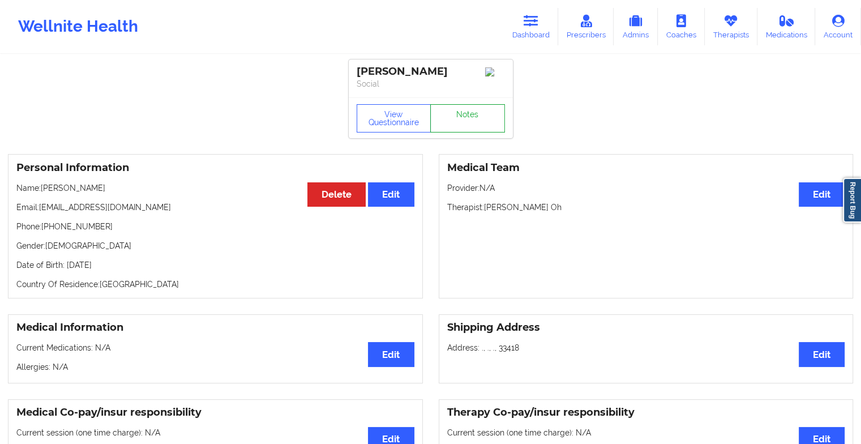
click at [467, 111] on link "Notes" at bounding box center [467, 118] width 75 height 28
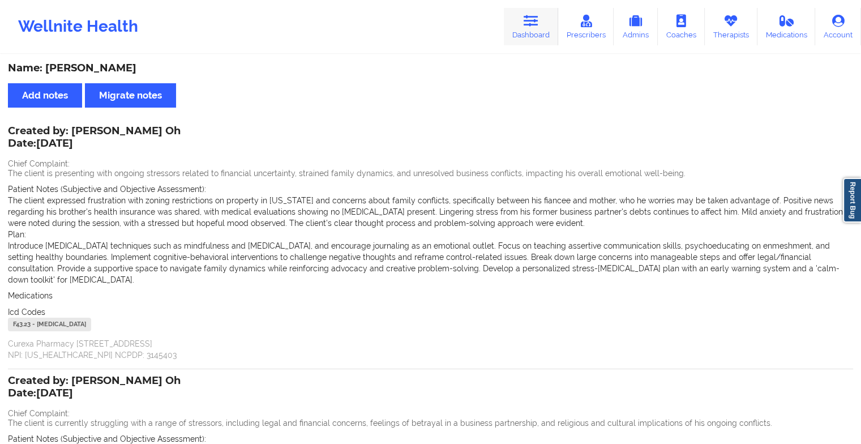
click at [522, 27] on link "Dashboard" at bounding box center [531, 26] width 54 height 37
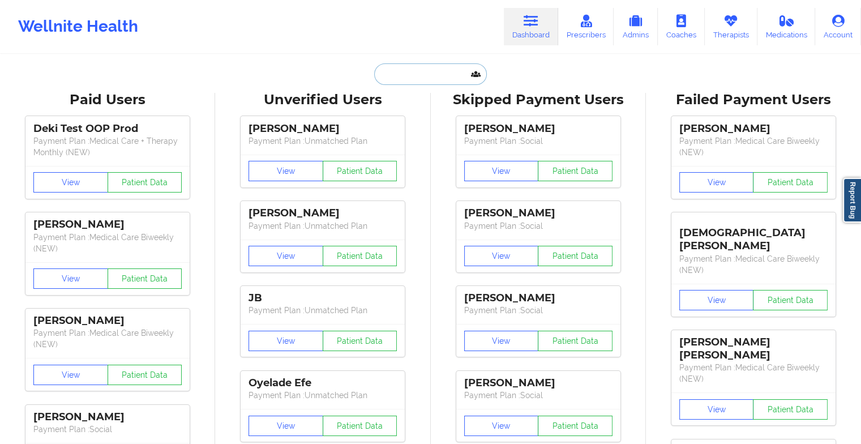
click at [432, 70] on input "text" at bounding box center [430, 74] width 112 height 22
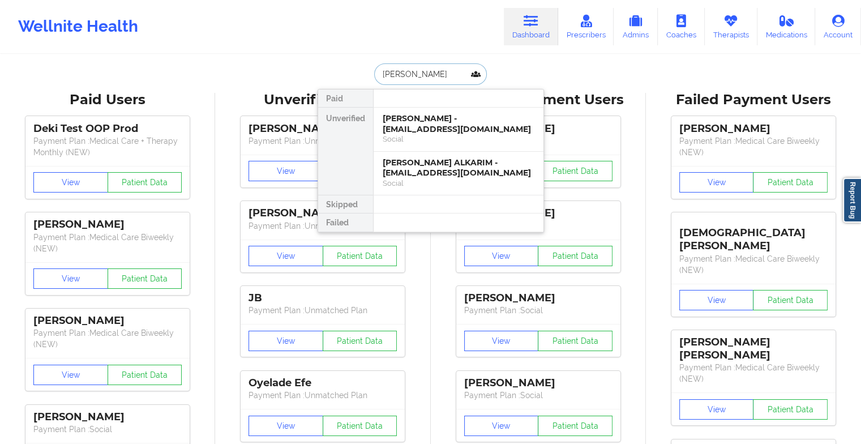
type input "[PERSON_NAME]"
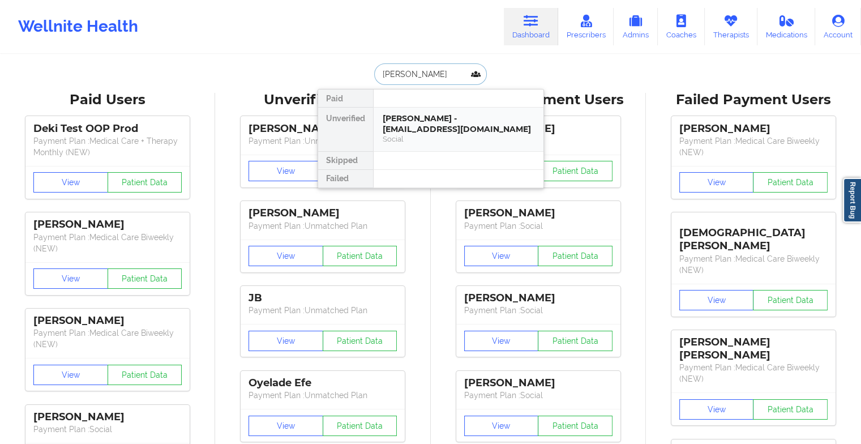
click at [443, 134] on div "Social" at bounding box center [459, 139] width 152 height 10
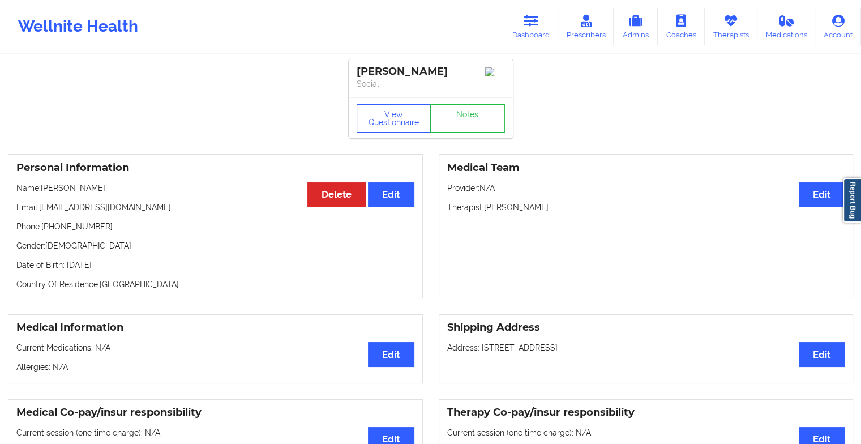
click at [471, 113] on div "View Questionnaire Notes" at bounding box center [430, 118] width 148 height 28
click at [471, 113] on link "Notes" at bounding box center [467, 118] width 75 height 28
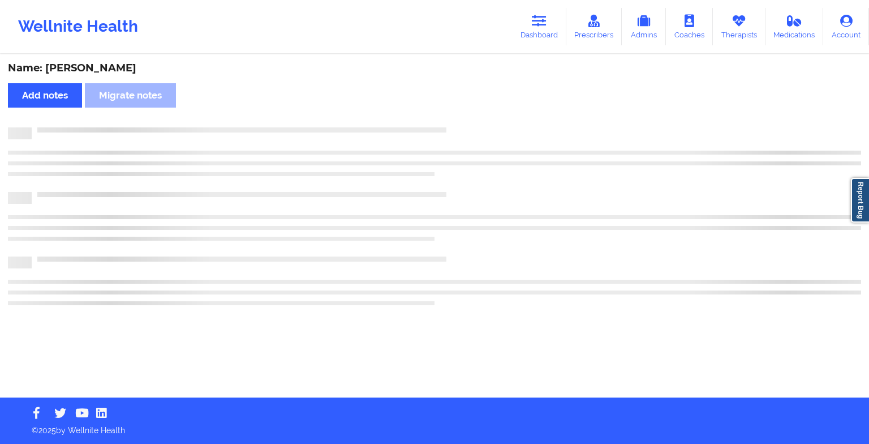
click at [471, 113] on div "Name: [PERSON_NAME] Add notes Migrate notes" at bounding box center [434, 226] width 869 height 342
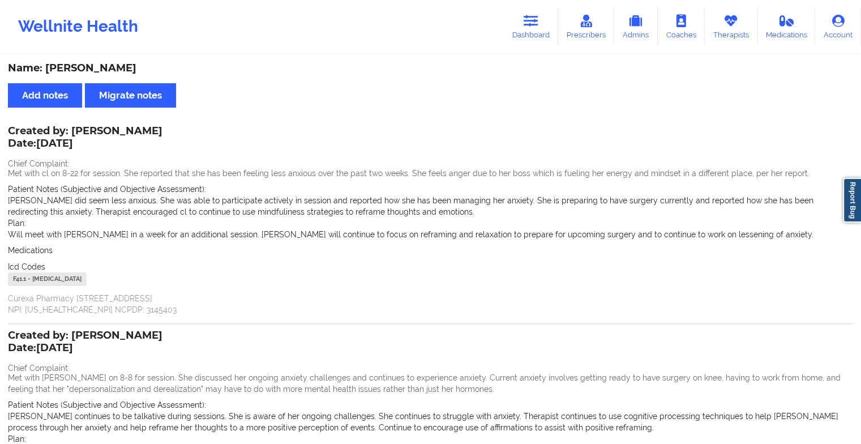
click at [530, 7] on div "Wellnite Health Dashboard Prescribers Admins Coaches Therapists Medications Acc…" at bounding box center [430, 26] width 861 height 45
click at [529, 11] on link "Dashboard" at bounding box center [531, 26] width 54 height 37
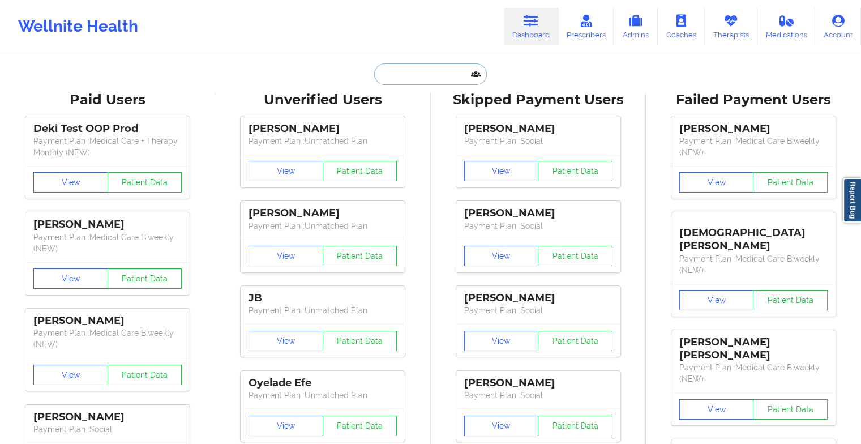
click at [420, 68] on input "text" at bounding box center [430, 74] width 112 height 22
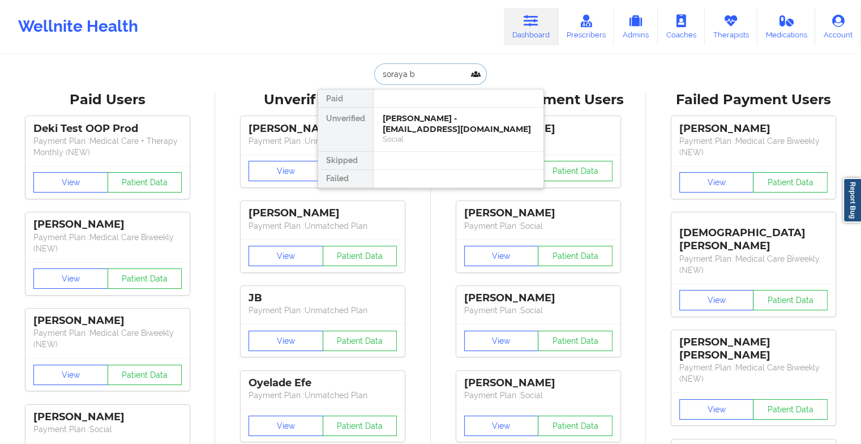
type input "[PERSON_NAME]"
click at [429, 121] on div "[PERSON_NAME] - [PERSON_NAME][EMAIL_ADDRESS][PERSON_NAME][DOMAIN_NAME]" at bounding box center [459, 129] width 152 height 32
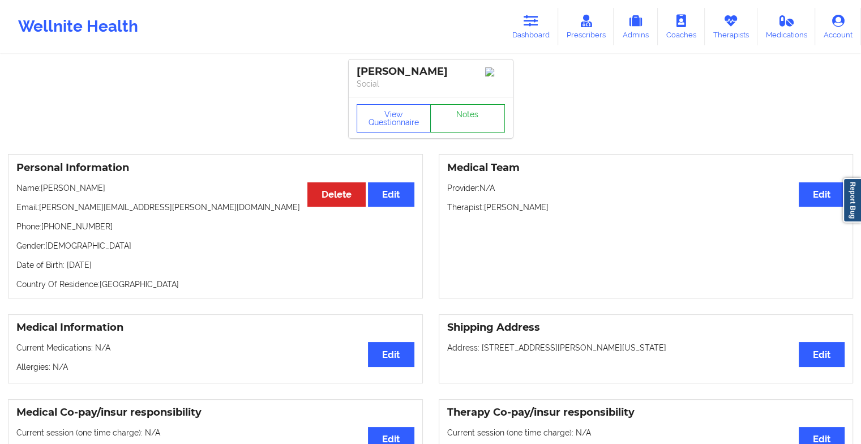
click at [475, 122] on link "Notes" at bounding box center [467, 118] width 75 height 28
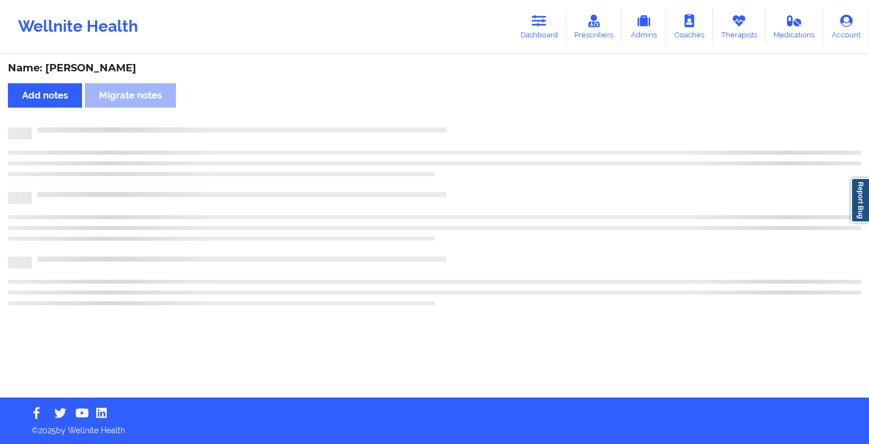
click at [475, 122] on div "Name: [PERSON_NAME] Add notes Migrate notes" at bounding box center [434, 226] width 869 height 342
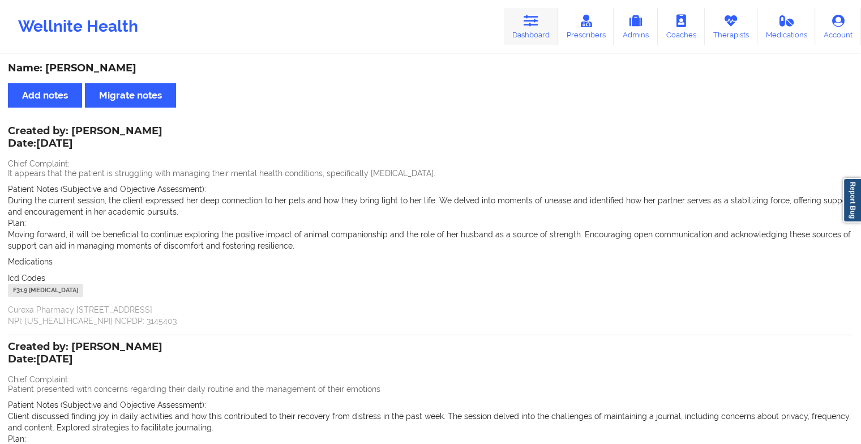
click at [521, 35] on link "Dashboard" at bounding box center [531, 26] width 54 height 37
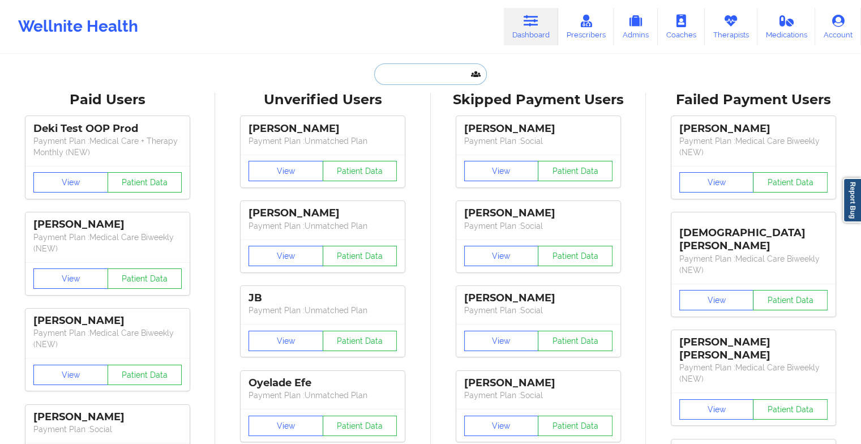
click at [415, 78] on input "text" at bounding box center [430, 74] width 112 height 22
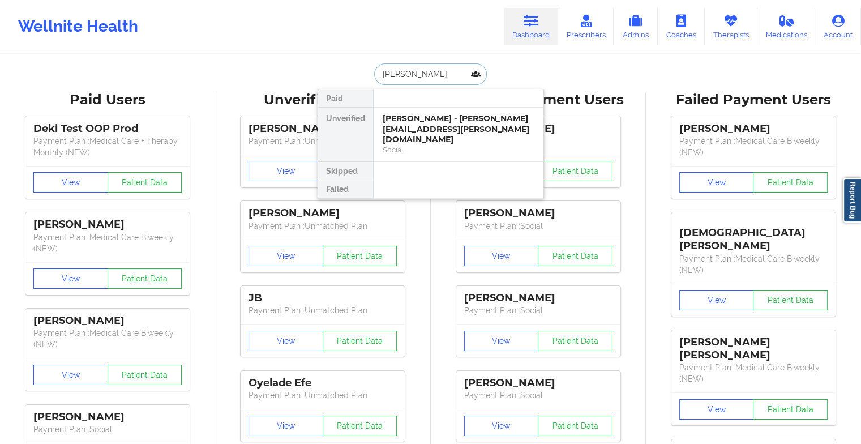
type input "[PERSON_NAME]"
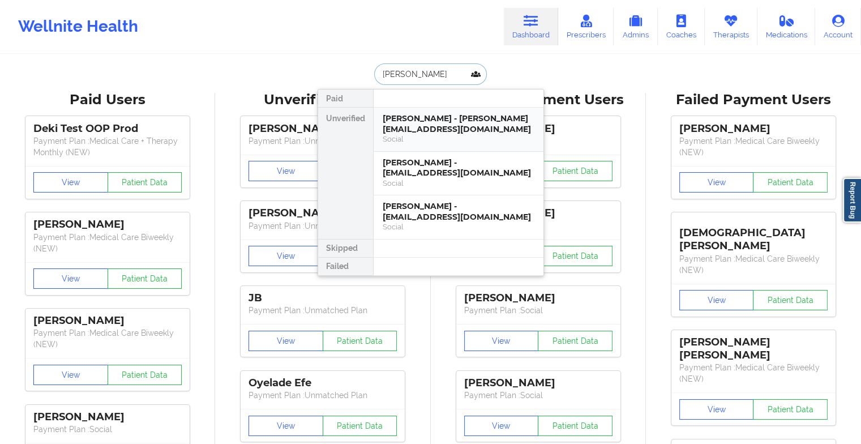
click at [428, 131] on div "[PERSON_NAME] - [PERSON_NAME][EMAIL_ADDRESS][DOMAIN_NAME]" at bounding box center [459, 123] width 152 height 21
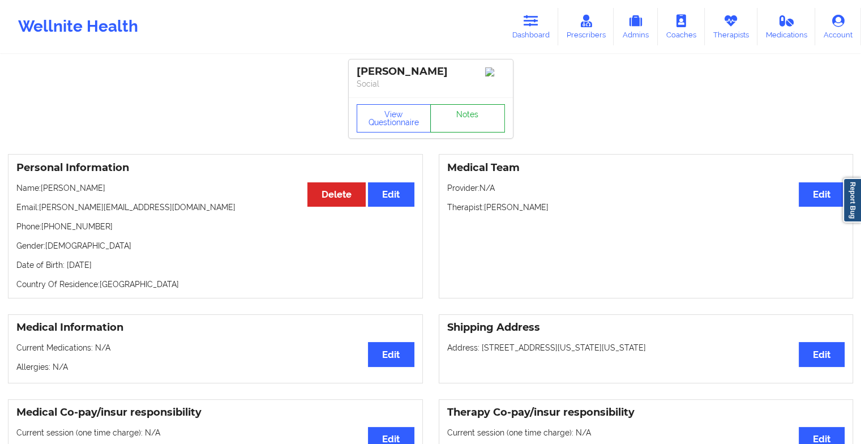
click at [483, 114] on link "Notes" at bounding box center [467, 118] width 75 height 28
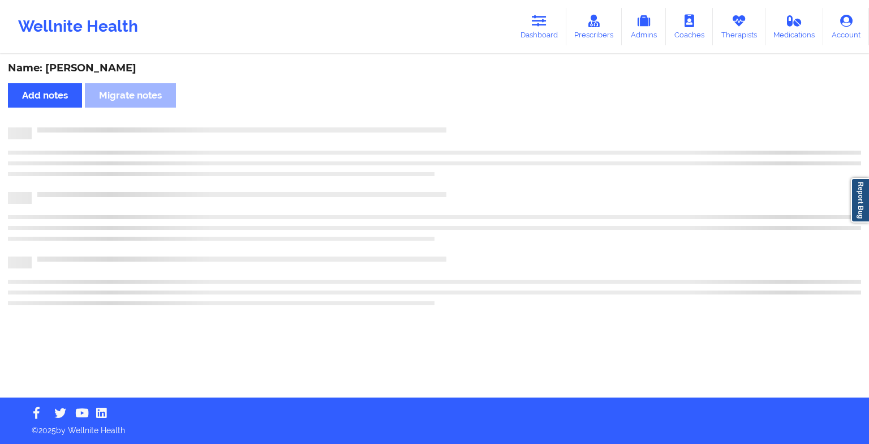
click at [483, 114] on div "Name: [PERSON_NAME] Add notes Migrate notes" at bounding box center [434, 226] width 869 height 342
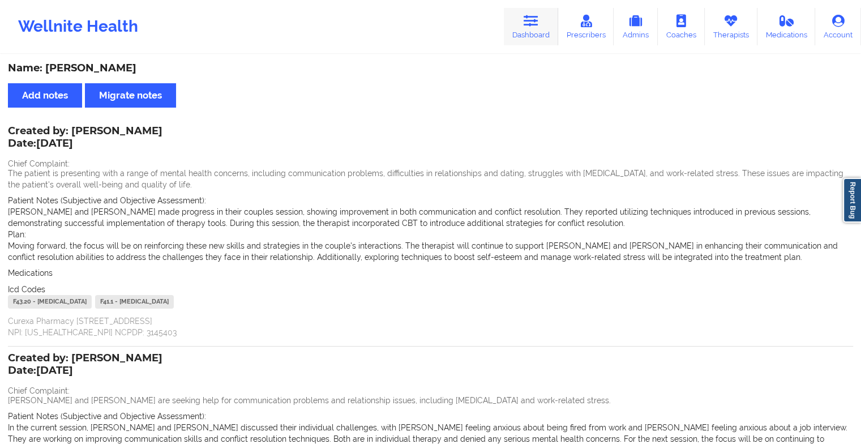
click at [525, 23] on icon at bounding box center [530, 21] width 15 height 12
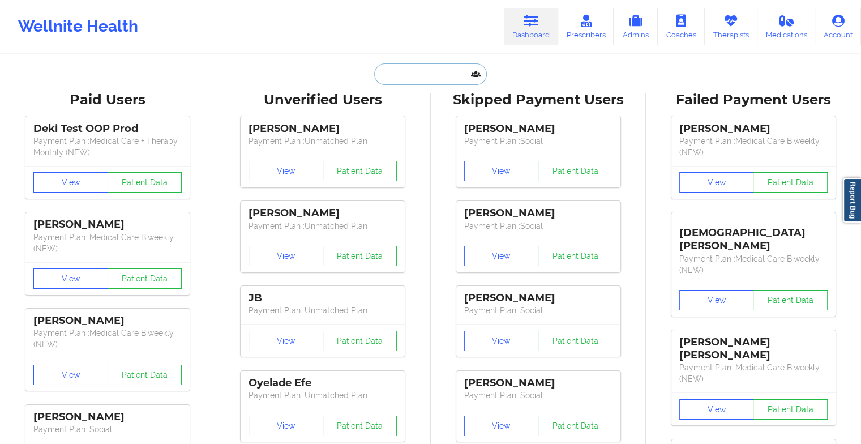
click at [452, 73] on input "text" at bounding box center [430, 74] width 112 height 22
type input "e"
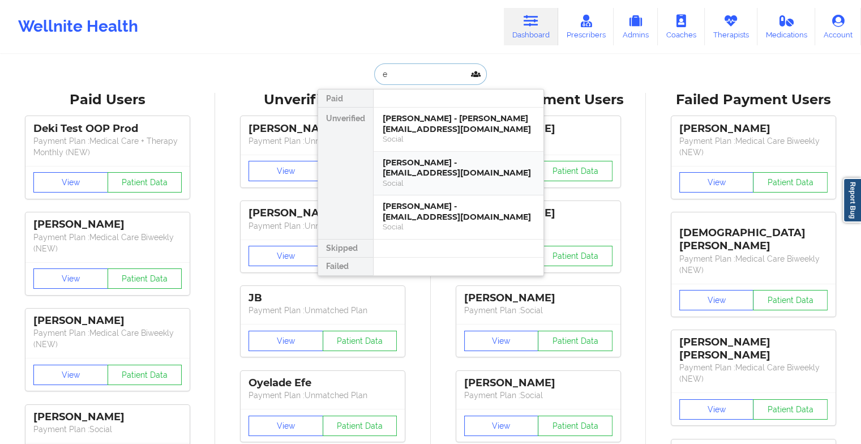
click at [427, 177] on div "[PERSON_NAME] - [EMAIL_ADDRESS][DOMAIN_NAME]" at bounding box center [459, 167] width 152 height 21
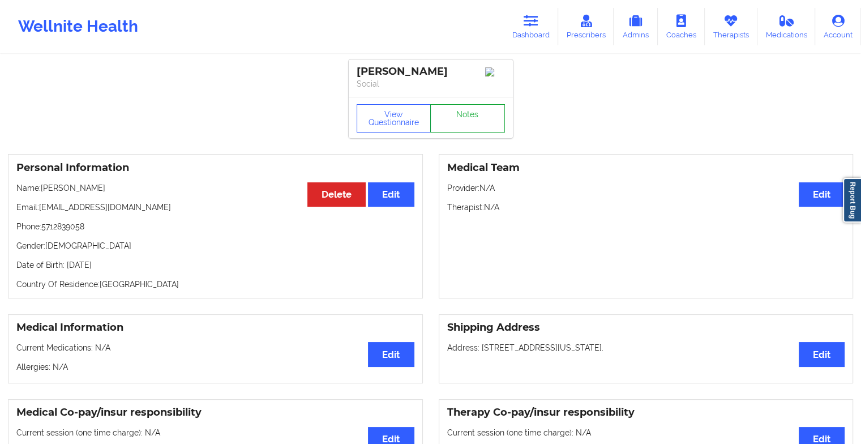
click at [469, 120] on link "Notes" at bounding box center [467, 118] width 75 height 28
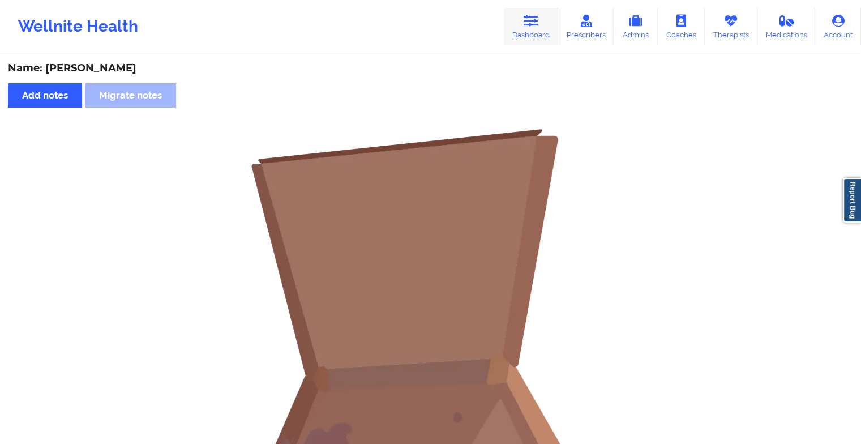
click at [534, 29] on link "Dashboard" at bounding box center [531, 26] width 54 height 37
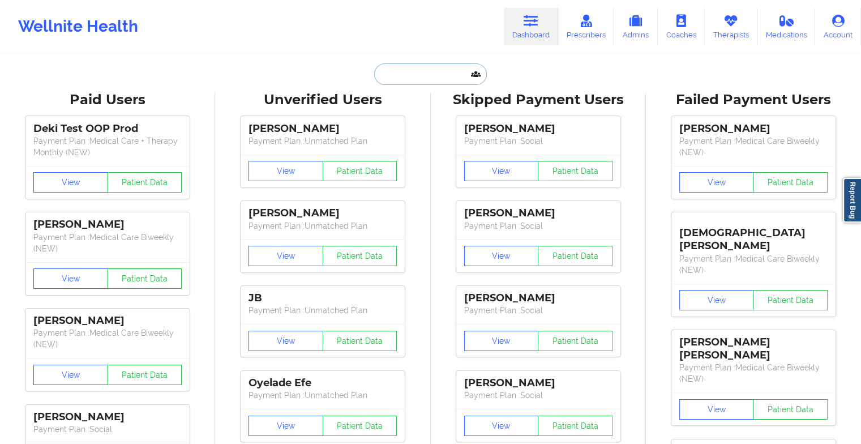
click at [420, 70] on input "text" at bounding box center [430, 74] width 112 height 22
type input "f"
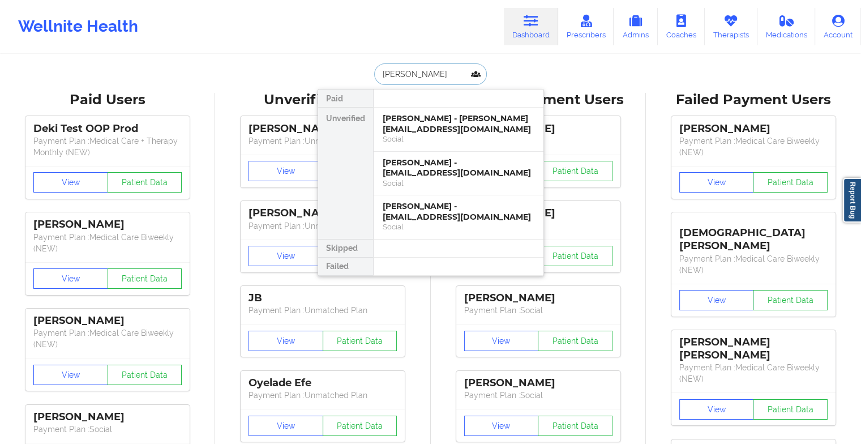
type input "[PERSON_NAME]"
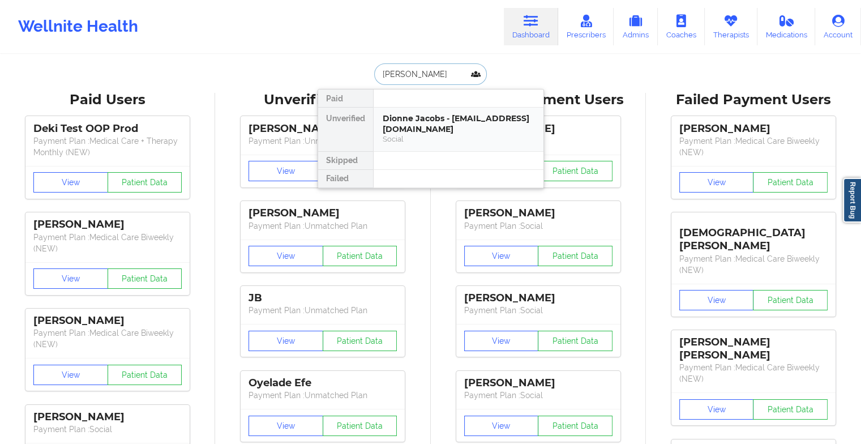
click at [428, 123] on div "Dionne Jacobs - [EMAIL_ADDRESS][DOMAIN_NAME]" at bounding box center [459, 123] width 152 height 21
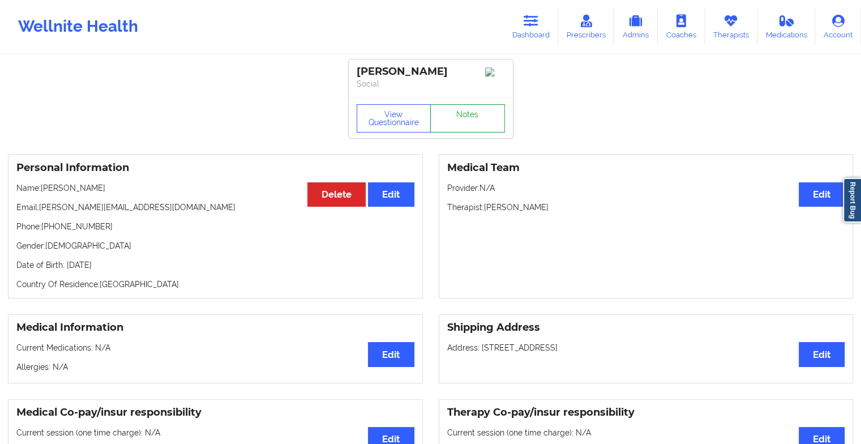
click at [488, 124] on link "Notes" at bounding box center [467, 118] width 75 height 28
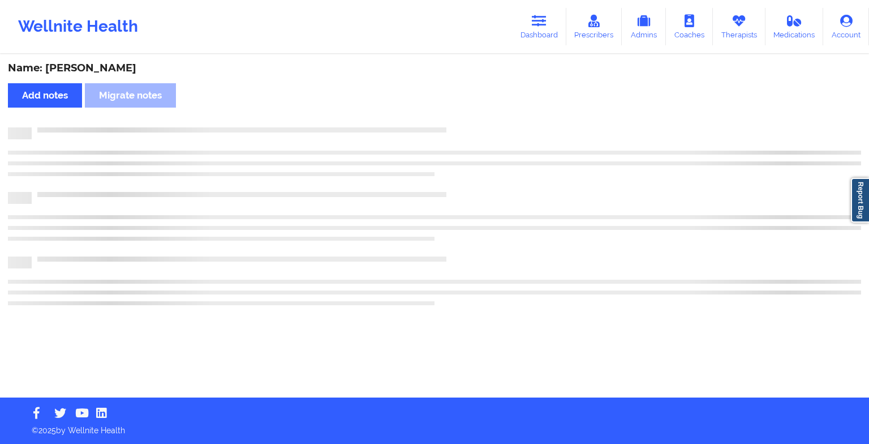
click at [488, 124] on div "Name: [PERSON_NAME] Add notes Migrate notes" at bounding box center [434, 226] width 869 height 342
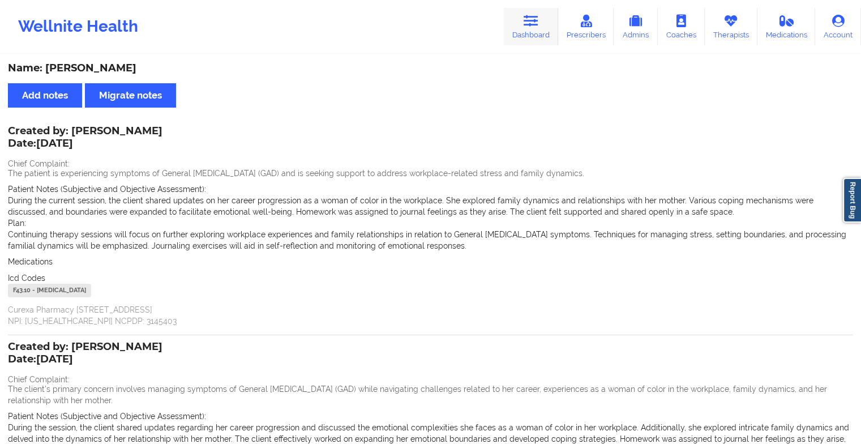
click at [537, 20] on icon at bounding box center [530, 21] width 15 height 12
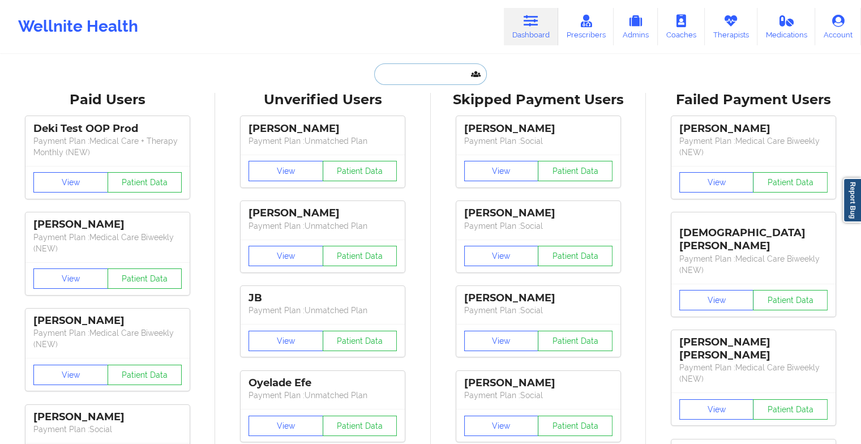
click at [414, 72] on input "text" at bounding box center [430, 74] width 112 height 22
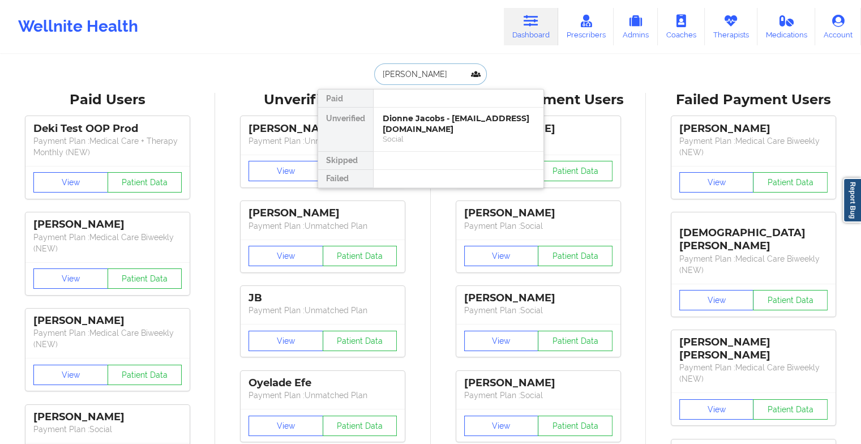
type input "[PERSON_NAME]"
click at [428, 129] on div "[PERSON_NAME] - [EMAIL_ADDRESS][DOMAIN_NAME]" at bounding box center [459, 123] width 152 height 21
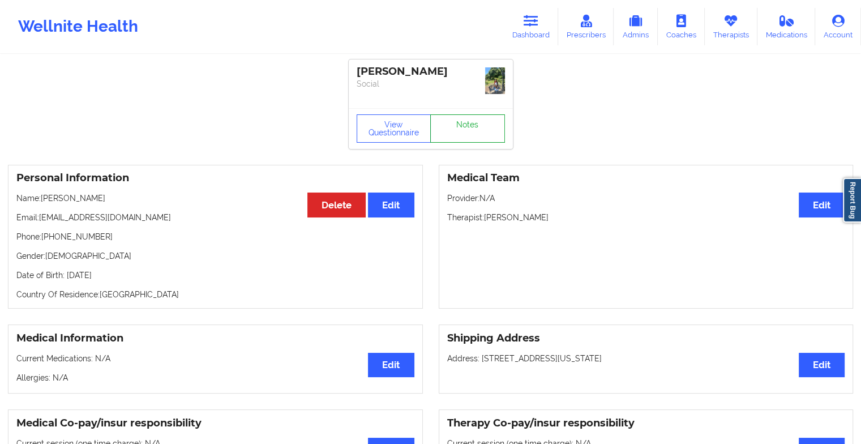
click at [471, 122] on link "Notes" at bounding box center [467, 128] width 75 height 28
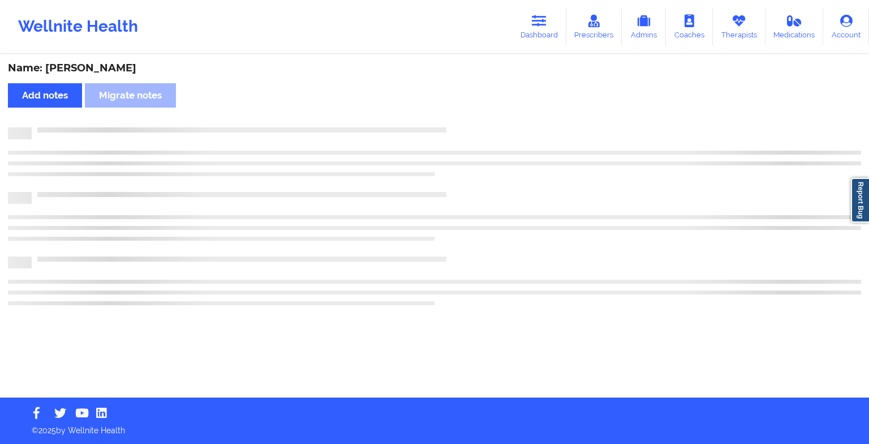
click at [471, 122] on div "Name: [PERSON_NAME] Add notes Migrate notes" at bounding box center [434, 226] width 869 height 342
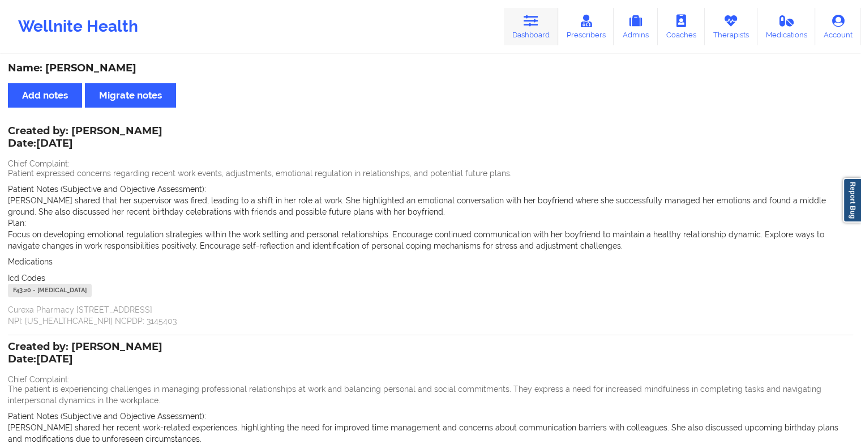
click at [545, 32] on link "Dashboard" at bounding box center [531, 26] width 54 height 37
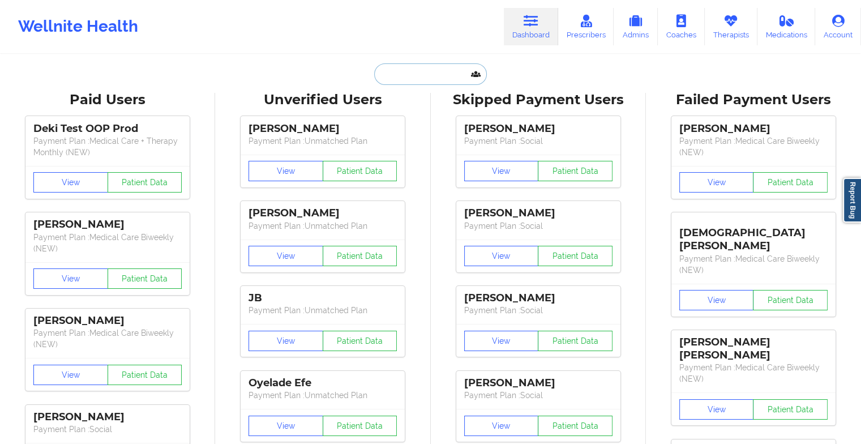
click at [428, 79] on input "text" at bounding box center [430, 74] width 112 height 22
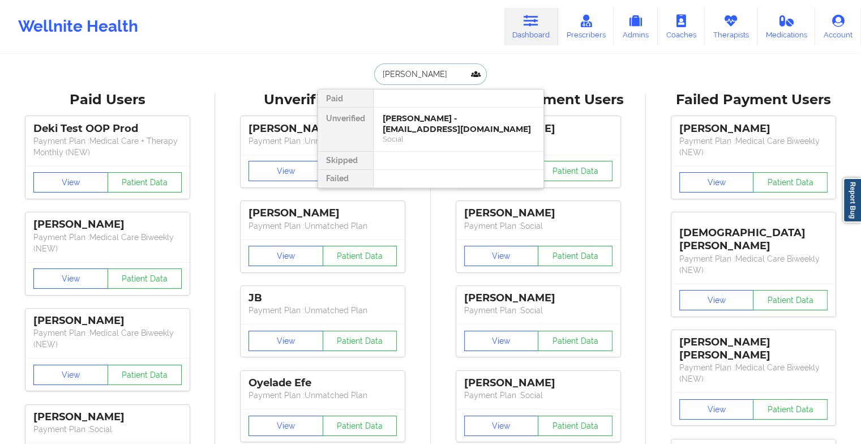
type input "[PERSON_NAME]"
click at [418, 123] on div "[PERSON_NAME] - [EMAIL_ADDRESS][DOMAIN_NAME]" at bounding box center [459, 123] width 152 height 21
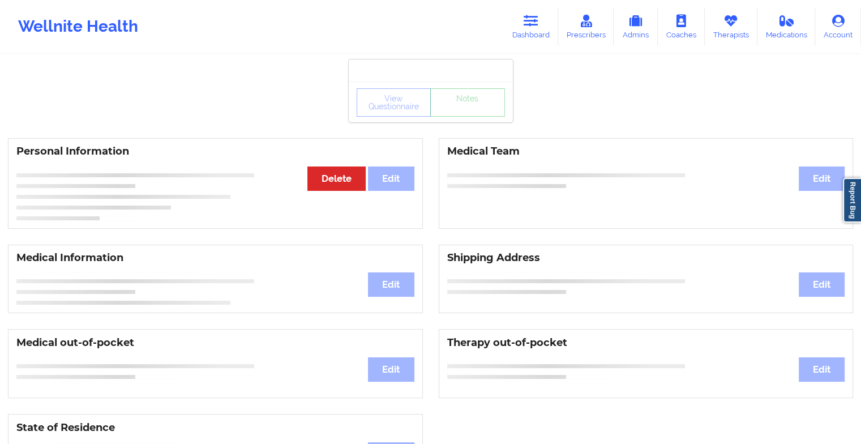
click at [455, 107] on div "View Questionnaire Notes" at bounding box center [430, 102] width 148 height 28
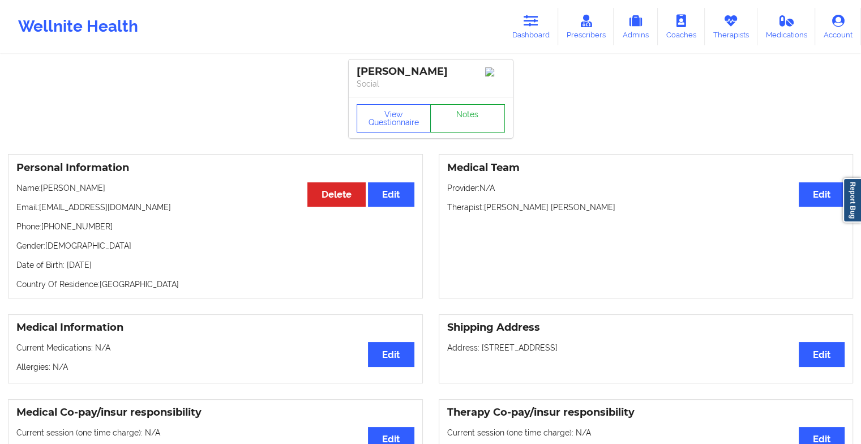
click at [455, 107] on link "Notes" at bounding box center [467, 118] width 75 height 28
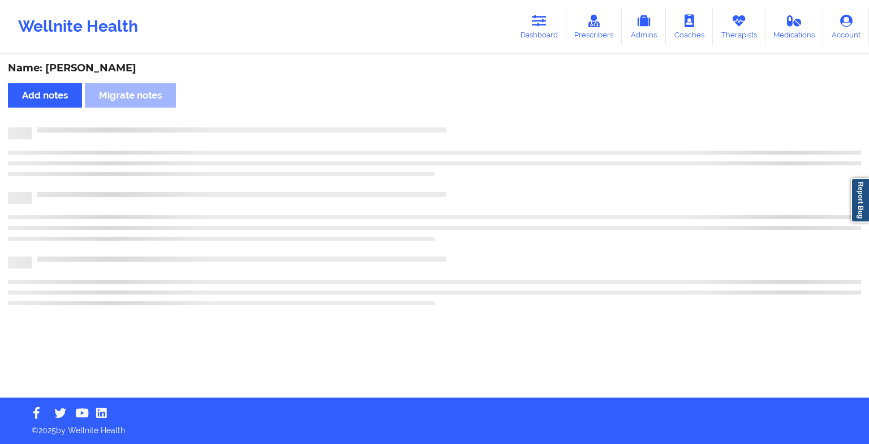
click at [455, 107] on div "Name: [PERSON_NAME] Add notes Migrate notes" at bounding box center [434, 226] width 869 height 342
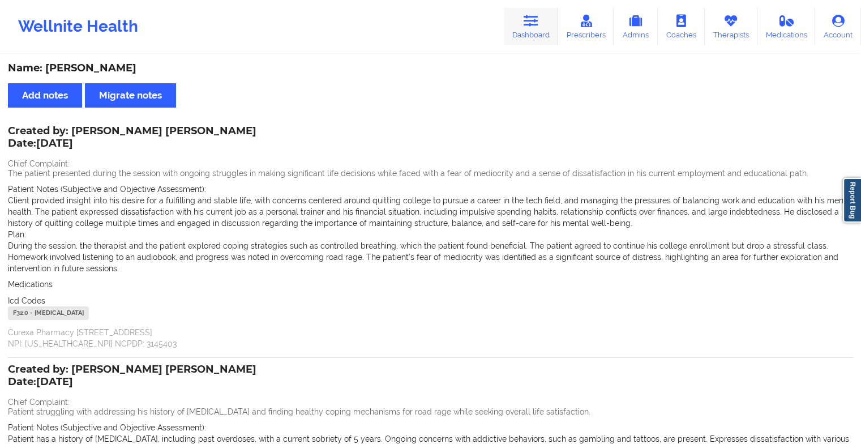
click at [555, 29] on link "Dashboard" at bounding box center [531, 26] width 54 height 37
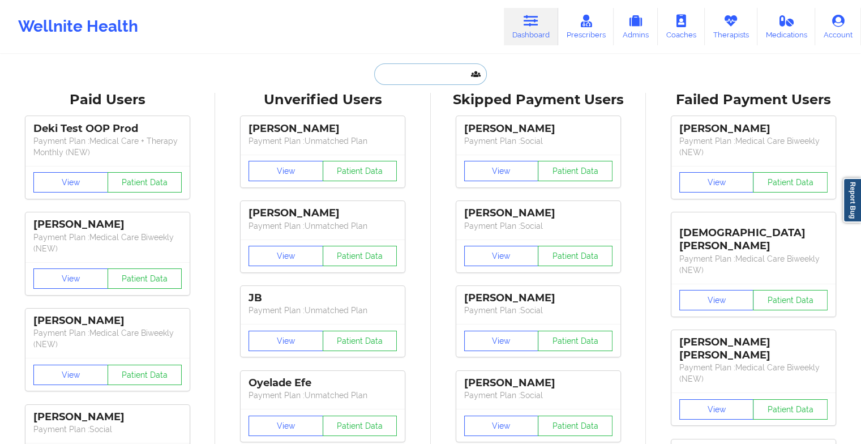
click at [406, 79] on input "text" at bounding box center [430, 74] width 112 height 22
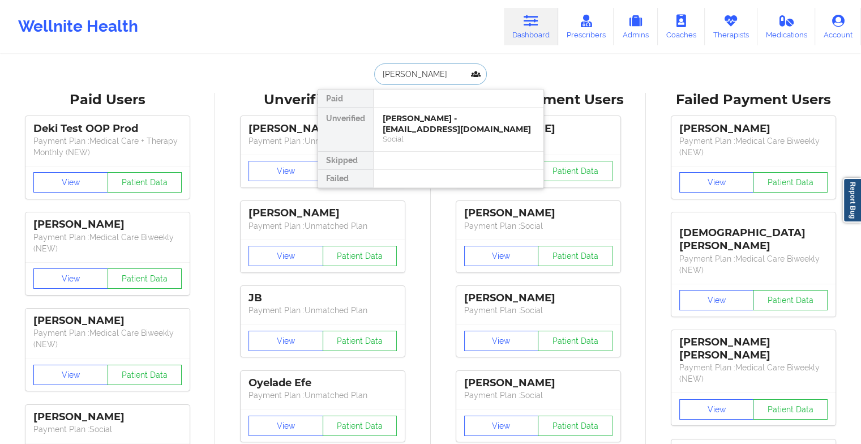
type input "[PERSON_NAME] la"
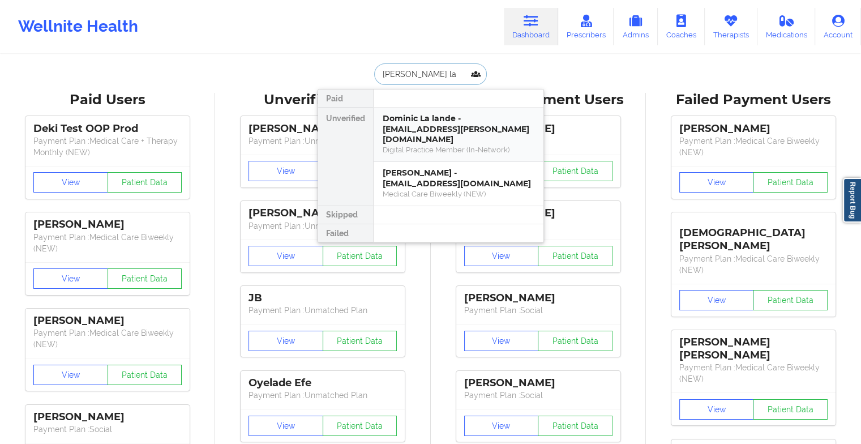
click at [415, 120] on div "Dominic La lande - [EMAIL_ADDRESS][PERSON_NAME][DOMAIN_NAME]" at bounding box center [459, 129] width 152 height 32
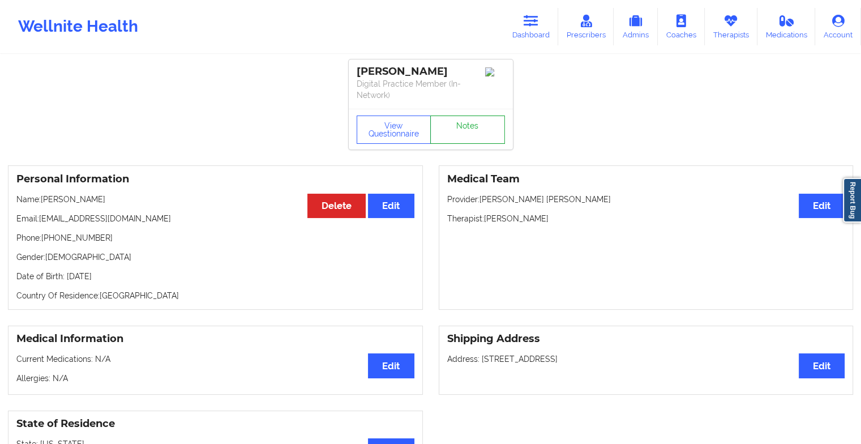
click at [458, 122] on link "Notes" at bounding box center [467, 129] width 75 height 28
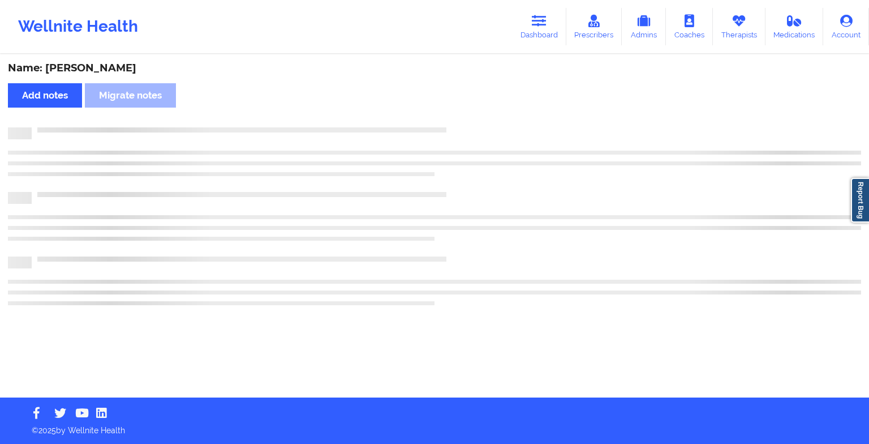
click at [458, 122] on div "Name: [PERSON_NAME] Add notes Migrate notes" at bounding box center [434, 226] width 869 height 342
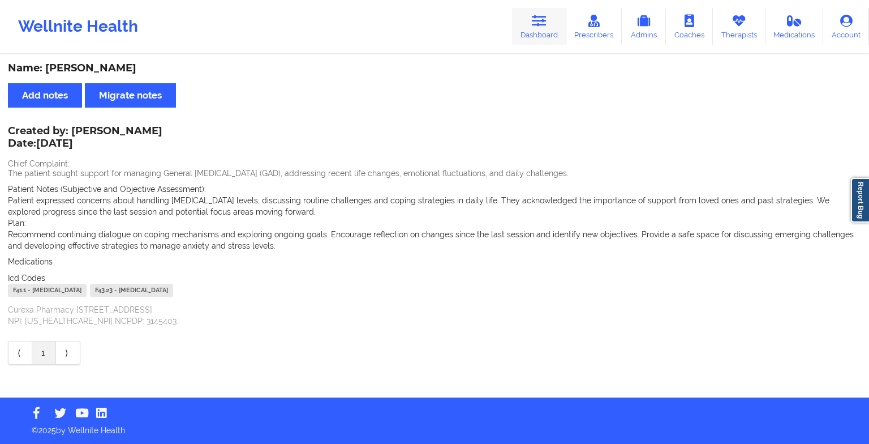
click at [542, 20] on icon at bounding box center [539, 21] width 15 height 12
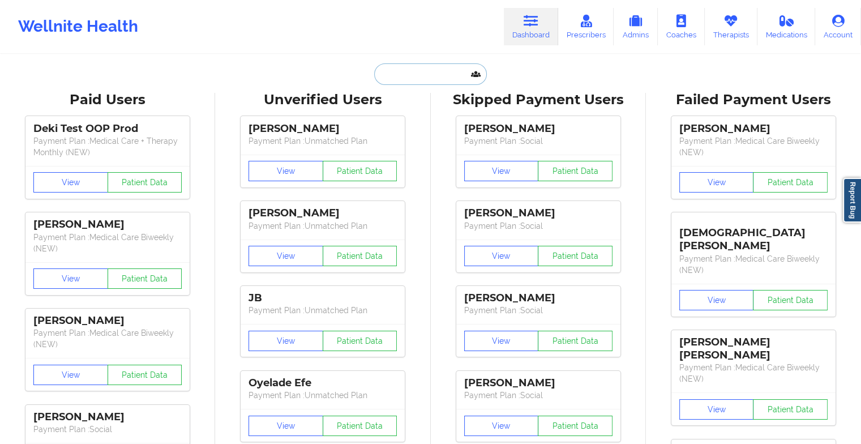
click at [463, 71] on input "text" at bounding box center [430, 74] width 112 height 22
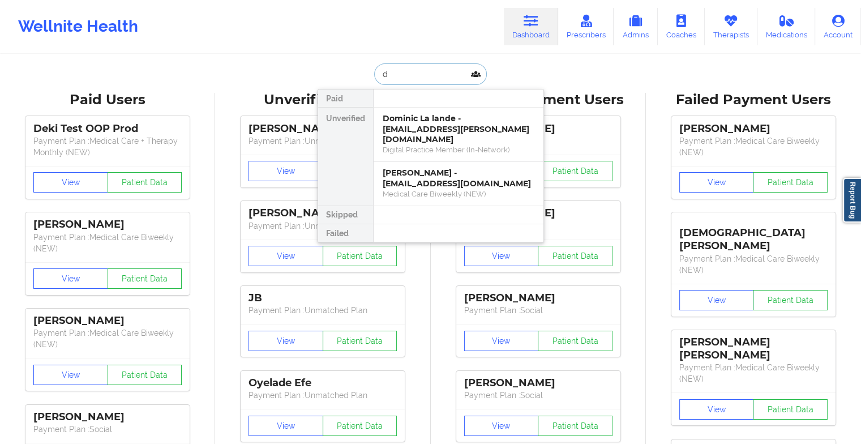
type input "d"
type input "simreet v"
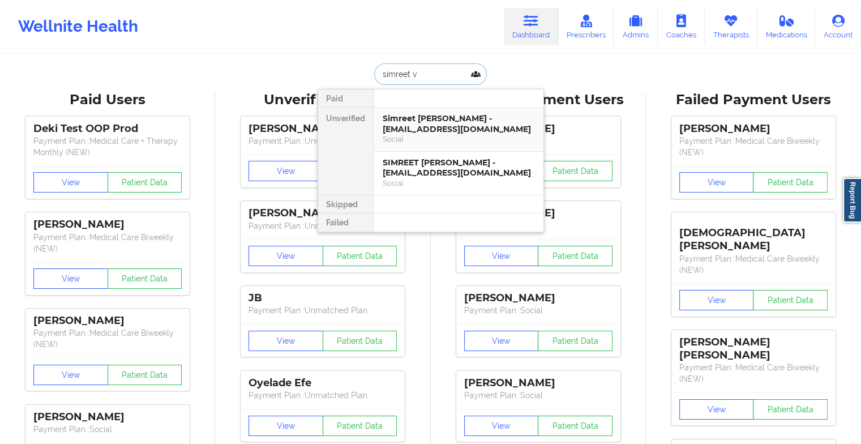
click at [429, 136] on div "Social" at bounding box center [459, 139] width 152 height 10
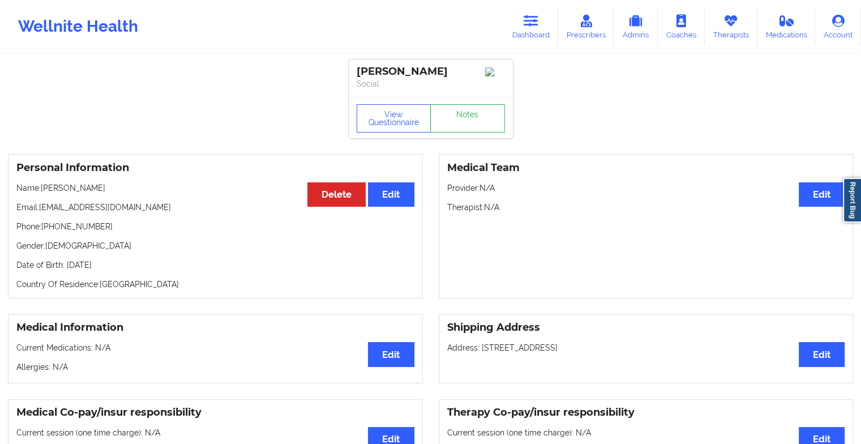
click at [491, 105] on div "View Questionnaire Notes" at bounding box center [431, 117] width 164 height 41
drag, startPoint x: 491, startPoint y: 105, endPoint x: 465, endPoint y: 114, distance: 27.4
click at [465, 114] on link "Notes" at bounding box center [467, 118] width 75 height 28
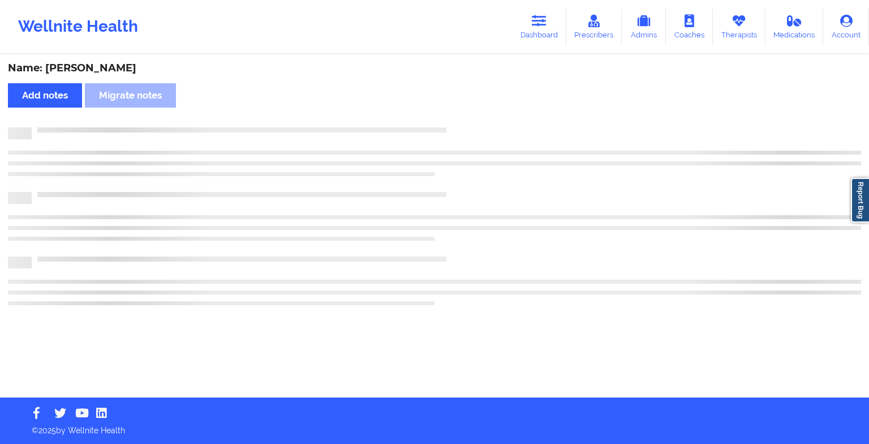
click at [465, 114] on div "Name: [PERSON_NAME] Add notes Migrate notes" at bounding box center [434, 226] width 869 height 342
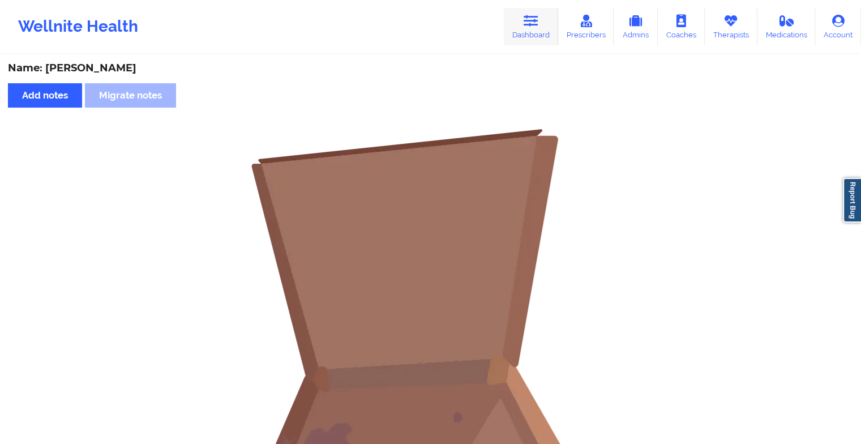
click at [536, 23] on icon at bounding box center [530, 21] width 15 height 12
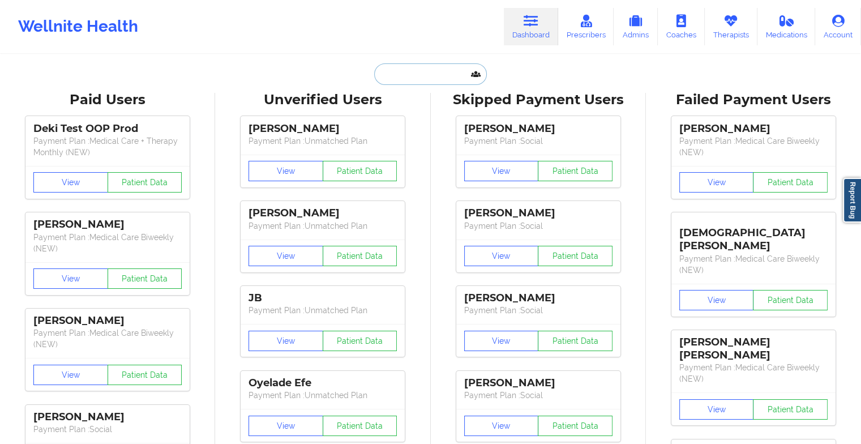
click at [406, 81] on input "text" at bounding box center [430, 74] width 112 height 22
type input "s"
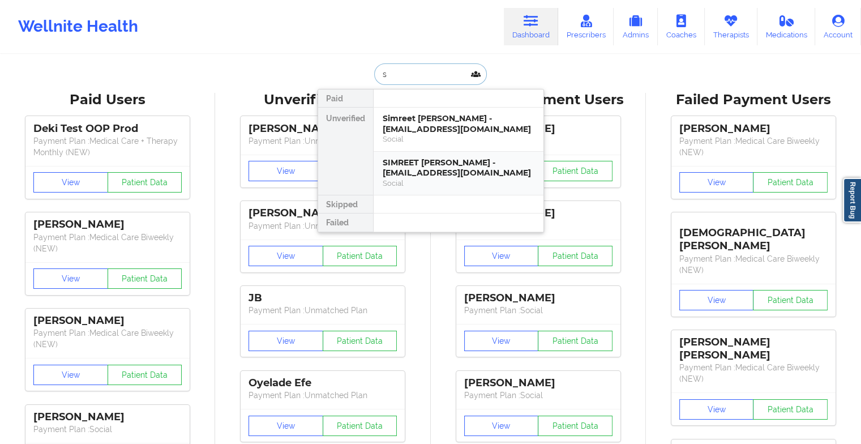
click at [411, 163] on div "SIMREET [PERSON_NAME] - [EMAIL_ADDRESS][DOMAIN_NAME]" at bounding box center [459, 167] width 152 height 21
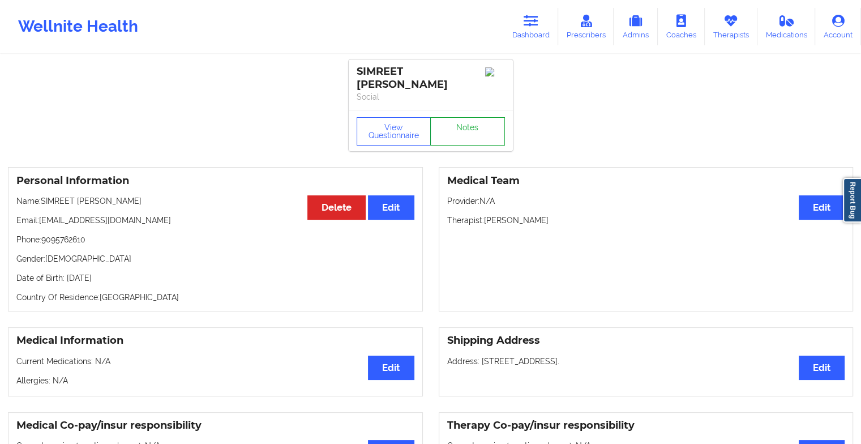
click at [497, 125] on link "Notes" at bounding box center [467, 131] width 75 height 28
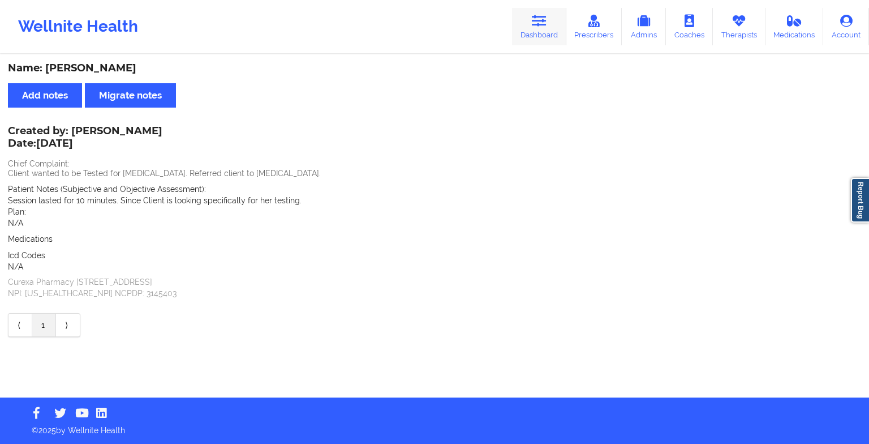
click at [542, 29] on link "Dashboard" at bounding box center [539, 26] width 54 height 37
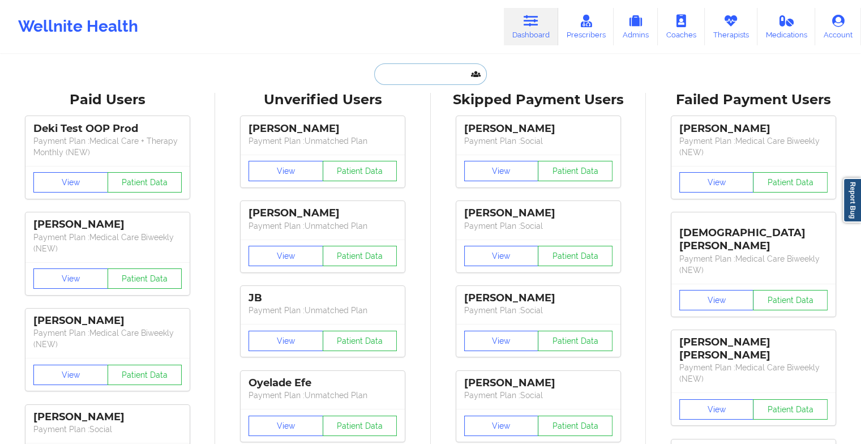
click at [453, 72] on input "text" at bounding box center [430, 74] width 112 height 22
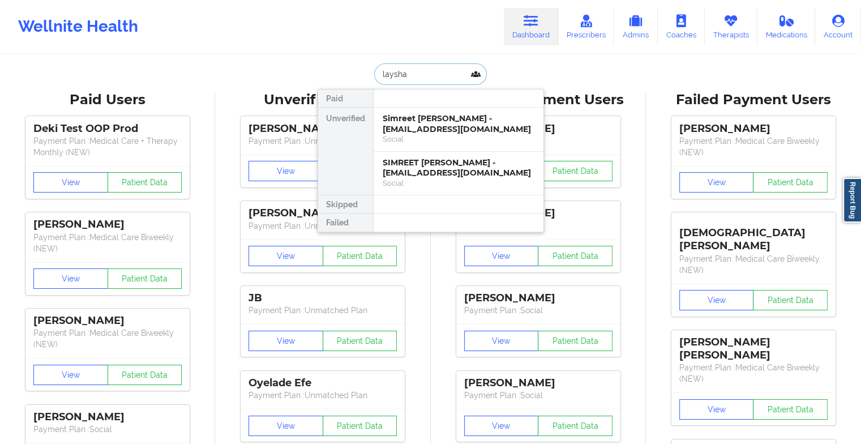
type input "layshay"
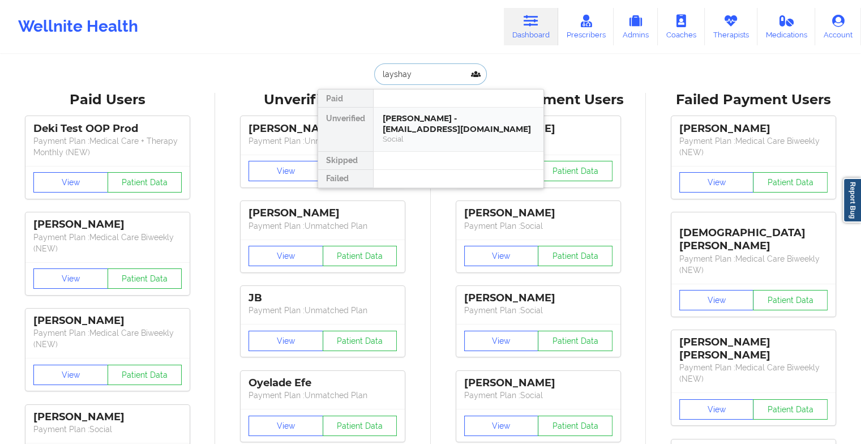
click at [456, 141] on div "Social" at bounding box center [459, 139] width 152 height 10
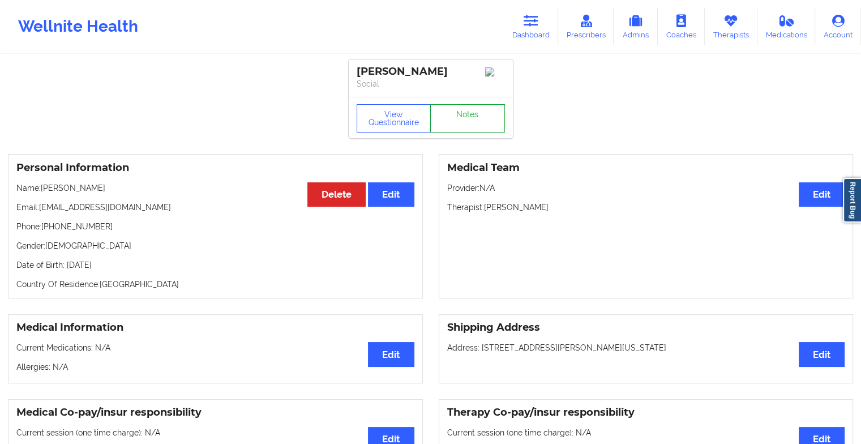
click at [477, 110] on link "Notes" at bounding box center [467, 118] width 75 height 28
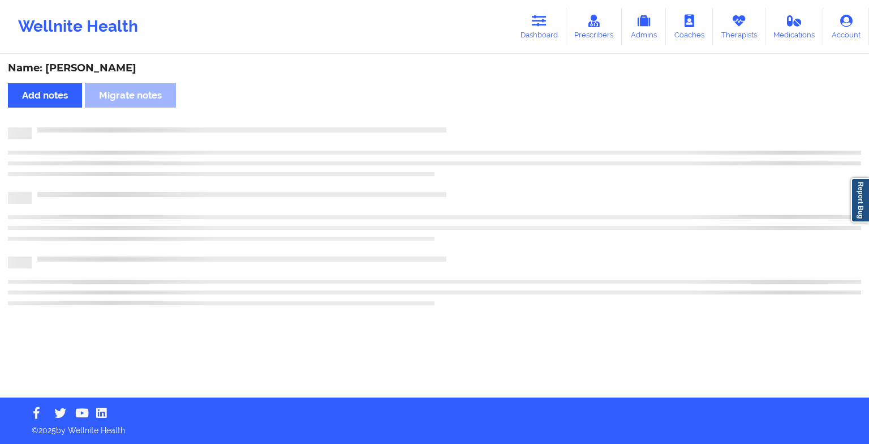
click at [477, 110] on div "Name: [PERSON_NAME] Add notes Migrate notes" at bounding box center [434, 226] width 869 height 342
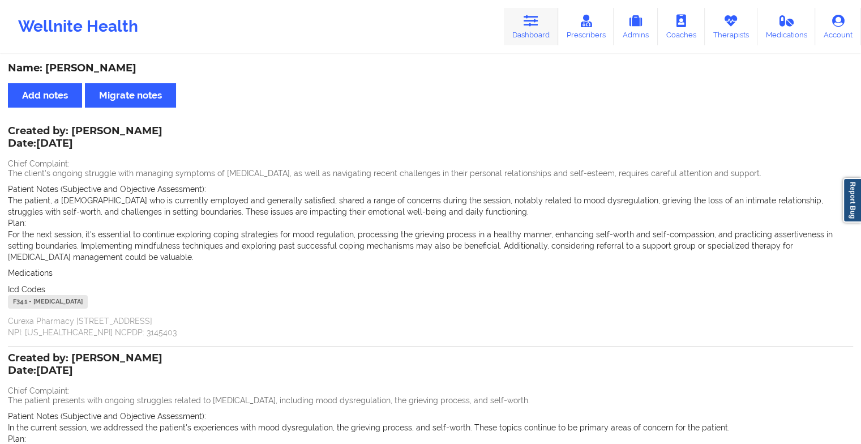
click at [541, 36] on link "Dashboard" at bounding box center [531, 26] width 54 height 37
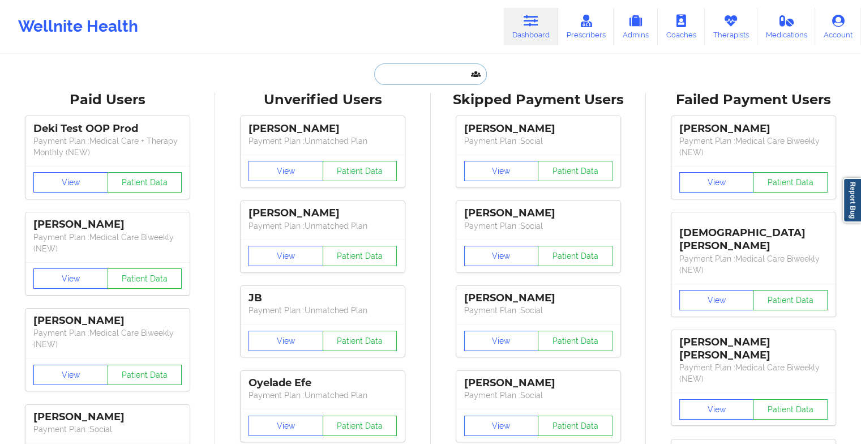
click at [428, 68] on input "text" at bounding box center [430, 74] width 112 height 22
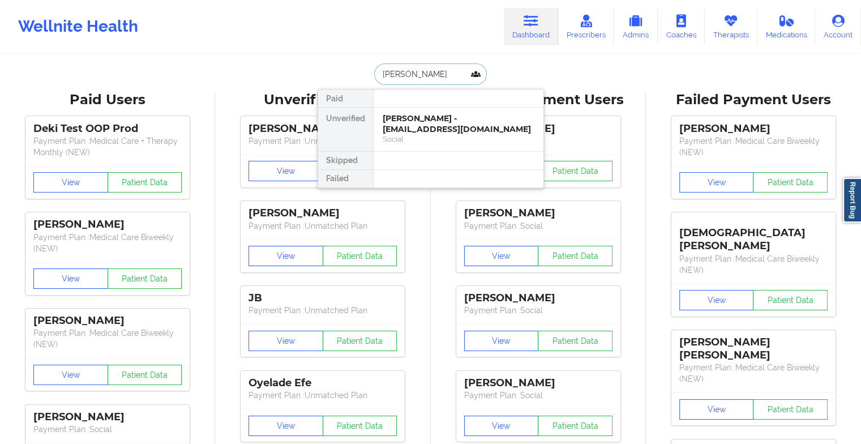
type input "[PERSON_NAME]"
click at [436, 127] on div "[PERSON_NAME] - [PERSON_NAME][EMAIL_ADDRESS][DOMAIN_NAME]" at bounding box center [459, 123] width 152 height 21
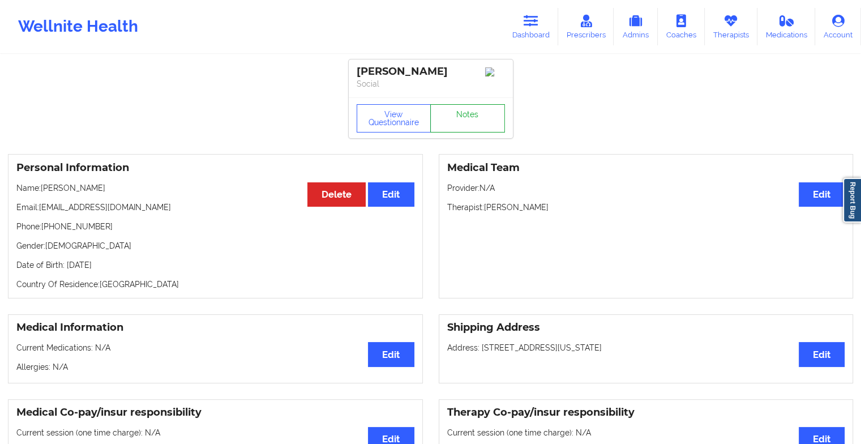
click at [473, 115] on link "Notes" at bounding box center [467, 118] width 75 height 28
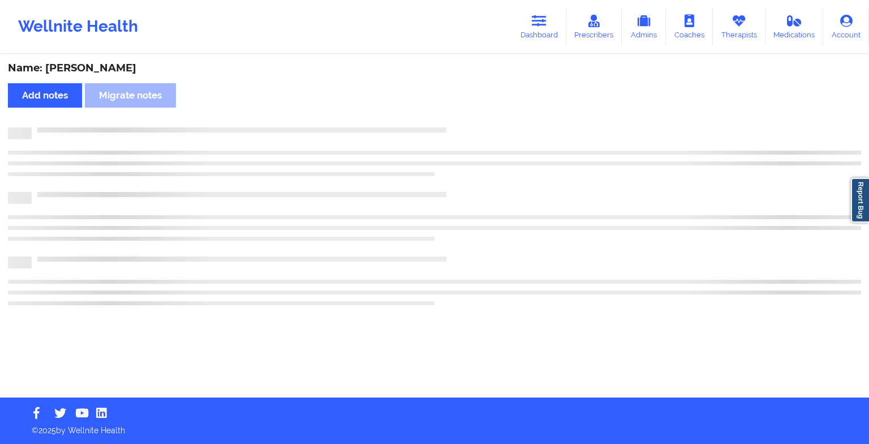
click at [473, 115] on div "Name: [PERSON_NAME] Add notes Migrate notes" at bounding box center [434, 226] width 869 height 342
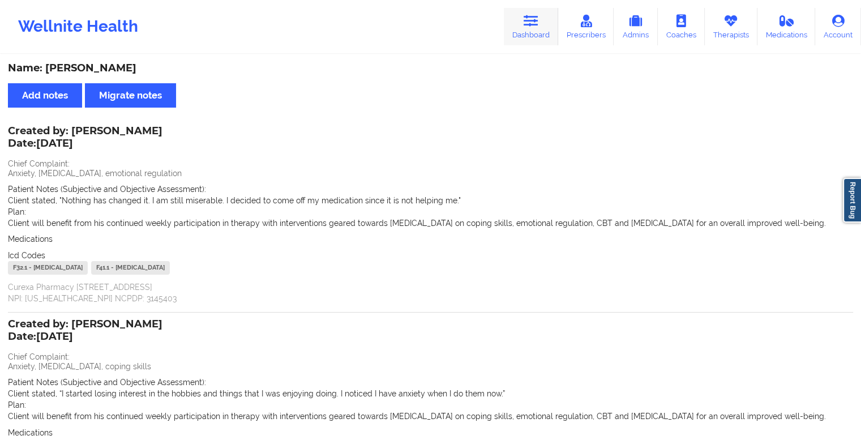
click at [544, 20] on link "Dashboard" at bounding box center [531, 26] width 54 height 37
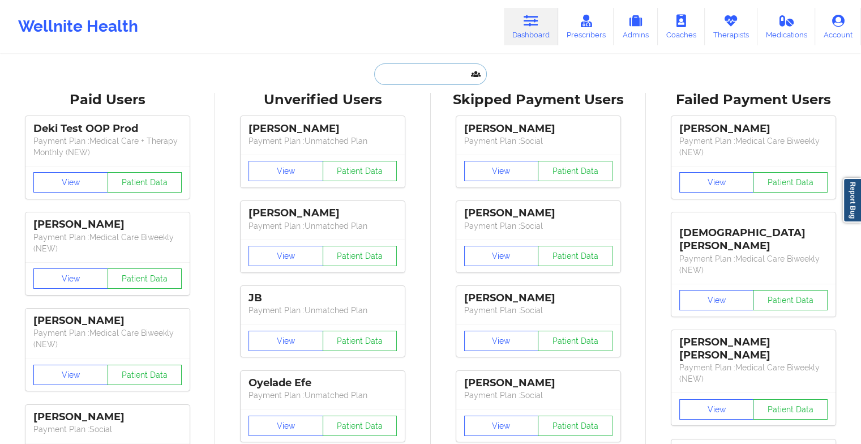
click at [423, 78] on input "text" at bounding box center [430, 74] width 112 height 22
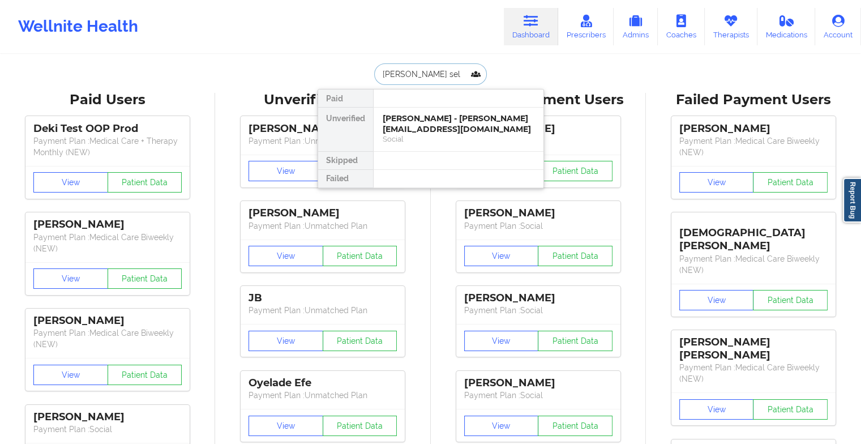
type input "[PERSON_NAME] sell"
click at [435, 134] on div "Digital Practice Member (In-Network)" at bounding box center [459, 139] width 152 height 10
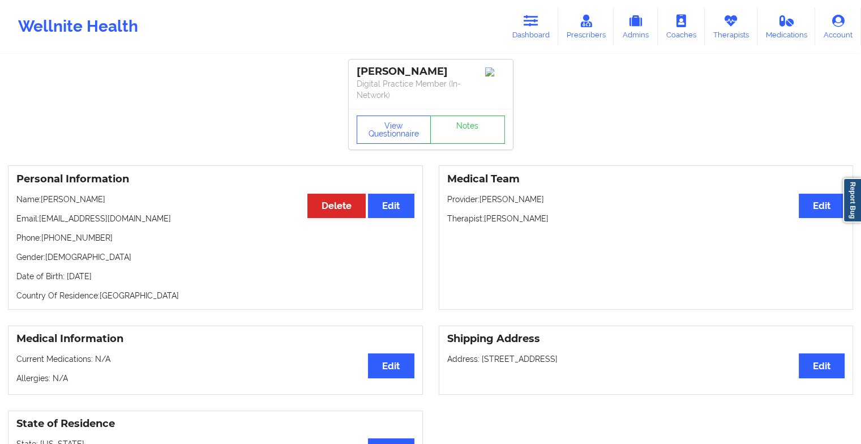
click at [472, 102] on div "[PERSON_NAME] Digital Practice Member (In-Network)" at bounding box center [431, 83] width 164 height 49
drag, startPoint x: 472, startPoint y: 102, endPoint x: 468, endPoint y: 127, distance: 25.3
click at [468, 127] on div "[PERSON_NAME] Digital Practice Member (In-Network) View Questionnaire Notes" at bounding box center [431, 104] width 164 height 90
click at [468, 127] on link "Notes" at bounding box center [467, 129] width 75 height 28
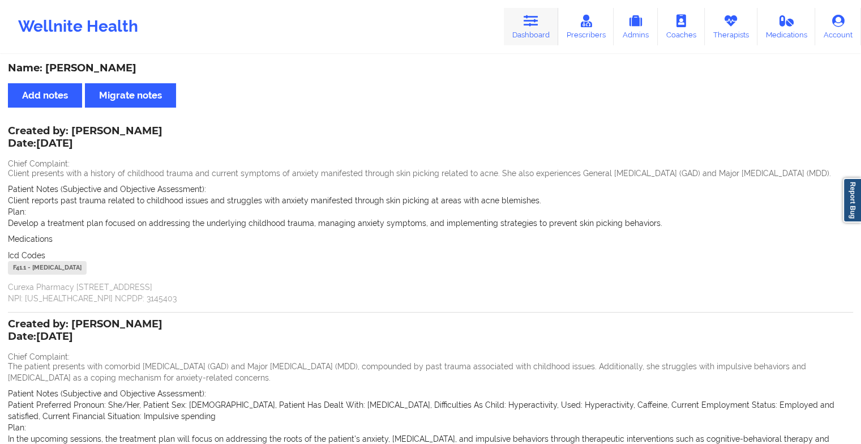
click at [531, 20] on icon at bounding box center [530, 21] width 15 height 12
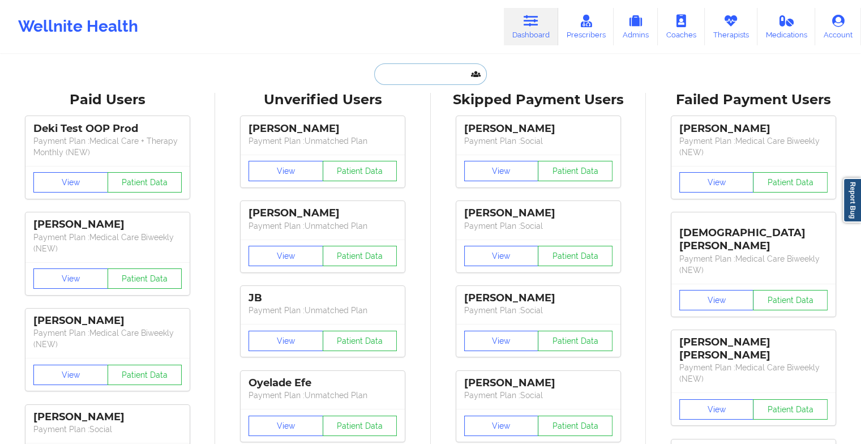
click at [416, 71] on input "text" at bounding box center [430, 74] width 112 height 22
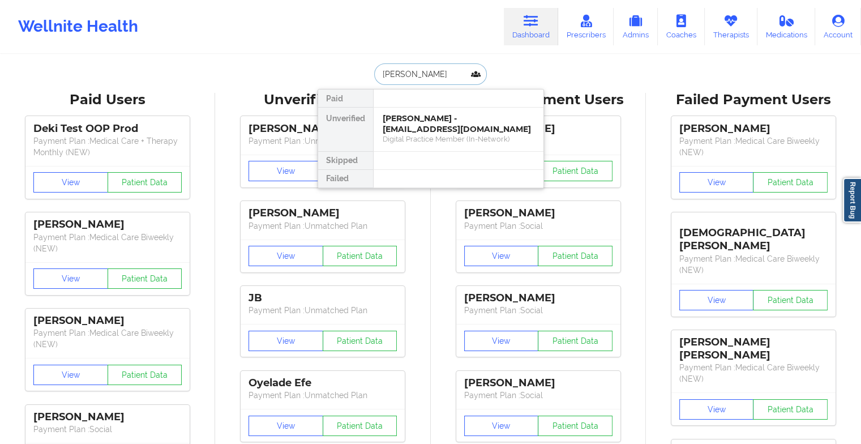
type input "[PERSON_NAME]"
click at [428, 118] on div "[PERSON_NAME] - [EMAIL_ADDRESS][DOMAIN_NAME]" at bounding box center [459, 123] width 152 height 21
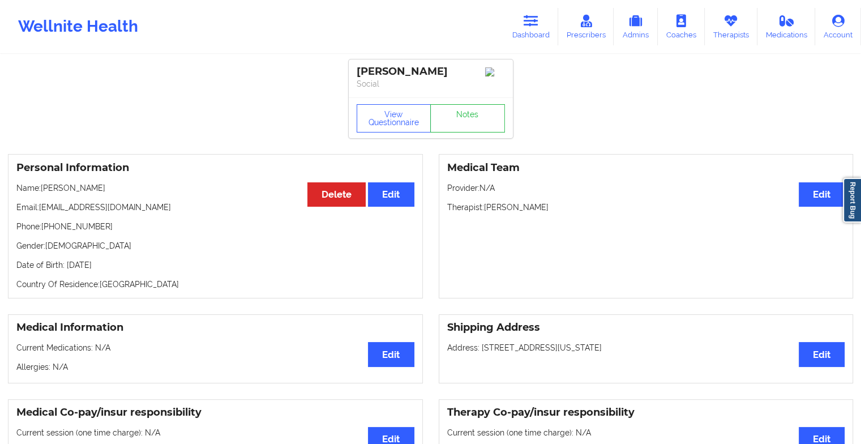
click at [472, 104] on div "View Questionnaire Notes" at bounding box center [431, 117] width 164 height 41
click at [476, 121] on link "Notes" at bounding box center [467, 118] width 75 height 28
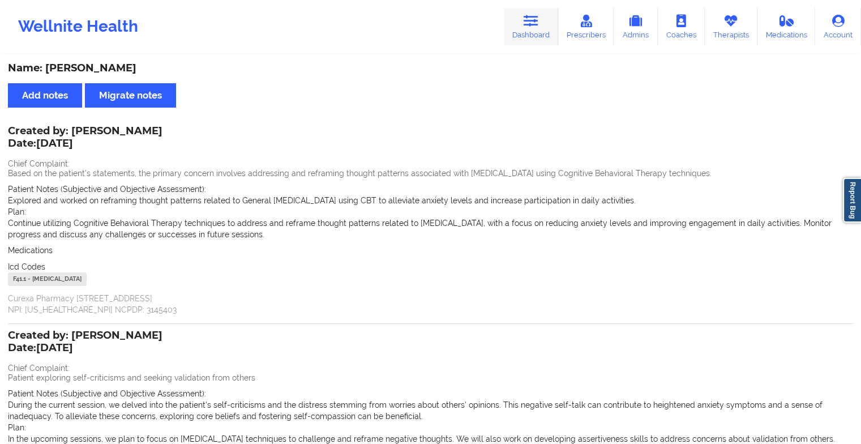
click at [529, 33] on link "Dashboard" at bounding box center [531, 26] width 54 height 37
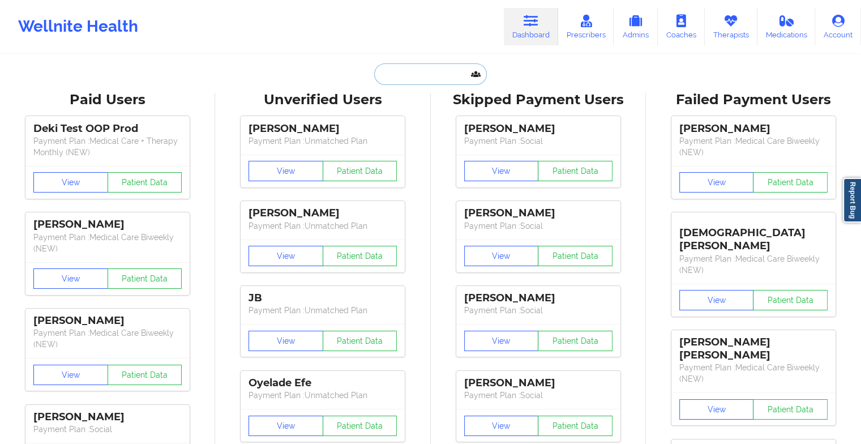
click at [416, 71] on input "text" at bounding box center [430, 74] width 112 height 22
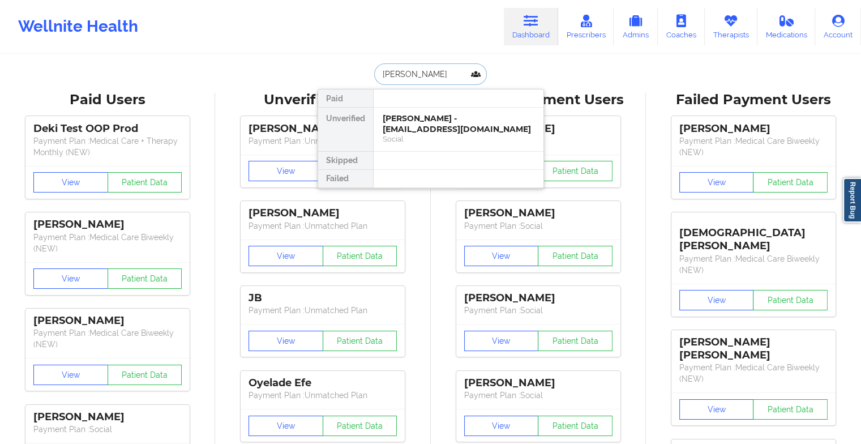
type input "[PERSON_NAME]"
click at [442, 114] on div "[PERSON_NAME] - [EMAIL_ADDRESS][DOMAIN_NAME]" at bounding box center [459, 123] width 152 height 21
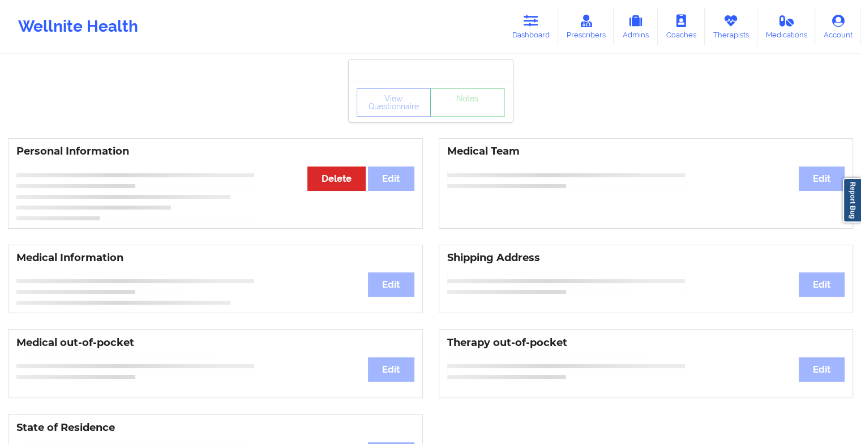
click at [469, 116] on div "View Questionnaire Notes" at bounding box center [431, 101] width 164 height 41
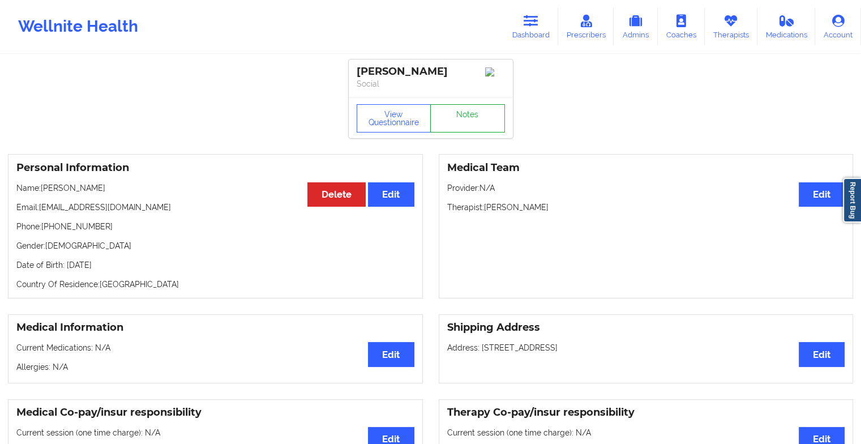
click at [469, 116] on link "Notes" at bounding box center [467, 118] width 75 height 28
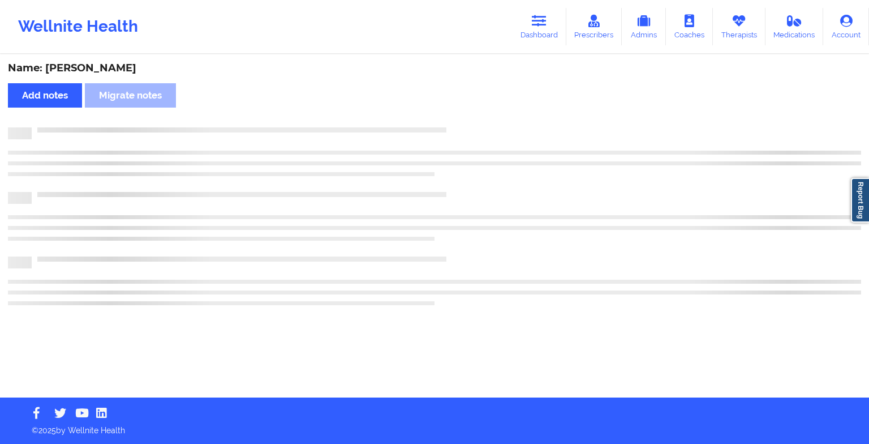
click at [469, 116] on div "Name: [PERSON_NAME] Add notes Migrate notes" at bounding box center [434, 226] width 869 height 342
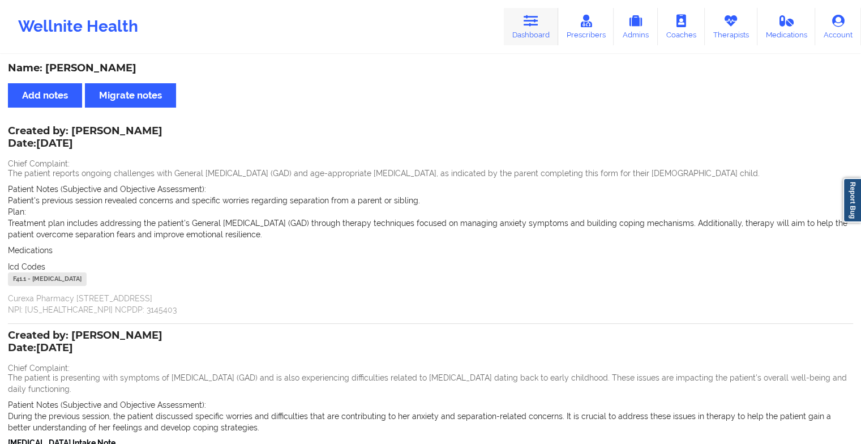
click at [535, 42] on link "Dashboard" at bounding box center [531, 26] width 54 height 37
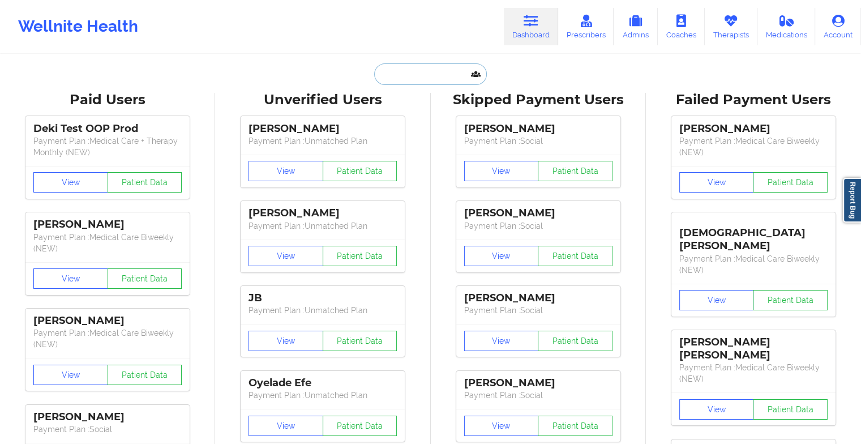
click at [423, 75] on input "text" at bounding box center [430, 74] width 112 height 22
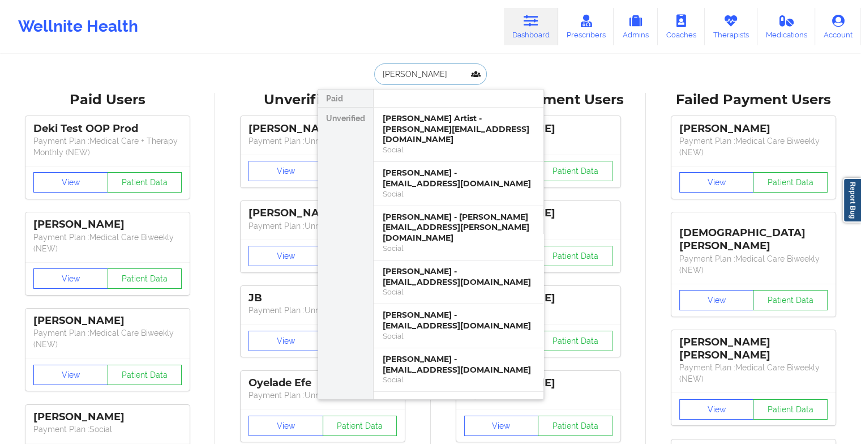
type input "[PERSON_NAME]"
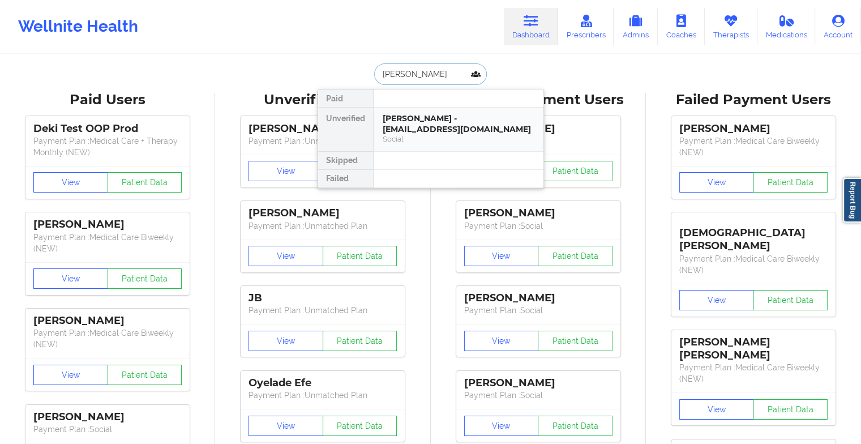
click at [414, 128] on div "[PERSON_NAME] - [EMAIL_ADDRESS][DOMAIN_NAME]" at bounding box center [459, 123] width 152 height 21
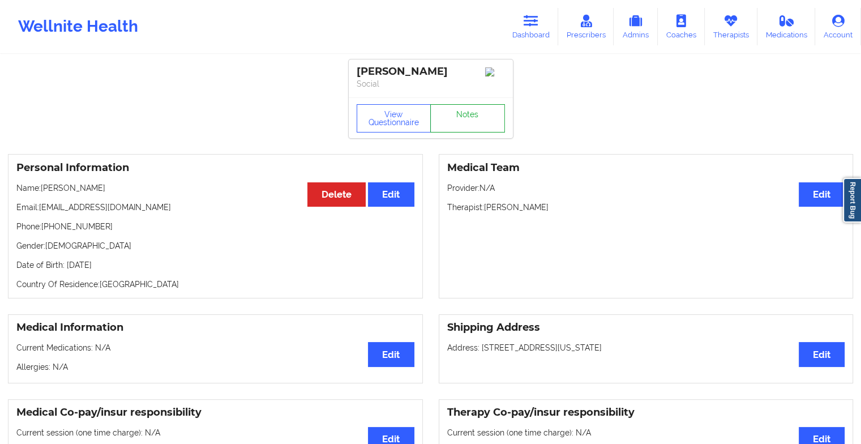
click at [480, 117] on link "Notes" at bounding box center [467, 118] width 75 height 28
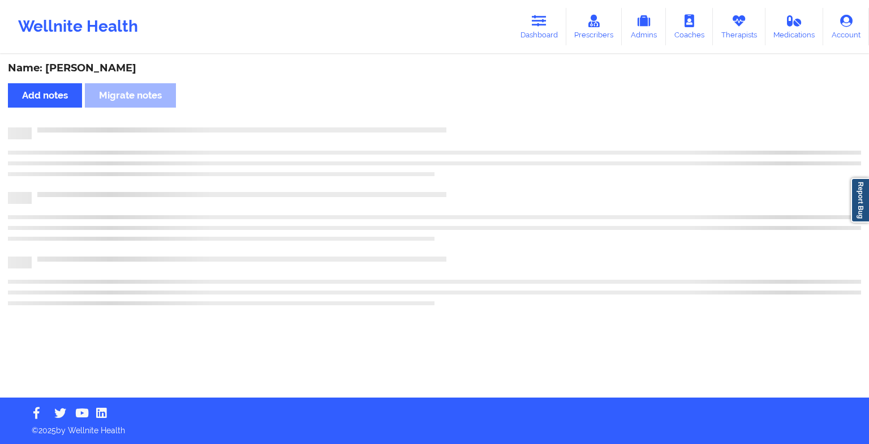
click at [480, 117] on div "Name: [PERSON_NAME] Add notes Migrate notes" at bounding box center [434, 226] width 869 height 342
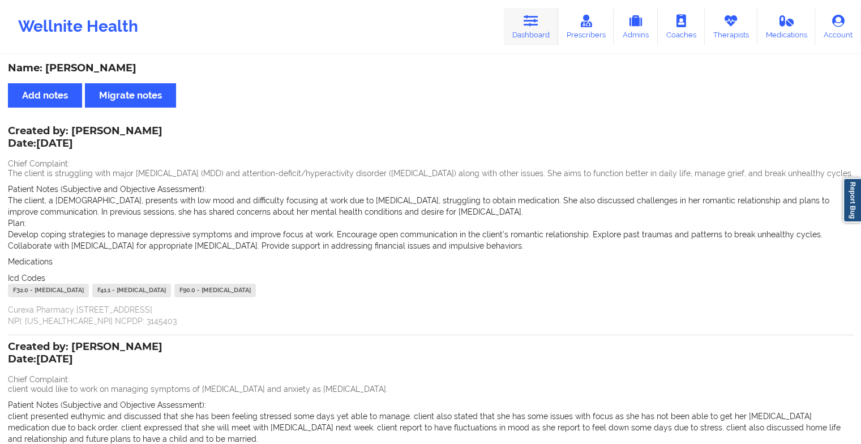
click at [529, 32] on link "Dashboard" at bounding box center [531, 26] width 54 height 37
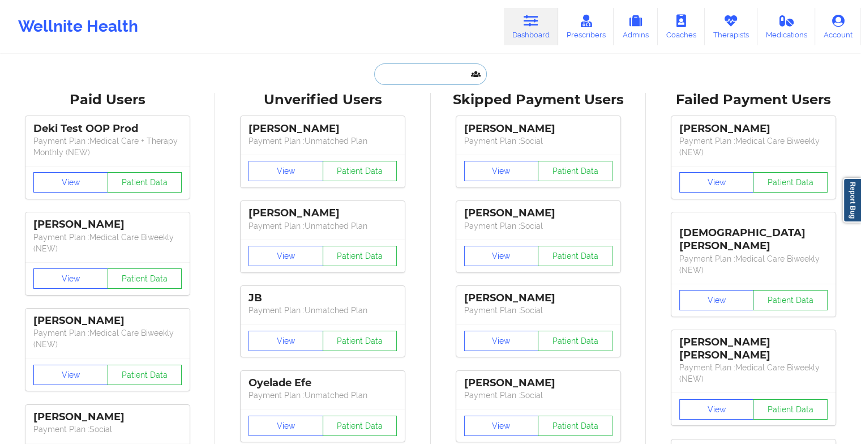
click at [429, 75] on input "text" at bounding box center [430, 74] width 112 height 22
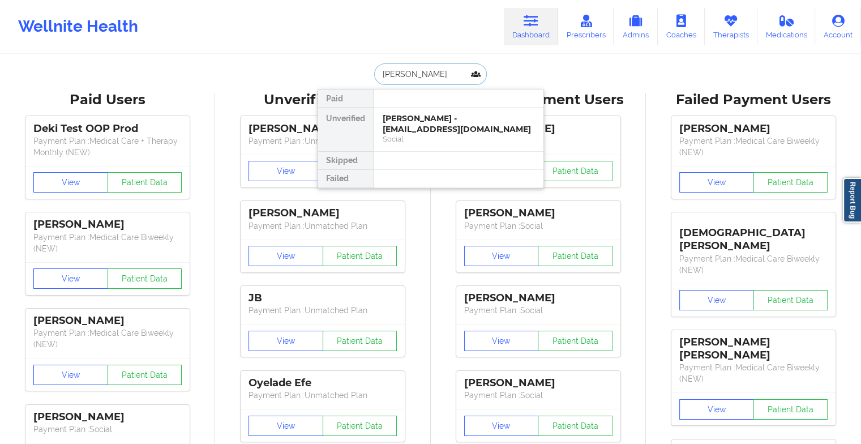
type input "[PERSON_NAME] p"
click at [432, 131] on div "[PERSON_NAME] - [EMAIL_ADDRESS][DOMAIN_NAME]" at bounding box center [459, 123] width 152 height 21
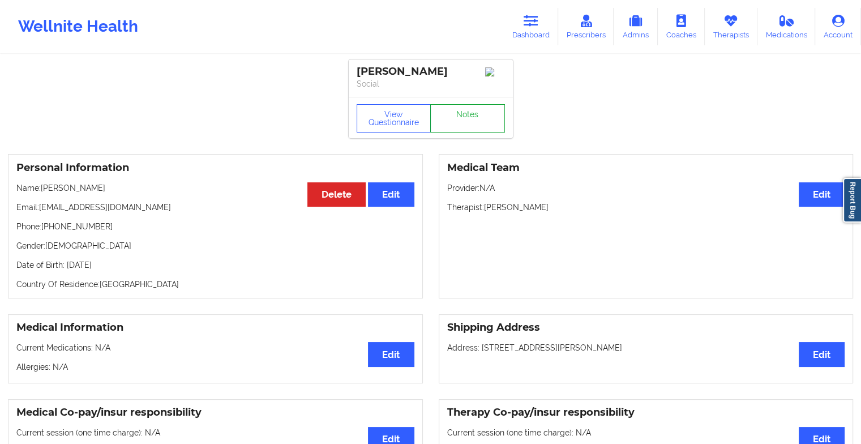
click at [462, 116] on link "Notes" at bounding box center [467, 118] width 75 height 28
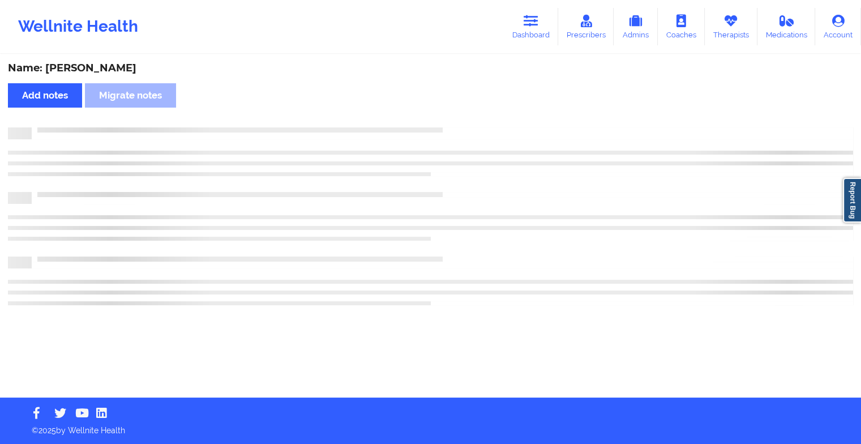
click at [462, 116] on div "Name: [PERSON_NAME] Add notes Migrate notes" at bounding box center [430, 226] width 861 height 342
click at [462, 116] on div "Name: [PERSON_NAME] Add notes Migrate notes" at bounding box center [434, 226] width 869 height 342
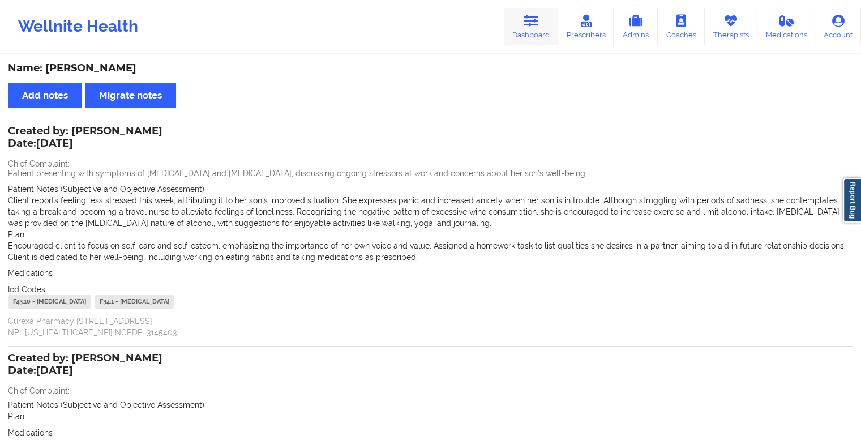
click at [523, 35] on link "Dashboard" at bounding box center [531, 26] width 54 height 37
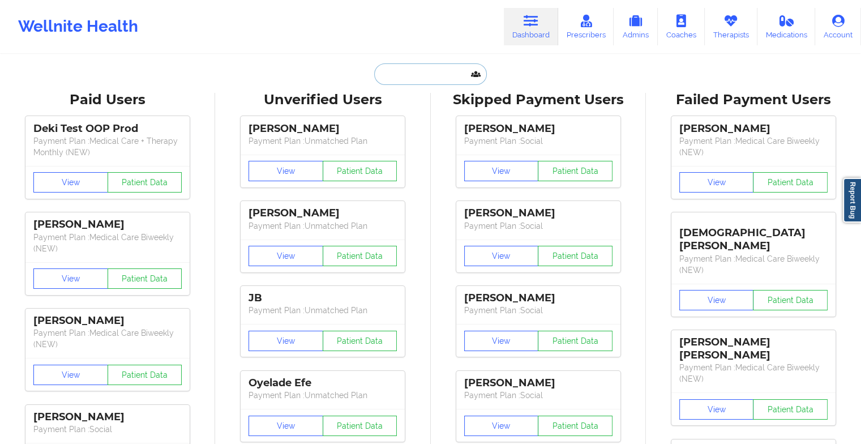
click at [441, 77] on input "text" at bounding box center [430, 74] width 112 height 22
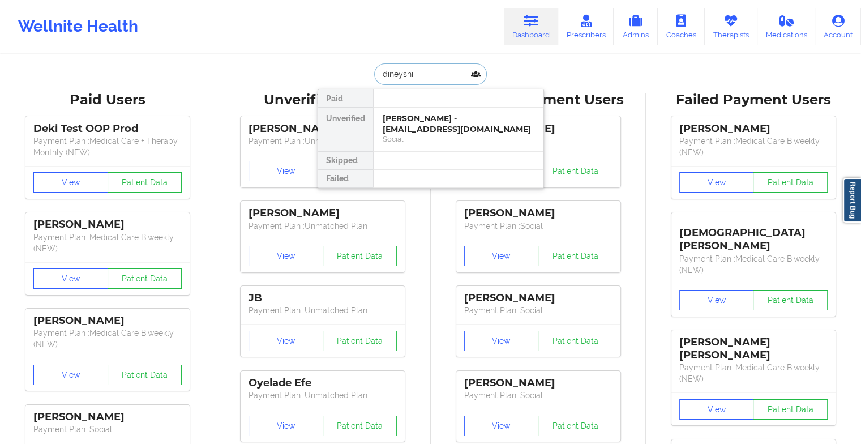
type input "dineyshia"
click at [404, 127] on div "[GEOGRAPHIC_DATA] - [EMAIL_ADDRESS][DOMAIN_NAME]" at bounding box center [459, 123] width 152 height 21
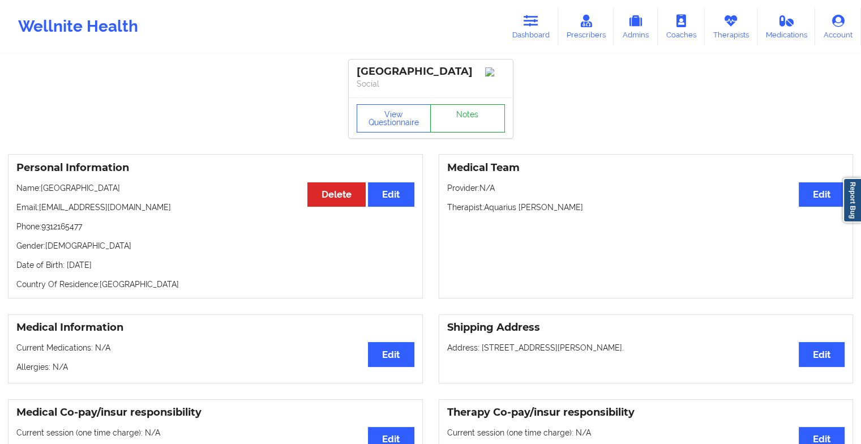
click at [479, 118] on link "Notes" at bounding box center [467, 118] width 75 height 28
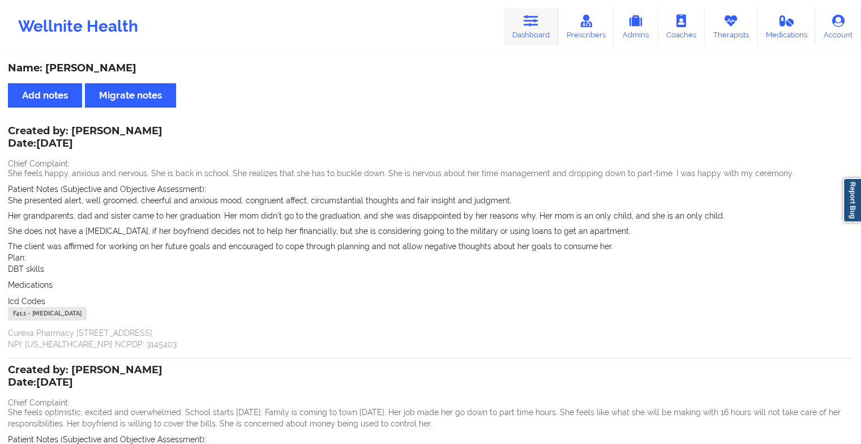
click at [538, 25] on icon at bounding box center [530, 21] width 15 height 12
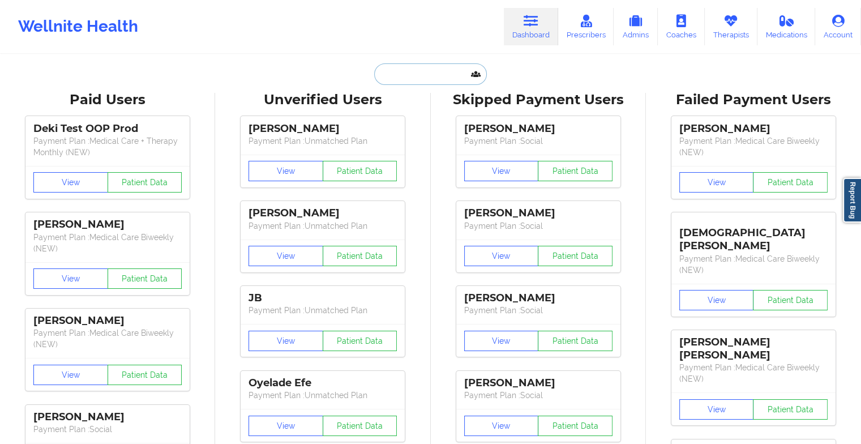
click at [426, 80] on input "text" at bounding box center [430, 74] width 112 height 22
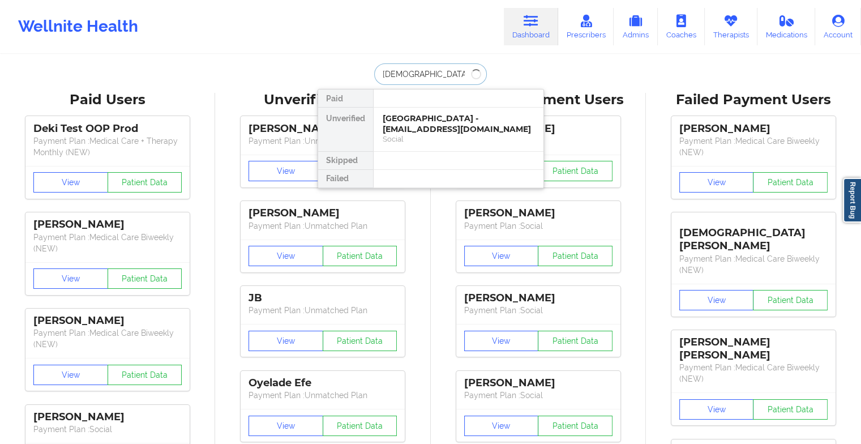
type input "[DEMOGRAPHIC_DATA][PERSON_NAME]"
click at [445, 115] on div "[PERSON_NAME] - [EMAIL_ADDRESS][DOMAIN_NAME]" at bounding box center [459, 123] width 152 height 21
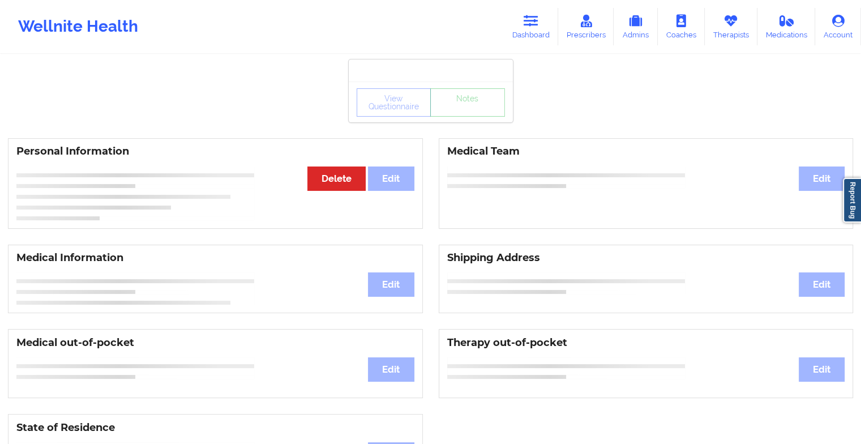
click at [467, 119] on div "View Questionnaire Notes" at bounding box center [431, 101] width 164 height 41
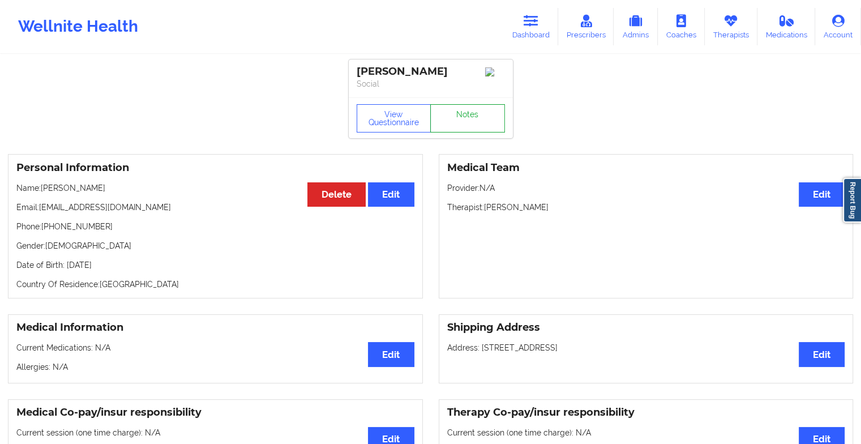
click at [467, 119] on link "Notes" at bounding box center [467, 118] width 75 height 28
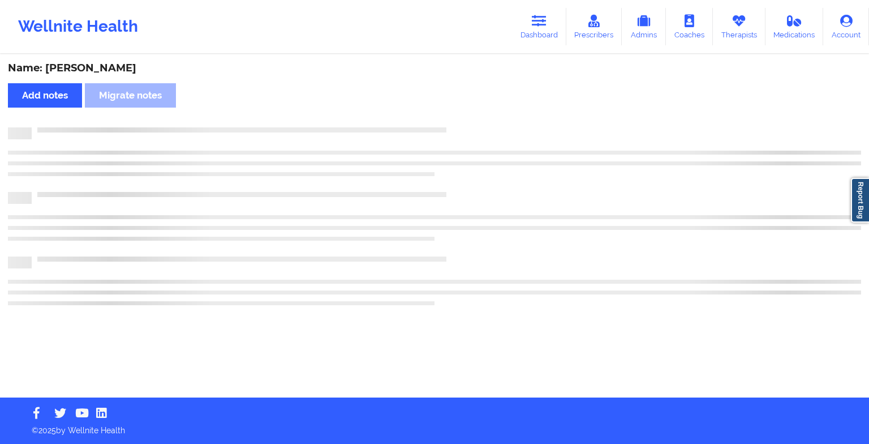
click at [467, 119] on div "Name: [PERSON_NAME] Add notes Migrate notes" at bounding box center [434, 226] width 869 height 342
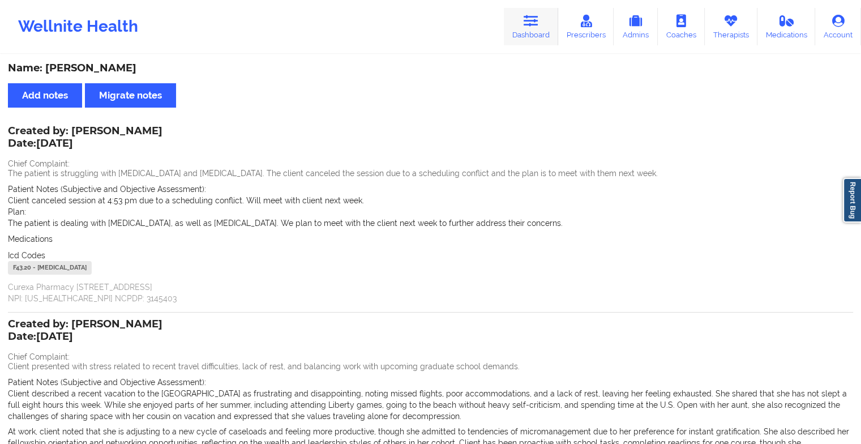
click at [516, 32] on link "Dashboard" at bounding box center [531, 26] width 54 height 37
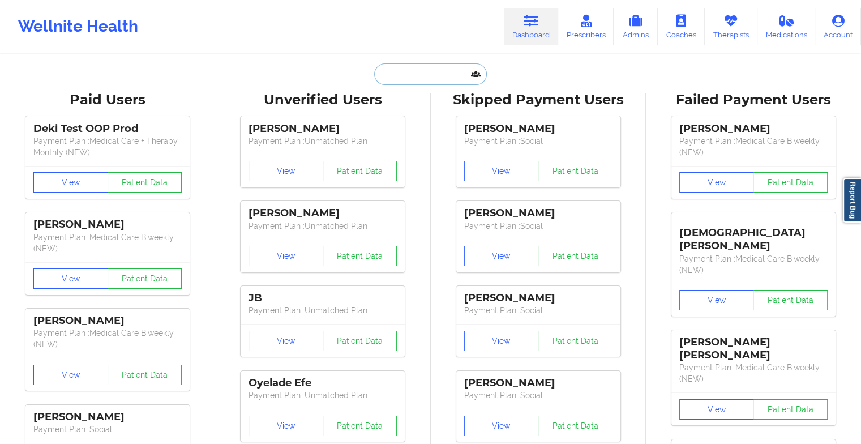
click at [430, 66] on input "text" at bounding box center [430, 74] width 112 height 22
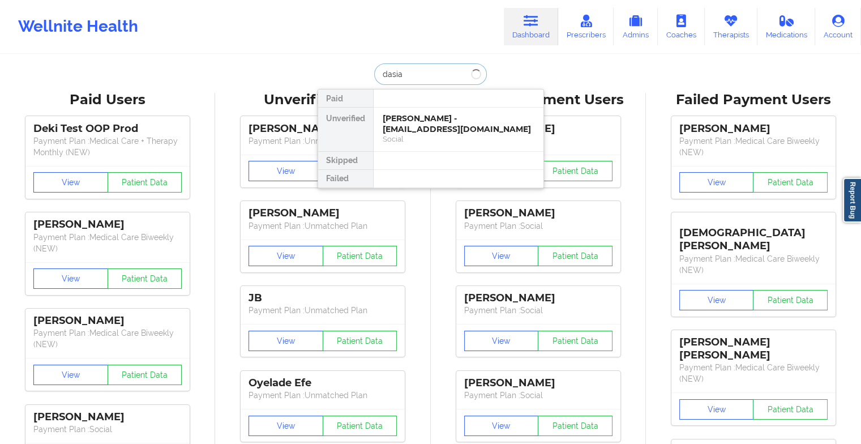
type input "dasia m"
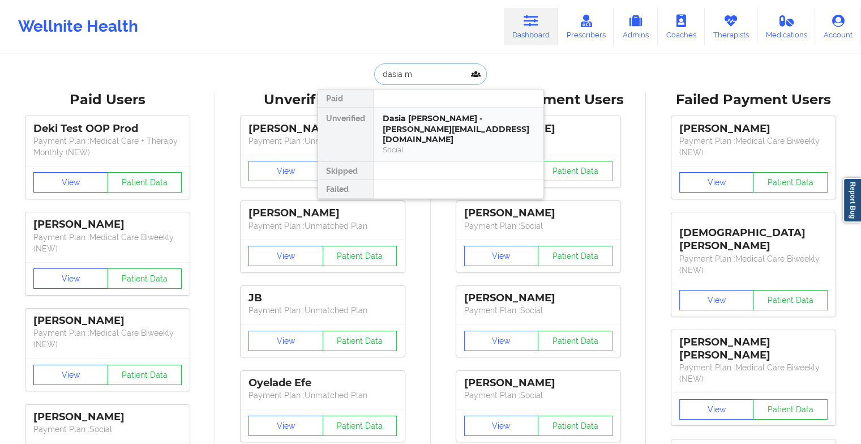
click at [442, 133] on div "Dasia [PERSON_NAME] - [PERSON_NAME][EMAIL_ADDRESS][DOMAIN_NAME]" at bounding box center [459, 129] width 152 height 32
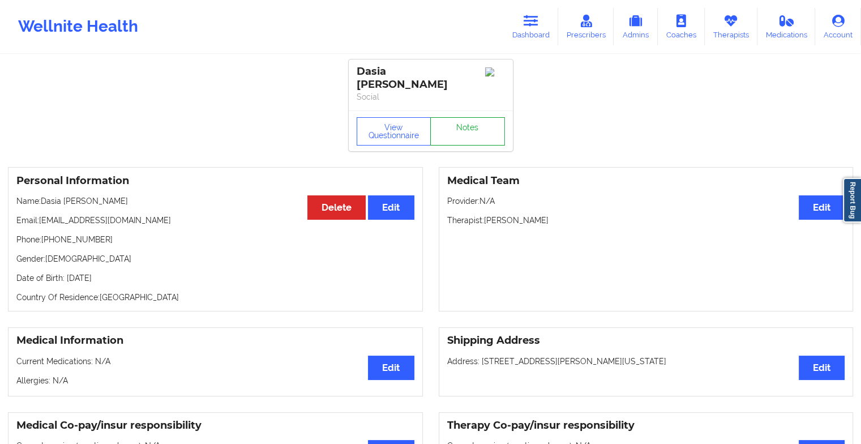
click at [475, 132] on link "Notes" at bounding box center [467, 131] width 75 height 28
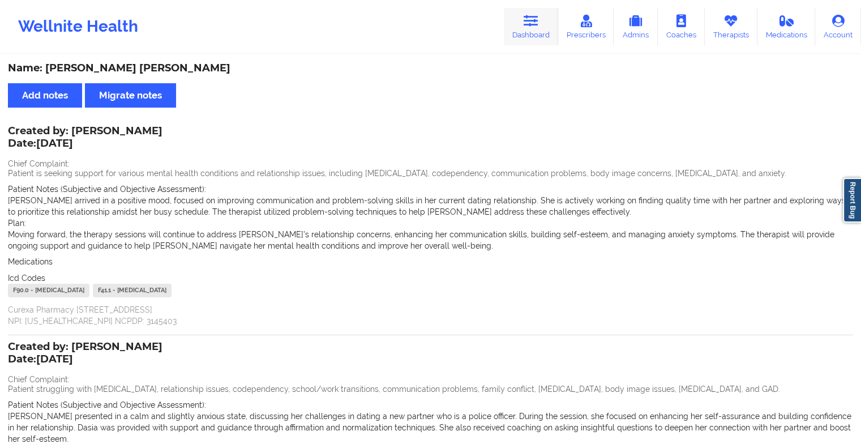
drag, startPoint x: 525, startPoint y: 3, endPoint x: 534, endPoint y: 25, distance: 23.9
click at [534, 25] on div "Wellnite Health Dashboard Prescribers Admins Coaches Therapists Medications Acc…" at bounding box center [430, 26] width 861 height 53
click at [534, 25] on icon at bounding box center [530, 21] width 15 height 12
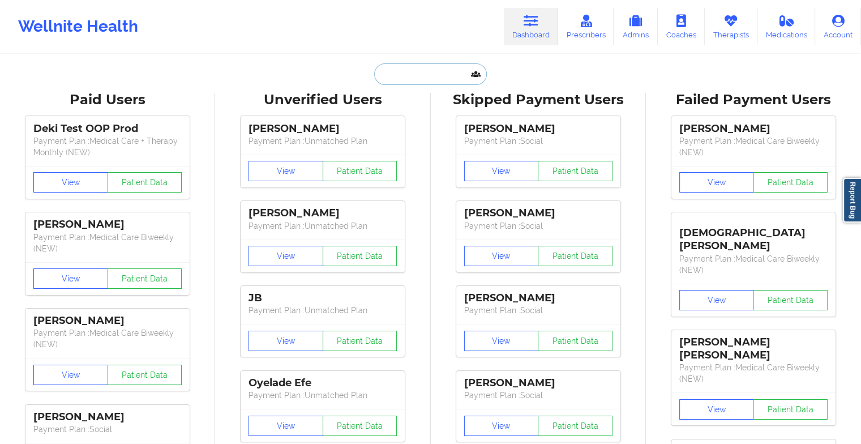
click at [426, 72] on input "text" at bounding box center [430, 74] width 112 height 22
type input "l"
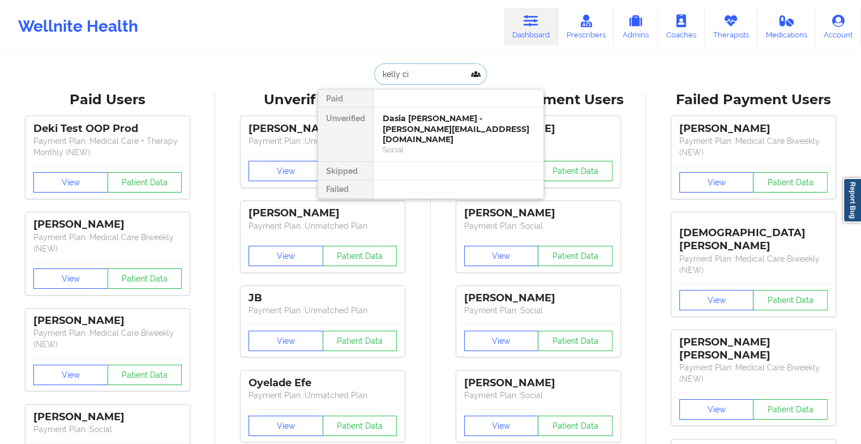
type input "[PERSON_NAME]"
click at [399, 132] on div "[PERSON_NAME] - [EMAIL_ADDRESS][DOMAIN_NAME]" at bounding box center [459, 123] width 152 height 21
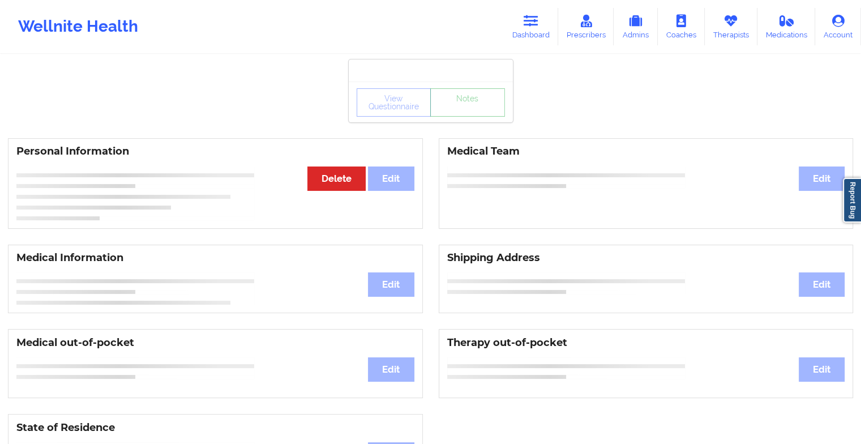
click at [465, 117] on link "Notes" at bounding box center [467, 102] width 75 height 28
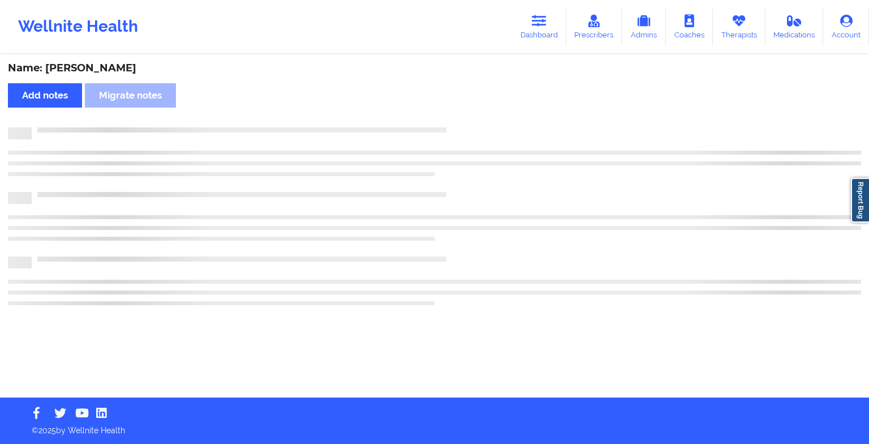
click at [465, 121] on div "Name: [PERSON_NAME] Add notes Migrate notes" at bounding box center [434, 226] width 869 height 342
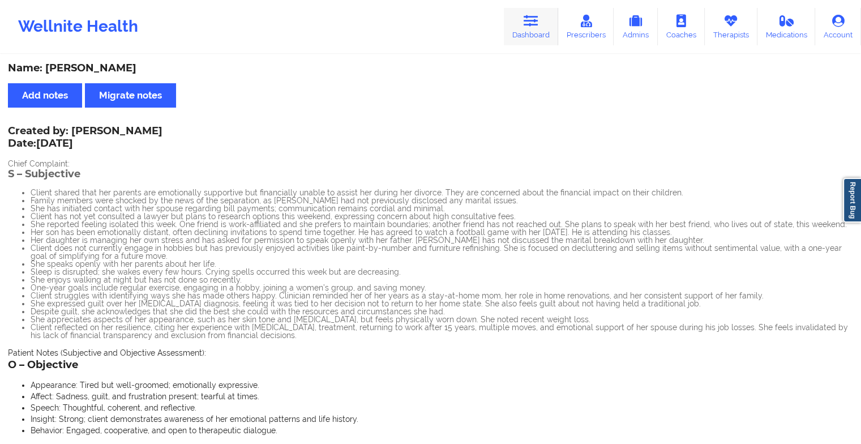
click at [520, 36] on link "Dashboard" at bounding box center [531, 26] width 54 height 37
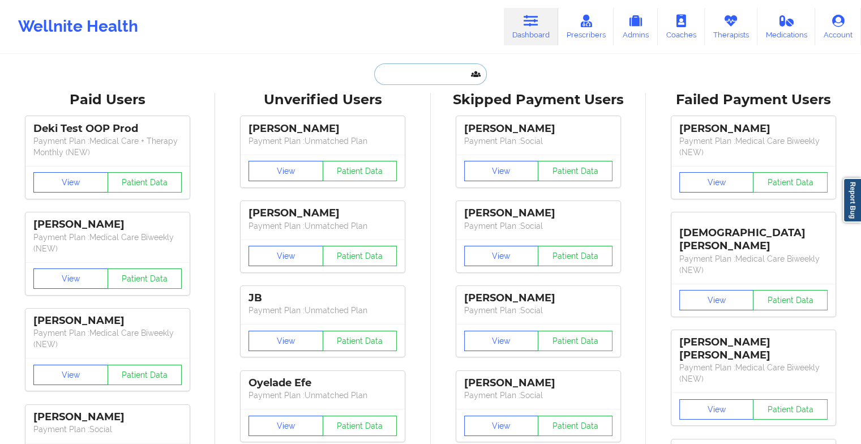
click at [403, 71] on input "text" at bounding box center [430, 74] width 112 height 22
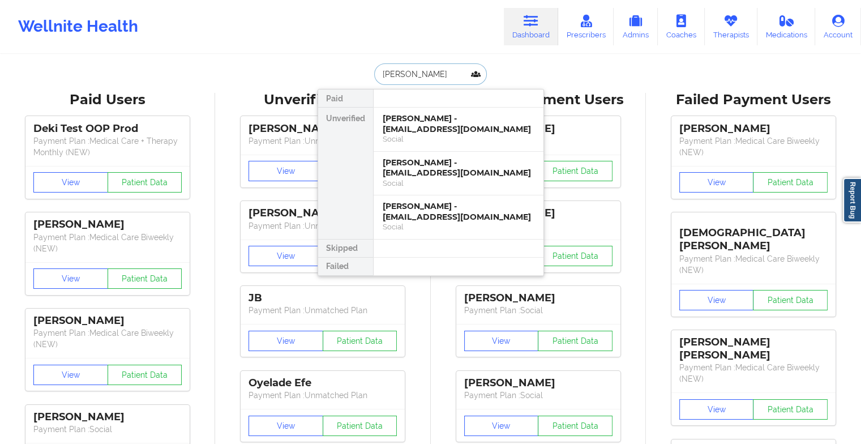
drag, startPoint x: 426, startPoint y: 120, endPoint x: 438, endPoint y: 161, distance: 42.4
click at [438, 161] on div "[PERSON_NAME] - [EMAIL_ADDRESS][DOMAIN_NAME] Social [PERSON_NAME] - [EMAIL_ADDR…" at bounding box center [458, 174] width 170 height 132
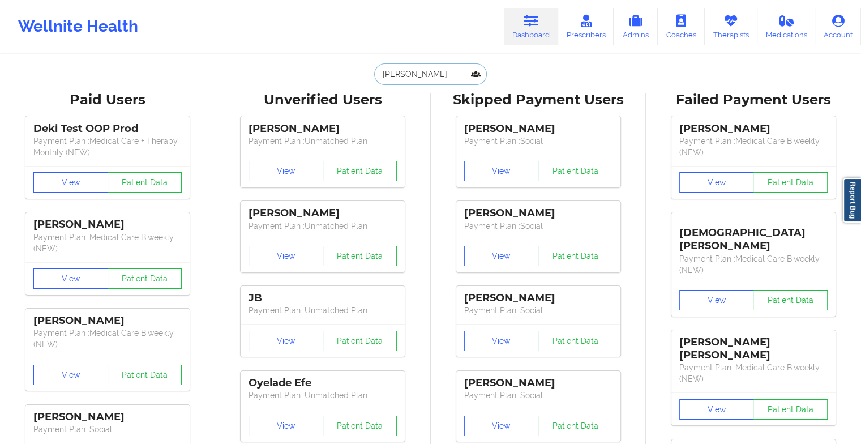
type input "[PERSON_NAME]"
click at [438, 161] on div "[PERSON_NAME] Payment Plan : Social View Patient Data [PERSON_NAME] Payment Pla…" at bounding box center [538, 363] width 207 height 509
click at [419, 67] on input "[PERSON_NAME]" at bounding box center [430, 74] width 112 height 22
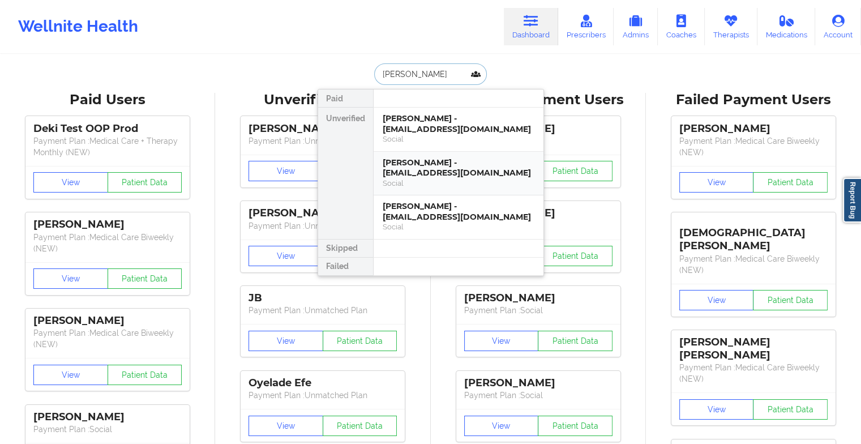
click at [419, 178] on div "Social" at bounding box center [459, 183] width 152 height 10
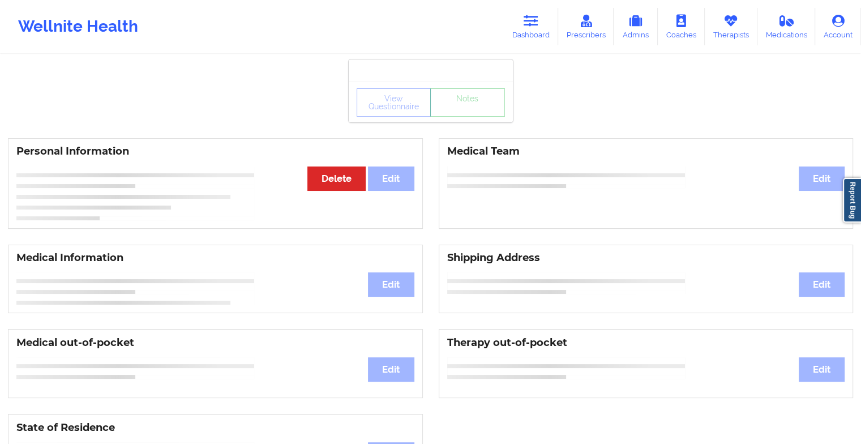
click at [462, 119] on div "View Questionnaire Notes" at bounding box center [431, 101] width 164 height 41
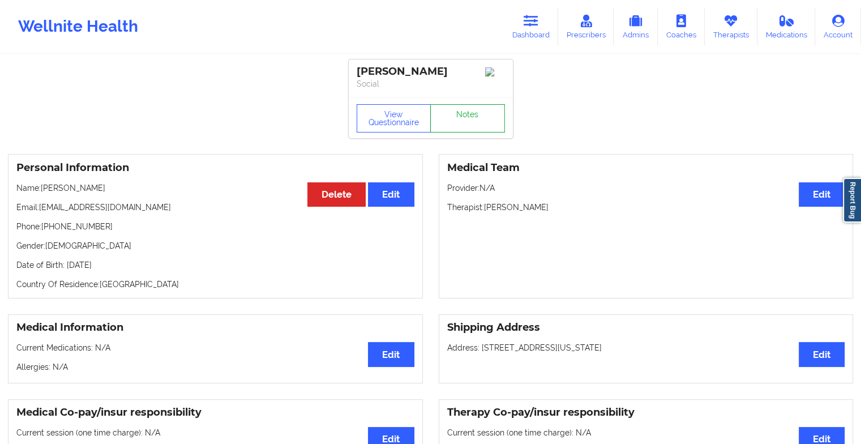
click at [462, 119] on link "Notes" at bounding box center [467, 118] width 75 height 28
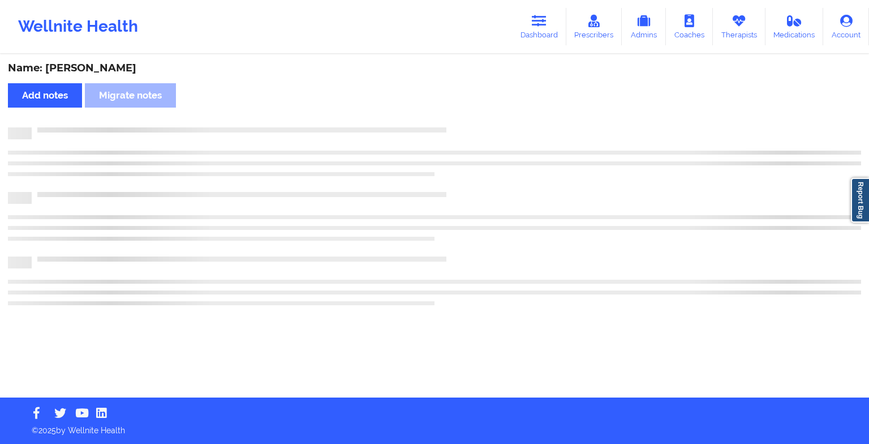
click at [462, 119] on div "Name: [PERSON_NAME] Add notes Migrate notes" at bounding box center [434, 226] width 869 height 342
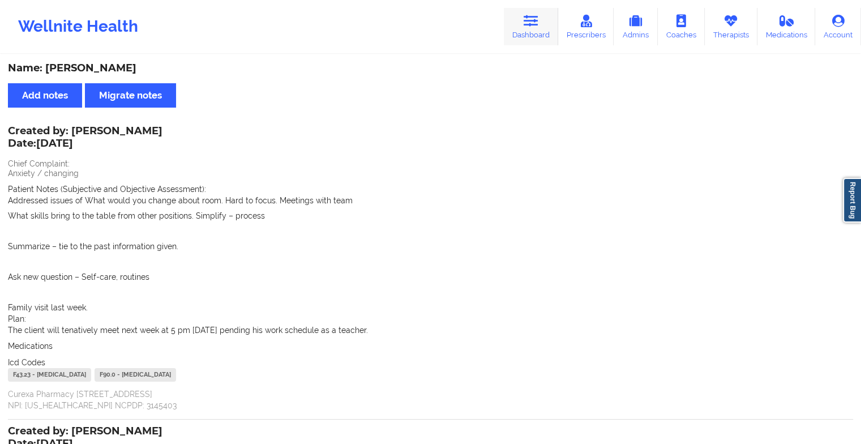
click at [530, 32] on link "Dashboard" at bounding box center [531, 26] width 54 height 37
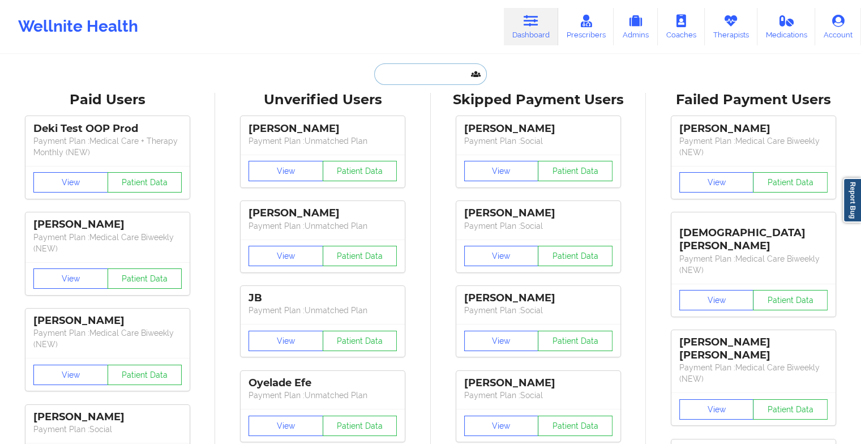
click at [394, 72] on input "text" at bounding box center [430, 74] width 112 height 22
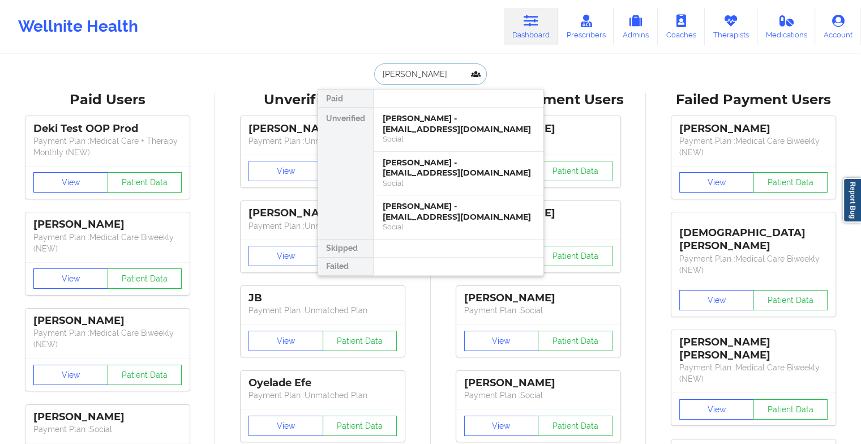
type input "[PERSON_NAME]"
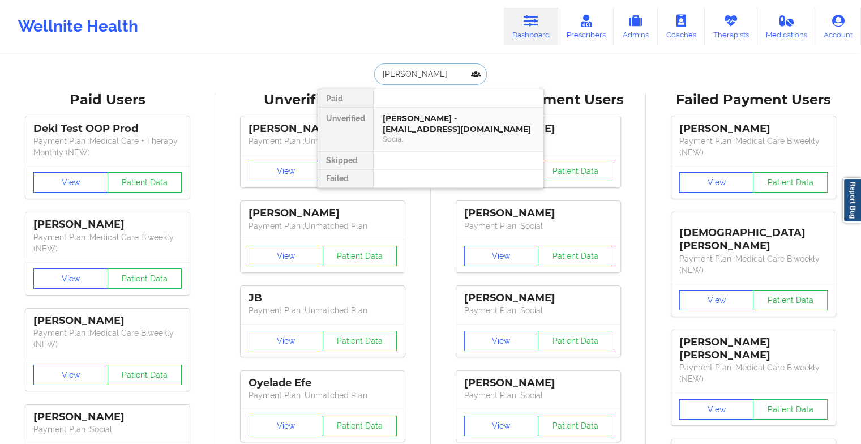
click at [440, 117] on div "[PERSON_NAME] - [EMAIL_ADDRESS][DOMAIN_NAME]" at bounding box center [459, 123] width 152 height 21
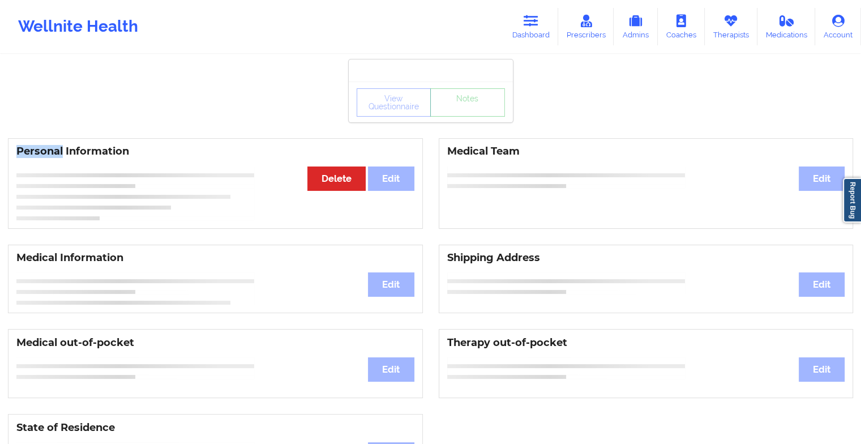
click at [440, 117] on div "View Questionnaire Notes" at bounding box center [431, 101] width 164 height 41
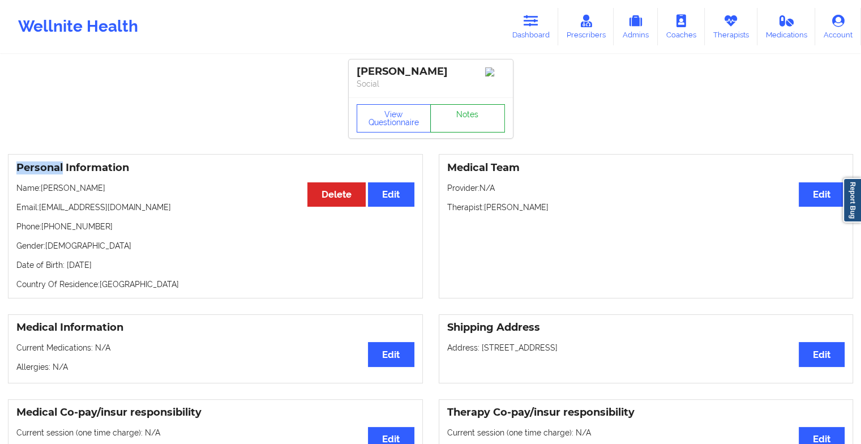
drag, startPoint x: 440, startPoint y: 117, endPoint x: 459, endPoint y: 124, distance: 20.6
click at [459, 124] on link "Notes" at bounding box center [467, 118] width 75 height 28
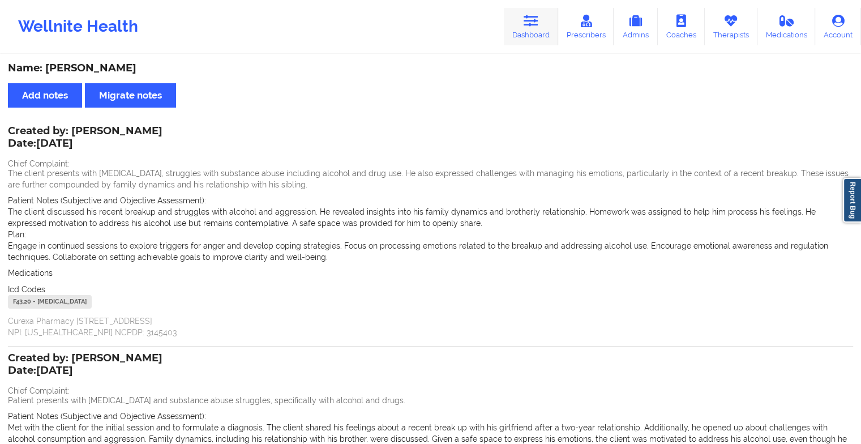
click at [527, 34] on link "Dashboard" at bounding box center [531, 26] width 54 height 37
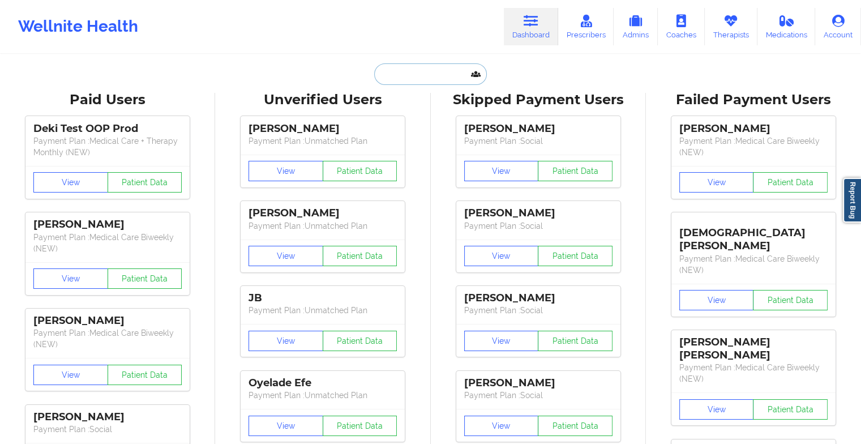
click at [422, 81] on input "text" at bounding box center [430, 74] width 112 height 22
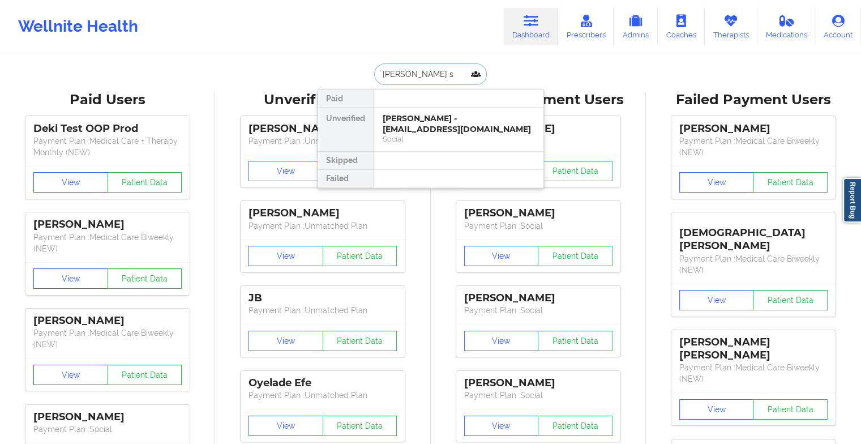
type input "[PERSON_NAME] sh"
click at [412, 126] on div "[PERSON_NAME] - [EMAIL_ADDRESS][DOMAIN_NAME]" at bounding box center [459, 123] width 152 height 21
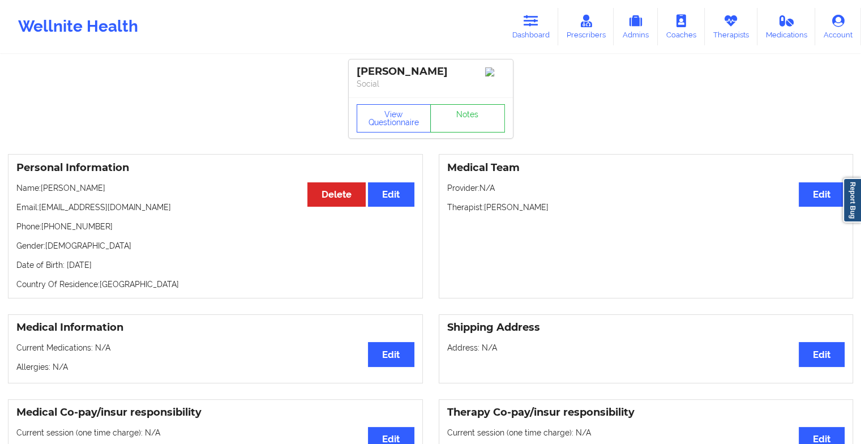
click at [482, 108] on div "View Questionnaire Notes" at bounding box center [430, 118] width 148 height 28
click at [482, 108] on link "Notes" at bounding box center [467, 118] width 75 height 28
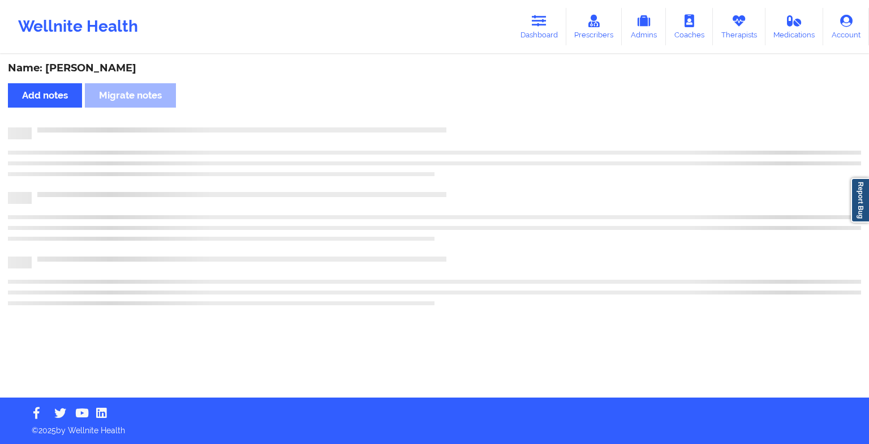
click at [482, 108] on div "Name: [PERSON_NAME] Add notes Migrate notes" at bounding box center [434, 226] width 869 height 342
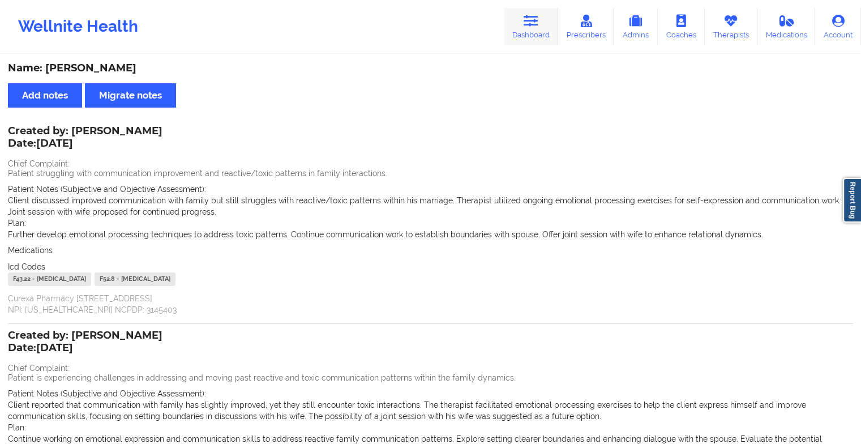
click at [529, 28] on link "Dashboard" at bounding box center [531, 26] width 54 height 37
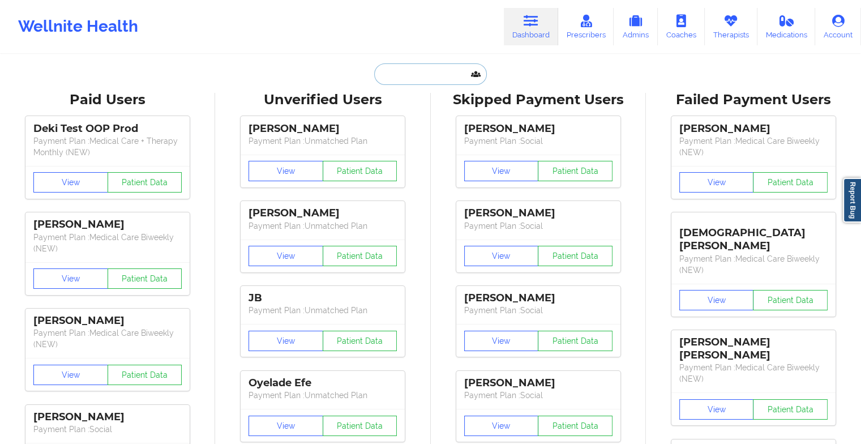
click at [426, 68] on input "text" at bounding box center [430, 74] width 112 height 22
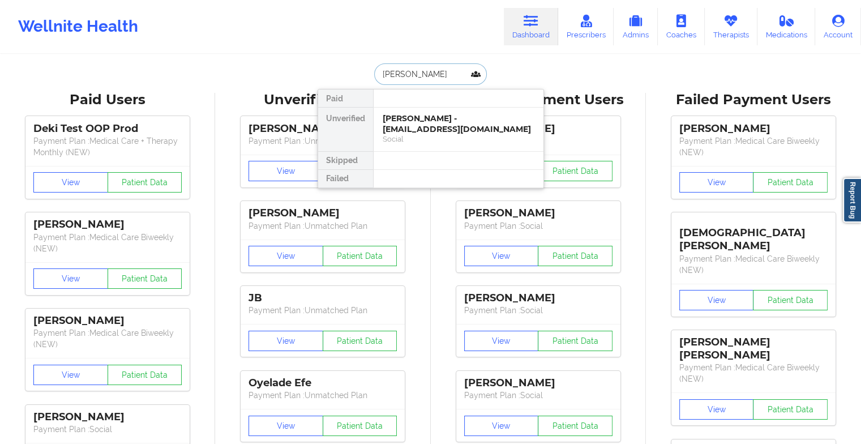
type input "[PERSON_NAME]"
click at [431, 131] on div "[PERSON_NAME] [PERSON_NAME] - [EMAIL_ADDRESS][DOMAIN_NAME]" at bounding box center [459, 123] width 152 height 21
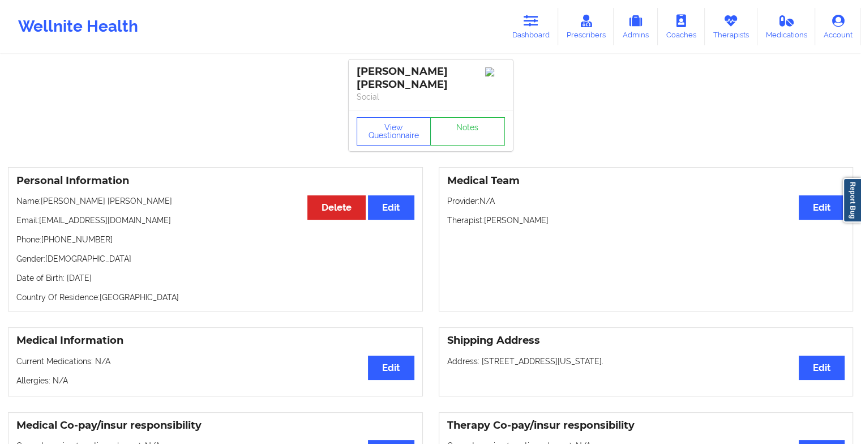
click at [454, 116] on div "View Questionnaire Notes" at bounding box center [431, 130] width 164 height 41
click at [454, 117] on link "Notes" at bounding box center [467, 131] width 75 height 28
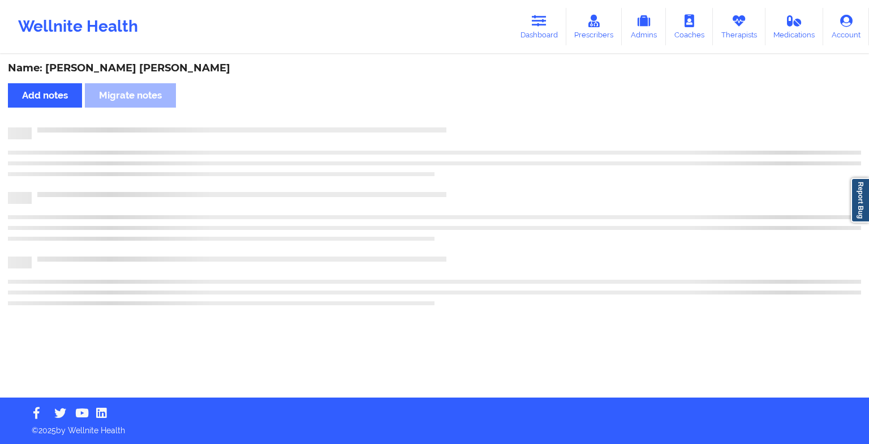
click at [454, 116] on div "Name: [PERSON_NAME] [PERSON_NAME] Add notes Migrate notes" at bounding box center [434, 226] width 869 height 342
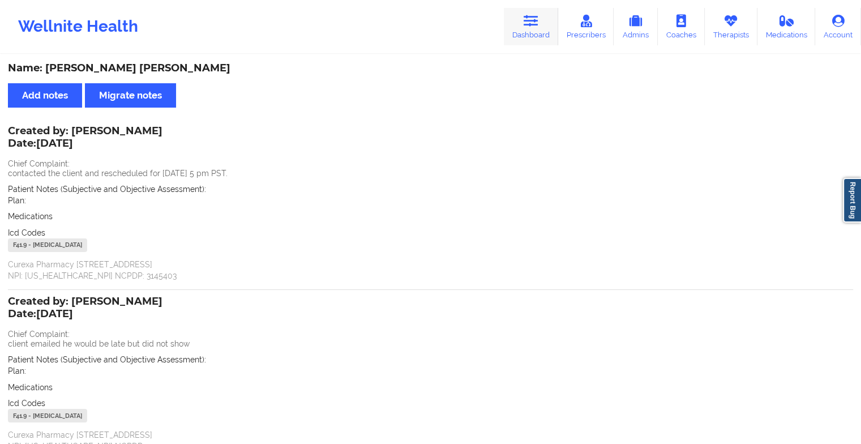
click at [536, 29] on link "Dashboard" at bounding box center [531, 26] width 54 height 37
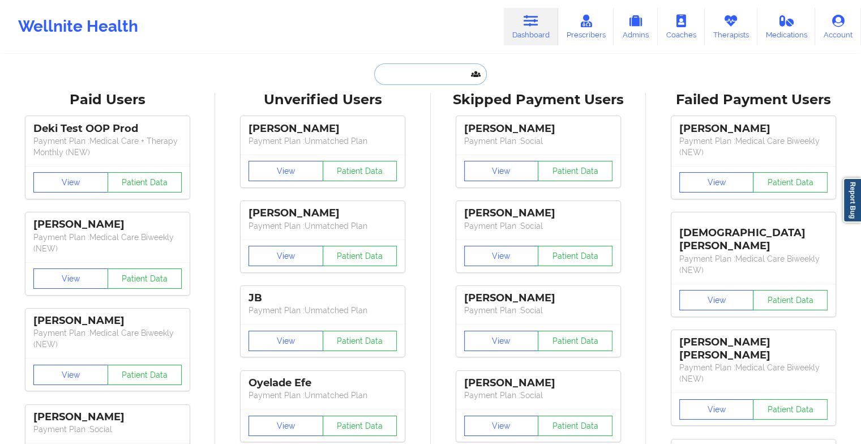
click at [426, 74] on input "text" at bounding box center [430, 74] width 112 height 22
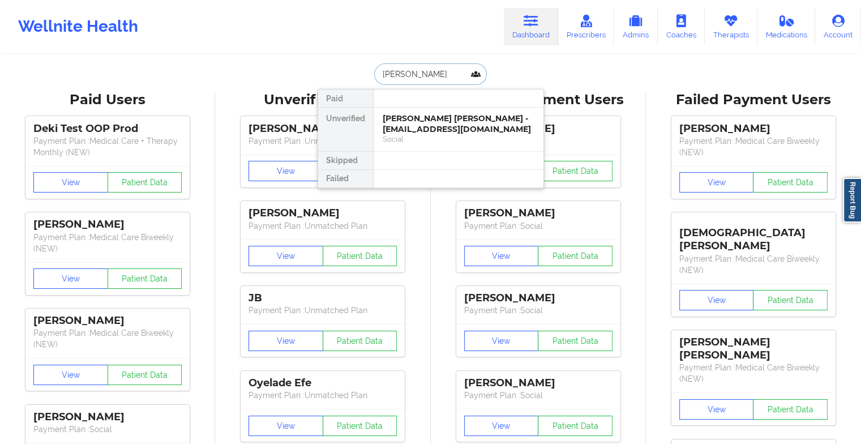
type input "[PERSON_NAME]"
click at [435, 125] on div "[PERSON_NAME] - [EMAIL_ADDRESS][DOMAIN_NAME]" at bounding box center [459, 123] width 152 height 21
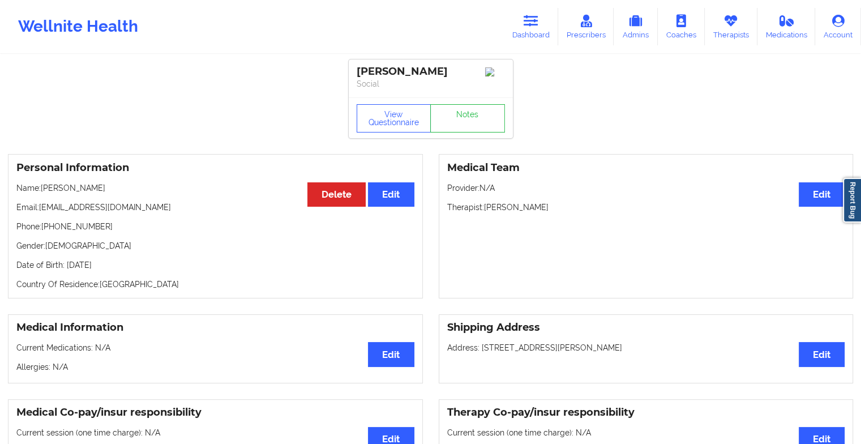
click at [467, 102] on div "View Questionnaire Notes" at bounding box center [431, 117] width 164 height 41
click at [465, 115] on link "Notes" at bounding box center [467, 118] width 75 height 28
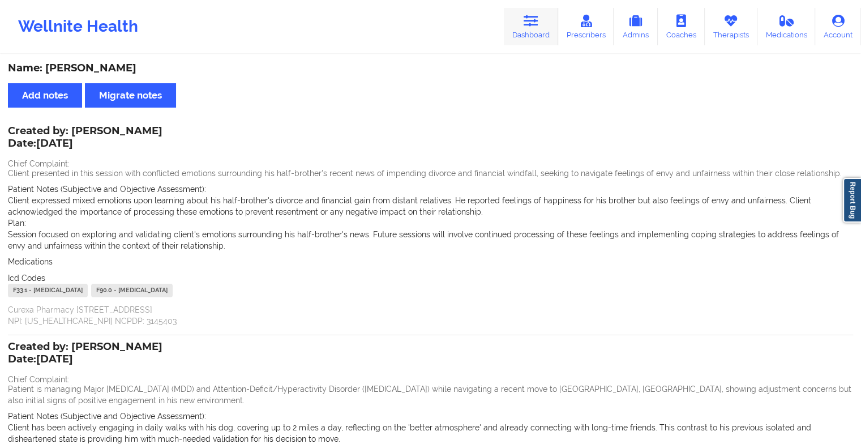
click at [544, 22] on link "Dashboard" at bounding box center [531, 26] width 54 height 37
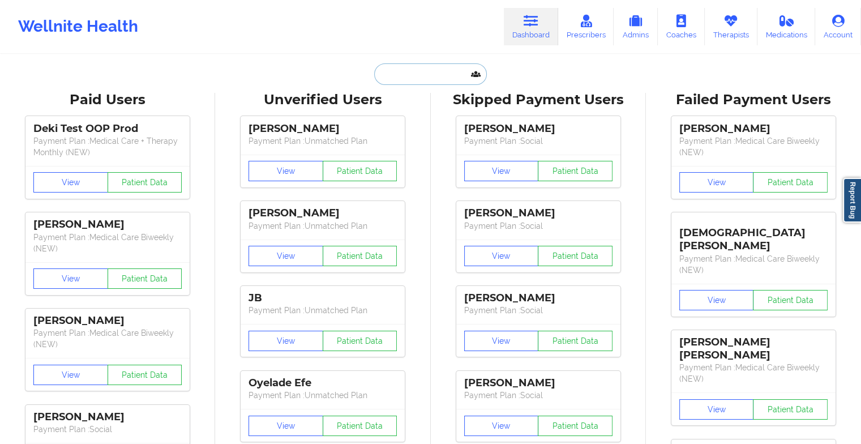
click at [423, 82] on input "text" at bounding box center [430, 74] width 112 height 22
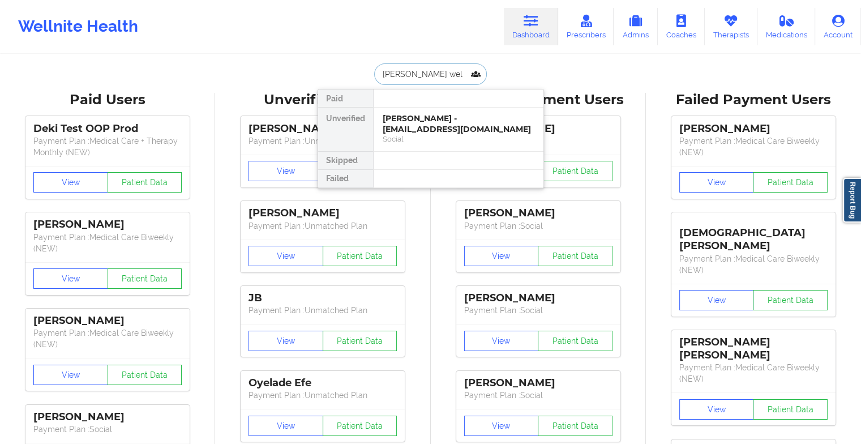
type input "medina wels"
click at [418, 113] on div "[PERSON_NAME] evening - [EMAIL_ADDRESS][DOMAIN_NAME]" at bounding box center [459, 123] width 152 height 21
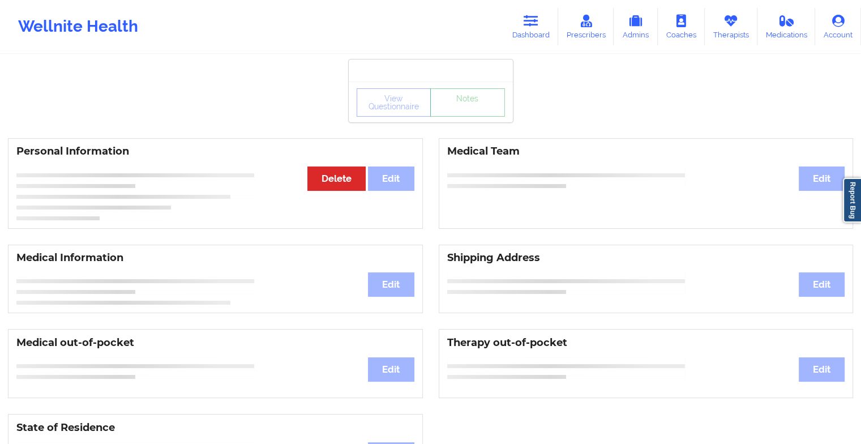
click at [470, 115] on link "Notes" at bounding box center [467, 102] width 75 height 28
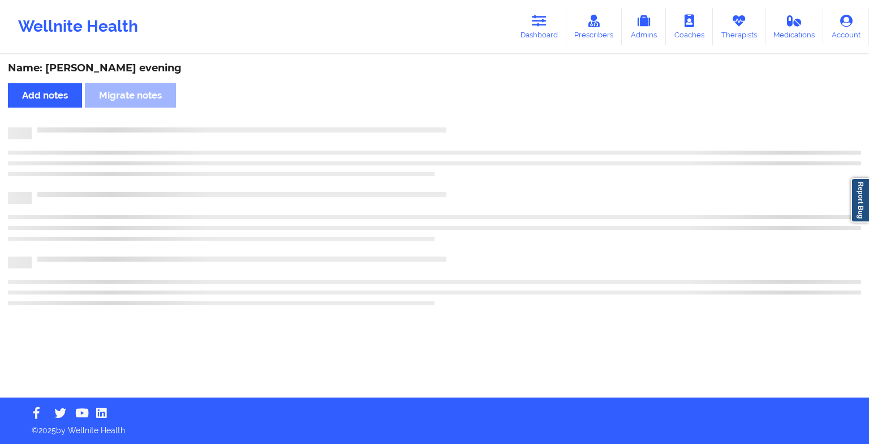
click at [470, 115] on div "Name: [PERSON_NAME] evening Add notes Migrate notes" at bounding box center [434, 226] width 869 height 342
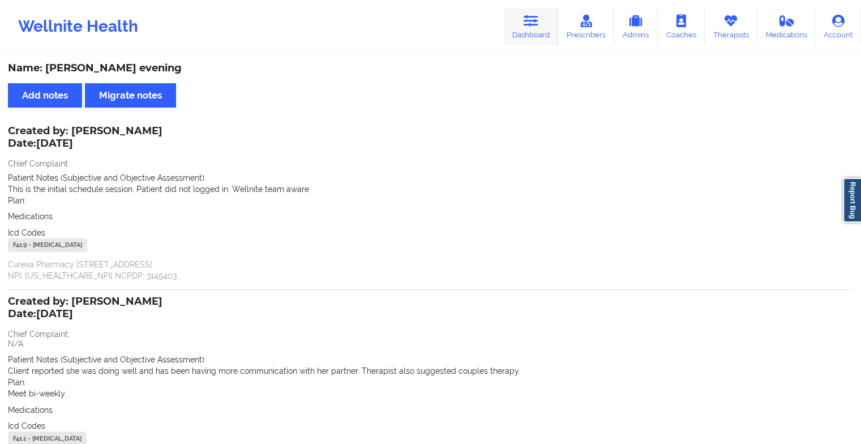
click at [521, 16] on link "Dashboard" at bounding box center [531, 26] width 54 height 37
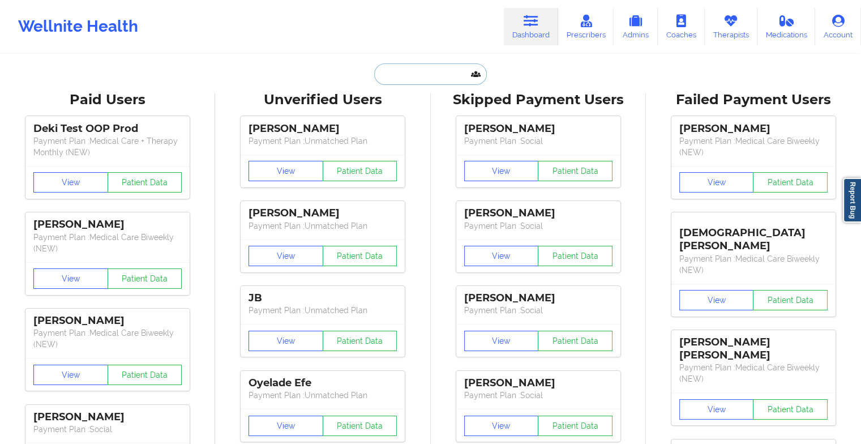
click at [398, 79] on input "text" at bounding box center [430, 74] width 112 height 22
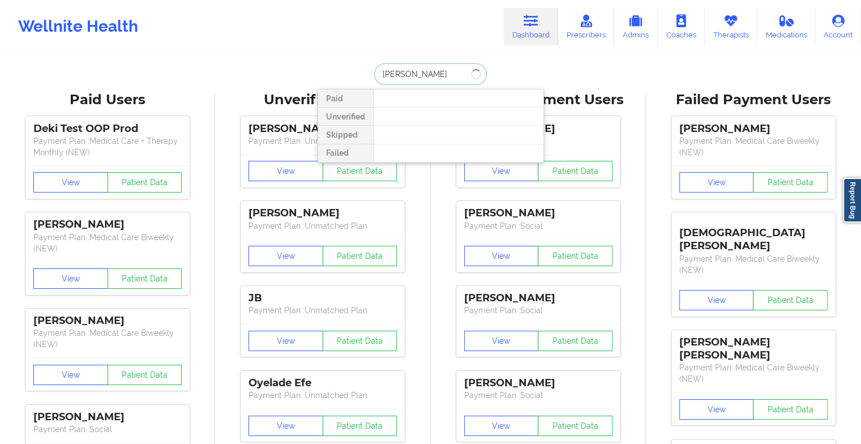
type input "[PERSON_NAME]"
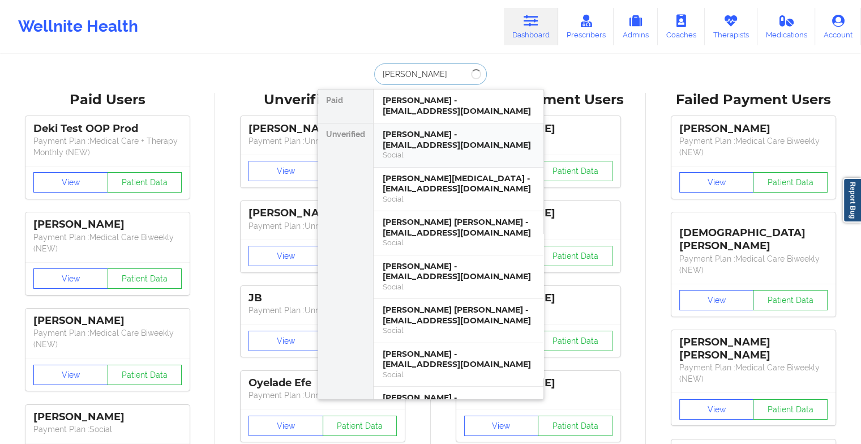
click at [430, 136] on div "[PERSON_NAME] - [EMAIL_ADDRESS][DOMAIN_NAME]" at bounding box center [459, 139] width 152 height 21
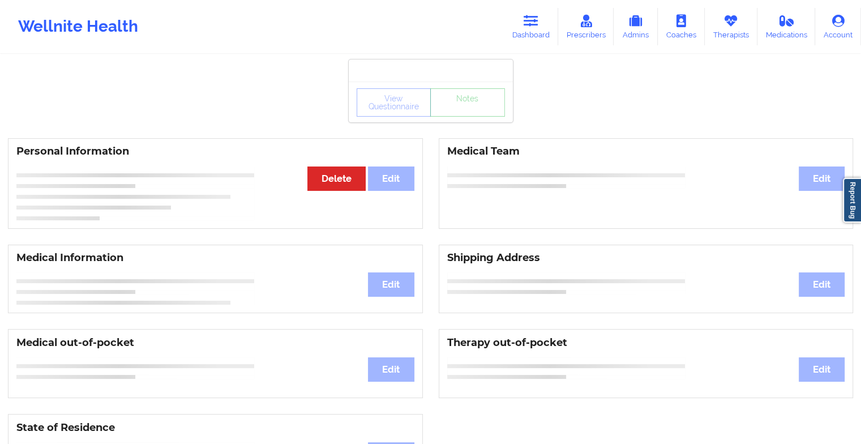
click at [462, 121] on div "View Questionnaire Notes" at bounding box center [431, 101] width 164 height 41
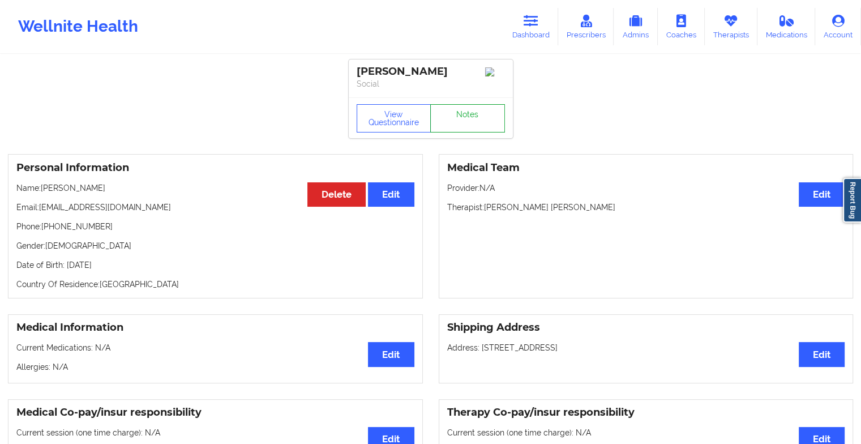
click at [462, 121] on link "Notes" at bounding box center [467, 118] width 75 height 28
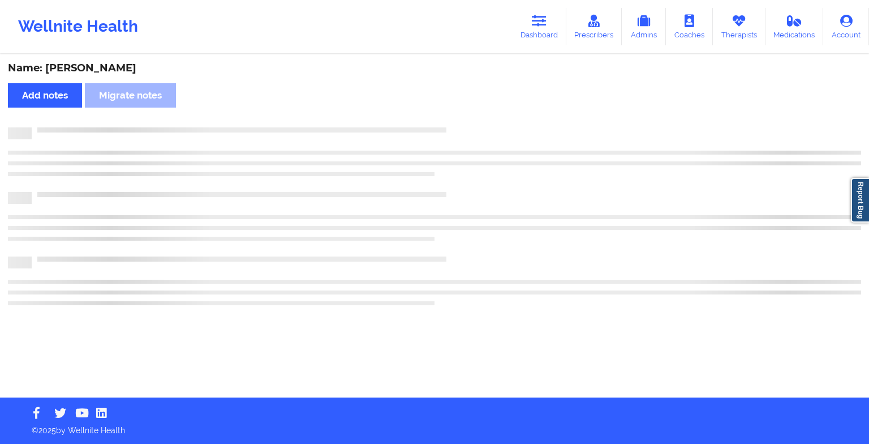
click at [462, 121] on div "Name: [PERSON_NAME] Add notes Migrate notes" at bounding box center [434, 226] width 869 height 342
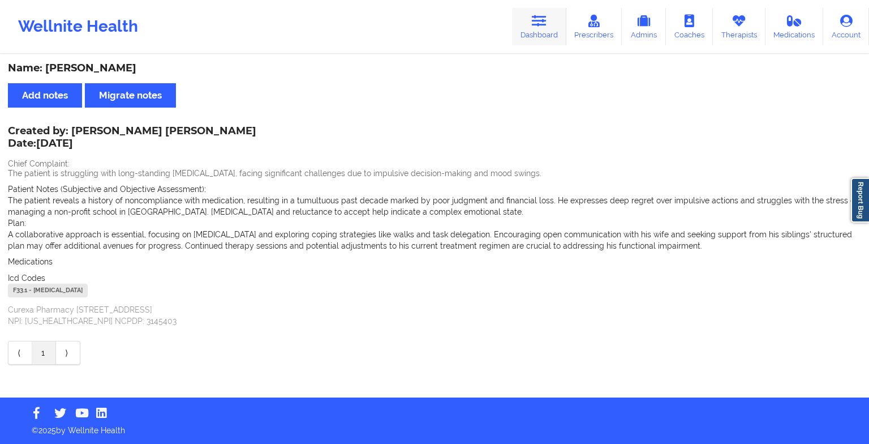
click at [536, 29] on link "Dashboard" at bounding box center [539, 26] width 54 height 37
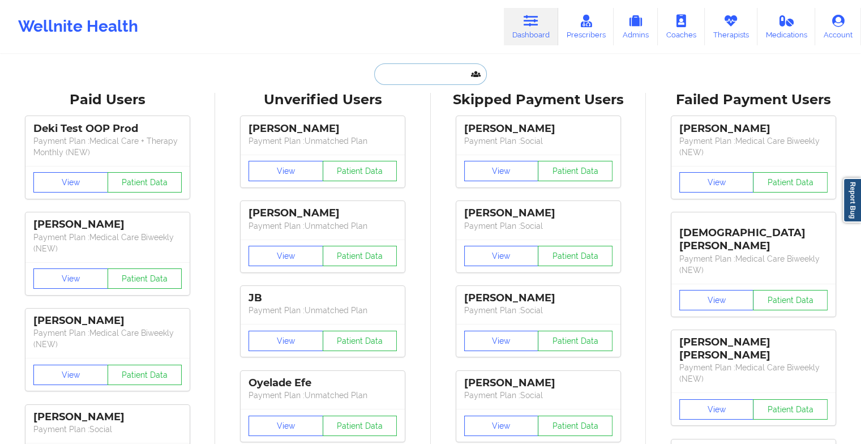
click at [403, 78] on input "text" at bounding box center [430, 74] width 112 height 22
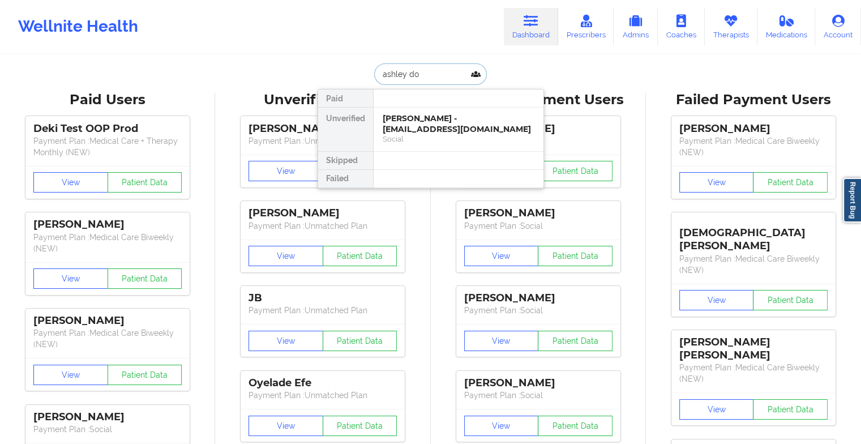
type input "[PERSON_NAME]"
click at [432, 123] on div "[PERSON_NAME] - [EMAIL_ADDRESS][DOMAIN_NAME]" at bounding box center [459, 123] width 152 height 21
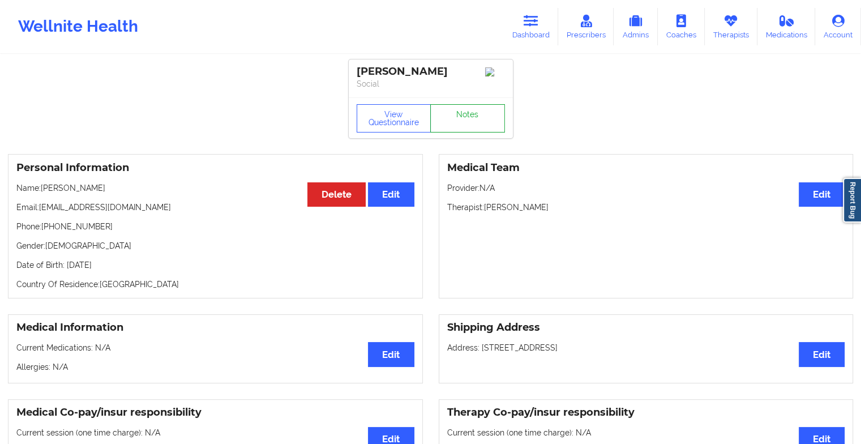
click at [481, 132] on link "Notes" at bounding box center [467, 118] width 75 height 28
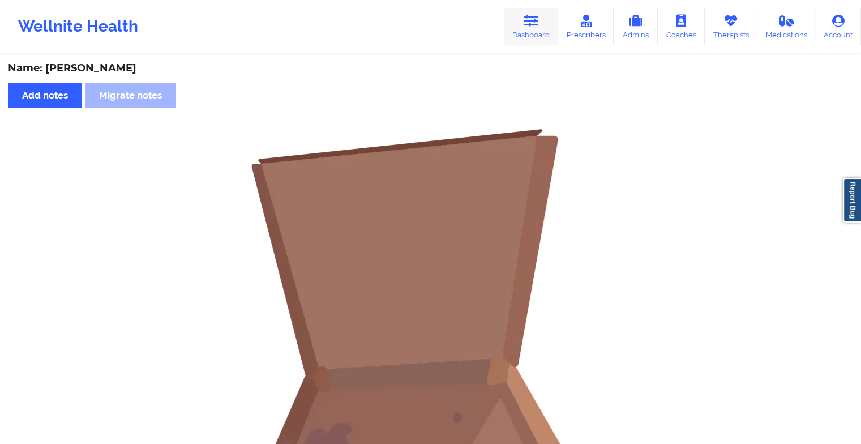
click at [544, 30] on link "Dashboard" at bounding box center [531, 26] width 54 height 37
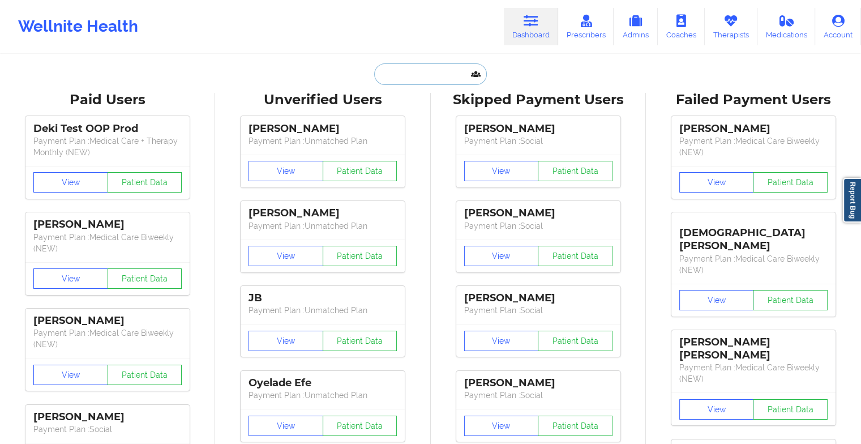
click at [439, 75] on input "text" at bounding box center [430, 74] width 112 height 22
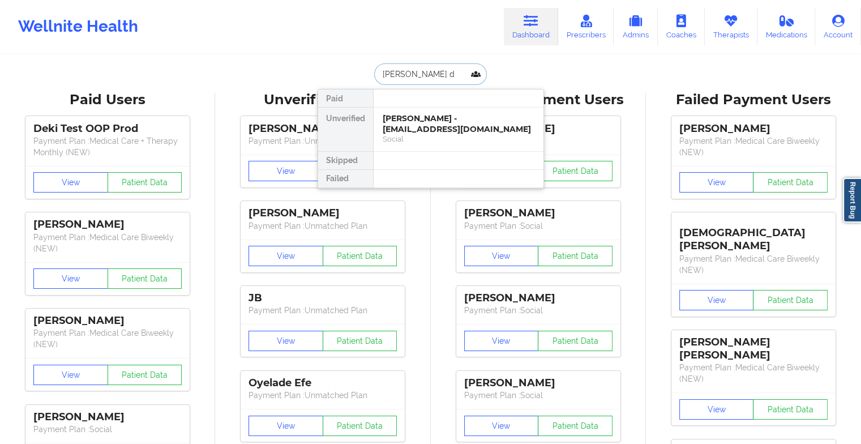
type input "[PERSON_NAME]"
click at [433, 118] on div "[PERSON_NAME] - [EMAIL_ADDRESS][DOMAIN_NAME]" at bounding box center [459, 123] width 152 height 21
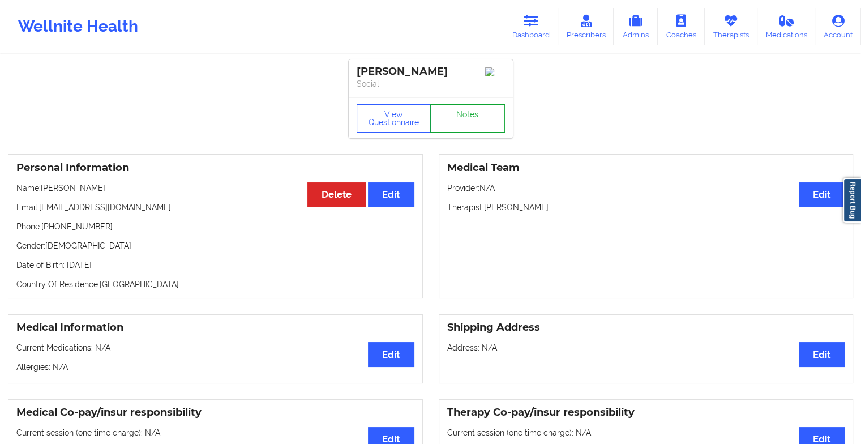
click at [469, 121] on link "Notes" at bounding box center [467, 118] width 75 height 28
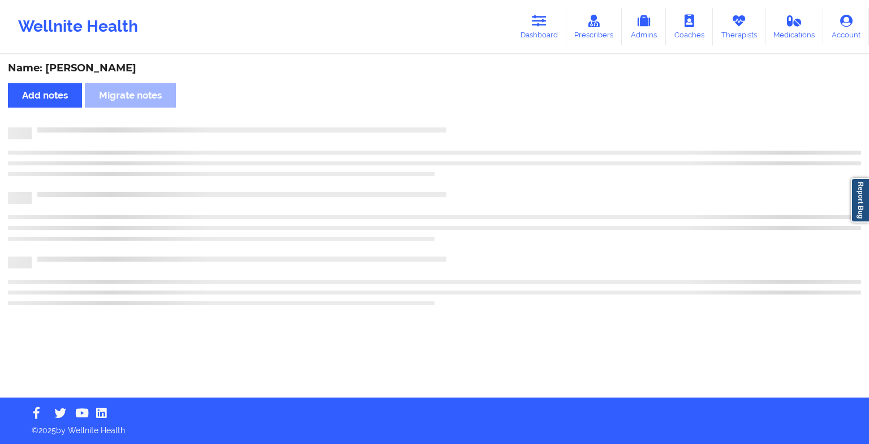
click at [469, 121] on div "Name: [PERSON_NAME] Add notes Migrate notes" at bounding box center [434, 226] width 869 height 342
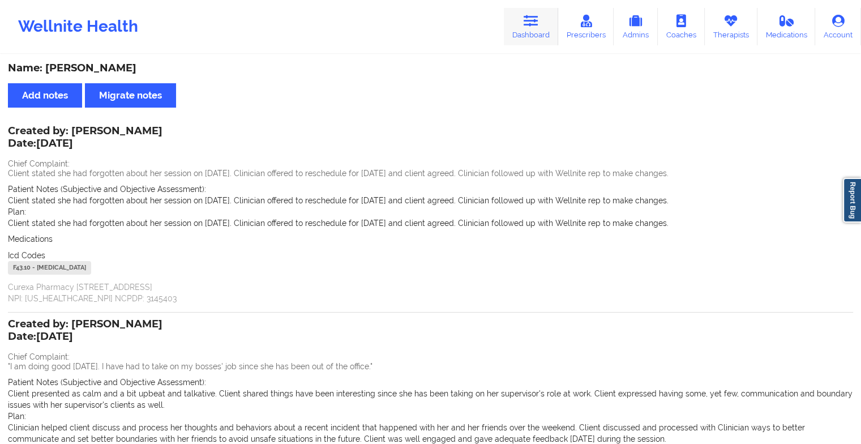
click at [529, 16] on icon at bounding box center [530, 21] width 15 height 12
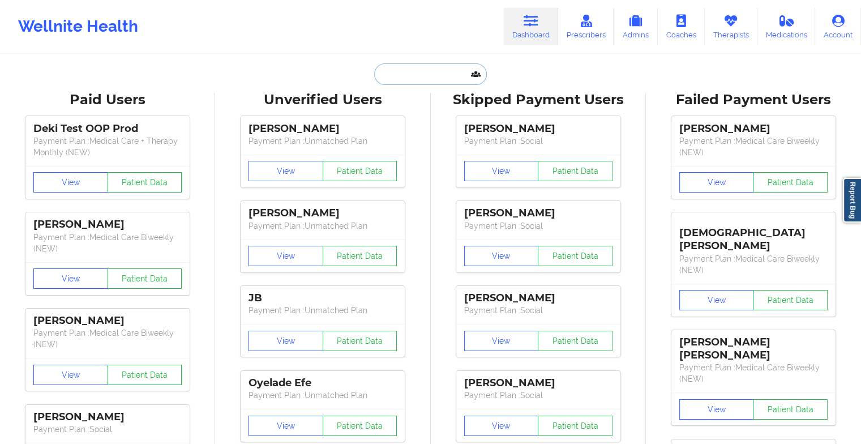
click at [447, 77] on input "text" at bounding box center [430, 74] width 112 height 22
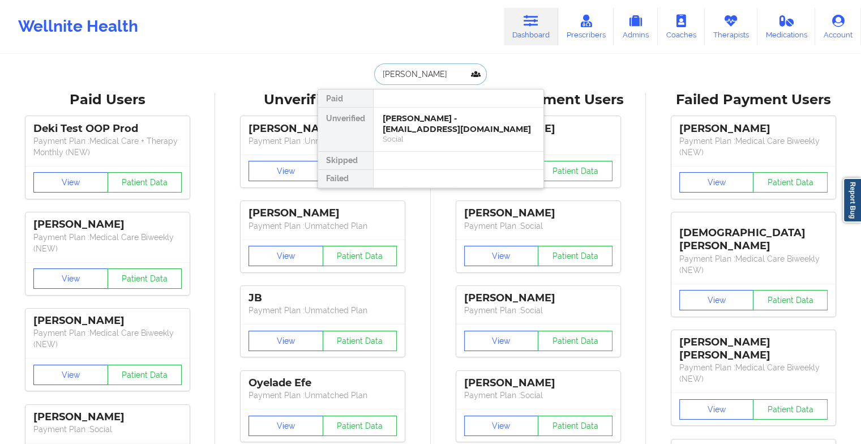
type input "[PERSON_NAME] [PERSON_NAME]"
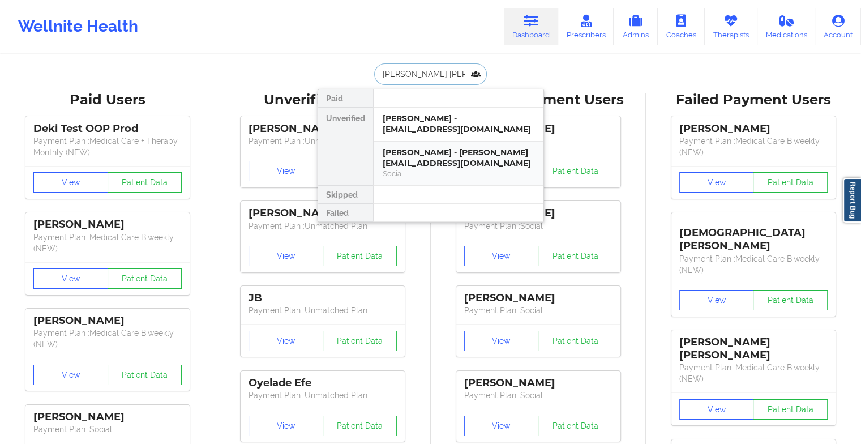
click at [436, 160] on div "[PERSON_NAME] - [PERSON_NAME][EMAIL_ADDRESS][DOMAIN_NAME]" at bounding box center [459, 157] width 152 height 21
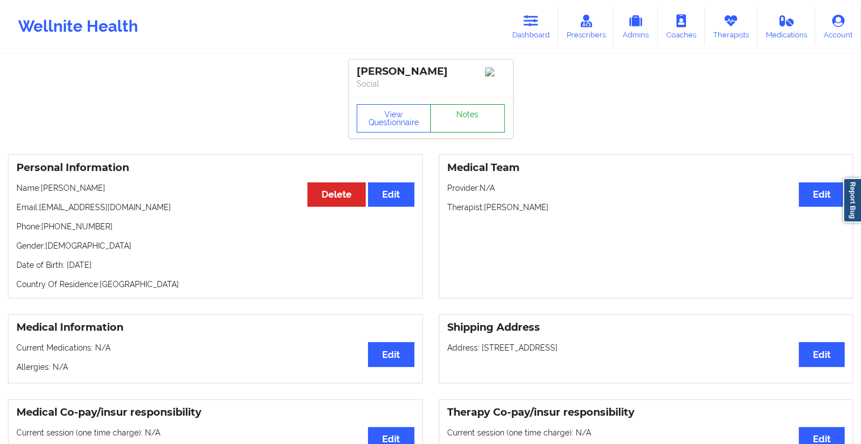
click at [470, 120] on link "Notes" at bounding box center [467, 118] width 75 height 28
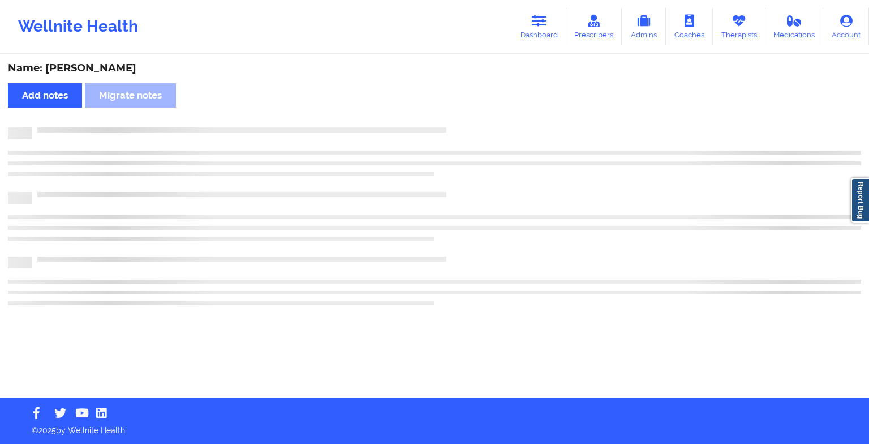
click at [450, 423] on div "Wellnite Health Dashboard Prescribers Admins Coaches Therapists Medications Acc…" at bounding box center [434, 222] width 869 height 444
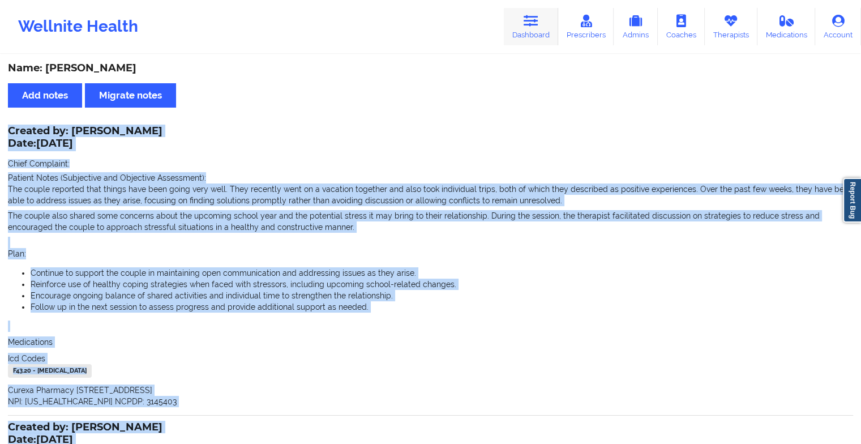
click at [526, 25] on icon at bounding box center [530, 21] width 15 height 12
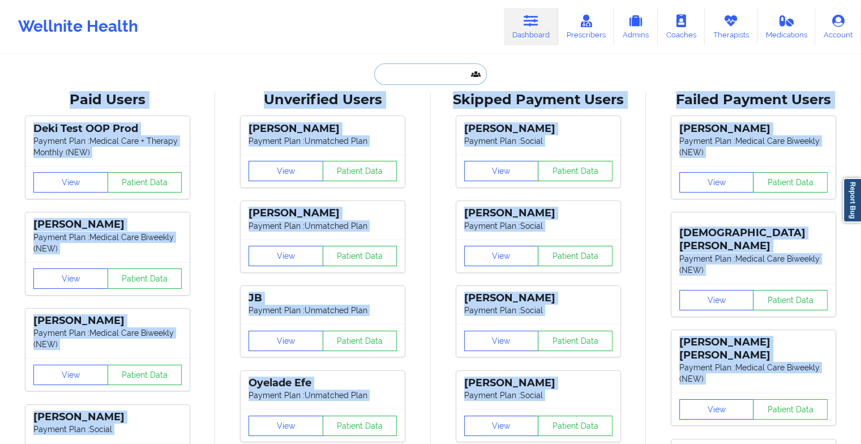
click at [413, 73] on input "text" at bounding box center [430, 74] width 112 height 22
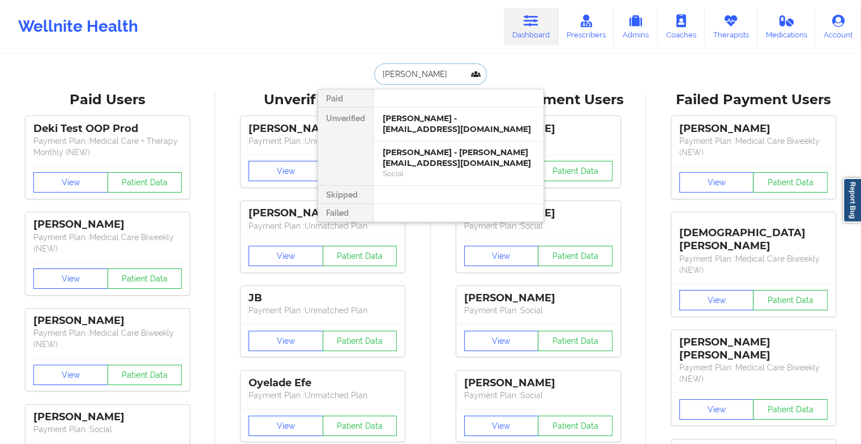
type input "[PERSON_NAME]"
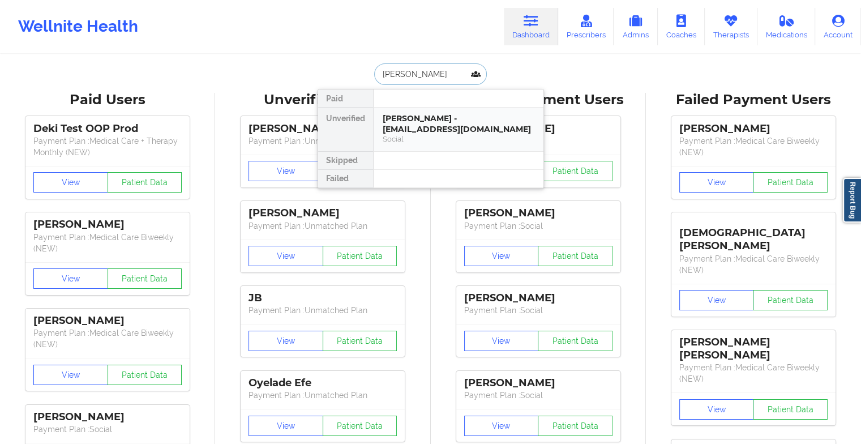
click at [396, 122] on div "[PERSON_NAME] - [EMAIL_ADDRESS][DOMAIN_NAME]" at bounding box center [459, 123] width 152 height 21
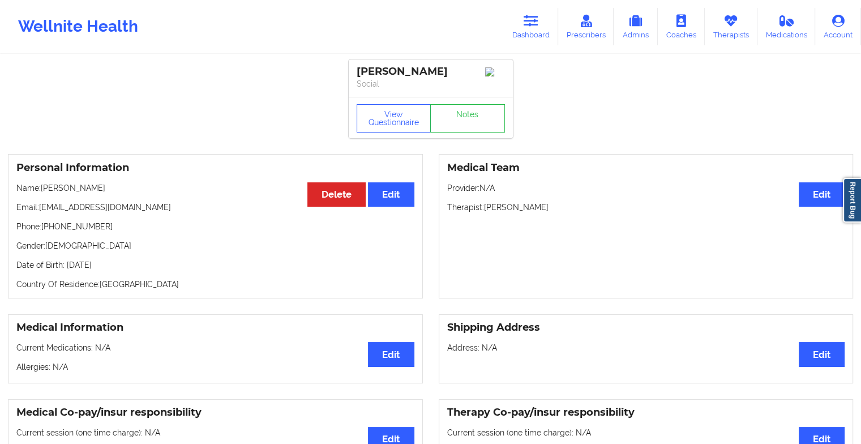
click at [491, 104] on div "View Questionnaire Notes" at bounding box center [431, 117] width 164 height 41
drag, startPoint x: 491, startPoint y: 104, endPoint x: 473, endPoint y: 127, distance: 29.0
click at [473, 127] on div "View Questionnaire Notes" at bounding box center [431, 117] width 164 height 41
click at [473, 127] on link "Notes" at bounding box center [467, 118] width 75 height 28
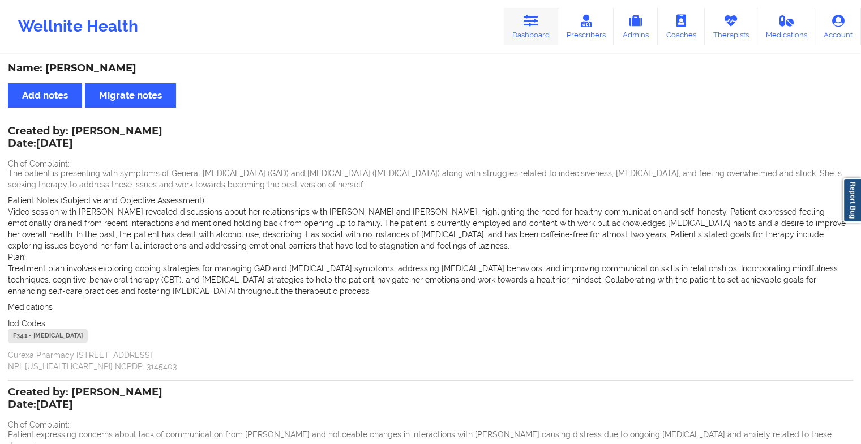
click at [538, 18] on icon at bounding box center [530, 21] width 15 height 12
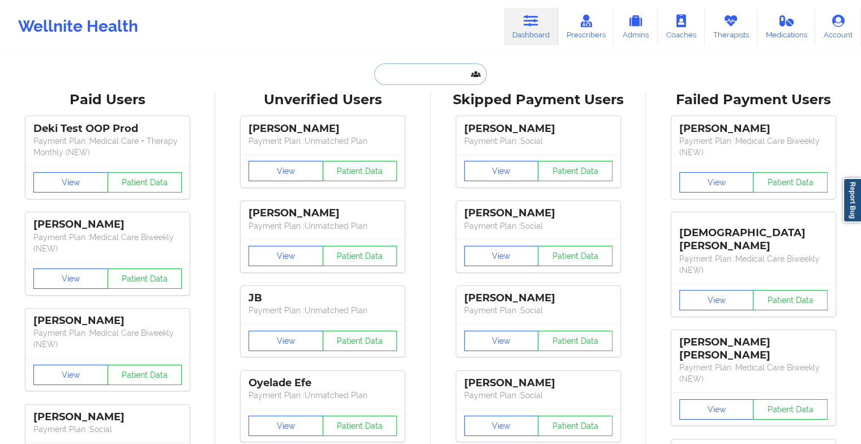
click at [409, 74] on input "text" at bounding box center [430, 74] width 112 height 22
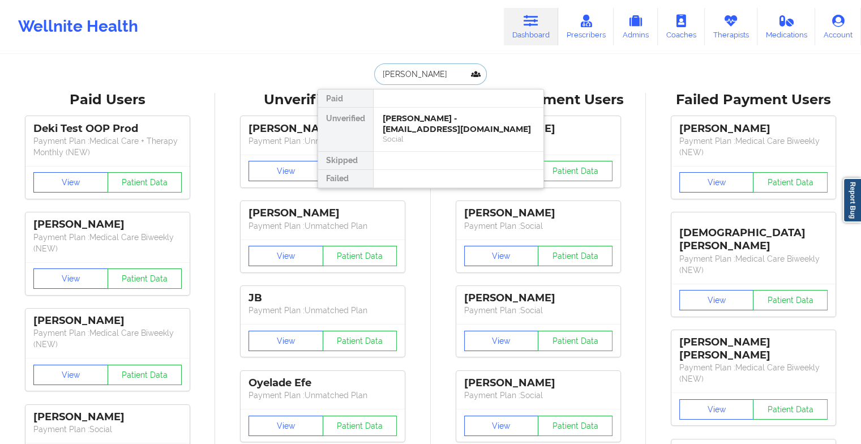
type input "[PERSON_NAME]"
click at [455, 126] on div "[PERSON_NAME] - [EMAIL_ADDRESS][DOMAIN_NAME]" at bounding box center [459, 123] width 152 height 21
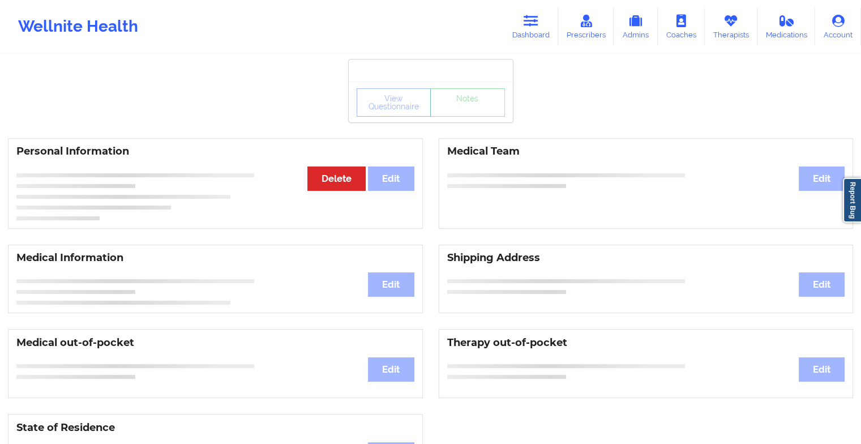
click at [475, 114] on div "View Questionnaire Notes" at bounding box center [430, 102] width 148 height 28
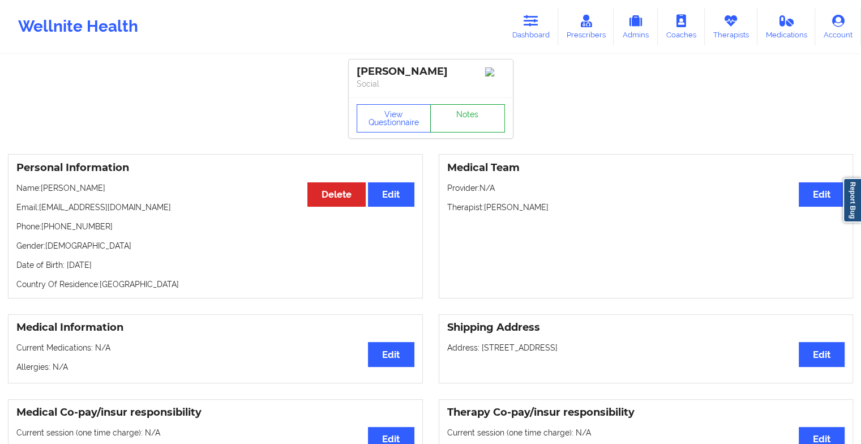
click at [475, 114] on link "Notes" at bounding box center [467, 118] width 75 height 28
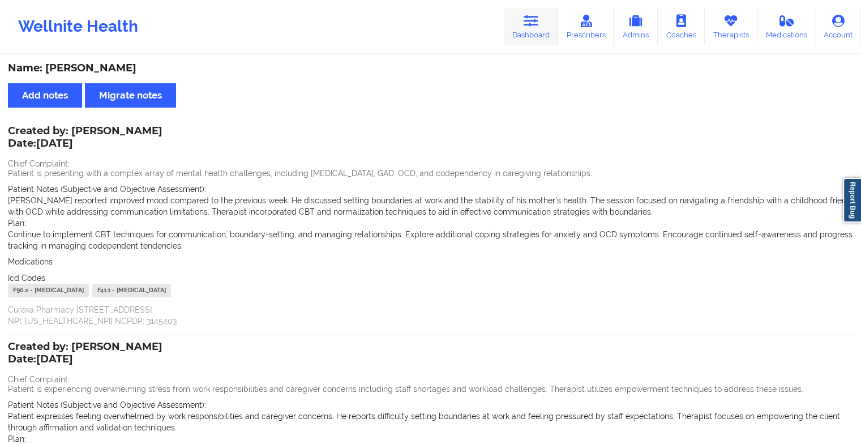
click at [527, 32] on link "Dashboard" at bounding box center [531, 26] width 54 height 37
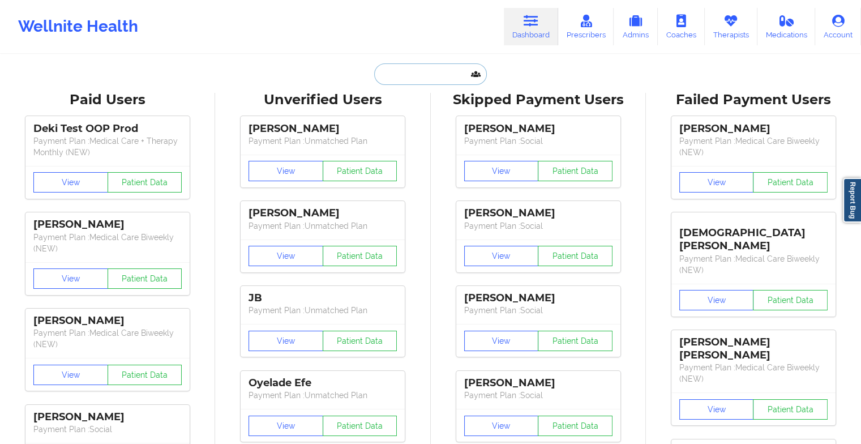
click at [406, 79] on input "text" at bounding box center [430, 74] width 112 height 22
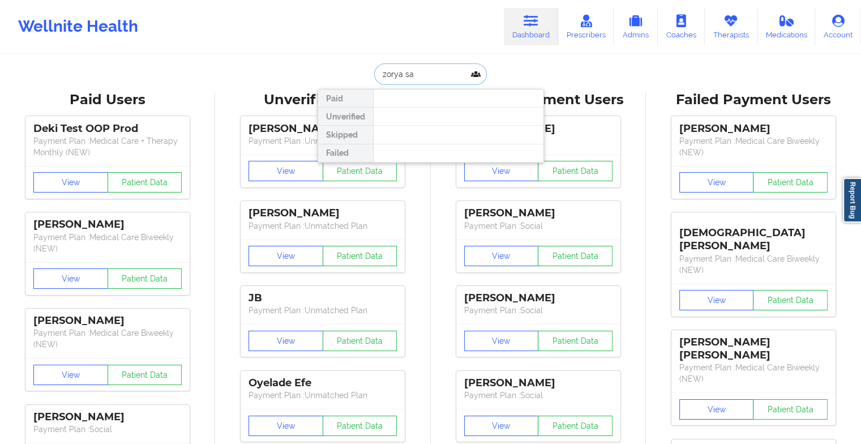
type input "[PERSON_NAME] sa"
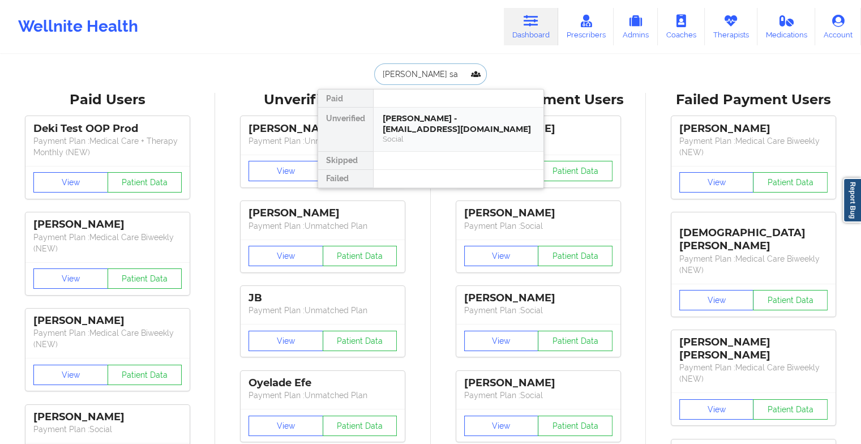
click at [402, 113] on div "[PERSON_NAME] - [EMAIL_ADDRESS][DOMAIN_NAME]" at bounding box center [459, 123] width 152 height 21
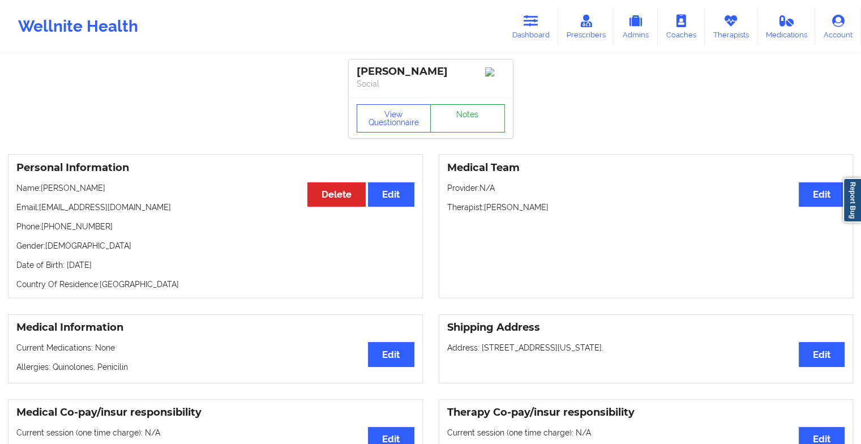
click at [477, 113] on link "Notes" at bounding box center [467, 118] width 75 height 28
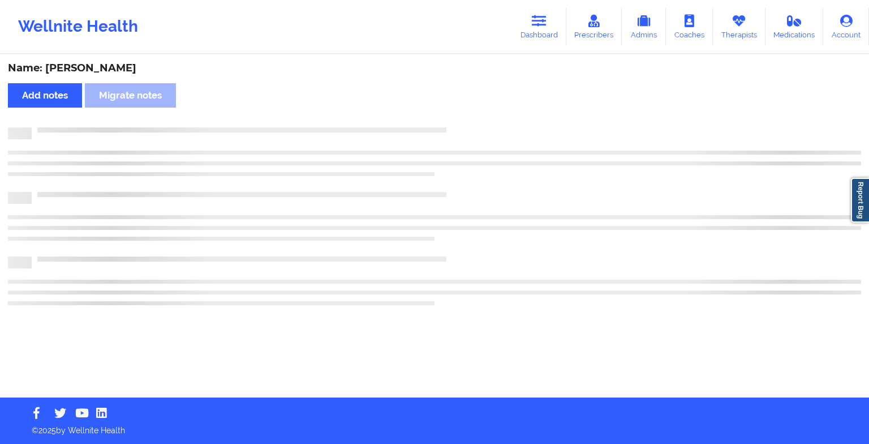
click at [477, 113] on div "Name: [PERSON_NAME] Add notes Migrate notes" at bounding box center [434, 226] width 869 height 342
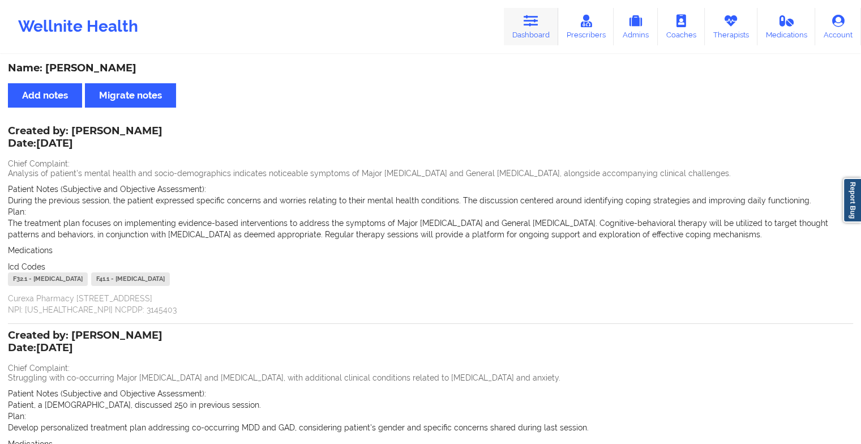
click at [532, 21] on icon at bounding box center [530, 21] width 15 height 12
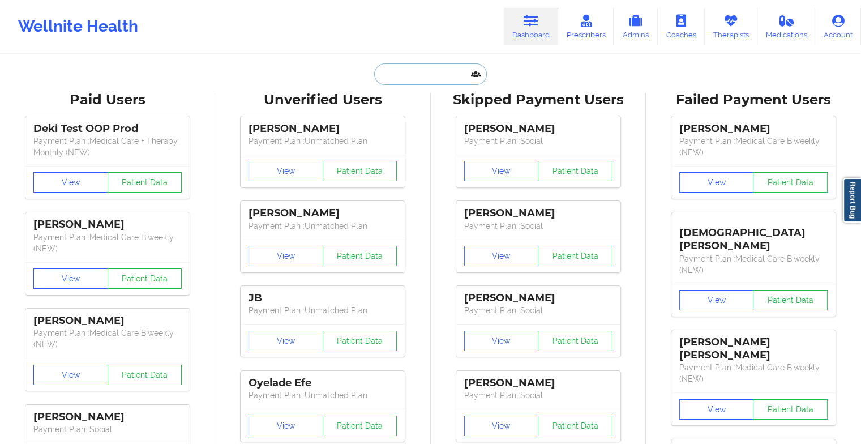
click at [437, 70] on input "text" at bounding box center [430, 74] width 112 height 22
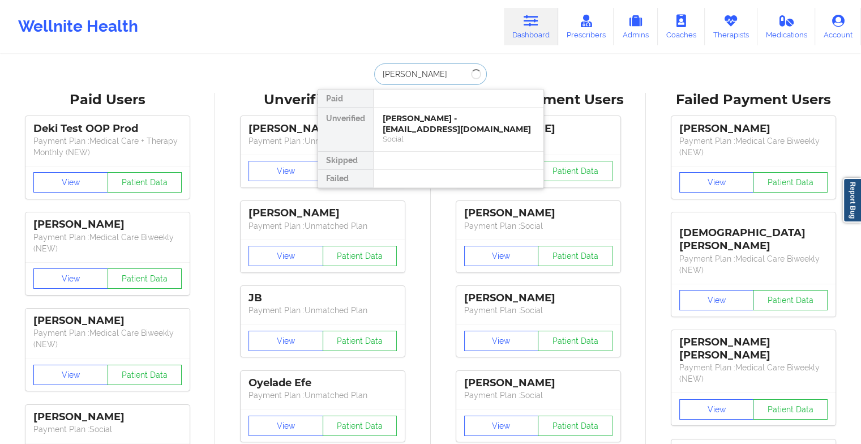
type input "[PERSON_NAME] an"
click at [414, 123] on div "[PERSON_NAME] - [EMAIL_ADDRESS][PERSON_NAME][DOMAIN_NAME]" at bounding box center [459, 129] width 152 height 32
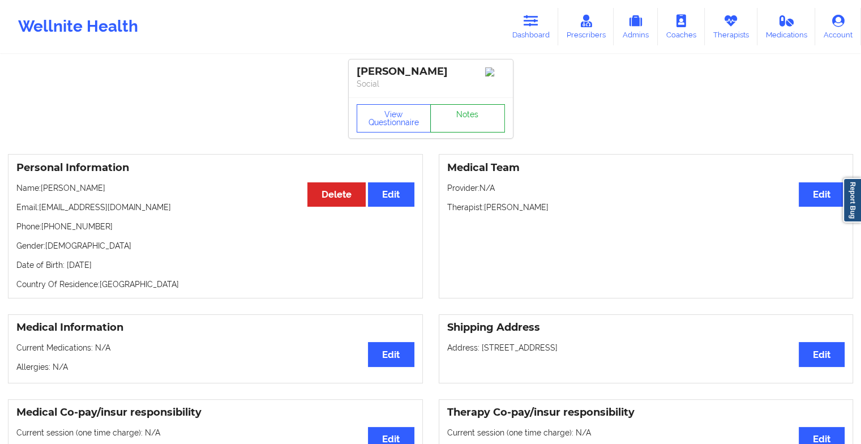
click at [472, 109] on link "Notes" at bounding box center [467, 118] width 75 height 28
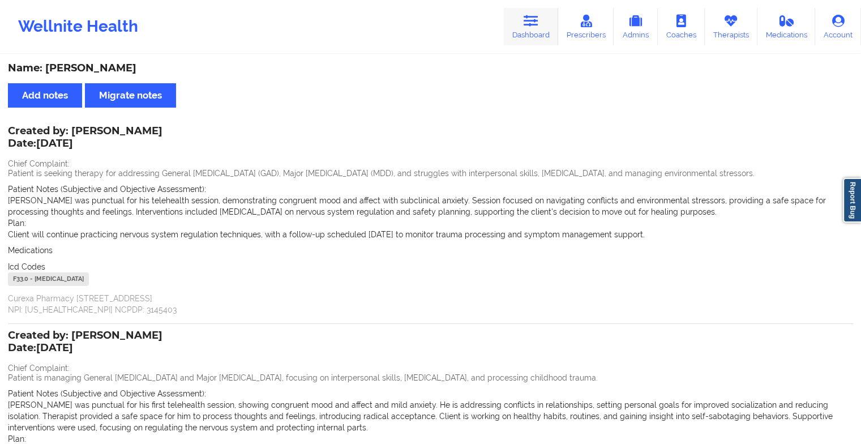
click at [535, 23] on icon at bounding box center [530, 21] width 15 height 12
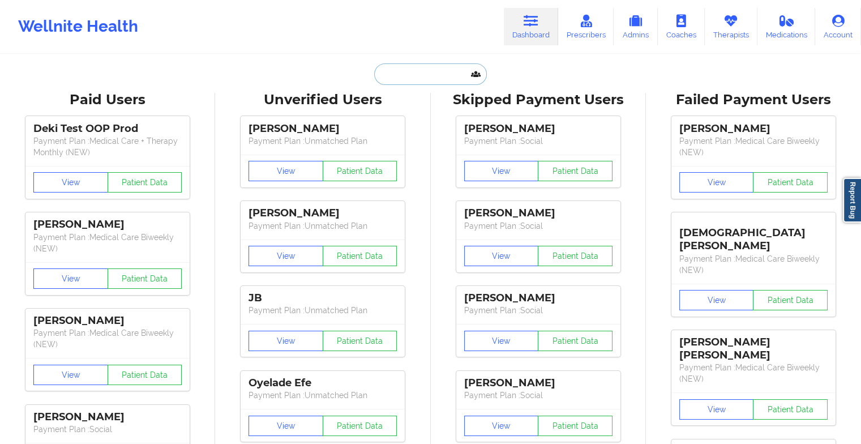
click at [419, 75] on input "text" at bounding box center [430, 74] width 112 height 22
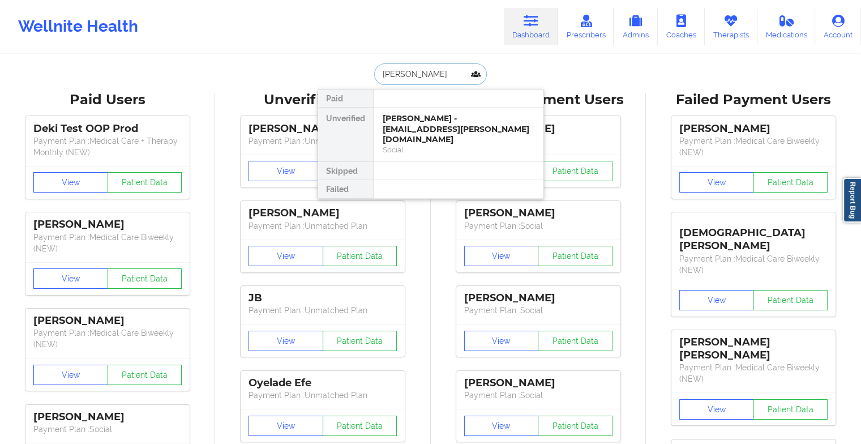
type input "[PERSON_NAME]"
click at [436, 127] on div "[PERSON_NAME] - [EMAIL_ADDRESS][DOMAIN_NAME]" at bounding box center [459, 123] width 152 height 21
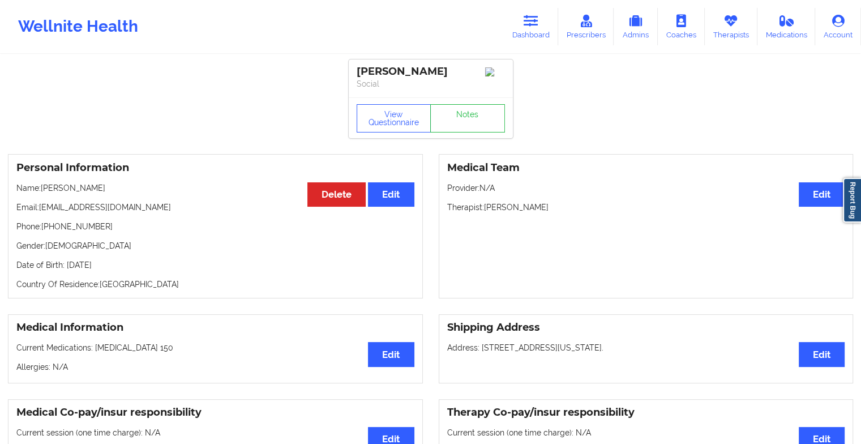
click at [472, 104] on div "View Questionnaire Notes" at bounding box center [431, 117] width 164 height 41
drag, startPoint x: 472, startPoint y: 104, endPoint x: 471, endPoint y: 110, distance: 5.8
click at [471, 110] on div "View Questionnaire Notes" at bounding box center [431, 117] width 164 height 41
click at [471, 110] on link "Notes" at bounding box center [467, 118] width 75 height 28
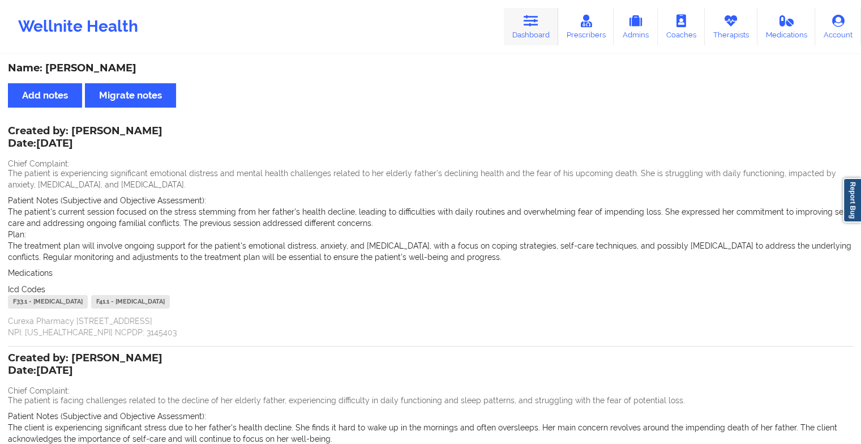
click at [543, 24] on link "Dashboard" at bounding box center [531, 26] width 54 height 37
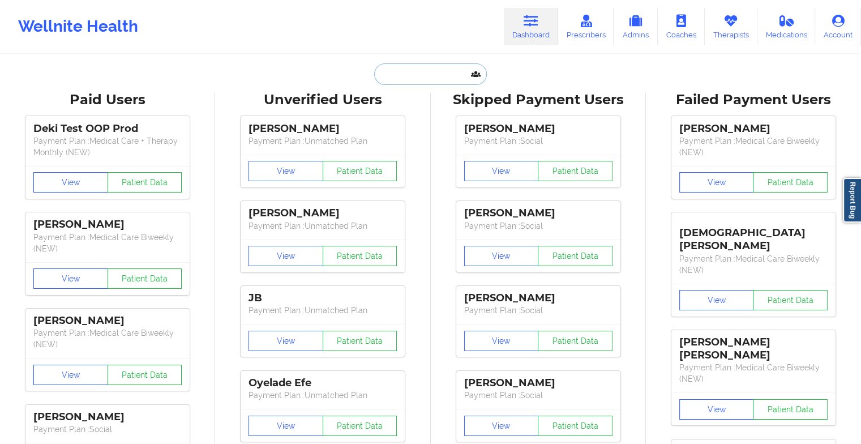
click at [419, 74] on input "text" at bounding box center [430, 74] width 112 height 22
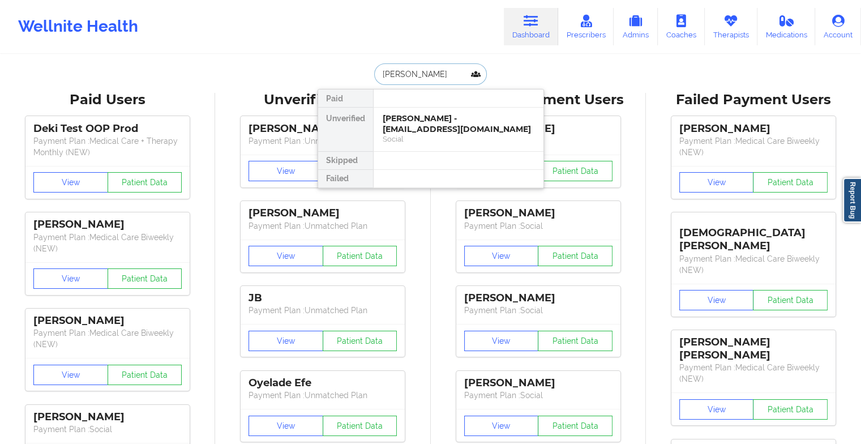
type input "[PERSON_NAME] d"
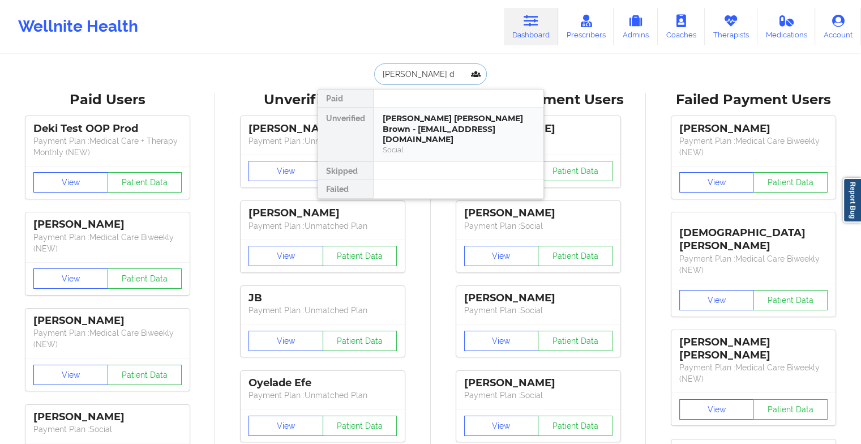
click at [424, 124] on div "[PERSON_NAME] [PERSON_NAME] Brown - [EMAIL_ADDRESS][DOMAIN_NAME]" at bounding box center [459, 129] width 152 height 32
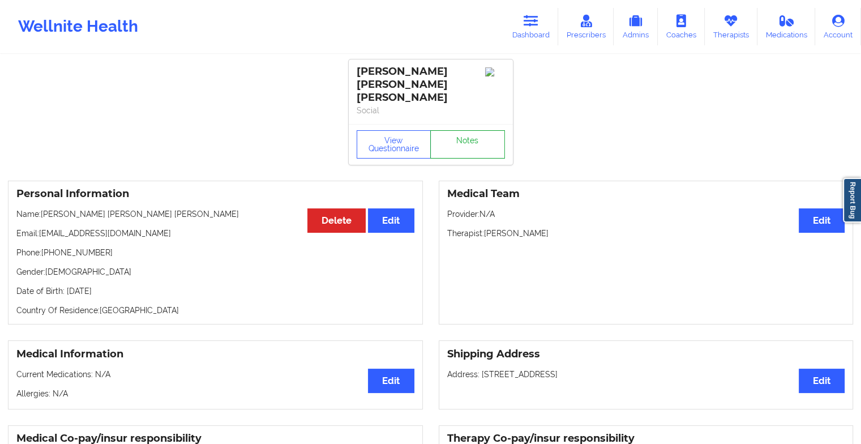
click at [465, 130] on link "Notes" at bounding box center [467, 144] width 75 height 28
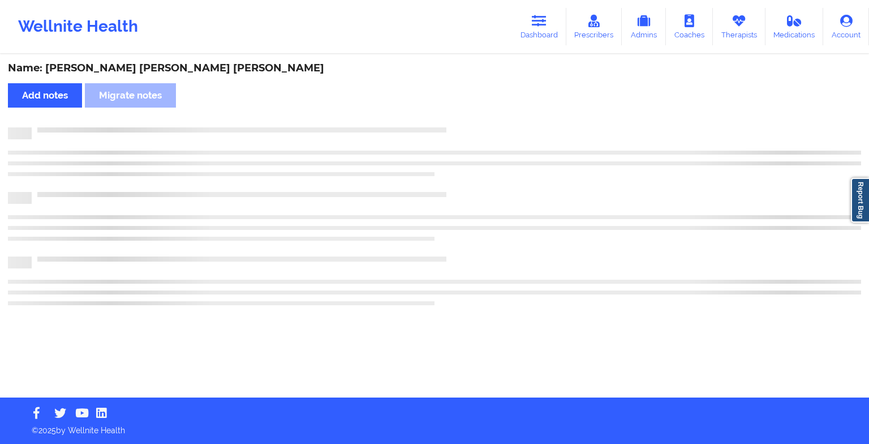
click at [465, 127] on div at bounding box center [447, 127] width 830 height 0
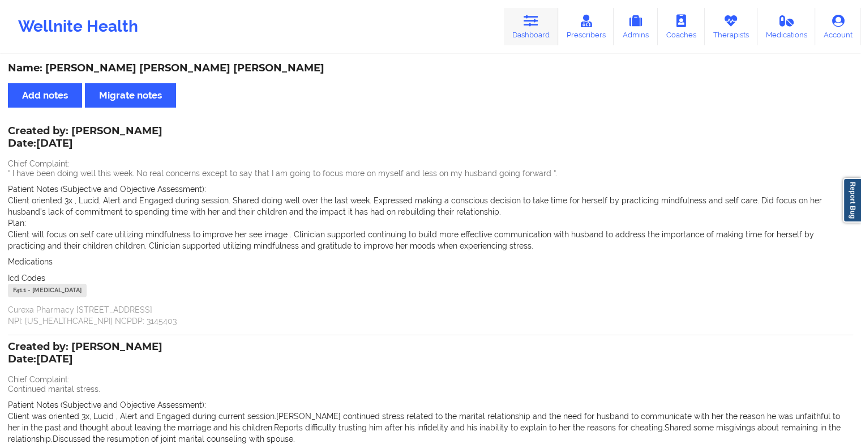
click at [530, 16] on icon at bounding box center [530, 21] width 15 height 12
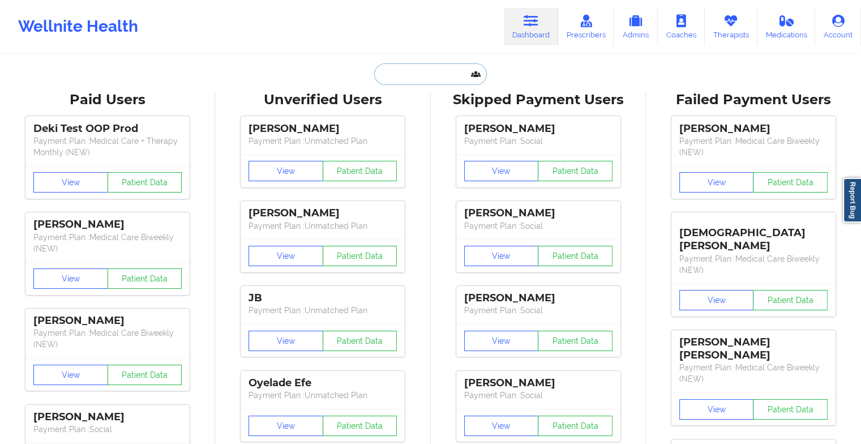
click at [428, 81] on input "text" at bounding box center [430, 74] width 112 height 22
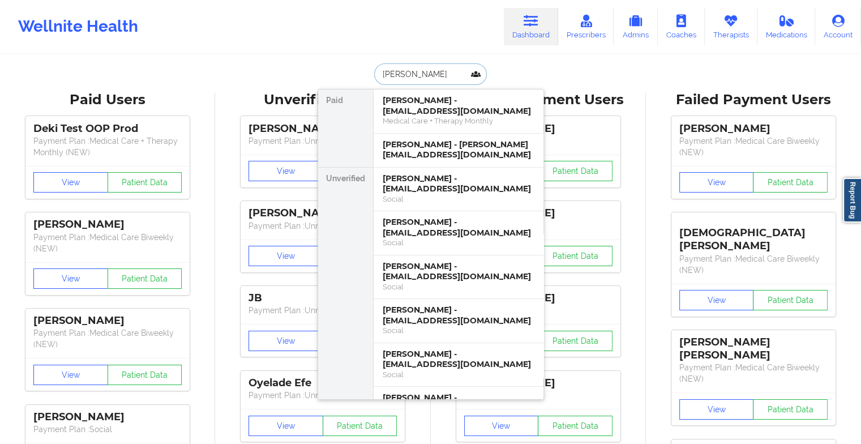
type input "[PERSON_NAME]"
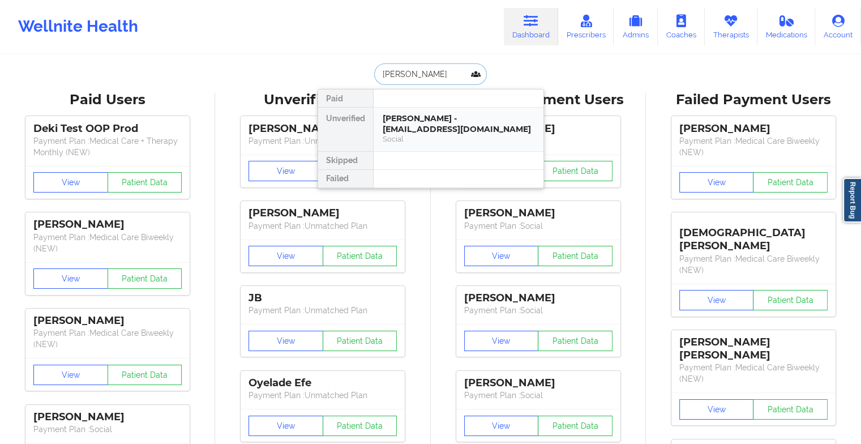
click at [436, 118] on div "[PERSON_NAME] - [EMAIL_ADDRESS][DOMAIN_NAME]" at bounding box center [459, 123] width 152 height 21
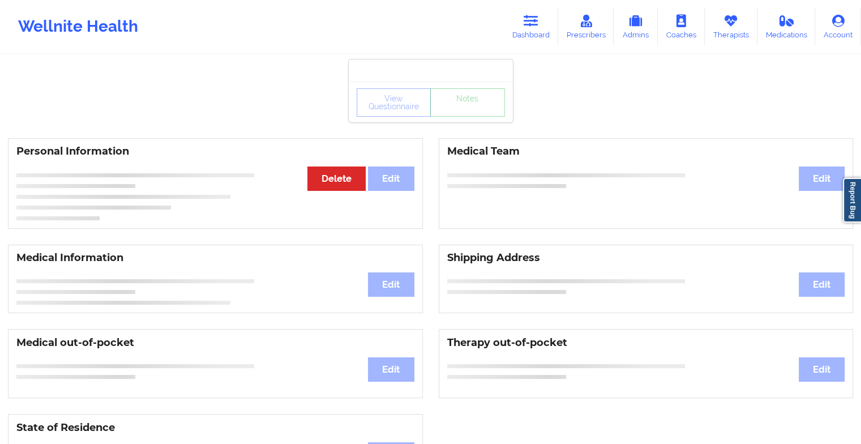
click at [484, 107] on div "View Questionnaire Notes" at bounding box center [430, 102] width 148 height 28
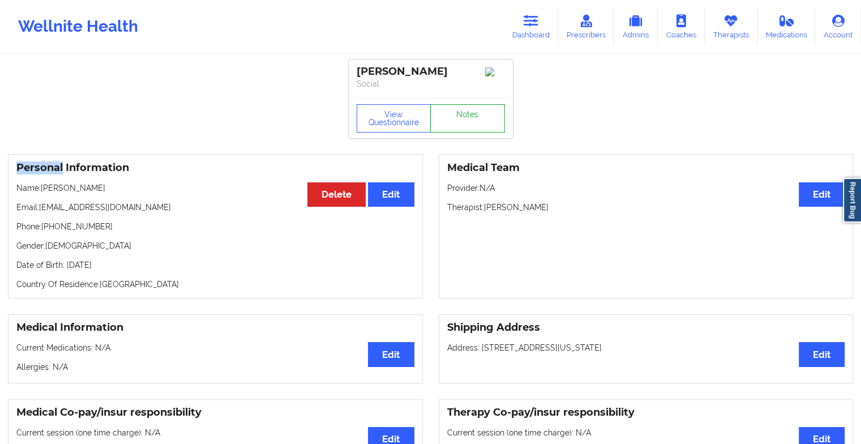
click at [460, 114] on link "Notes" at bounding box center [467, 118] width 75 height 28
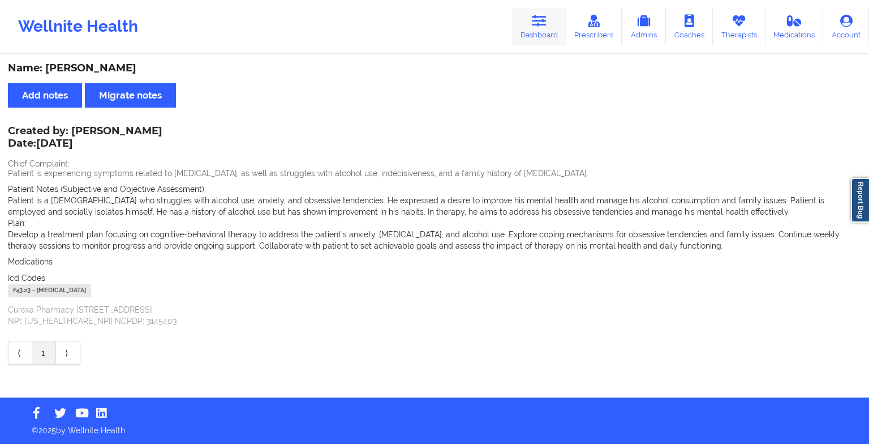
click at [539, 37] on link "Dashboard" at bounding box center [539, 26] width 54 height 37
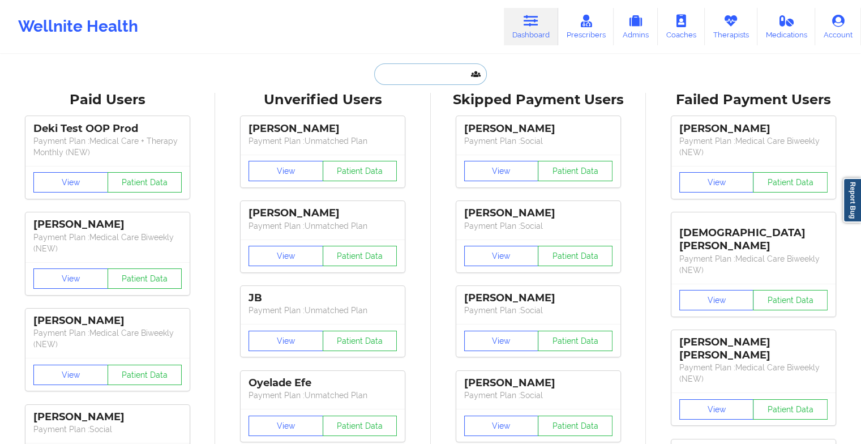
click at [425, 79] on input "text" at bounding box center [430, 74] width 112 height 22
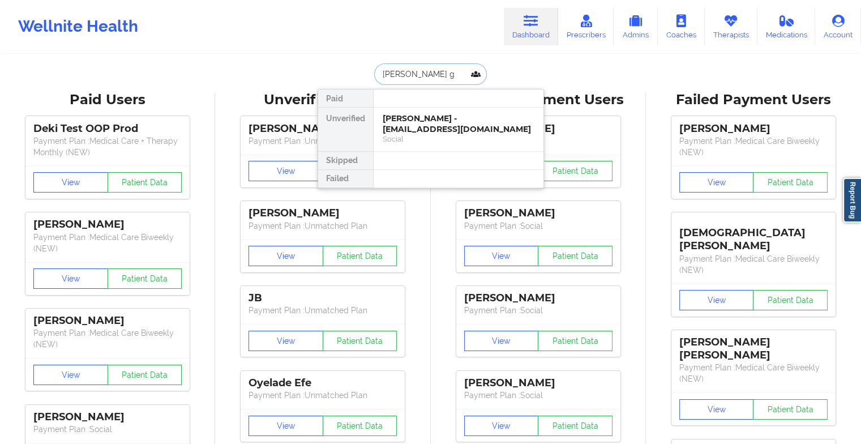
type input "[PERSON_NAME] go"
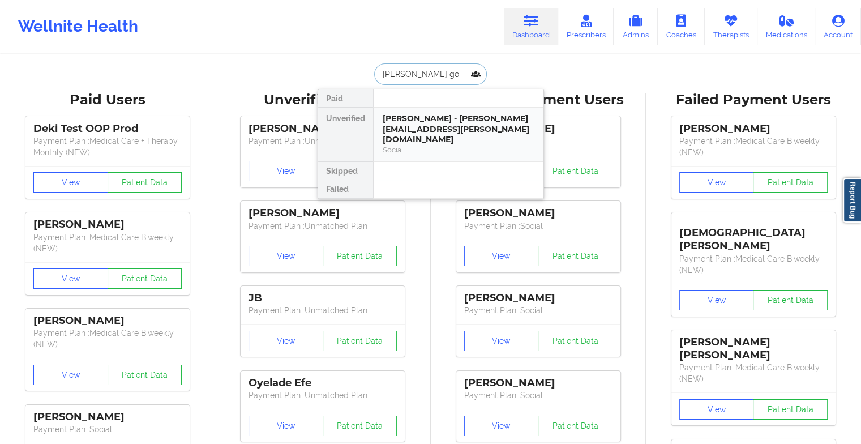
click at [473, 149] on div "[PERSON_NAME] - [PERSON_NAME][EMAIL_ADDRESS][PERSON_NAME][DOMAIN_NAME] Social" at bounding box center [458, 135] width 170 height 54
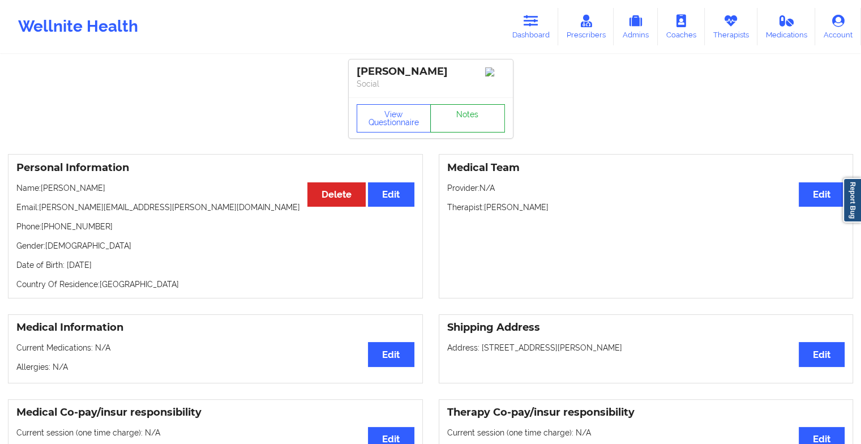
click at [466, 129] on link "Notes" at bounding box center [467, 118] width 75 height 28
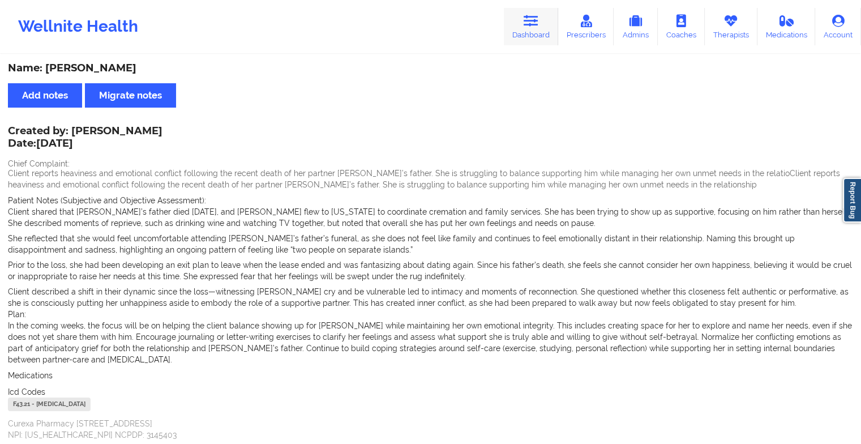
click at [539, 30] on link "Dashboard" at bounding box center [531, 26] width 54 height 37
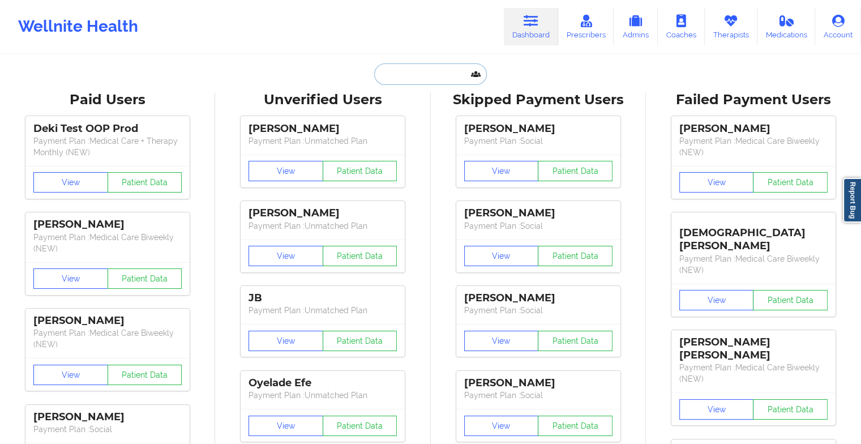
click at [399, 75] on input "text" at bounding box center [430, 74] width 112 height 22
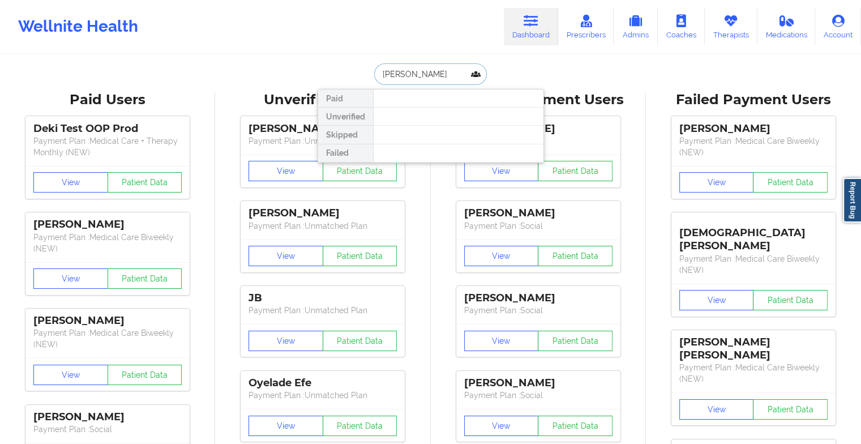
type input "madison pie"
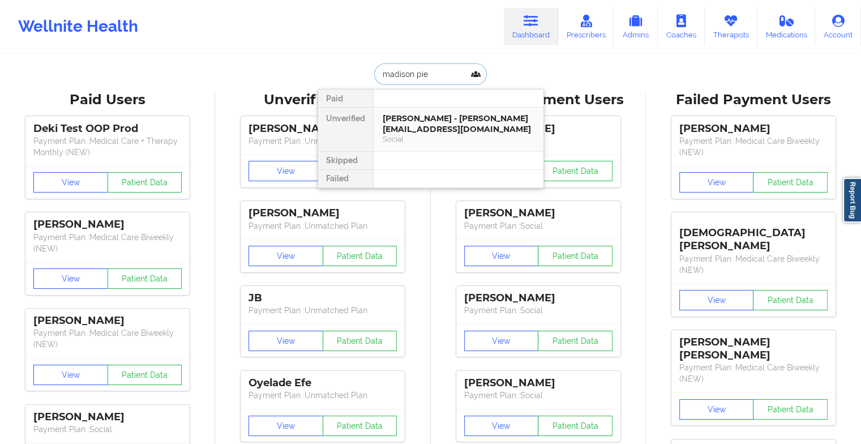
click at [459, 126] on div "[PERSON_NAME] - [PERSON_NAME][EMAIL_ADDRESS][DOMAIN_NAME]" at bounding box center [459, 123] width 152 height 21
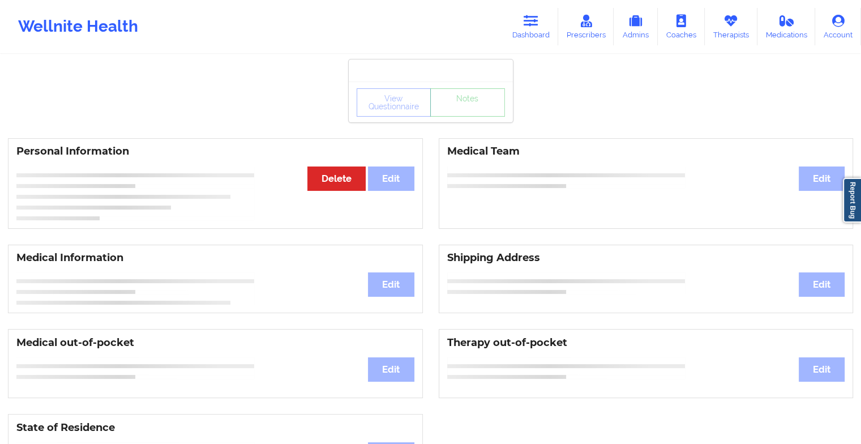
click at [477, 110] on div "View Questionnaire Notes" at bounding box center [430, 102] width 148 height 28
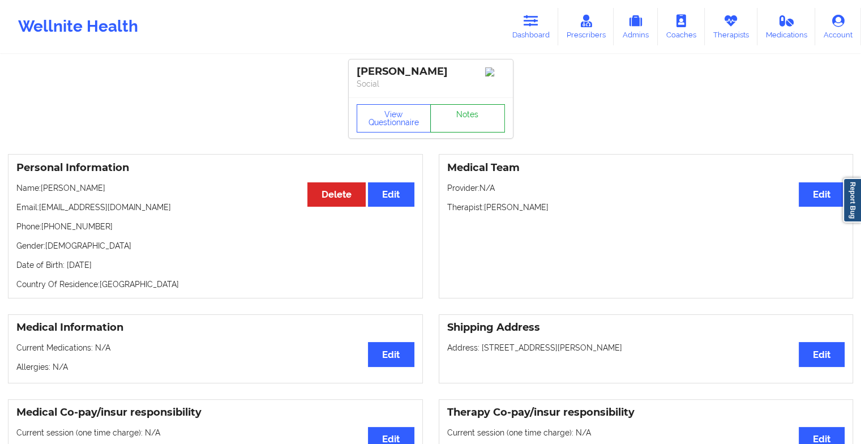
click at [477, 110] on link "Notes" at bounding box center [467, 118] width 75 height 28
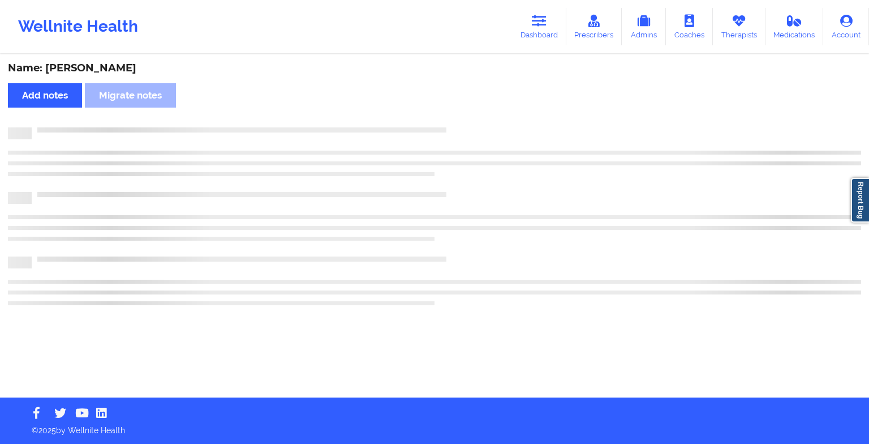
click at [477, 110] on div "Name: [PERSON_NAME] Add notes Migrate notes" at bounding box center [434, 226] width 869 height 342
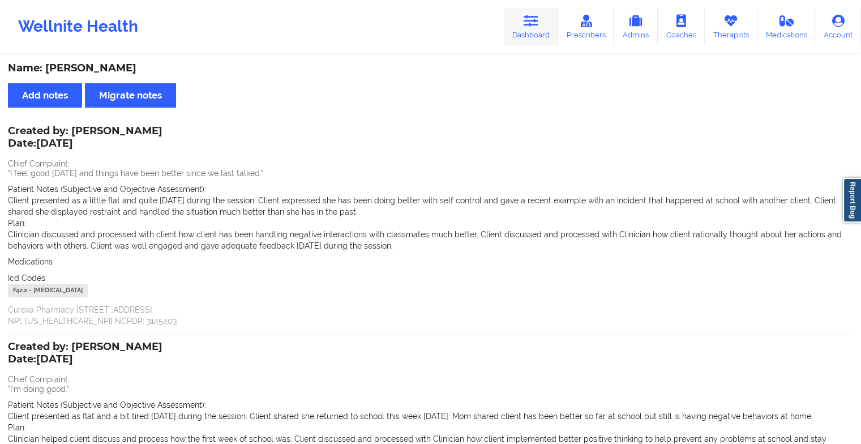
click at [527, 15] on icon at bounding box center [530, 21] width 15 height 12
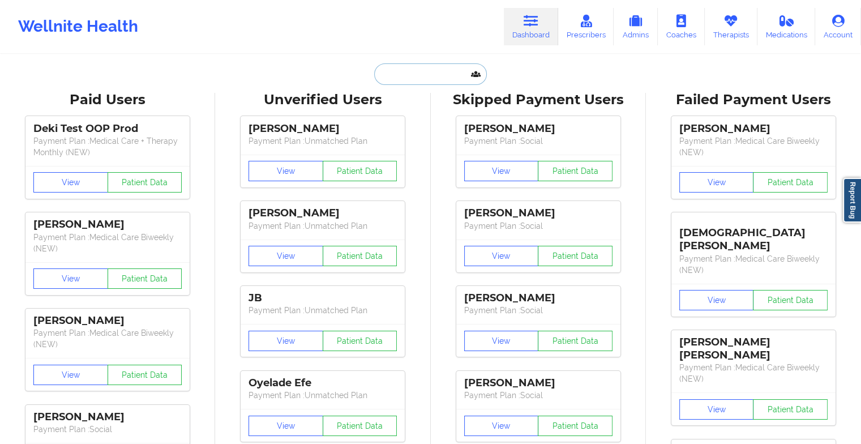
click at [416, 75] on input "text" at bounding box center [430, 74] width 112 height 22
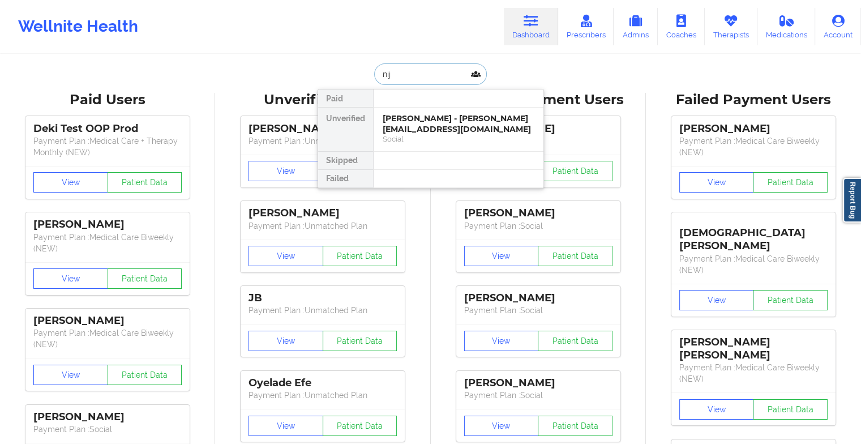
type input "nija"
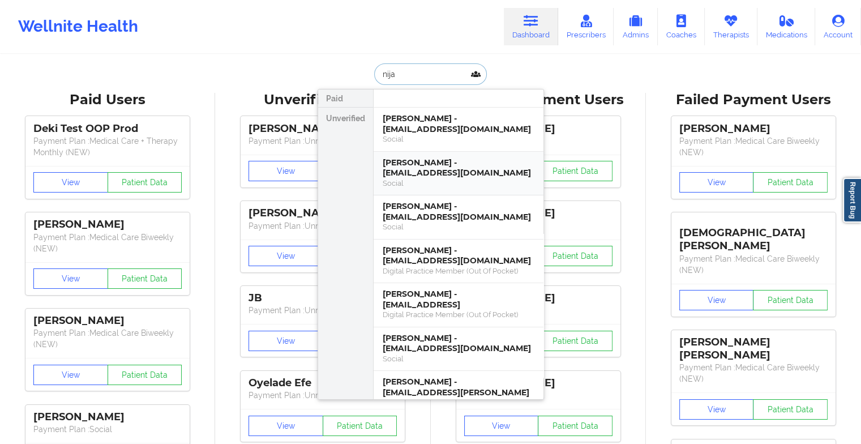
click at [431, 164] on div "[PERSON_NAME] - [EMAIL_ADDRESS][DOMAIN_NAME]" at bounding box center [459, 167] width 152 height 21
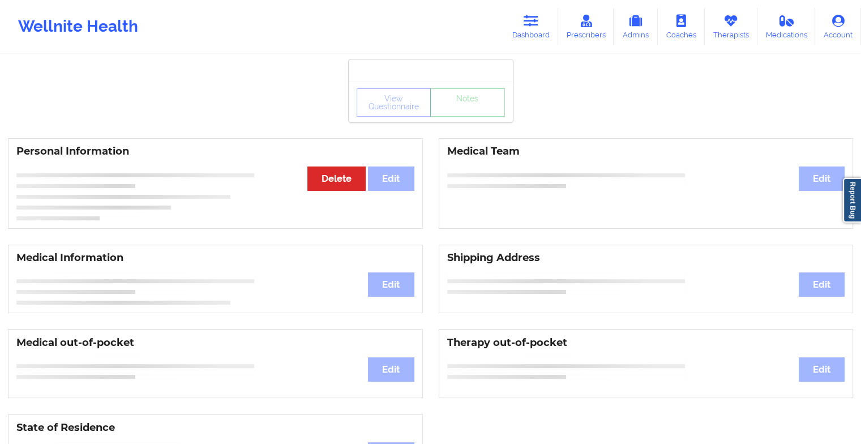
click at [473, 113] on div "View Questionnaire Notes" at bounding box center [430, 102] width 148 height 28
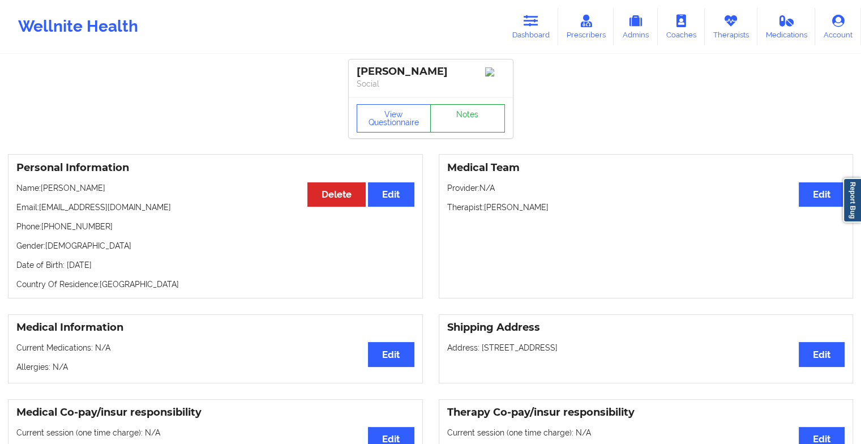
click at [473, 113] on link "Notes" at bounding box center [467, 118] width 75 height 28
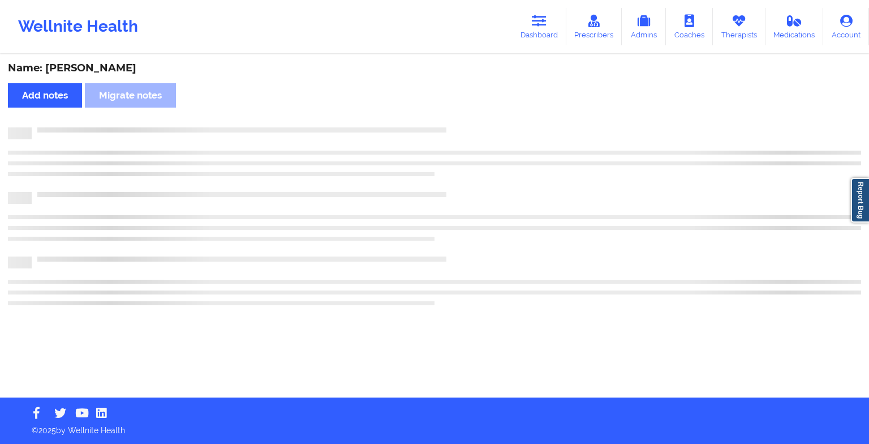
click at [473, 113] on div "Name: [PERSON_NAME] Add notes Migrate notes" at bounding box center [434, 226] width 869 height 342
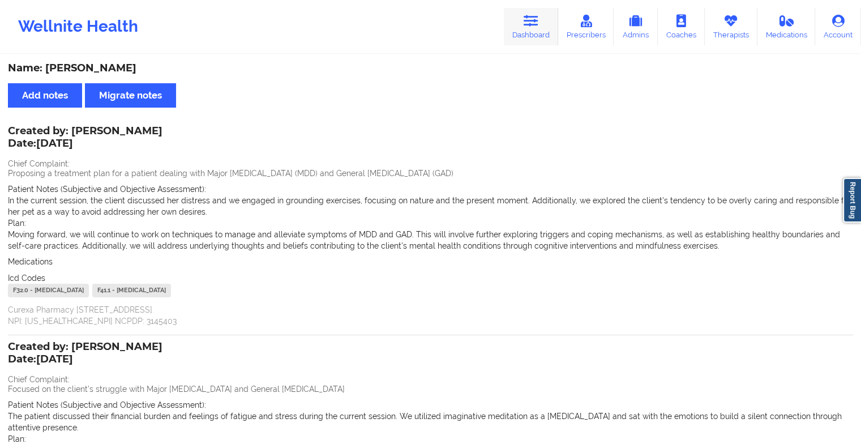
click at [517, 40] on link "Dashboard" at bounding box center [531, 26] width 54 height 37
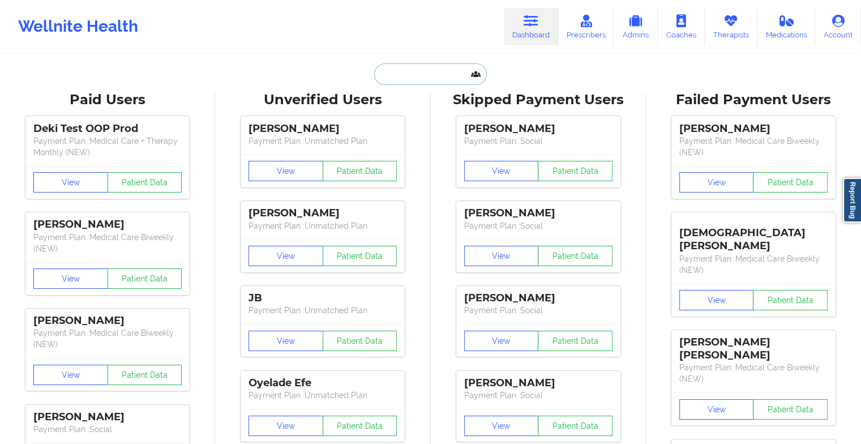
click at [433, 84] on input "text" at bounding box center [430, 74] width 112 height 22
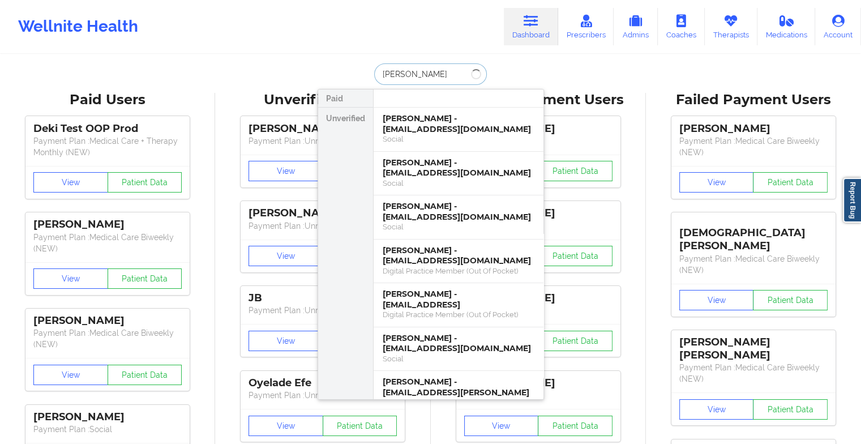
type input "[PERSON_NAME]"
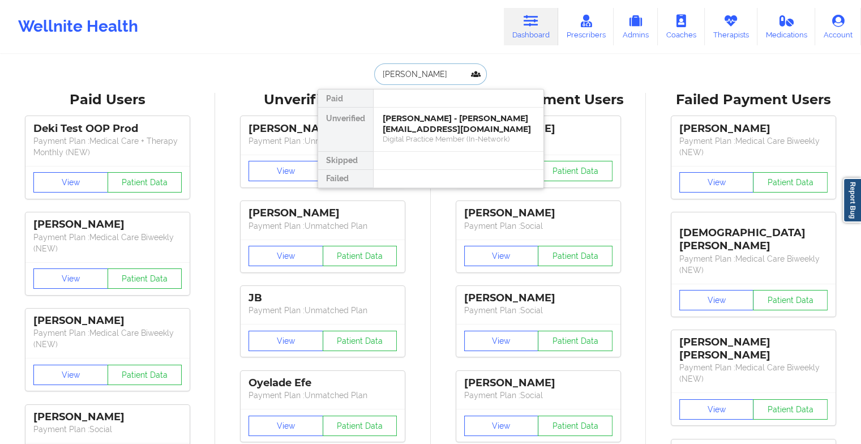
click at [428, 128] on div "[PERSON_NAME] - [PERSON_NAME][EMAIL_ADDRESS][DOMAIN_NAME]" at bounding box center [459, 123] width 152 height 21
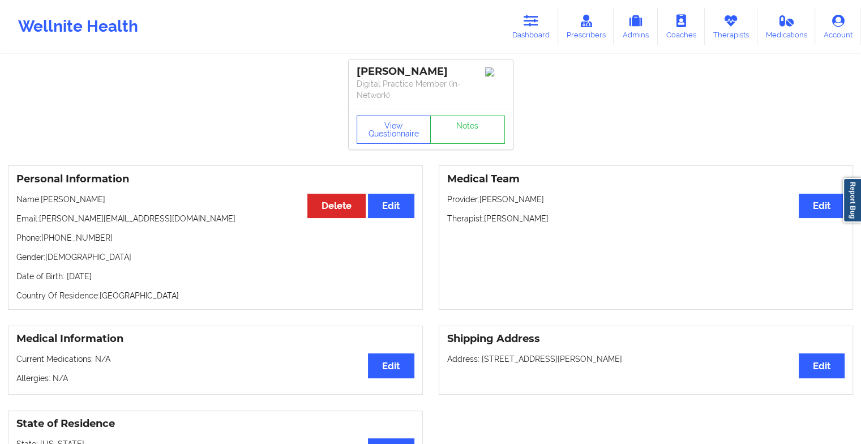
click at [453, 105] on div "[PERSON_NAME] Digital Practice Member (In-Network)" at bounding box center [431, 83] width 164 height 49
drag, startPoint x: 453, startPoint y: 105, endPoint x: 458, endPoint y: 127, distance: 22.6
click at [458, 127] on div "[PERSON_NAME] Digital Practice Member (In-Network) View Questionnaire Notes" at bounding box center [431, 104] width 164 height 90
click at [458, 127] on link "Notes" at bounding box center [467, 129] width 75 height 28
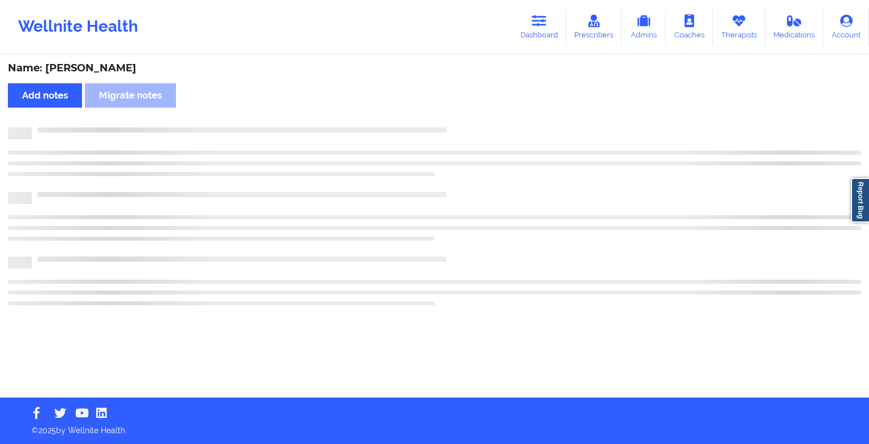
click at [458, 127] on div at bounding box center [447, 127] width 830 height 0
